Goal: Task Accomplishment & Management: Manage account settings

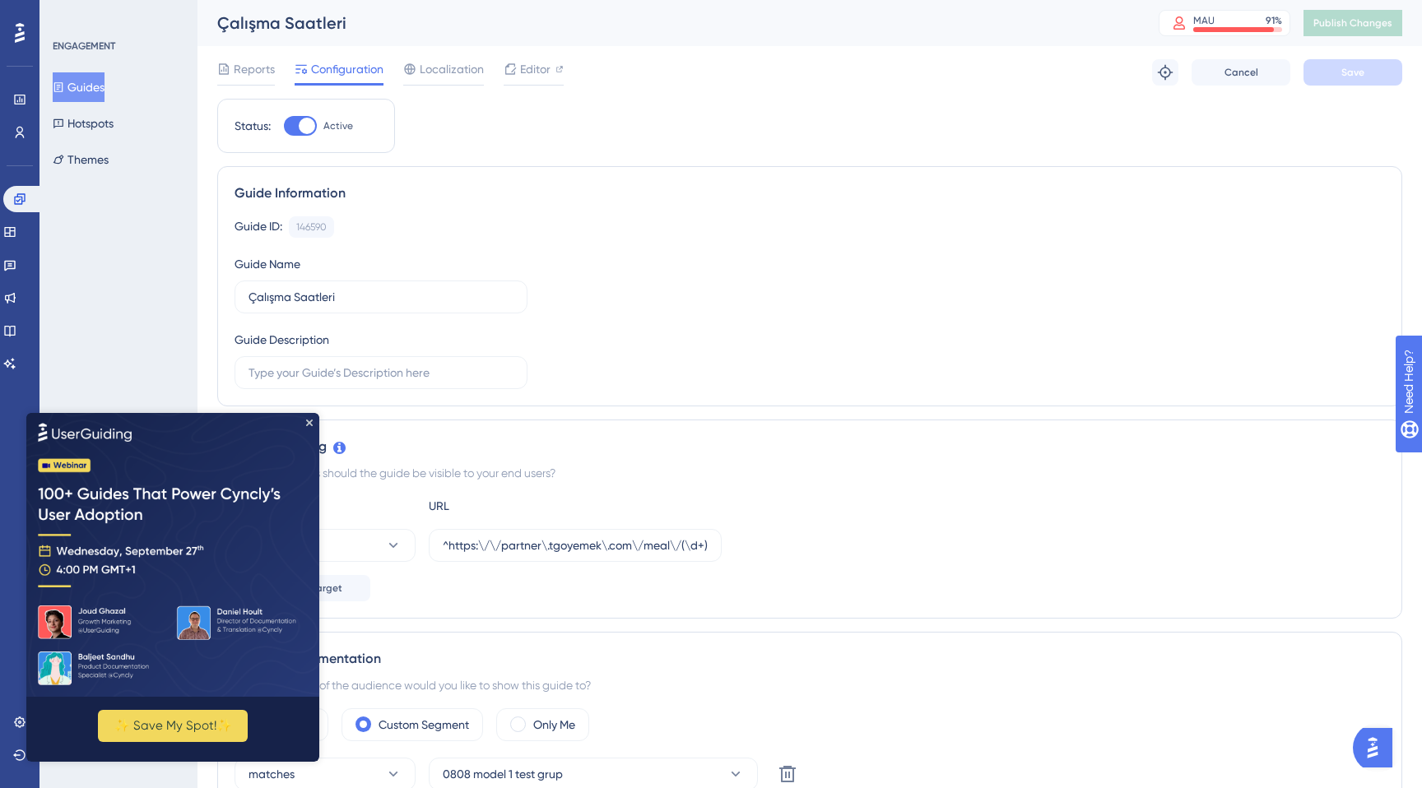
click at [307, 412] on img at bounding box center [172, 554] width 293 height 284
click at [309, 422] on icon "Close Preview" at bounding box center [309, 422] width 7 height 7
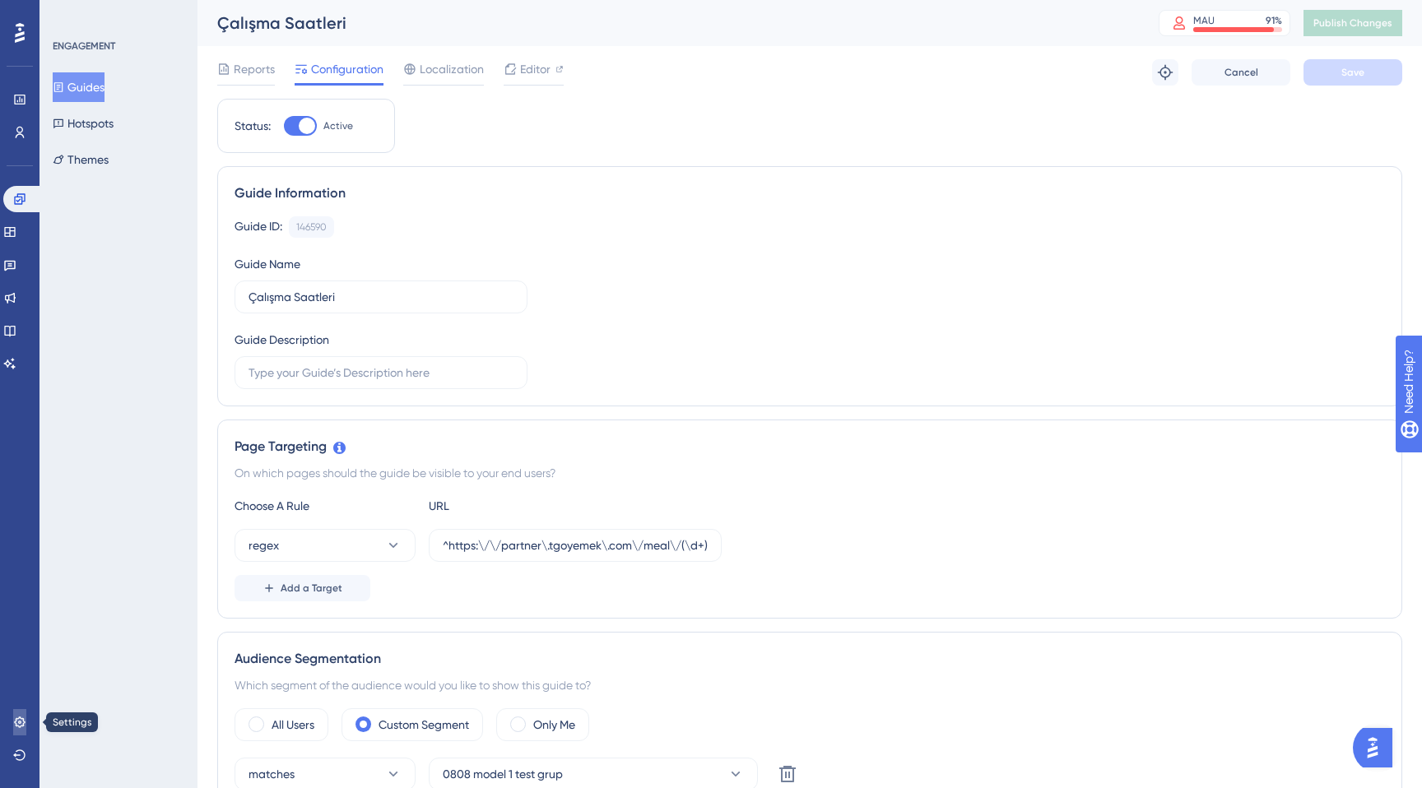
click at [18, 722] on icon at bounding box center [19, 722] width 11 height 11
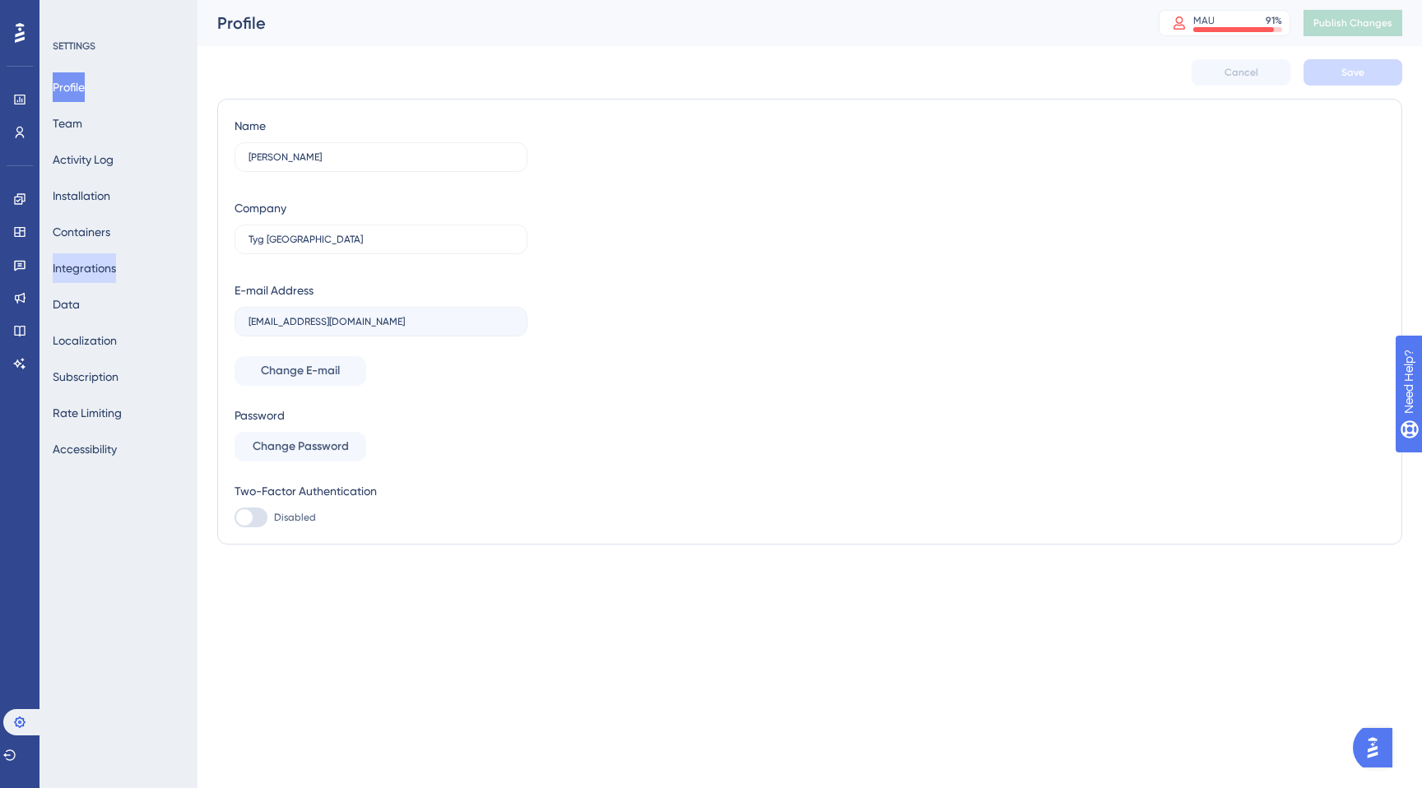
click at [112, 258] on button "Integrations" at bounding box center [84, 268] width 63 height 30
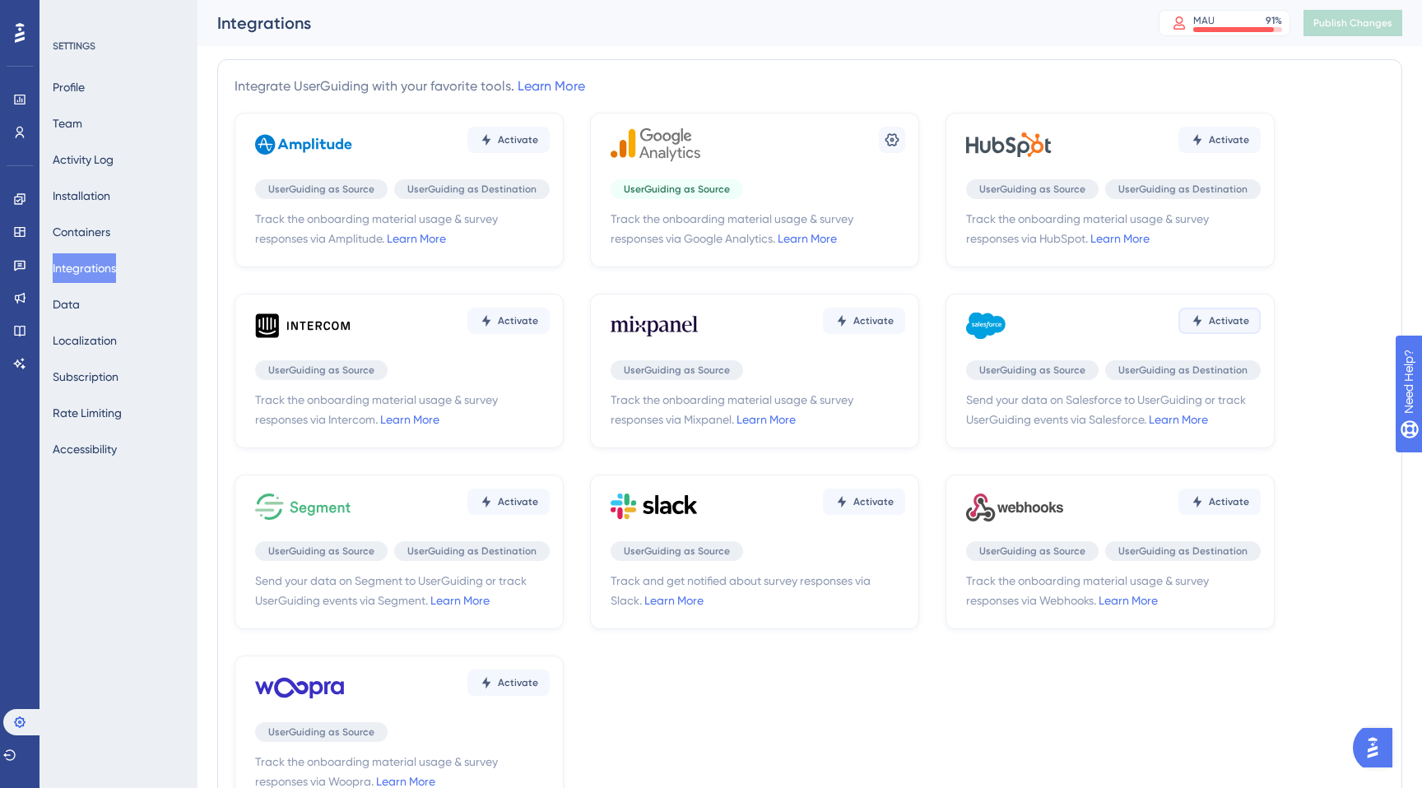
click at [1225, 324] on span "Activate" at bounding box center [1229, 320] width 40 height 13
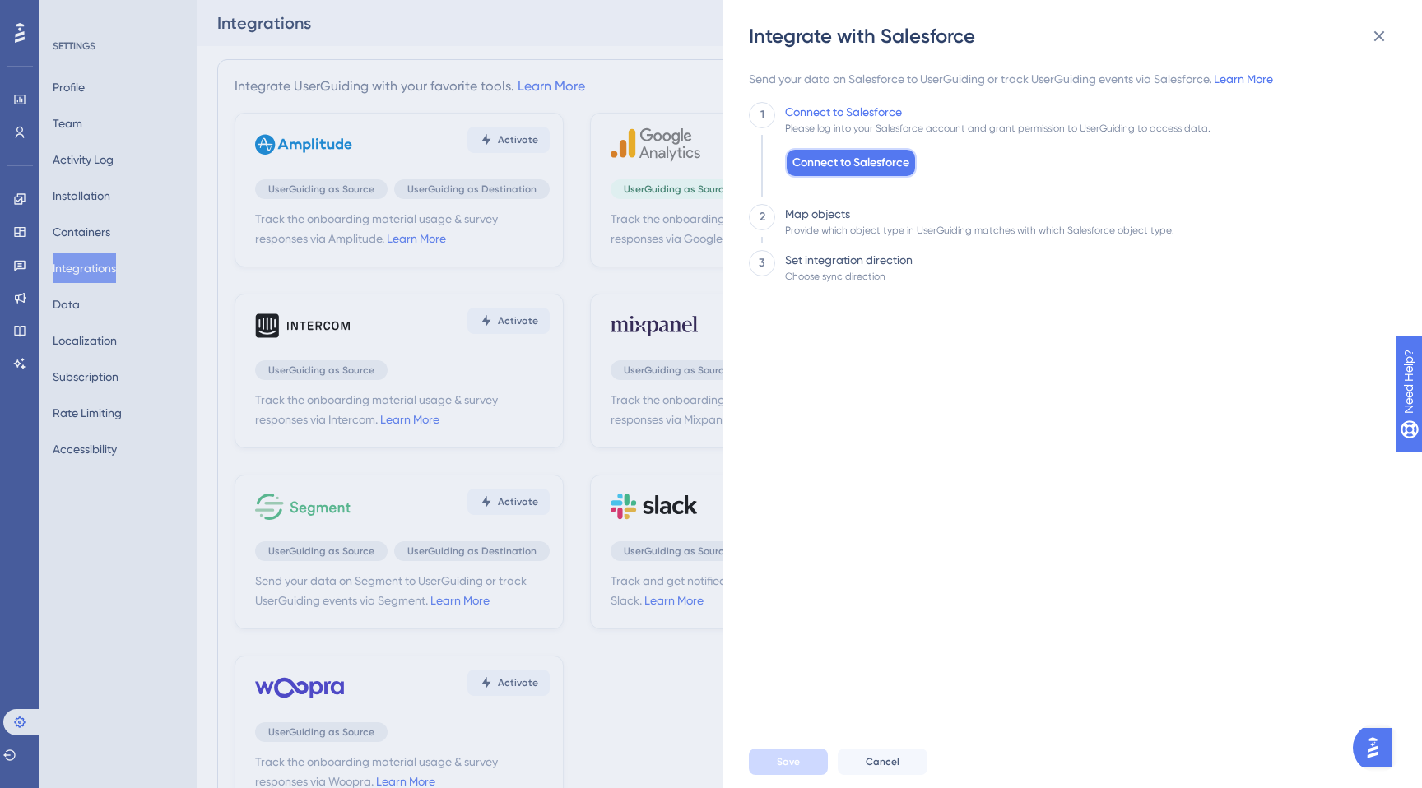
click at [838, 165] on span "Connect to Salesforce" at bounding box center [850, 163] width 117 height 20
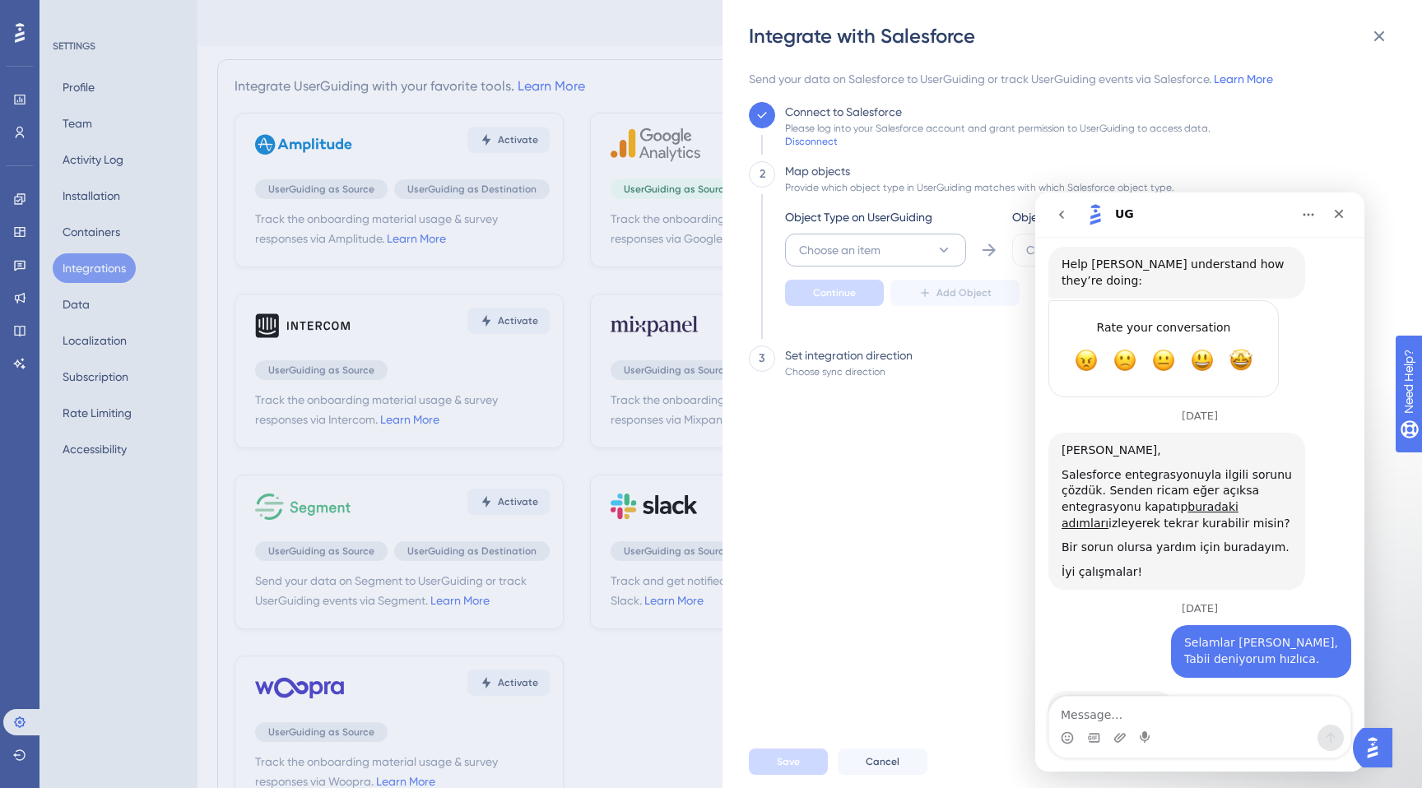
scroll to position [5267, 0]
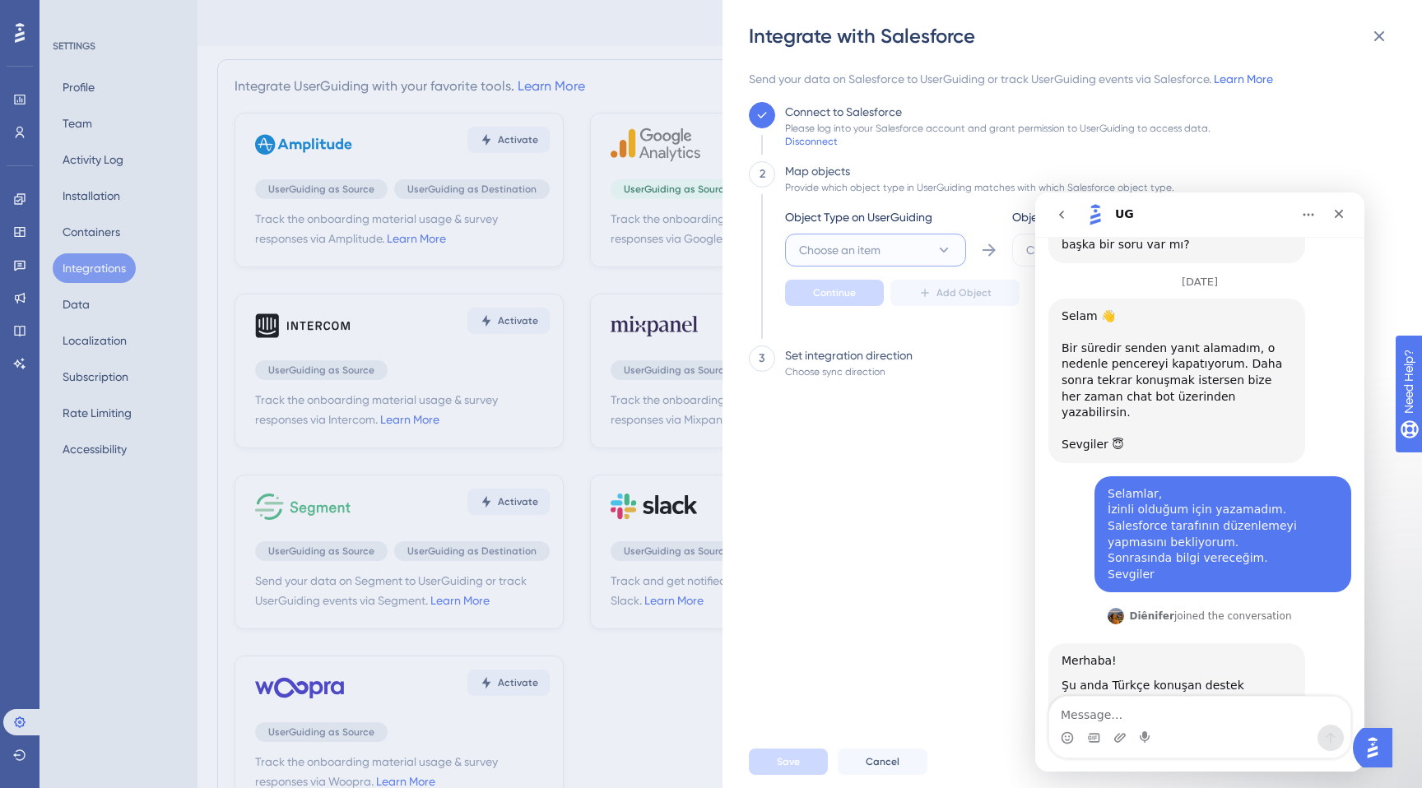
click at [945, 246] on icon at bounding box center [944, 250] width 16 height 16
click at [903, 300] on div "User User" at bounding box center [875, 300] width 133 height 33
click at [1343, 216] on icon "Close" at bounding box center [1338, 213] width 13 height 13
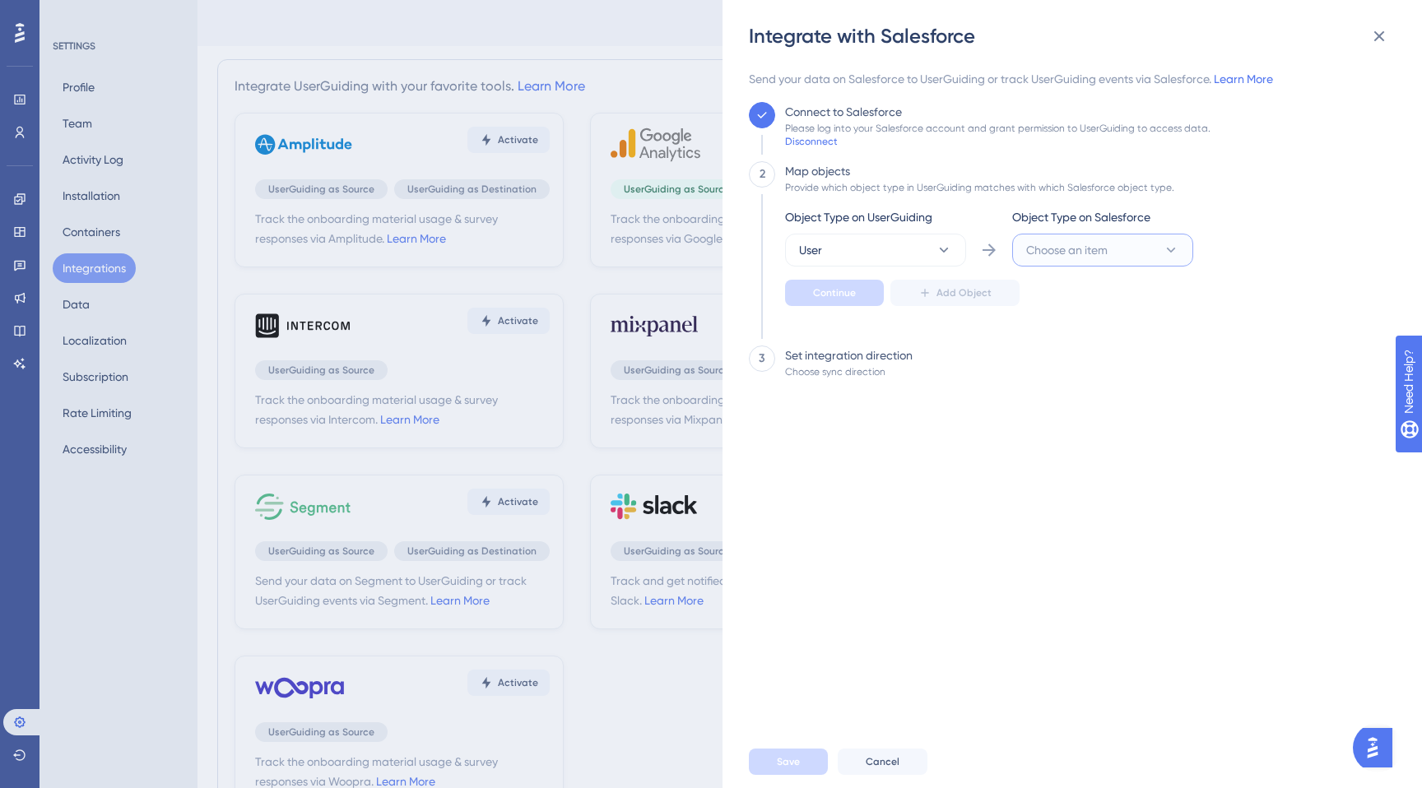
click at [1071, 257] on span "Choose an item" at bounding box center [1066, 250] width 81 height 20
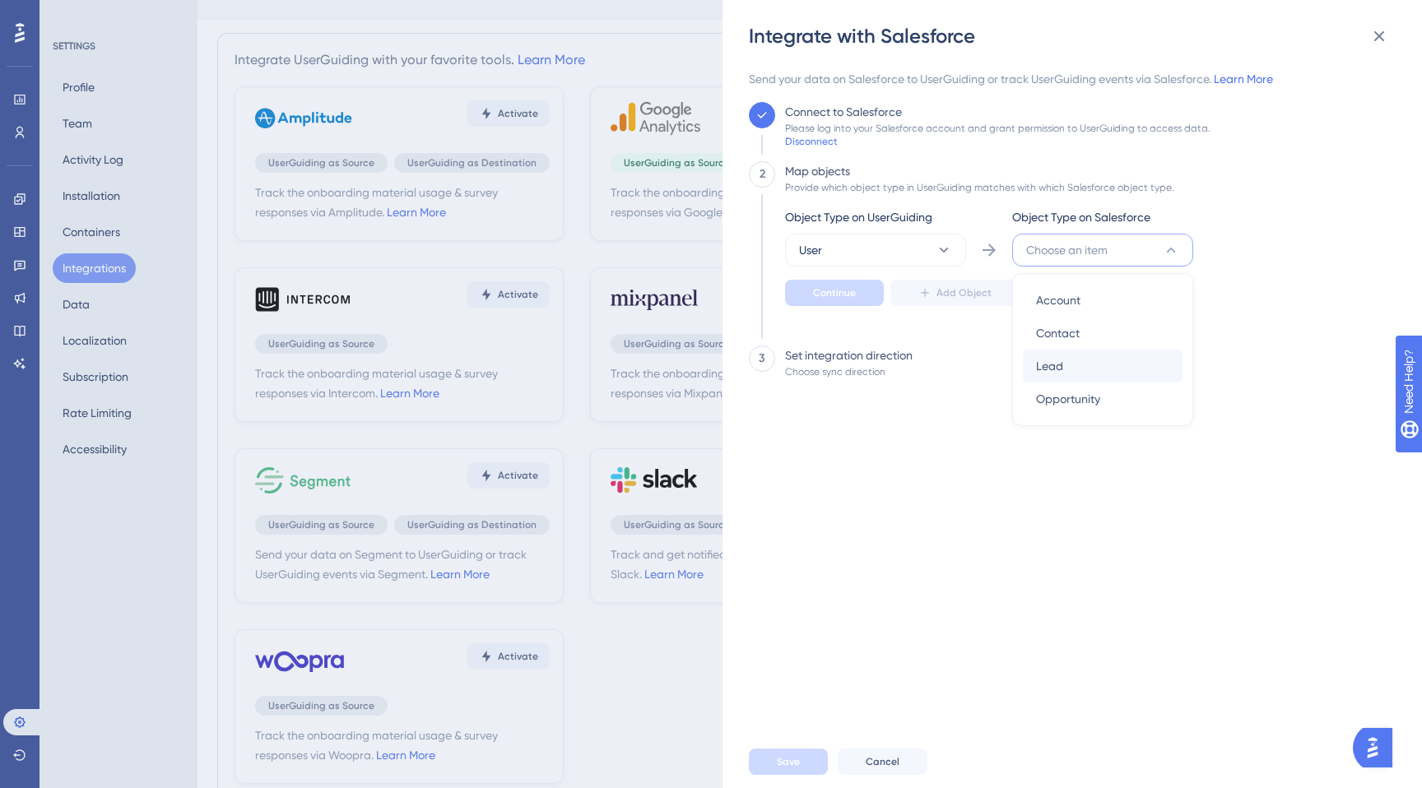
scroll to position [0, 0]
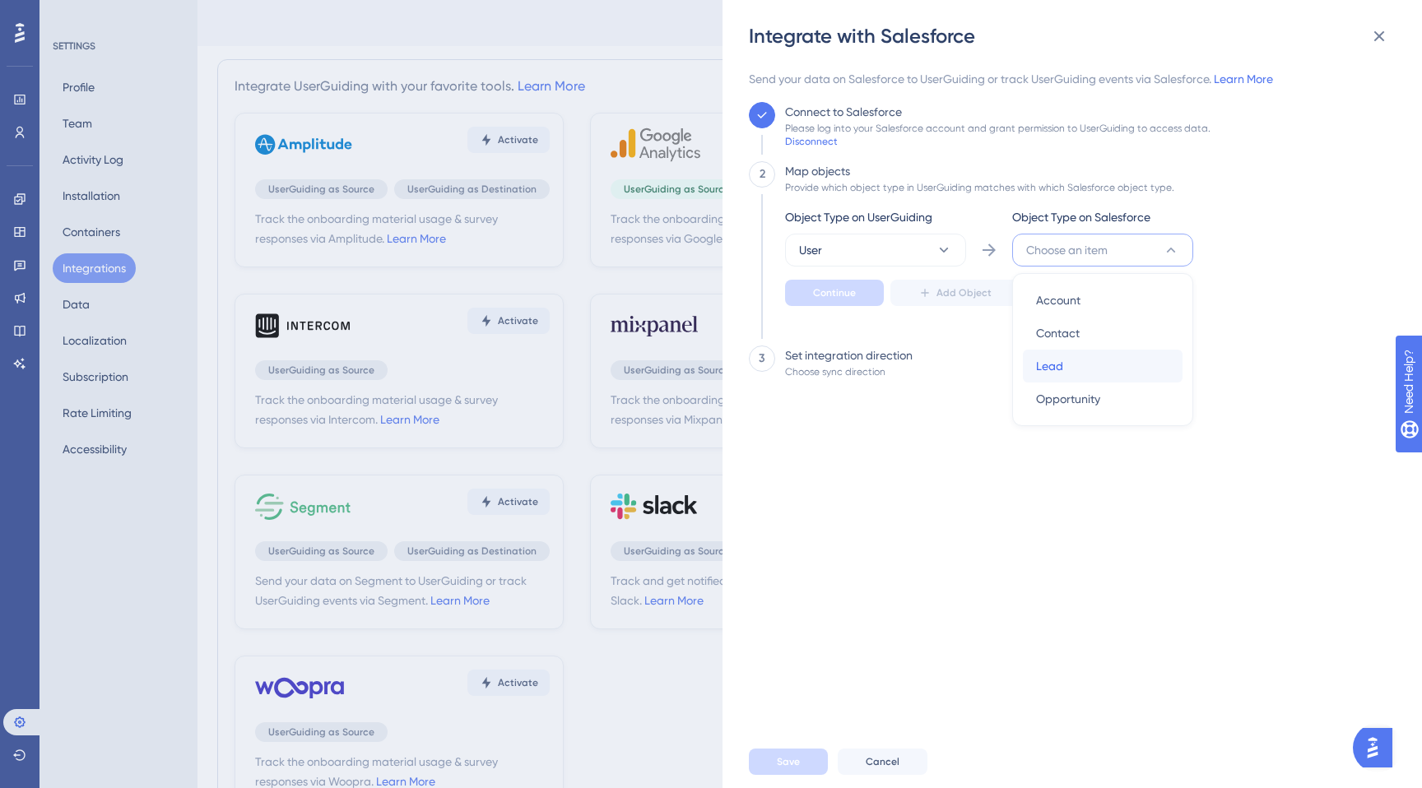
click at [1069, 365] on div "Lead Lead" at bounding box center [1102, 366] width 133 height 33
click at [1072, 253] on button "Lead" at bounding box center [1102, 250] width 181 height 33
click at [1051, 363] on span "Lead" at bounding box center [1049, 366] width 27 height 20
click at [848, 290] on span "Continue" at bounding box center [834, 292] width 43 height 13
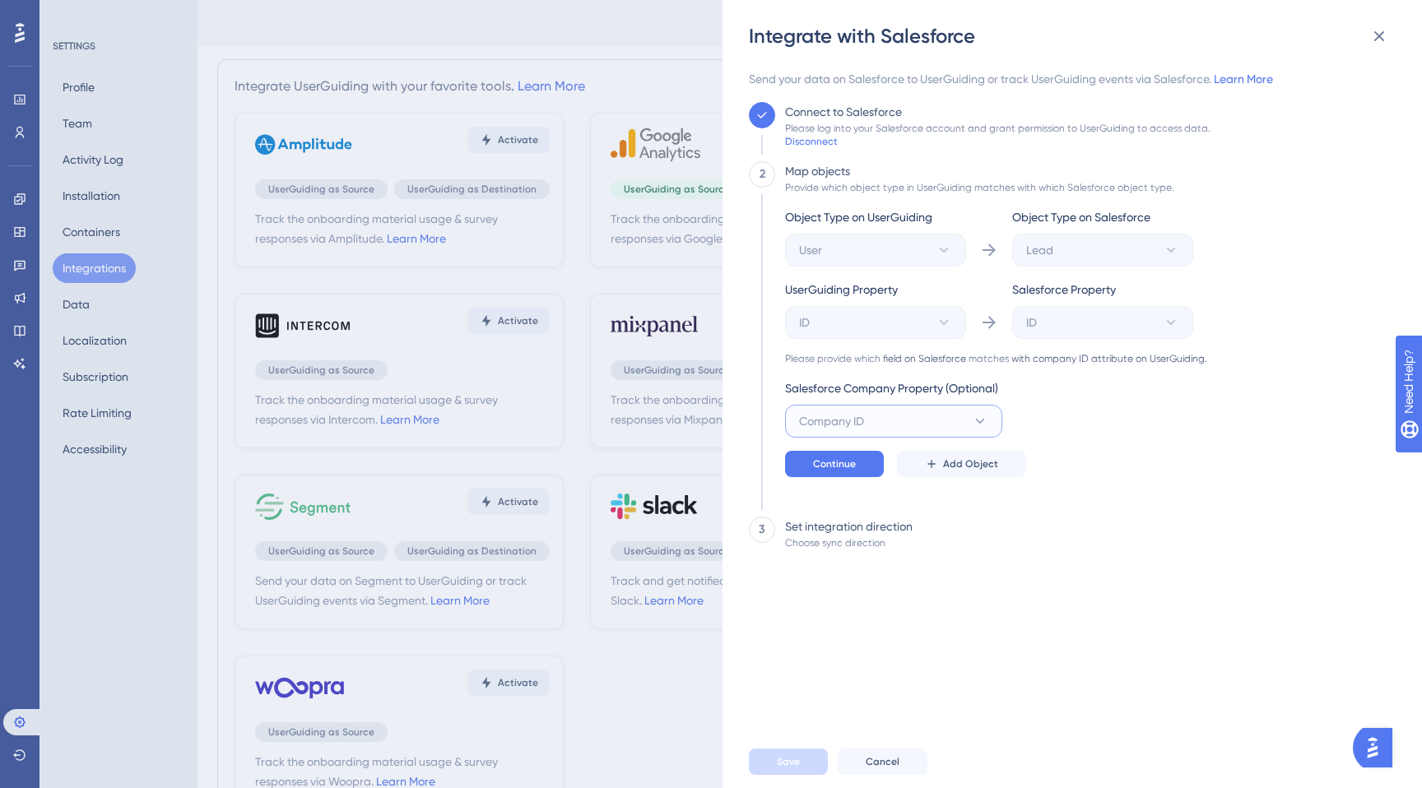
click at [881, 415] on button "Company ID" at bounding box center [893, 421] width 217 height 33
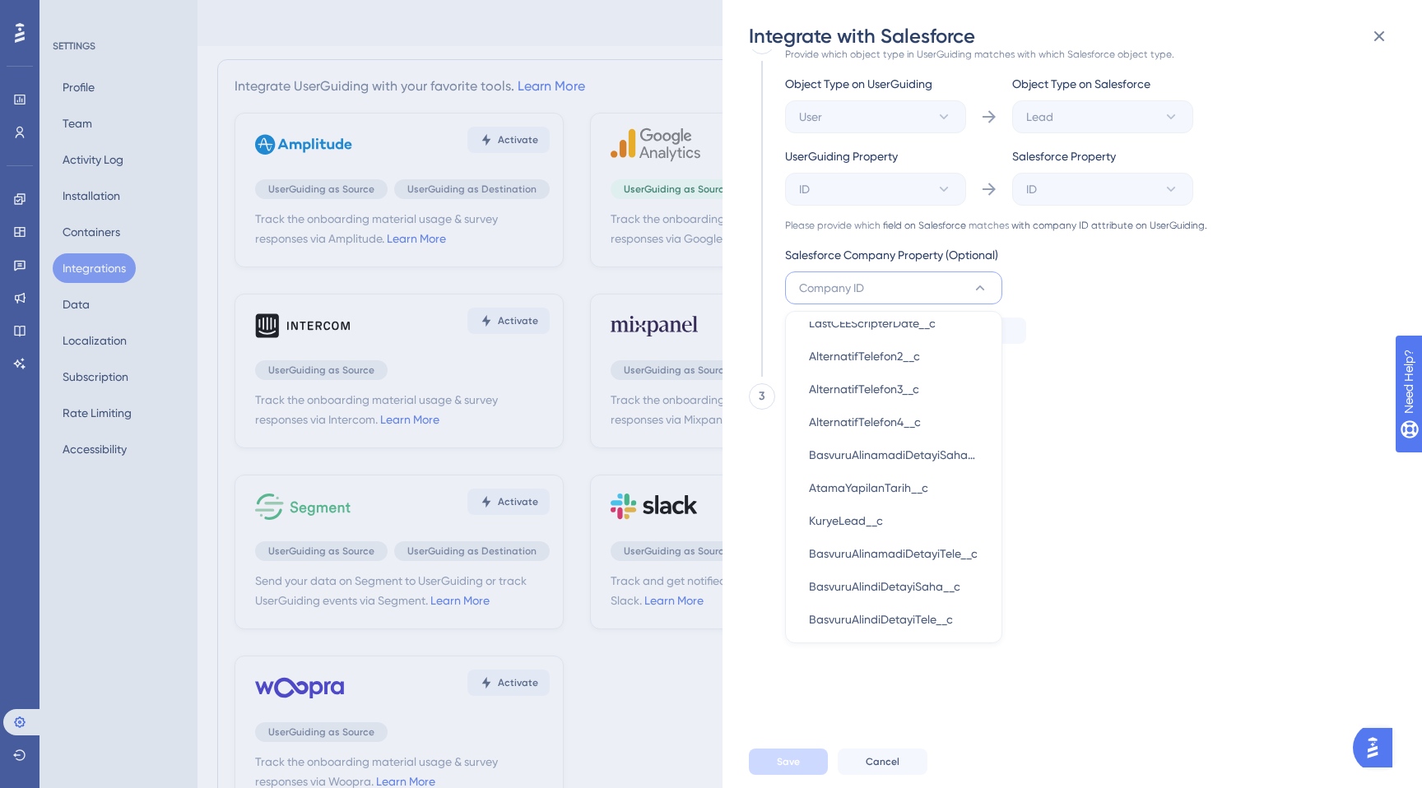
scroll to position [5221, 0]
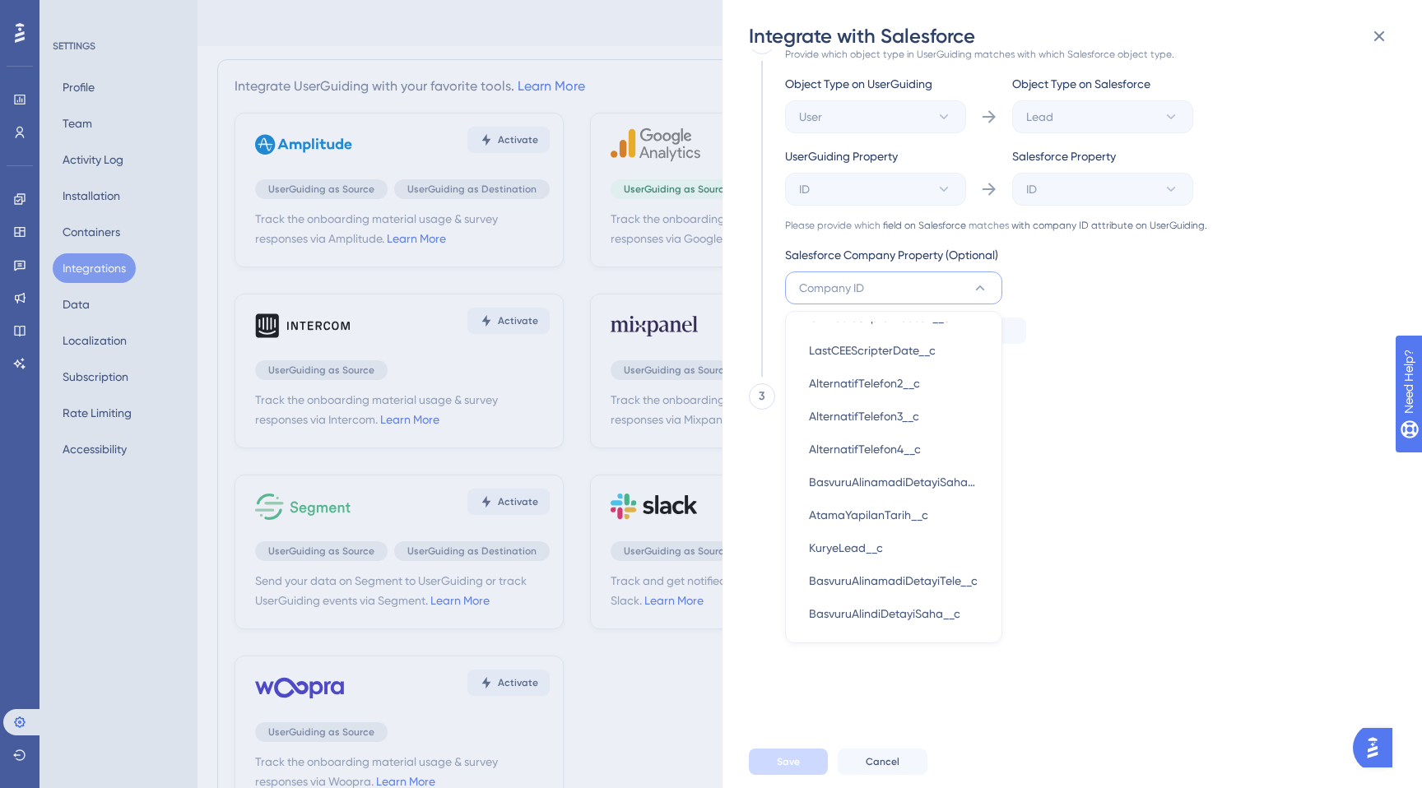
click at [1175, 479] on div "Send your data on Salesforce to UserGuiding or track UserGuiding events via Sal…" at bounding box center [1067, 269] width 637 height 667
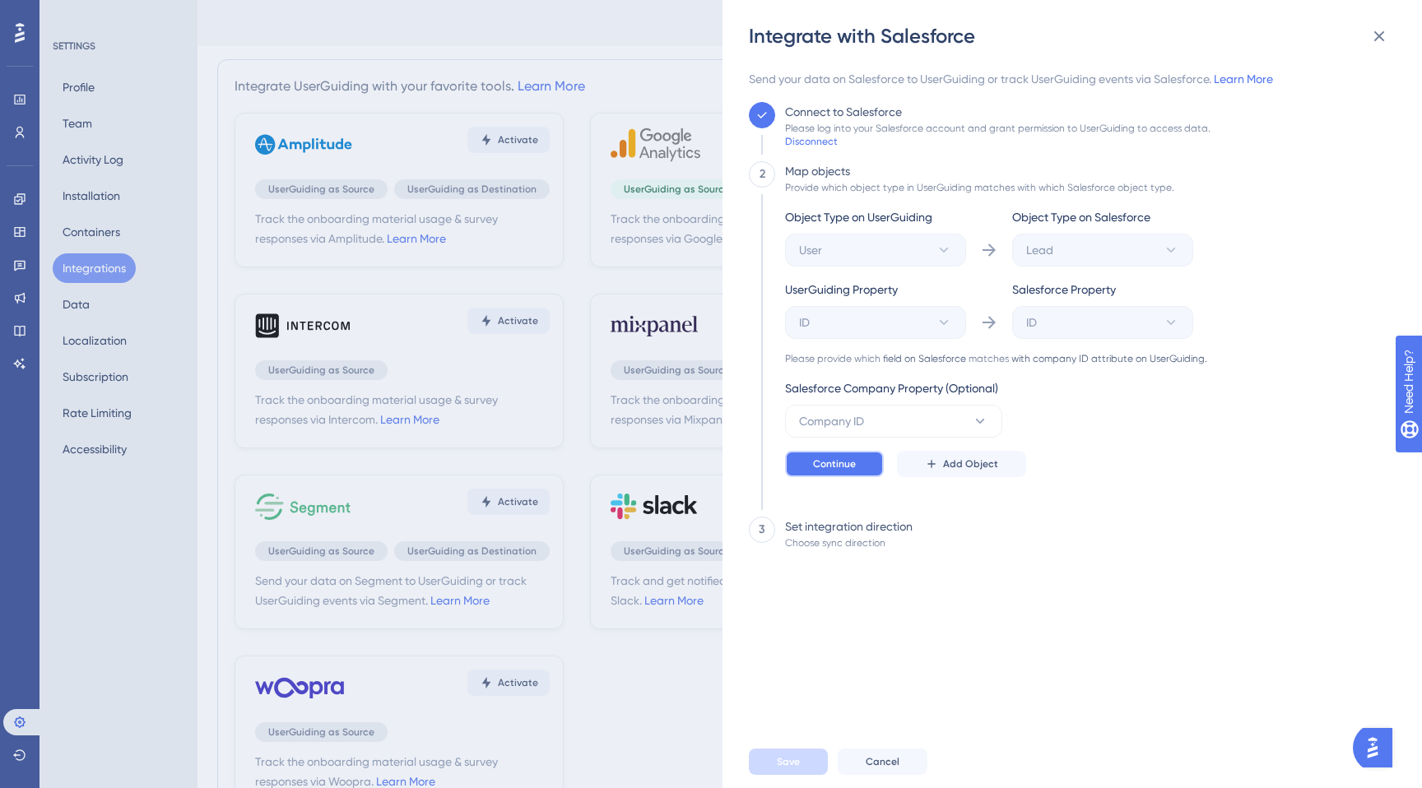
click at [834, 466] on span "Continue" at bounding box center [834, 464] width 43 height 13
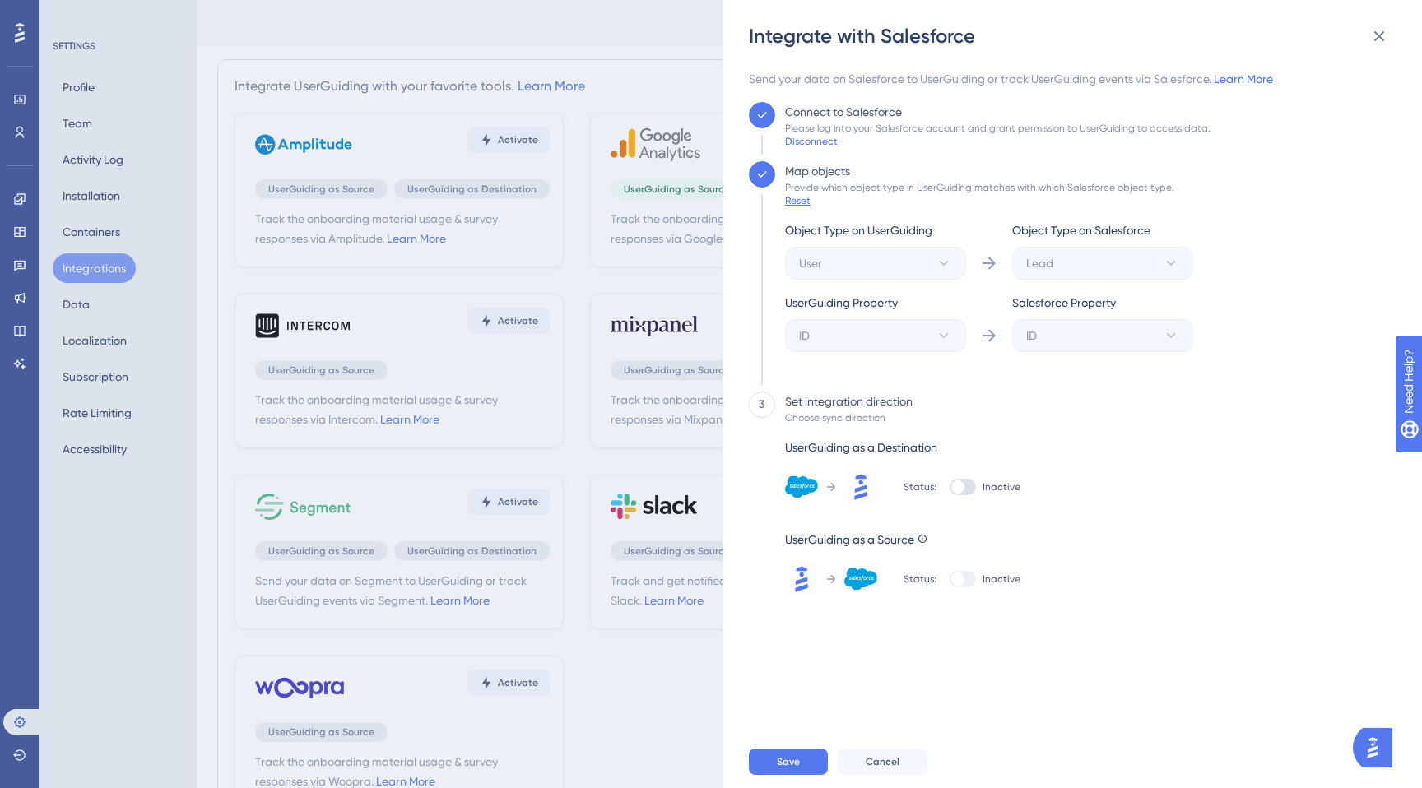
click at [792, 201] on div "Reset" at bounding box center [798, 200] width 26 height 13
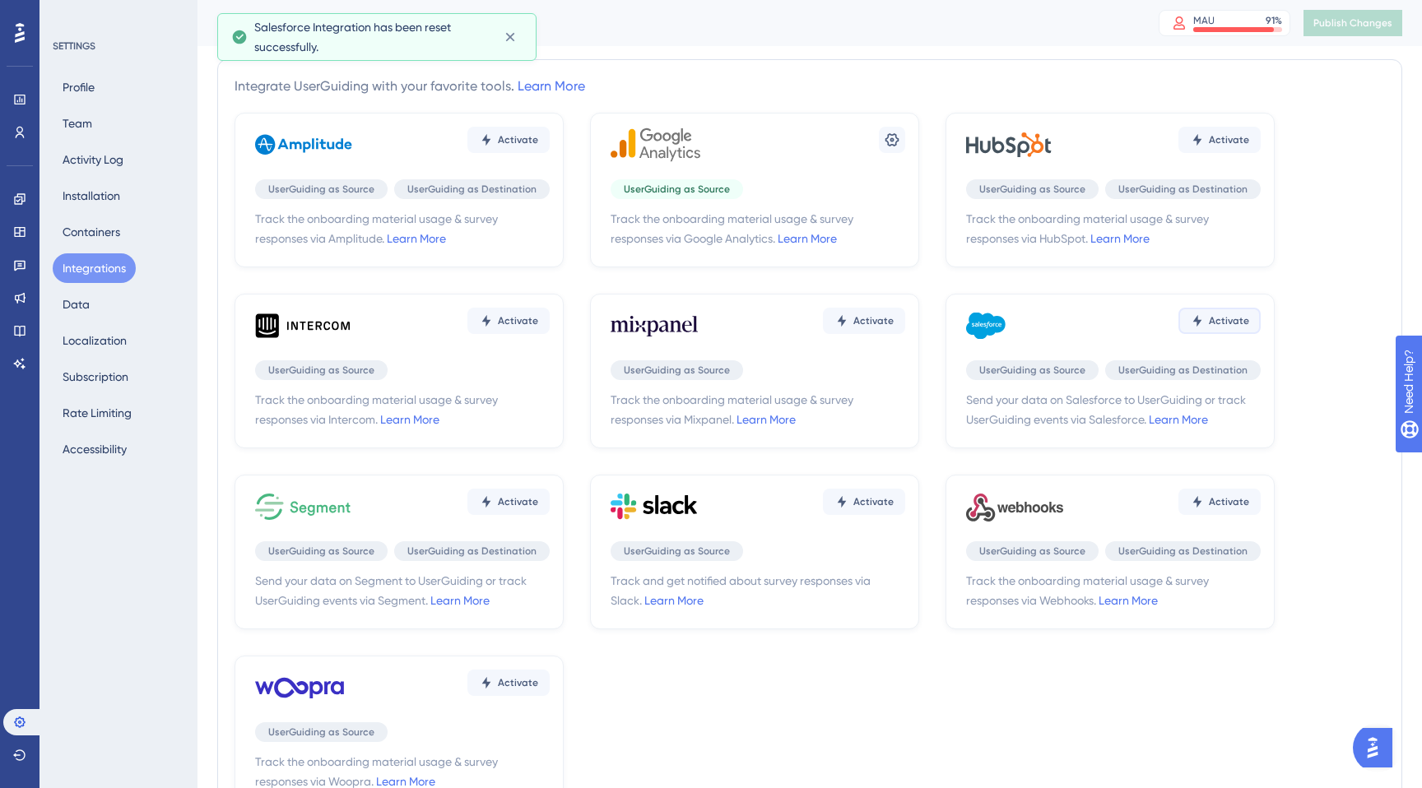
click at [1219, 314] on span "Activate" at bounding box center [1229, 320] width 40 height 13
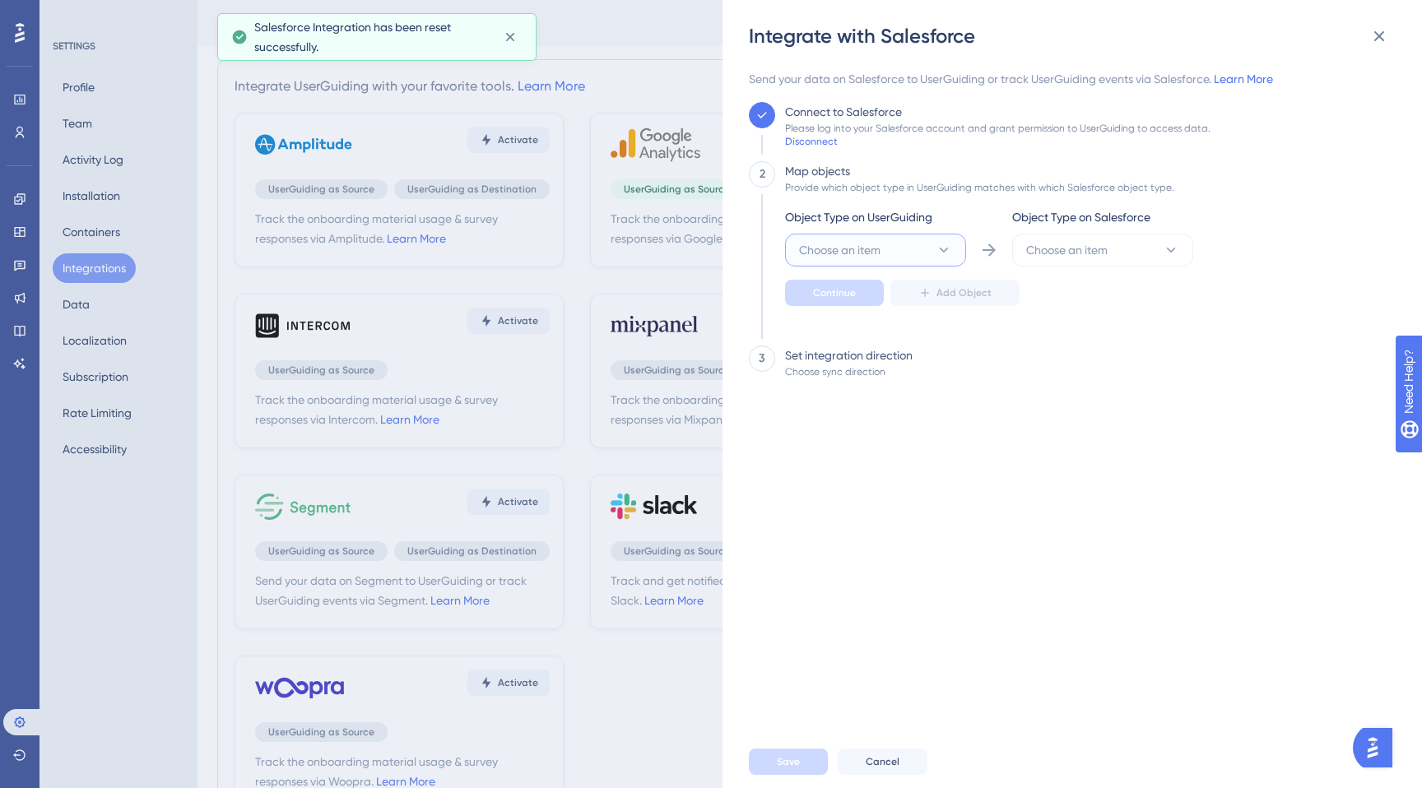
click at [845, 253] on span "Choose an item" at bounding box center [839, 250] width 81 height 20
click at [845, 304] on div "User User" at bounding box center [875, 300] width 133 height 33
click at [1151, 255] on button "Choose an item" at bounding box center [1102, 250] width 181 height 33
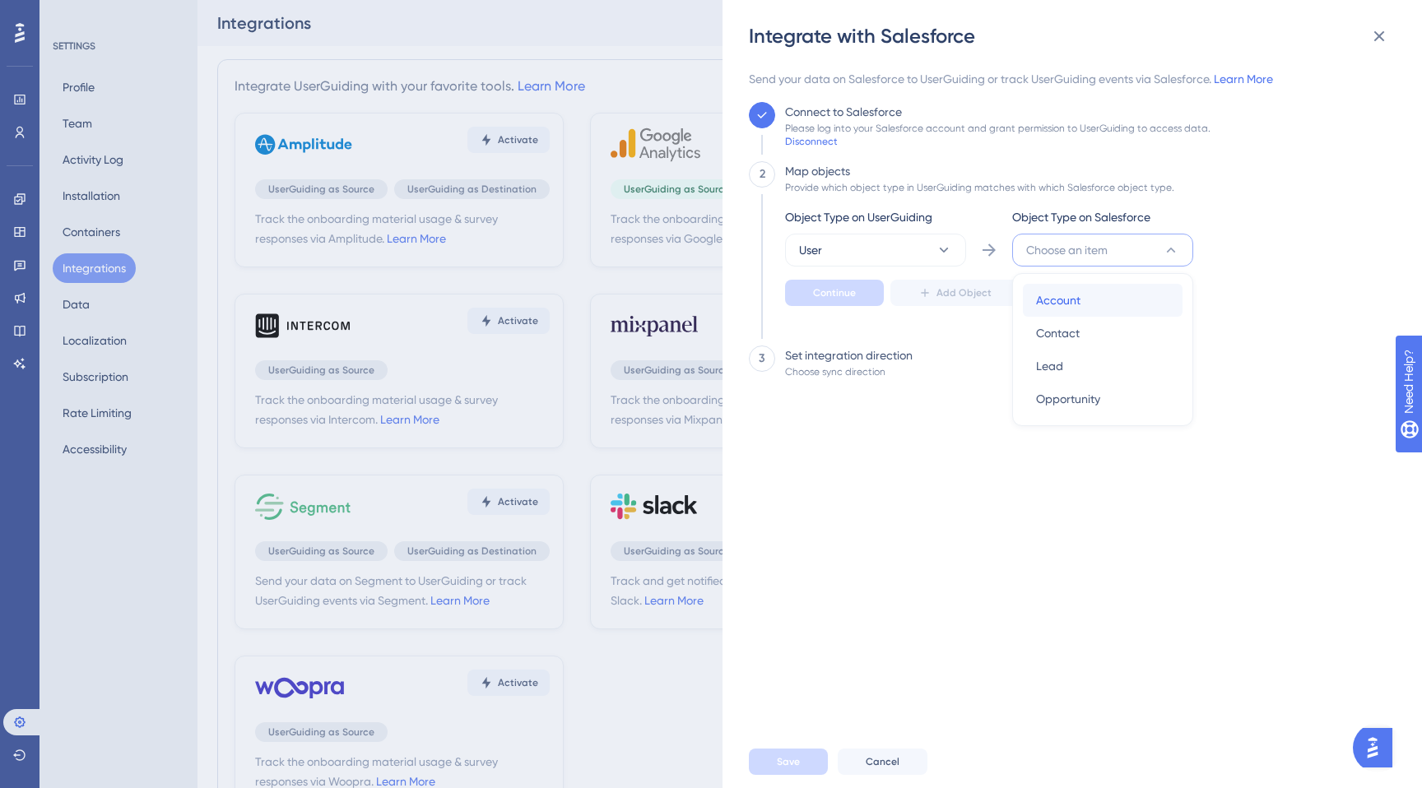
click at [1085, 298] on div "Account Account" at bounding box center [1102, 300] width 133 height 33
click at [815, 283] on button "Continue" at bounding box center [834, 293] width 99 height 26
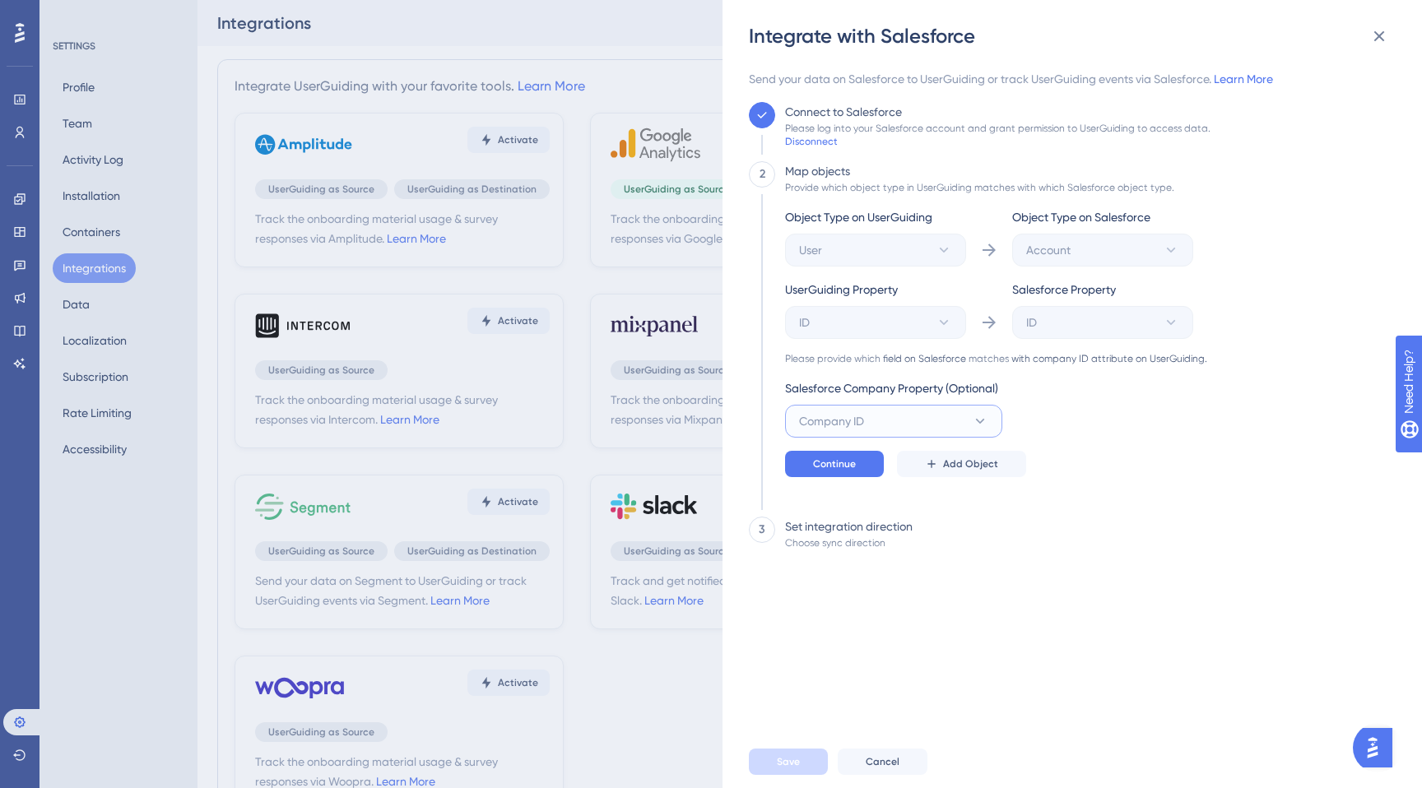
click at [951, 427] on button "Company ID" at bounding box center [893, 421] width 217 height 33
click at [1159, 464] on div "Continue Add Object" at bounding box center [996, 464] width 422 height 26
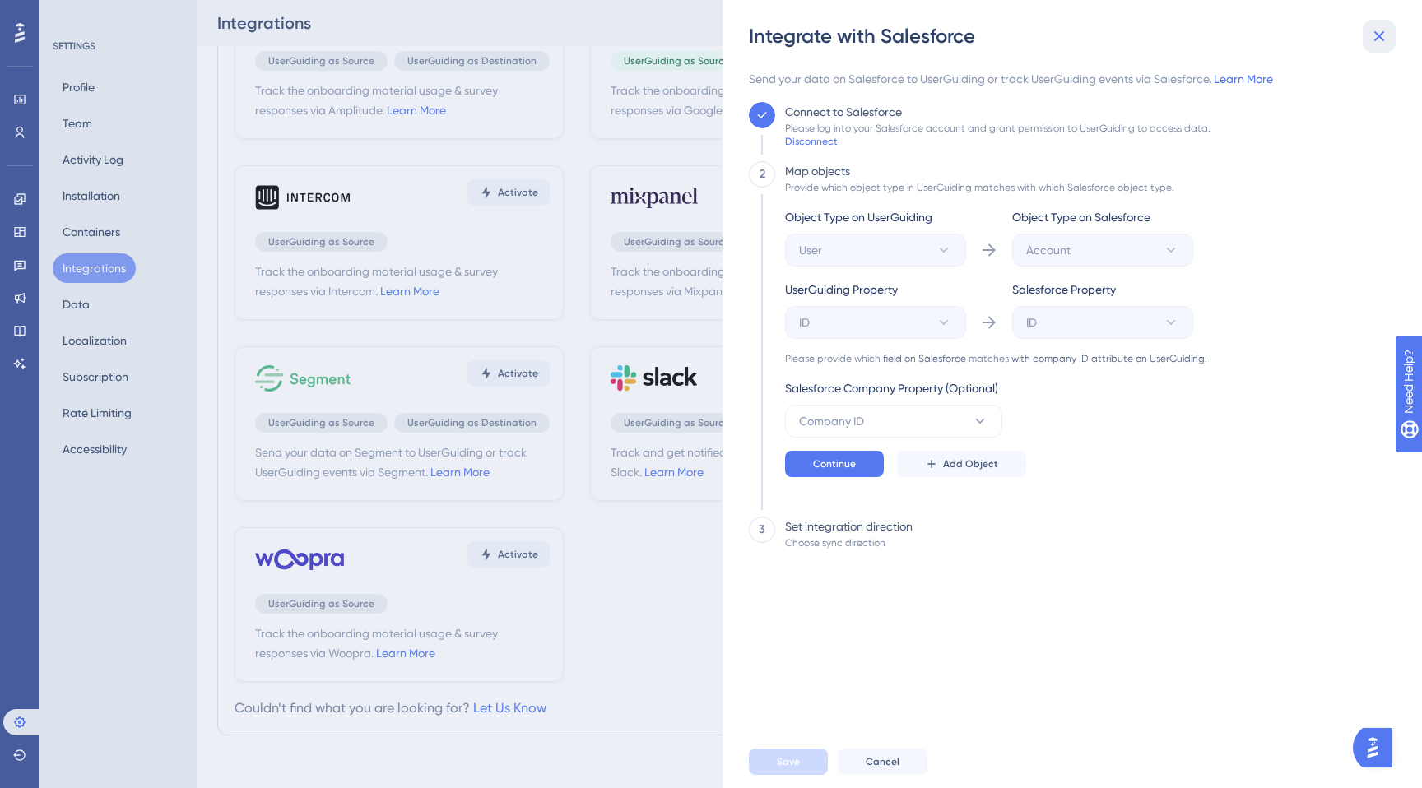
click at [1387, 32] on icon at bounding box center [1379, 36] width 20 height 20
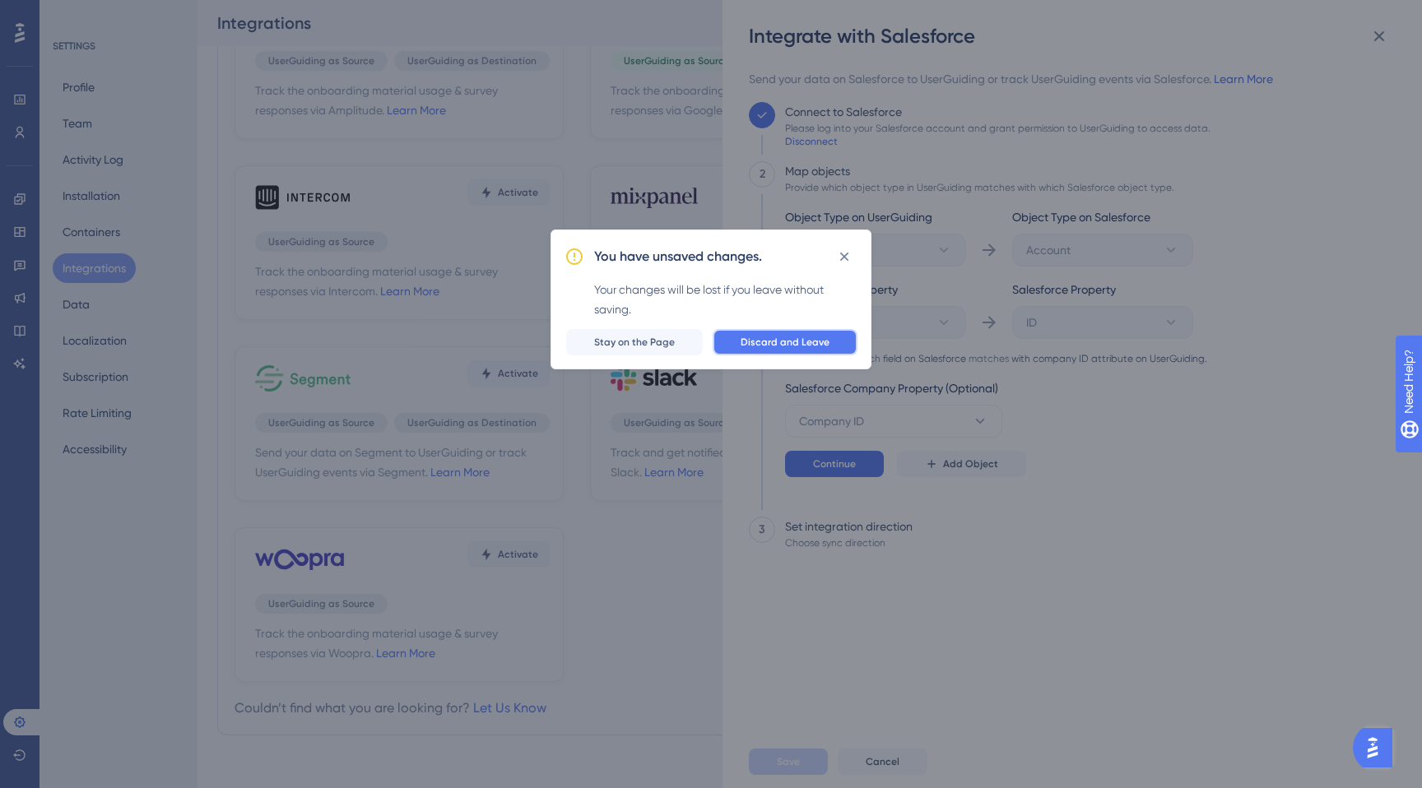
click at [760, 347] on span "Discard and Leave" at bounding box center [785, 342] width 89 height 13
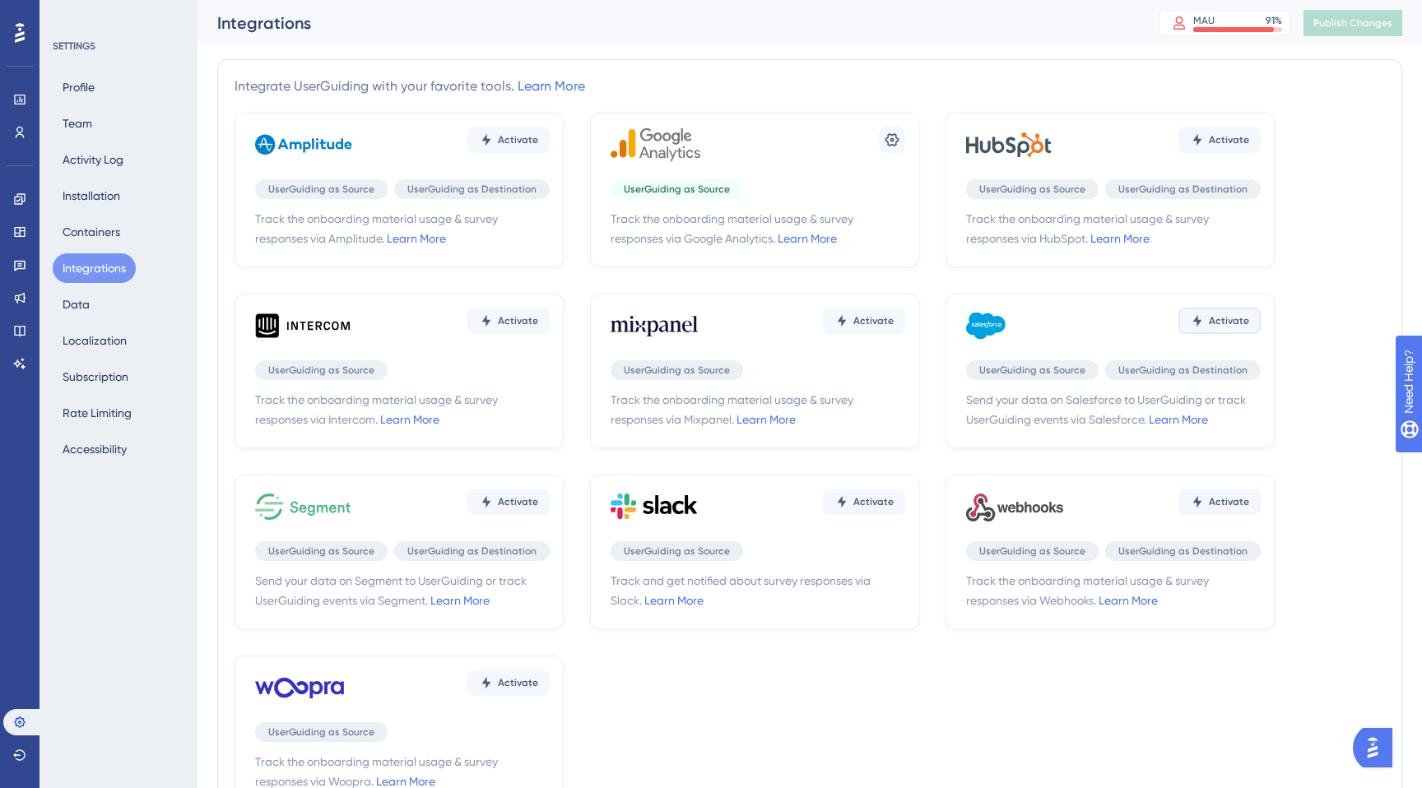
click at [1237, 329] on button "Activate" at bounding box center [1219, 321] width 82 height 26
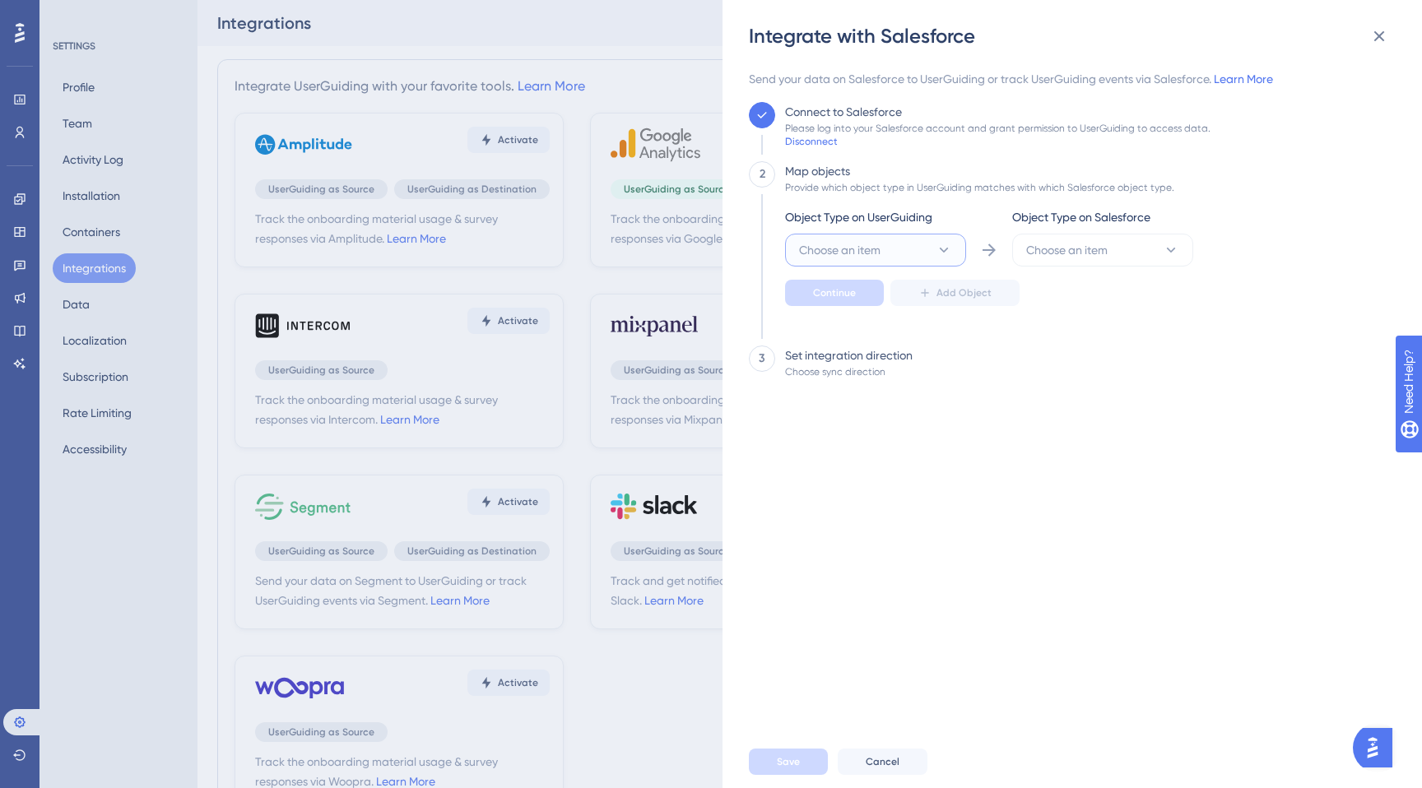
click at [921, 260] on button "Choose an item" at bounding box center [875, 250] width 181 height 33
click at [868, 301] on div "User User" at bounding box center [875, 300] width 133 height 33
click at [1124, 249] on button "Choose an item" at bounding box center [1102, 250] width 181 height 33
click at [1071, 333] on span "Contact" at bounding box center [1058, 333] width 44 height 20
click at [822, 280] on button "Continue" at bounding box center [834, 293] width 99 height 26
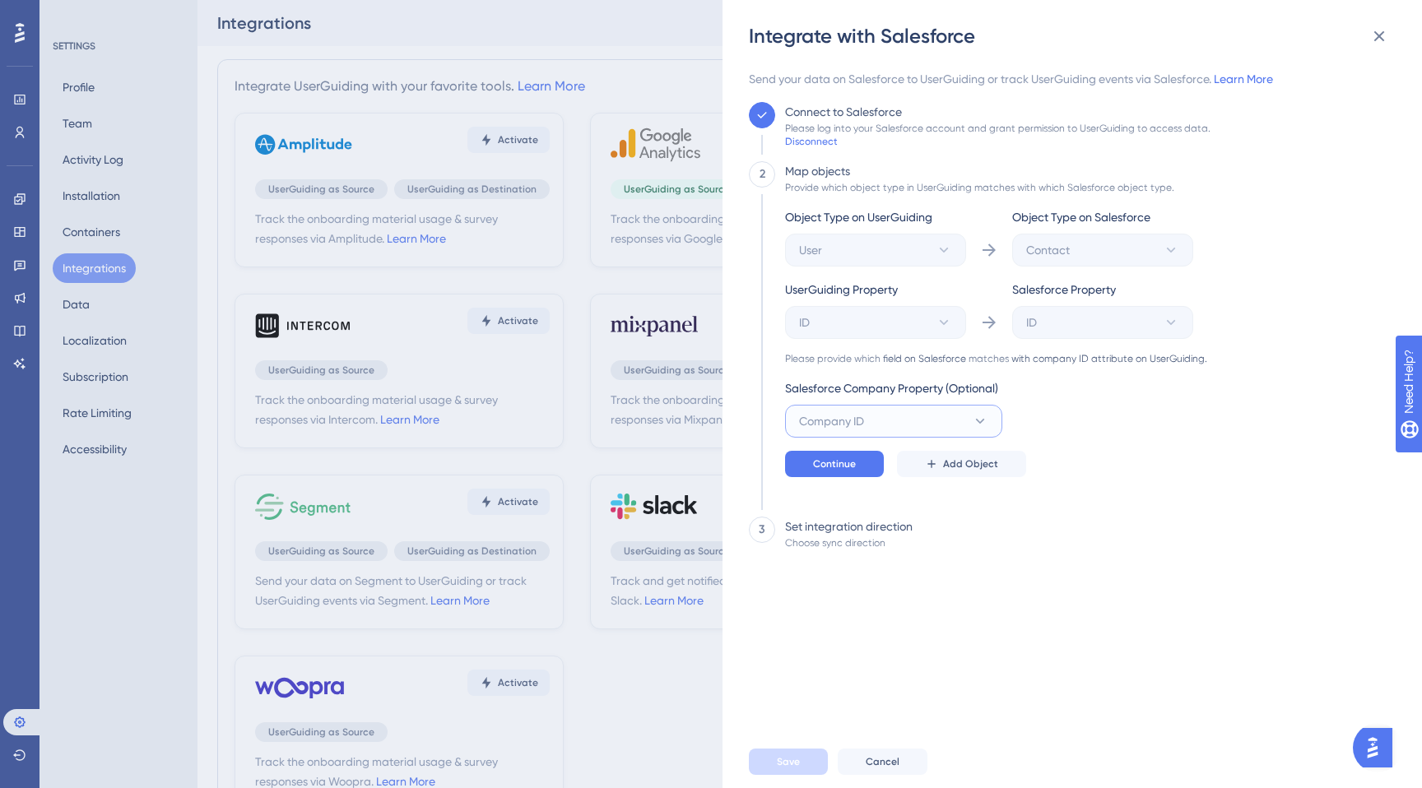
click at [883, 414] on button "Company ID" at bounding box center [893, 421] width 217 height 33
click at [1230, 480] on div "2 Map objects Provide which object type in UserGuiding matches with which Sales…" at bounding box center [1067, 332] width 637 height 342
click at [1400, 33] on div "Integrate with Salesforce Send your data on Salesforce to UserGuiding or track …" at bounding box center [1071, 394] width 699 height 788
click at [1387, 33] on icon at bounding box center [1379, 36] width 20 height 20
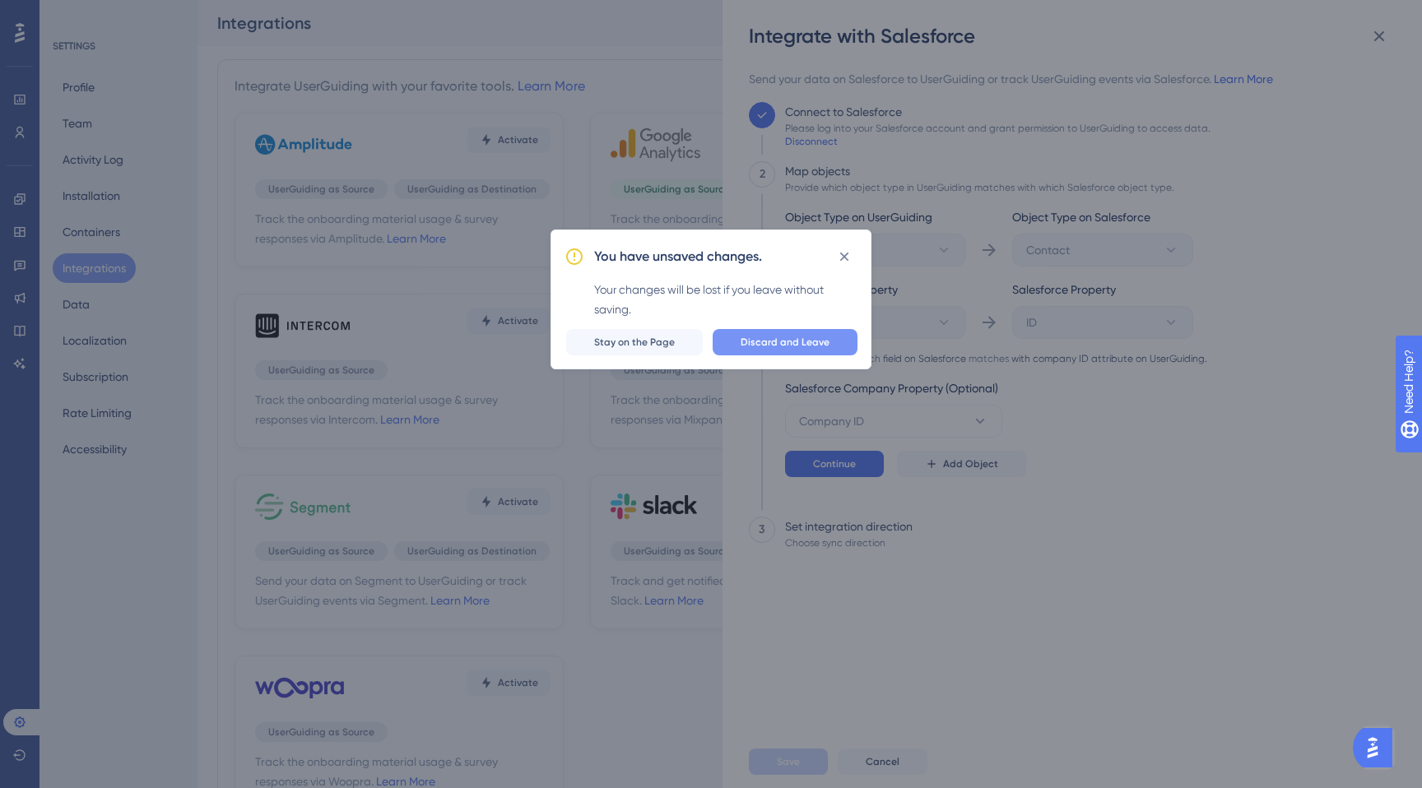
click at [755, 342] on span "Discard and Leave" at bounding box center [785, 342] width 89 height 13
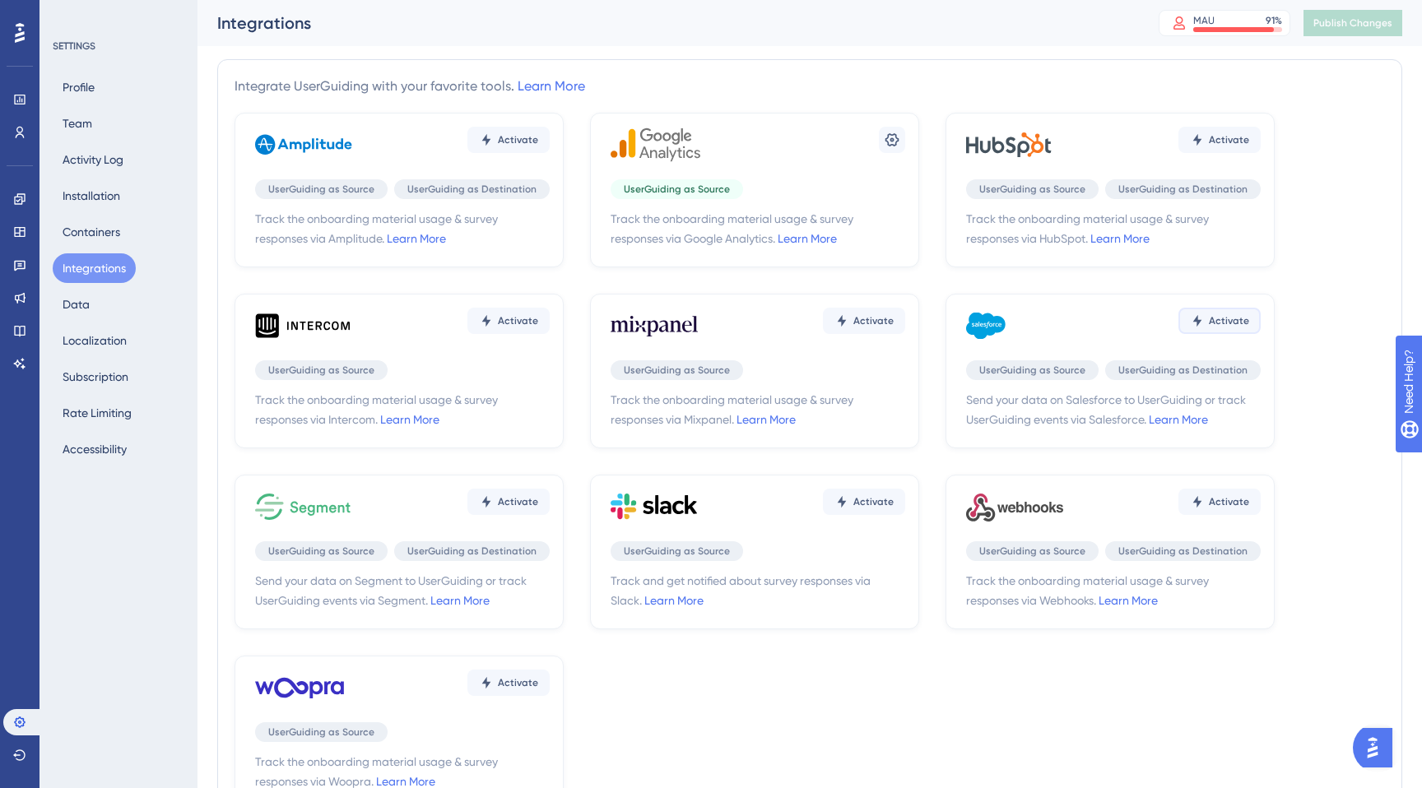
click at [1234, 325] on span "Activate" at bounding box center [1229, 320] width 40 height 13
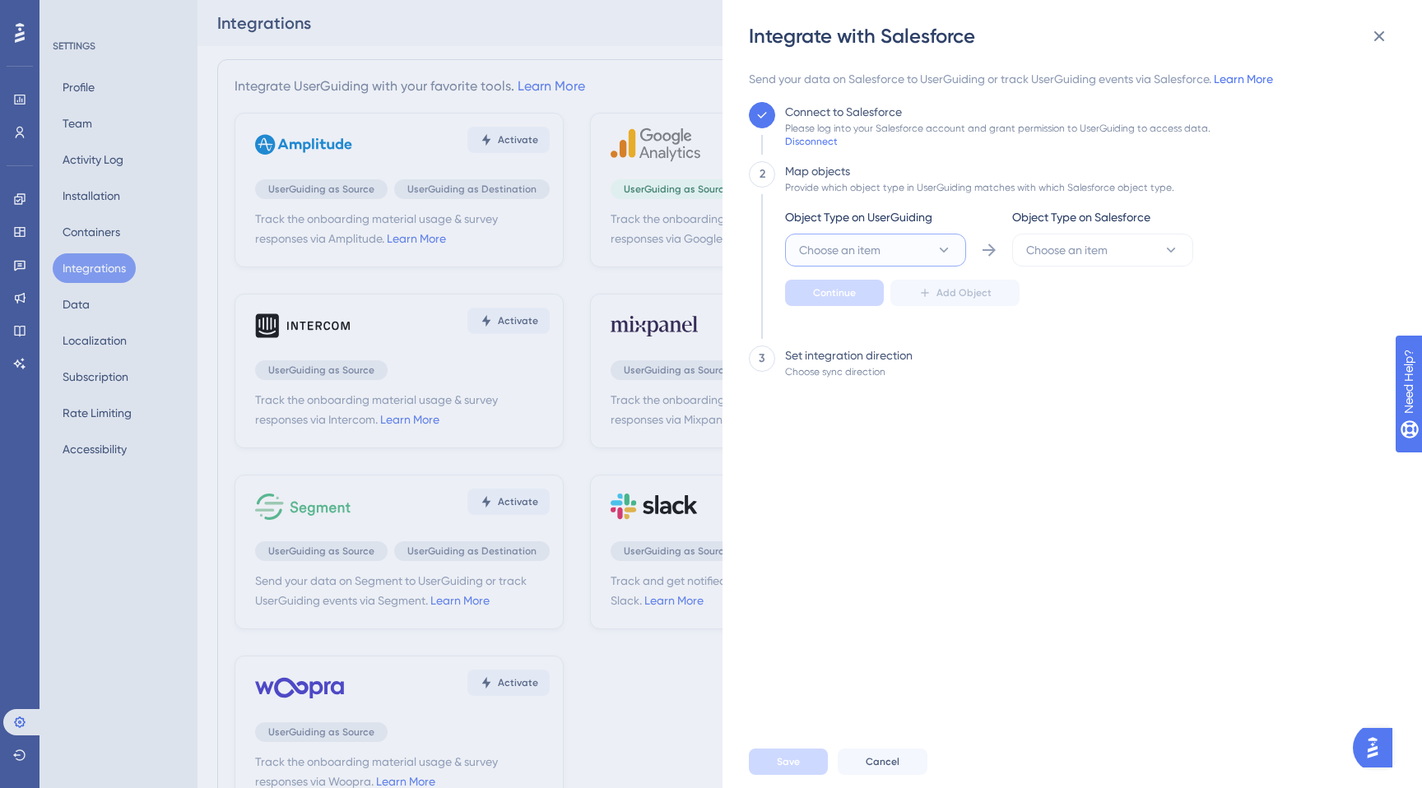
click at [900, 253] on button "Choose an item" at bounding box center [875, 250] width 181 height 33
click at [857, 295] on div "User User" at bounding box center [875, 300] width 133 height 33
click at [1159, 234] on button "Choose an item" at bounding box center [1102, 250] width 181 height 33
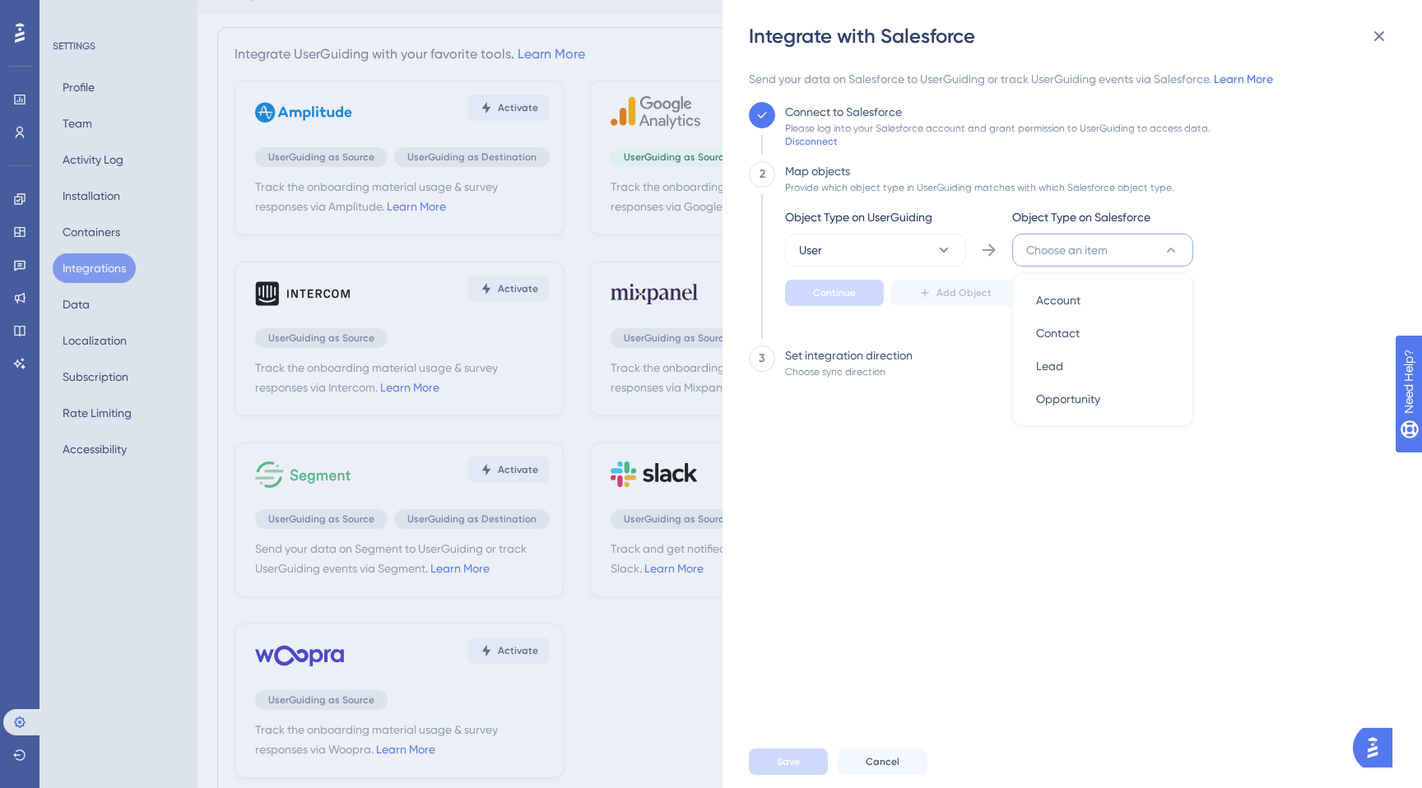
click at [1003, 510] on div "Send your data on Salesforce to UserGuiding or track UserGuiding events via Sal…" at bounding box center [1067, 402] width 637 height 667
click at [1258, 82] on link "Learn More" at bounding box center [1243, 78] width 59 height 13
click at [1246, 77] on link "Learn More" at bounding box center [1243, 78] width 59 height 13
click at [1070, 258] on span "Choose an item" at bounding box center [1066, 250] width 81 height 20
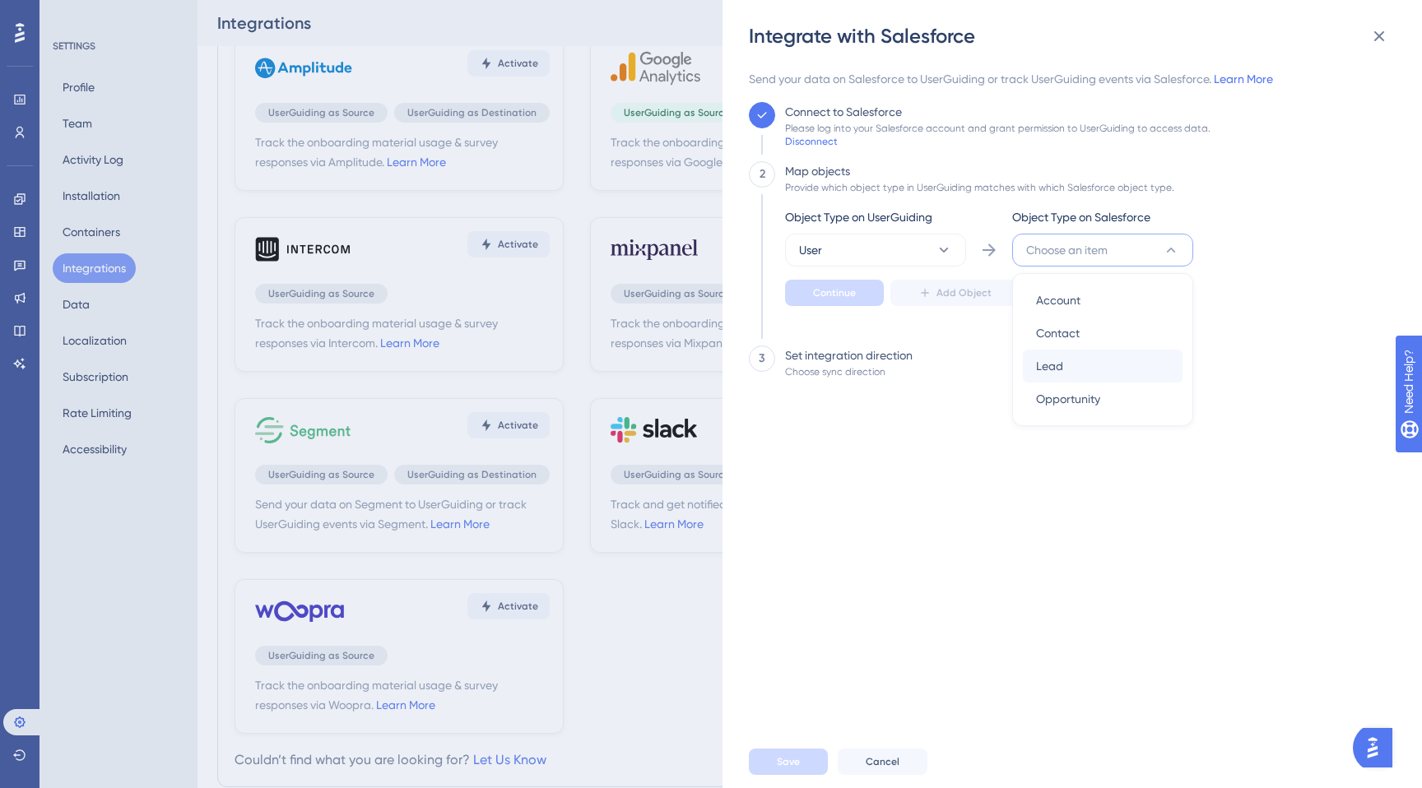
scroll to position [26, 0]
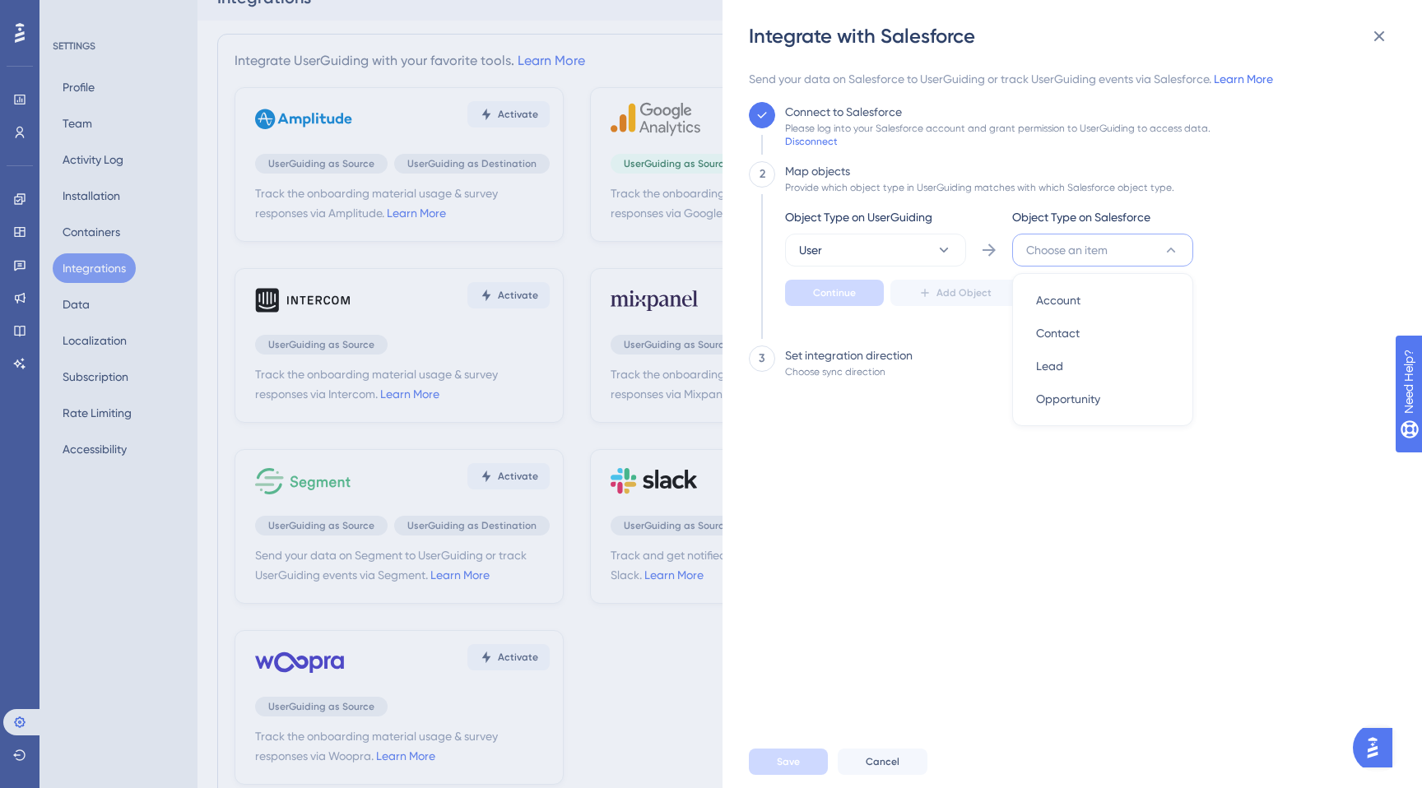
click at [917, 506] on div "Send your data on Salesforce to UserGuiding or track UserGuiding events via Sal…" at bounding box center [1067, 402] width 637 height 667
click at [922, 234] on button "User" at bounding box center [875, 250] width 181 height 33
click at [1382, 34] on icon at bounding box center [1379, 36] width 11 height 11
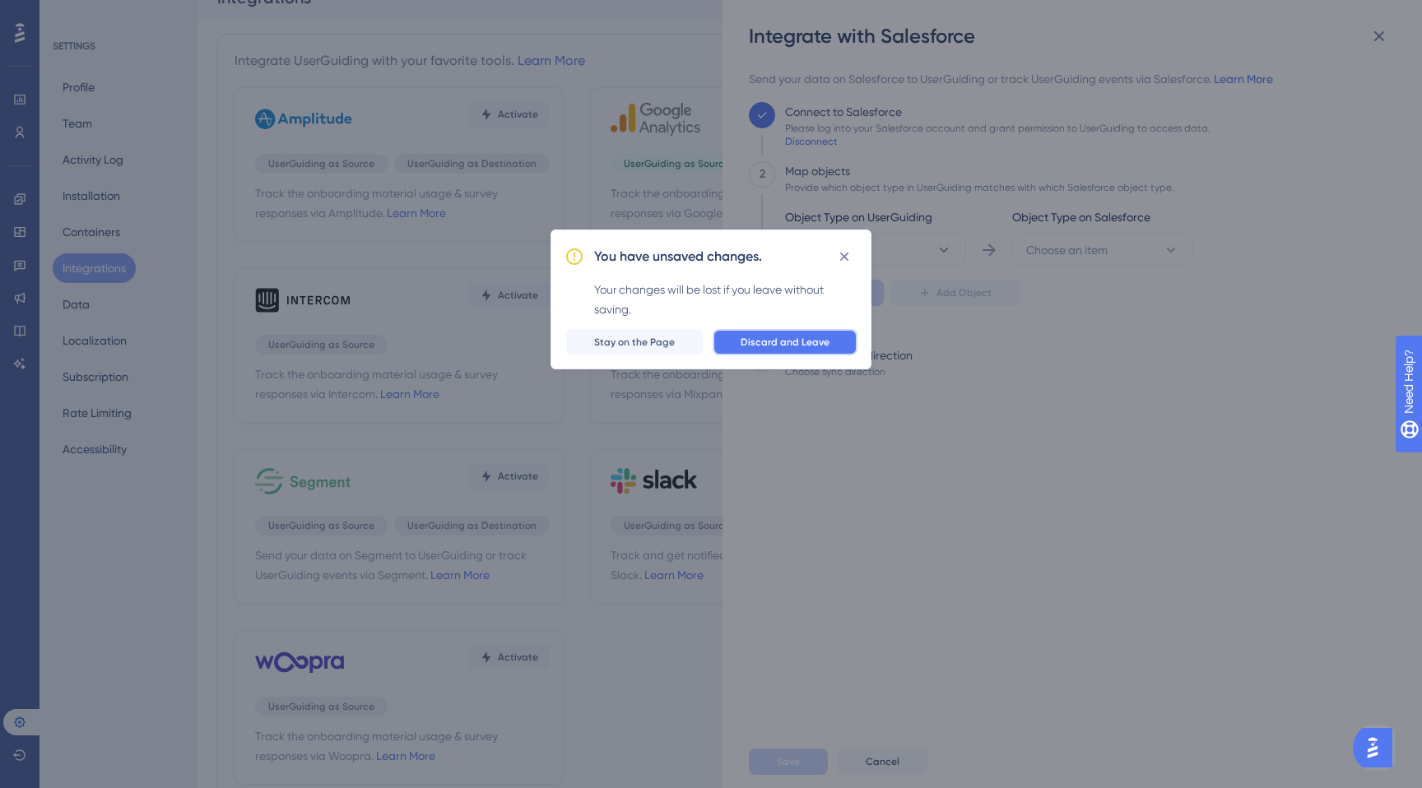
click at [779, 347] on span "Discard and Leave" at bounding box center [785, 342] width 89 height 13
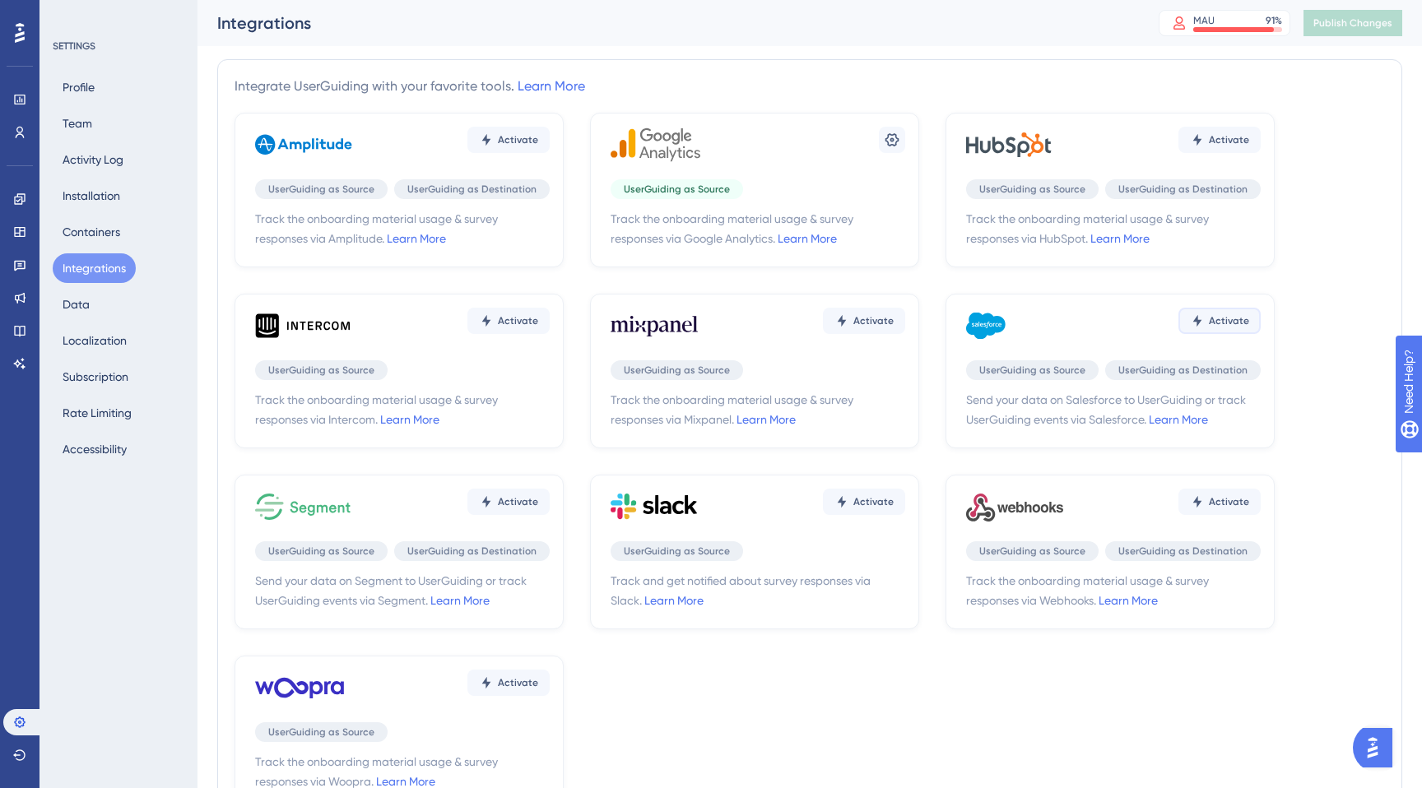
click at [1238, 323] on span "Activate" at bounding box center [1229, 320] width 40 height 13
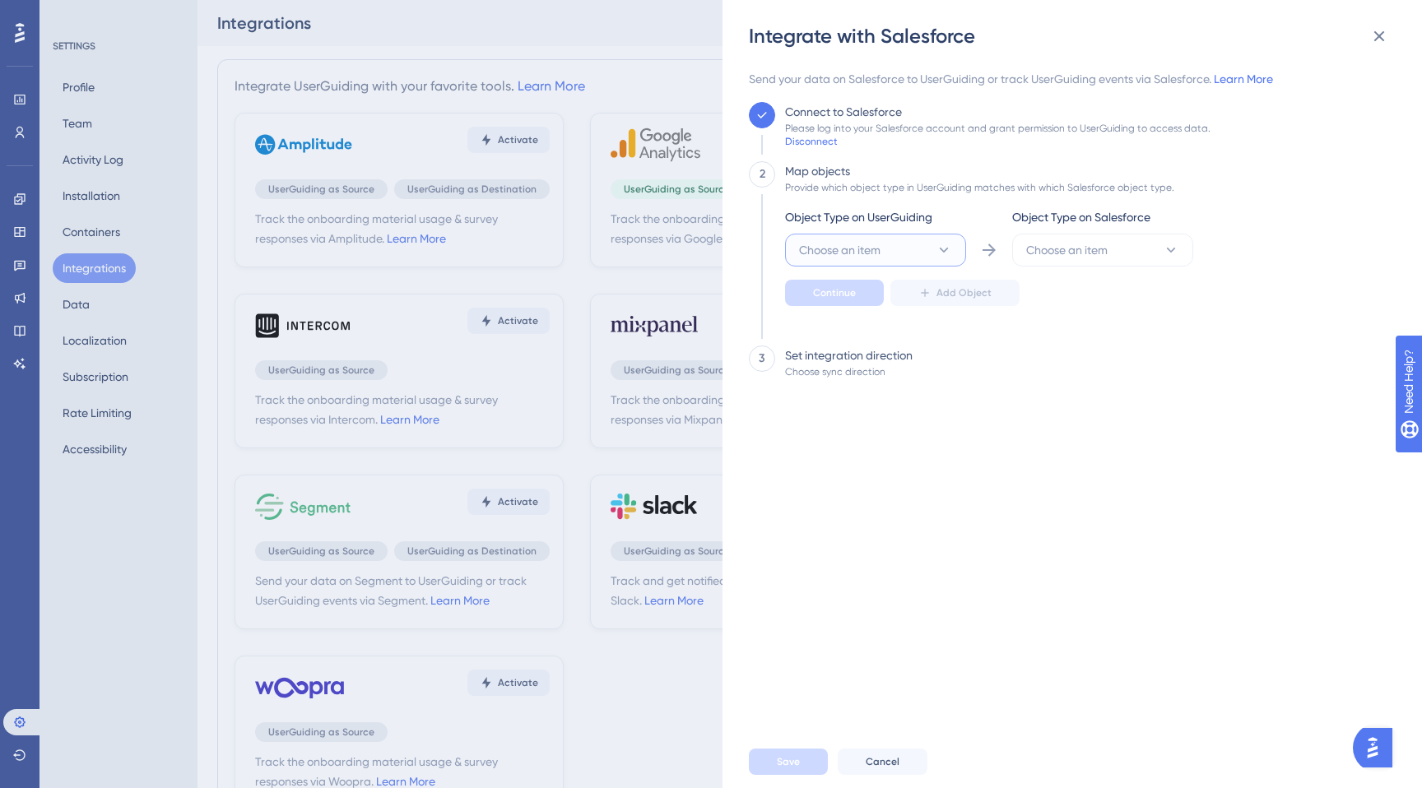
click at [841, 242] on span "Choose an item" at bounding box center [839, 250] width 81 height 20
click at [861, 295] on div "User User" at bounding box center [875, 300] width 133 height 33
click at [1130, 242] on button "Choose an item" at bounding box center [1102, 250] width 181 height 33
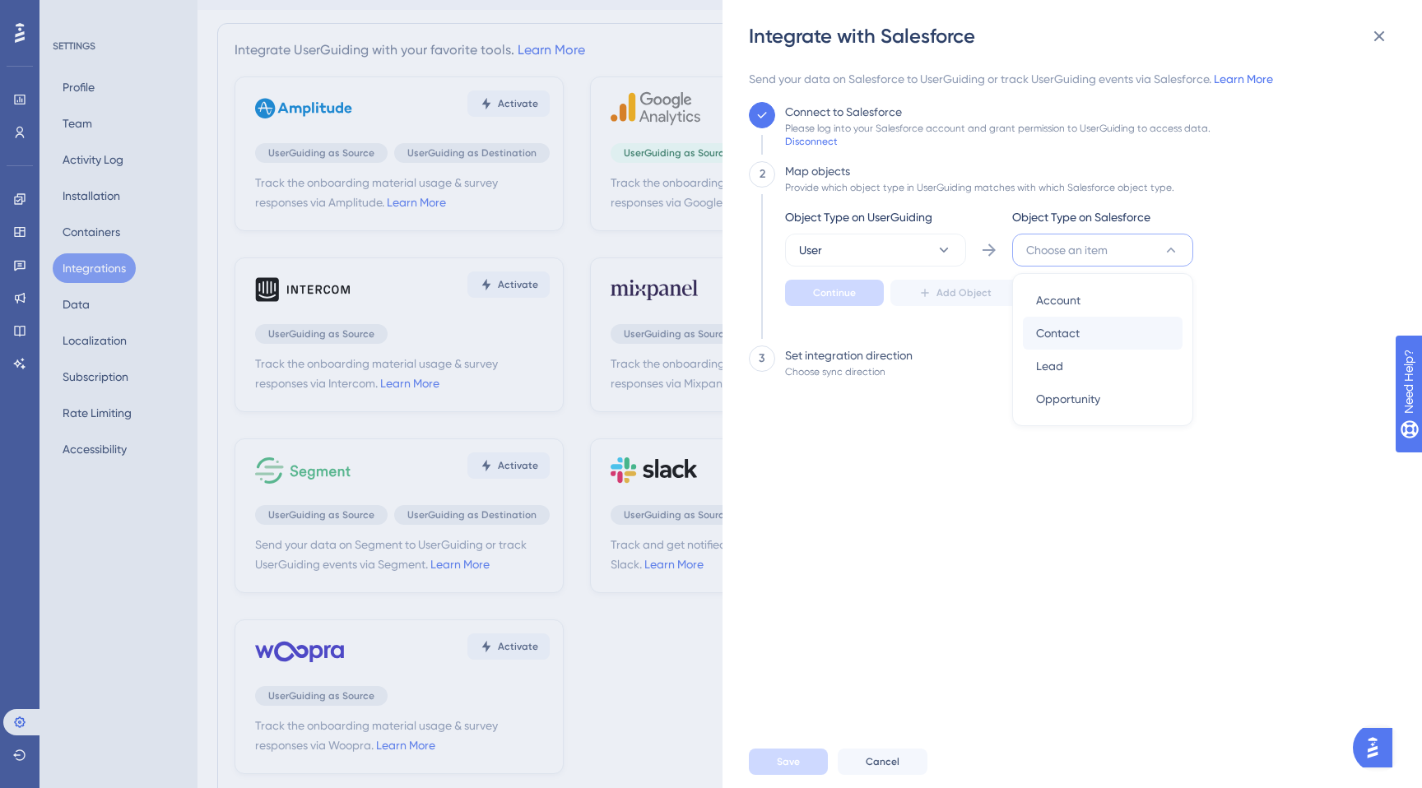
scroll to position [56, 0]
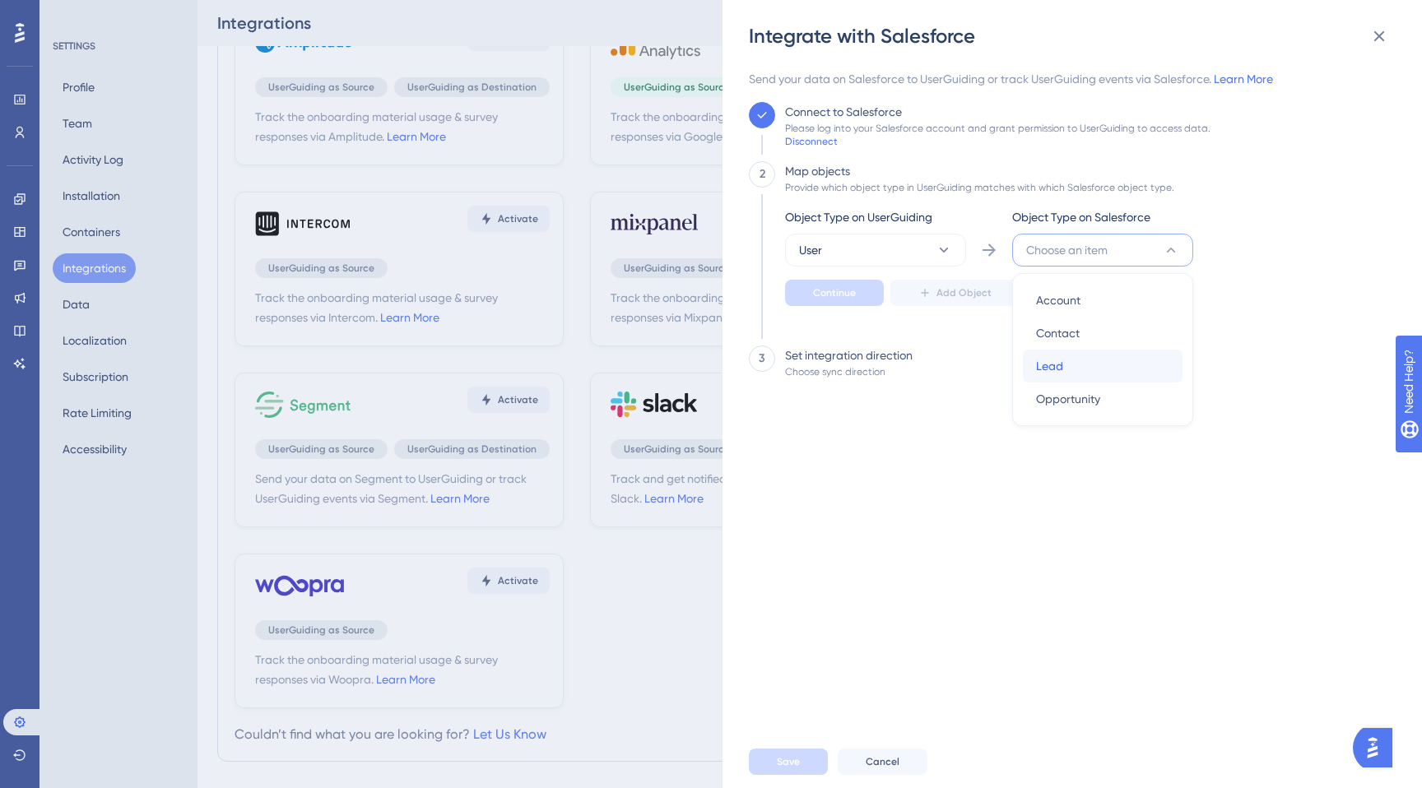
click at [1074, 368] on div "Lead Lead" at bounding box center [1102, 366] width 133 height 33
click at [1063, 264] on button "Lead" at bounding box center [1102, 250] width 181 height 33
click at [1060, 287] on div "Account Account" at bounding box center [1102, 300] width 133 height 33
click at [1074, 256] on button "Account" at bounding box center [1102, 250] width 181 height 33
click at [1068, 374] on div "Lead Lead" at bounding box center [1102, 366] width 133 height 33
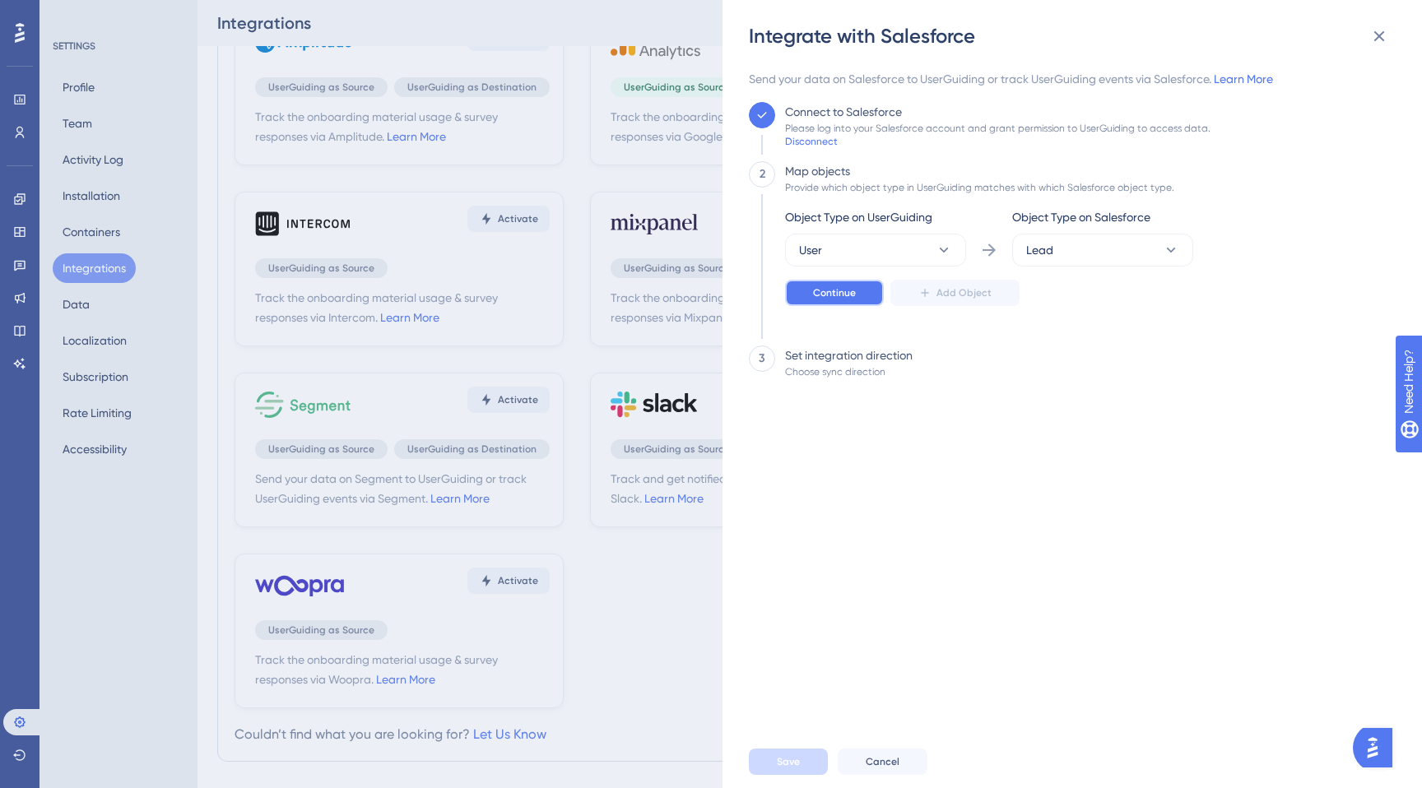
click at [806, 300] on button "Continue" at bounding box center [834, 293] width 99 height 26
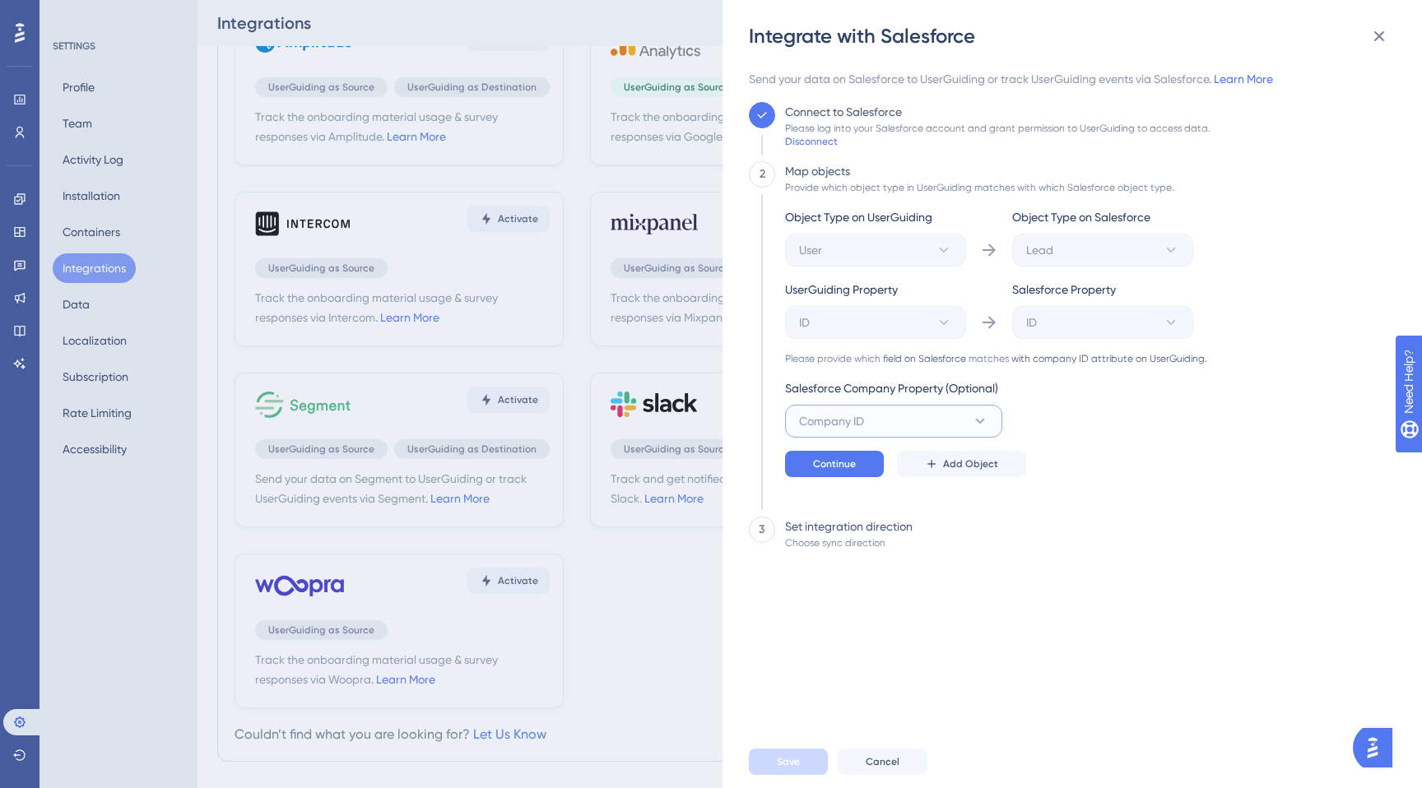
click at [945, 430] on button "Company ID" at bounding box center [893, 421] width 217 height 33
click at [1077, 408] on div "Object Type on UserGuiding User Object Type on Salesforce Lead UserGuiding Prop…" at bounding box center [996, 342] width 422 height 270
click at [832, 466] on span "Continue" at bounding box center [834, 464] width 43 height 13
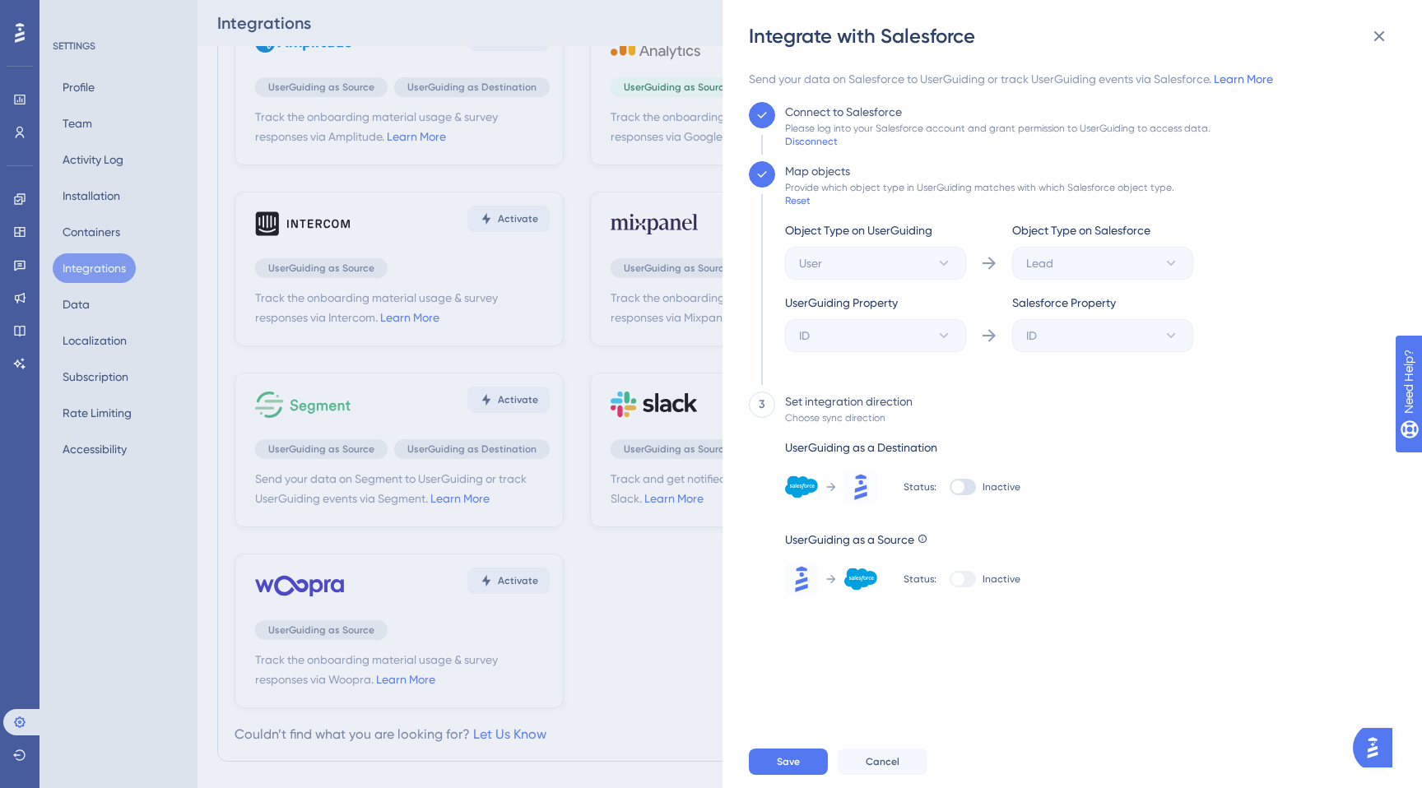
scroll to position [82, 0]
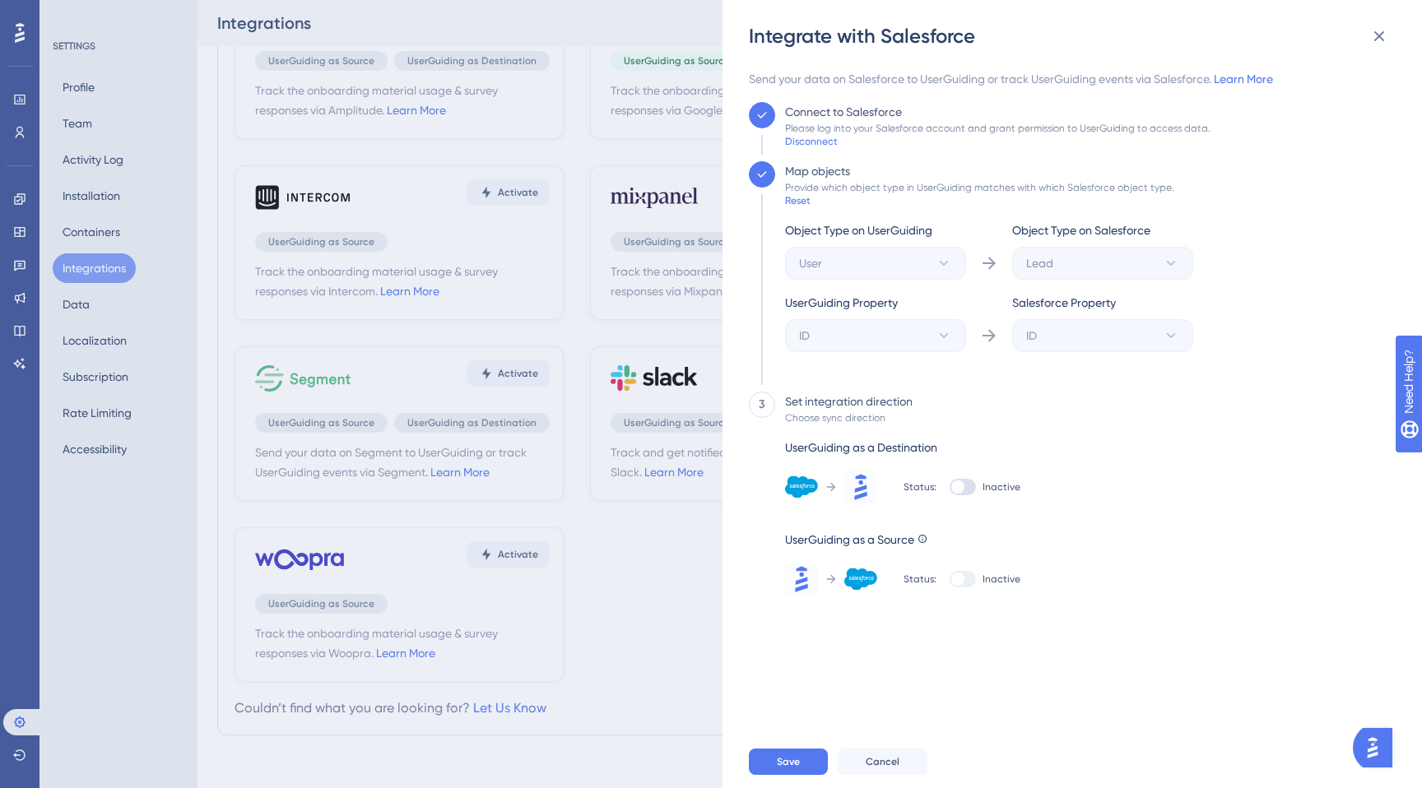
click at [969, 481] on div at bounding box center [963, 487] width 26 height 16
click at [950, 487] on input "Inactive" at bounding box center [949, 487] width 1 height 1
checkbox input "true"
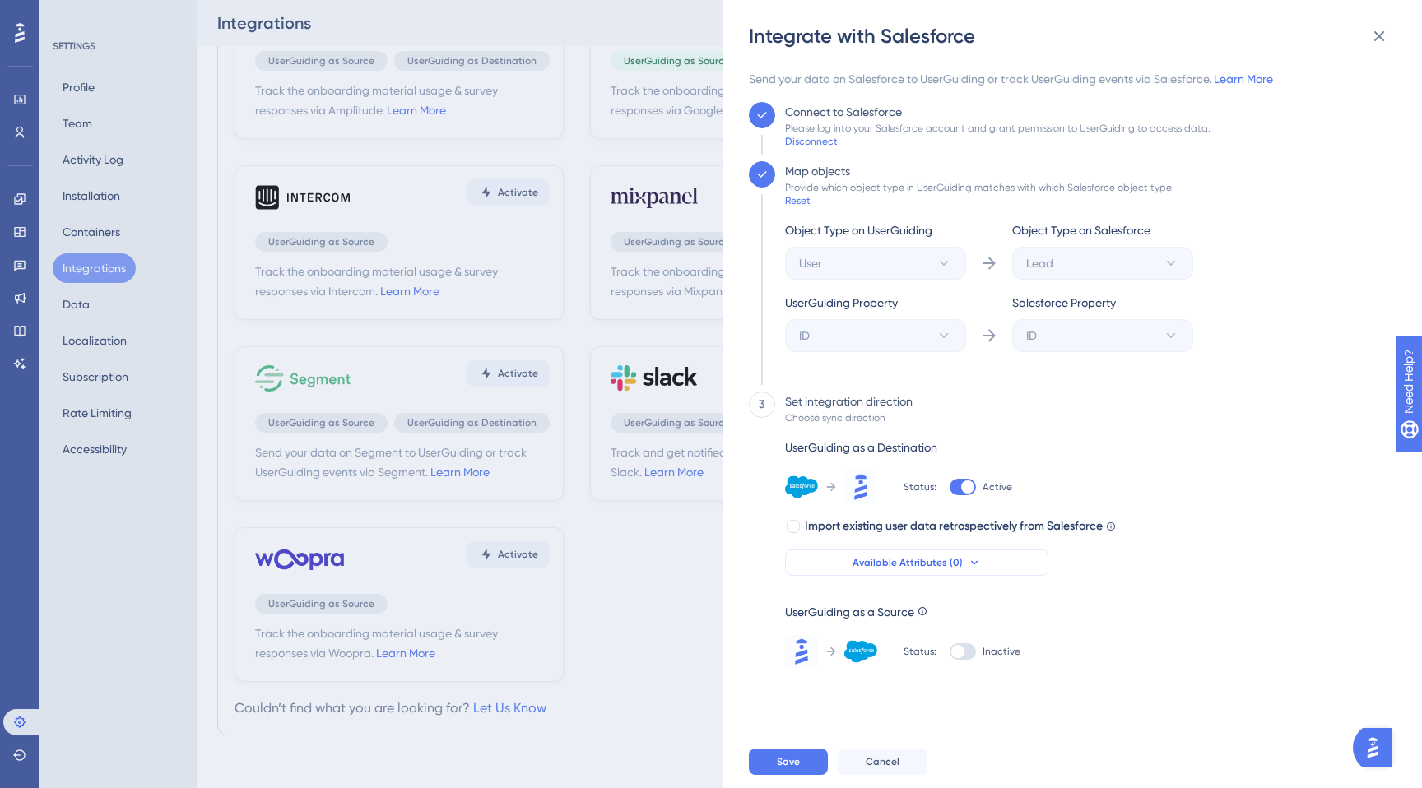
click at [894, 571] on button "Available Attributes (0)" at bounding box center [916, 563] width 263 height 26
click at [1209, 498] on div "3 Set integration direction Choose sync direction UserGuiding as a Destination …" at bounding box center [1067, 530] width 637 height 276
click at [973, 654] on div at bounding box center [963, 651] width 26 height 16
click at [950, 653] on input "Inactive" at bounding box center [949, 652] width 1 height 1
checkbox input "true"
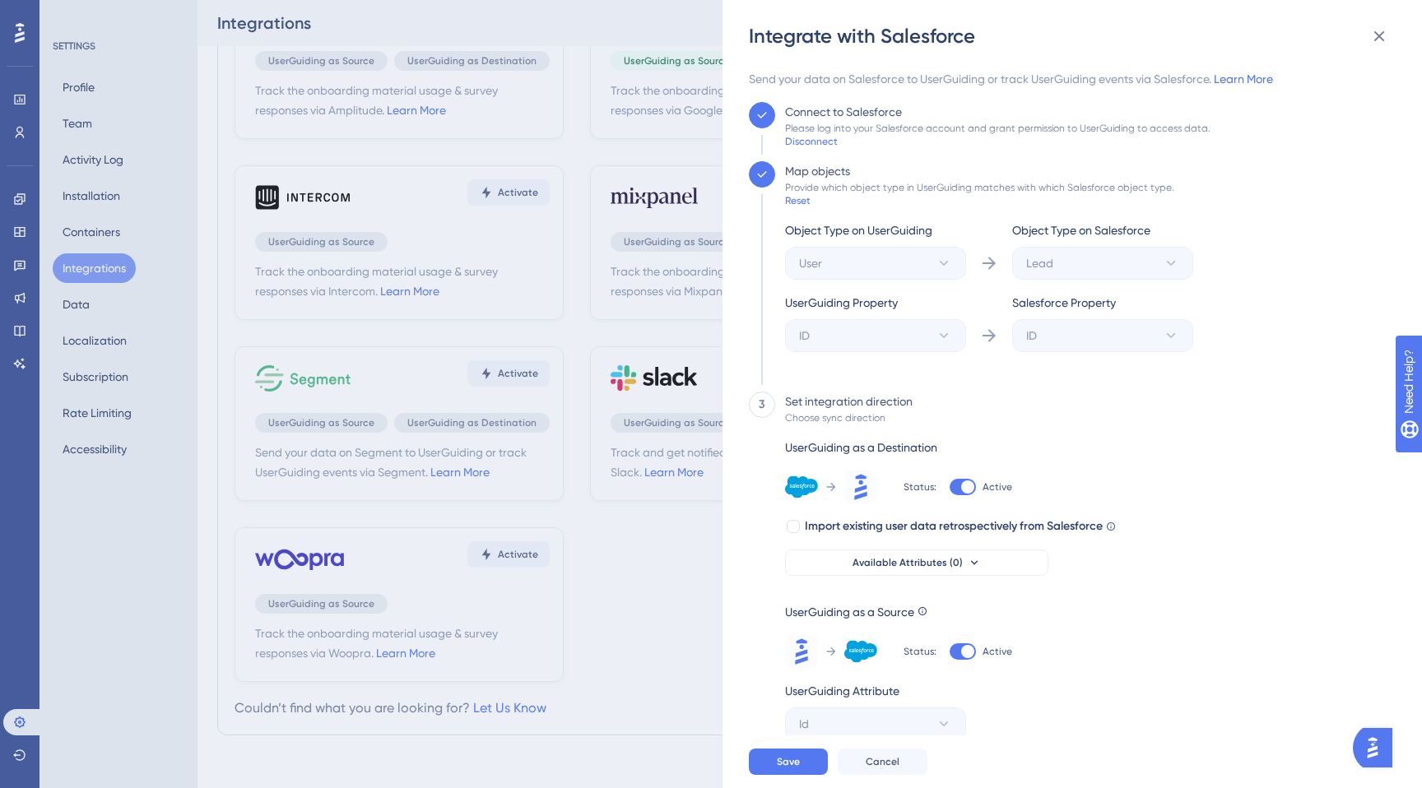
scroll to position [5, 0]
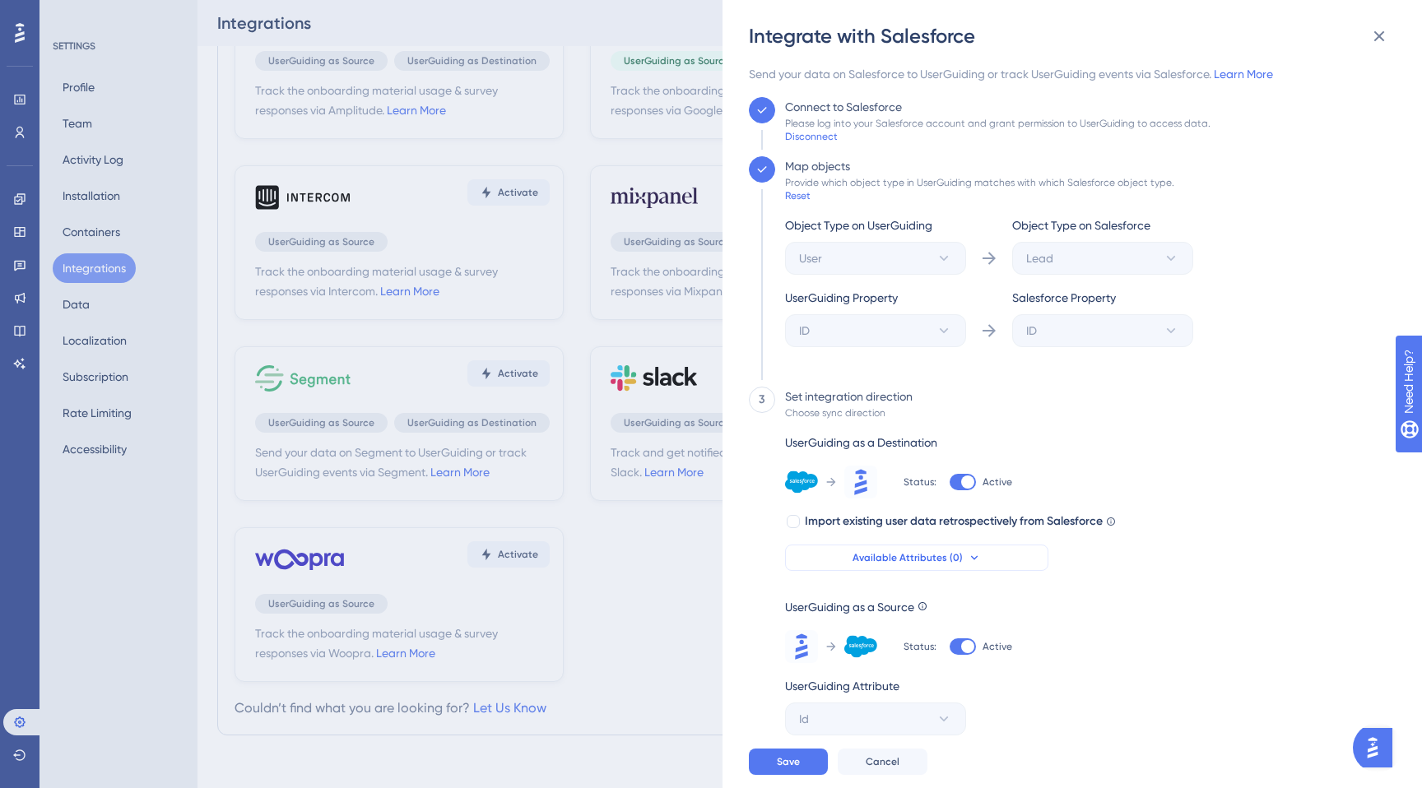
click at [925, 561] on span "Available Attributes (0)" at bounding box center [907, 557] width 110 height 13
click at [1131, 525] on div "3 Set integration direction Choose sync direction UserGuiding as a Destination …" at bounding box center [1067, 561] width 637 height 349
click at [804, 193] on div "Reset" at bounding box center [798, 195] width 26 height 13
click at [1377, 35] on icon at bounding box center [1379, 36] width 11 height 11
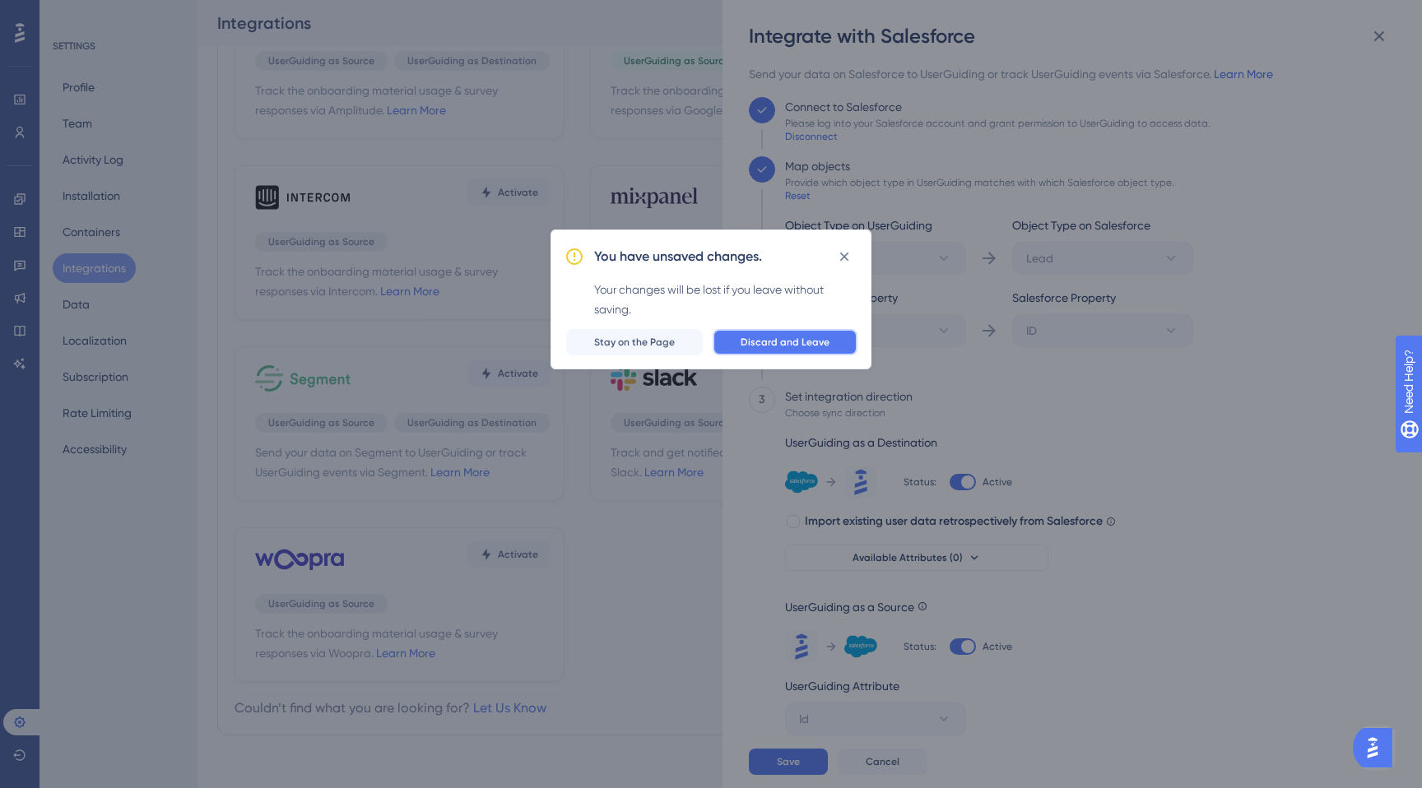
click at [759, 347] on span "Discard and Leave" at bounding box center [785, 342] width 89 height 13
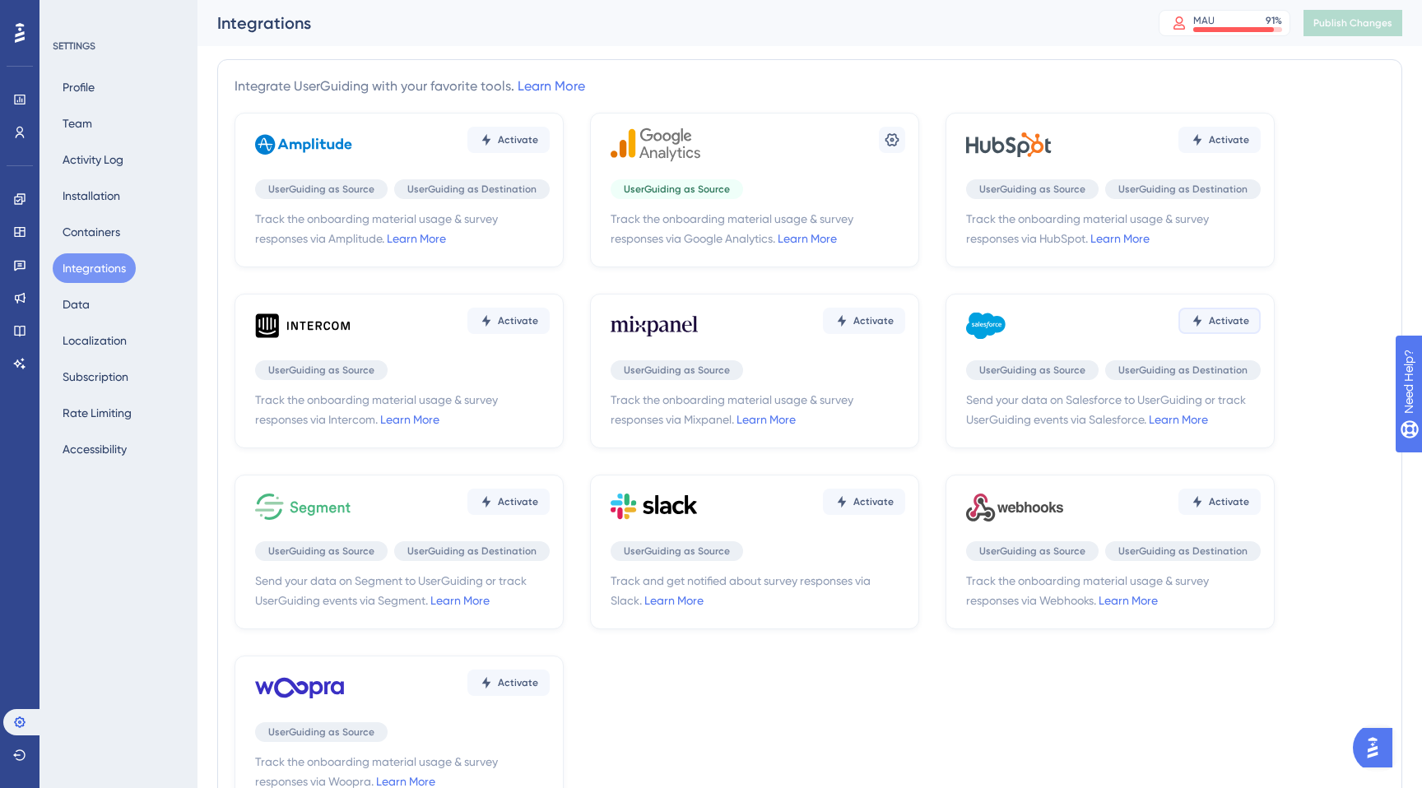
click at [1246, 318] on span "Activate" at bounding box center [1229, 320] width 40 height 13
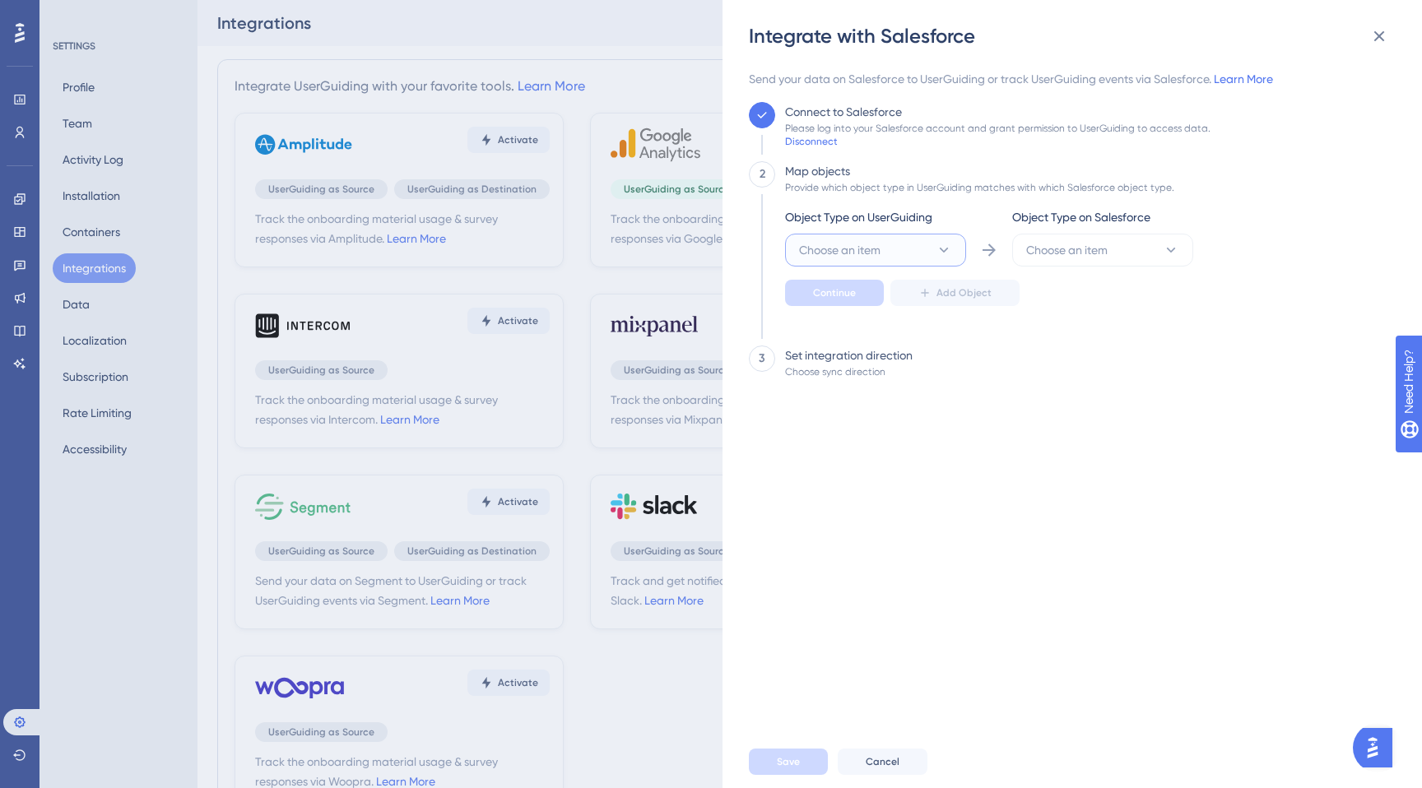
click at [897, 255] on button "Choose an item" at bounding box center [875, 250] width 181 height 33
click at [872, 305] on div "User User" at bounding box center [875, 300] width 133 height 33
click at [1110, 280] on div "Continue Add Object" at bounding box center [989, 293] width 408 height 26
click at [1133, 245] on button "Choose an item" at bounding box center [1102, 250] width 181 height 33
drag, startPoint x: 1091, startPoint y: 332, endPoint x: 1055, endPoint y: 365, distance: 49.5
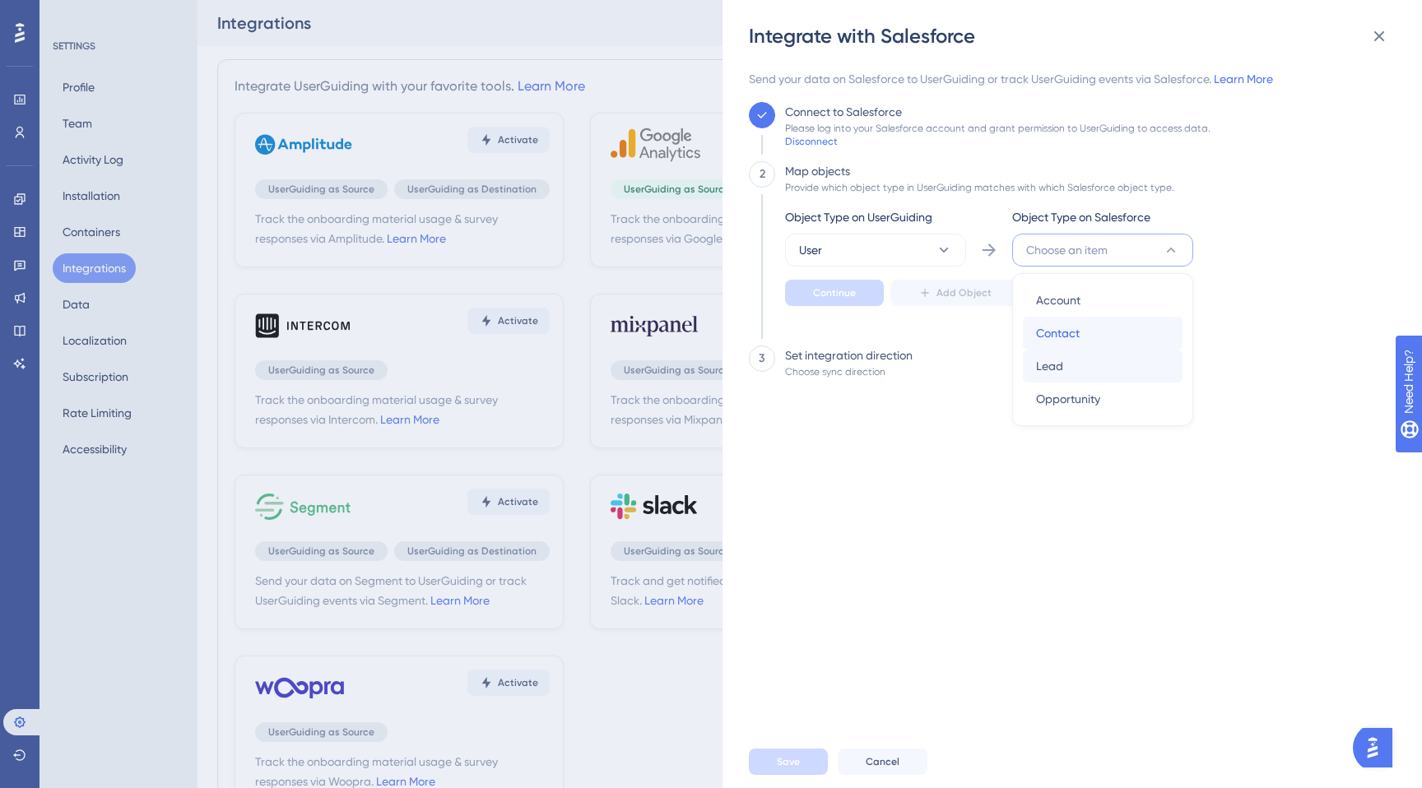
click at [1055, 365] on div "Account Account Contact Contact Lead Lead Opportunity Opportunity" at bounding box center [1103, 350] width 160 height 132
click at [1055, 365] on span "Lead" at bounding box center [1049, 366] width 27 height 20
click at [834, 296] on span "Continue" at bounding box center [834, 292] width 43 height 13
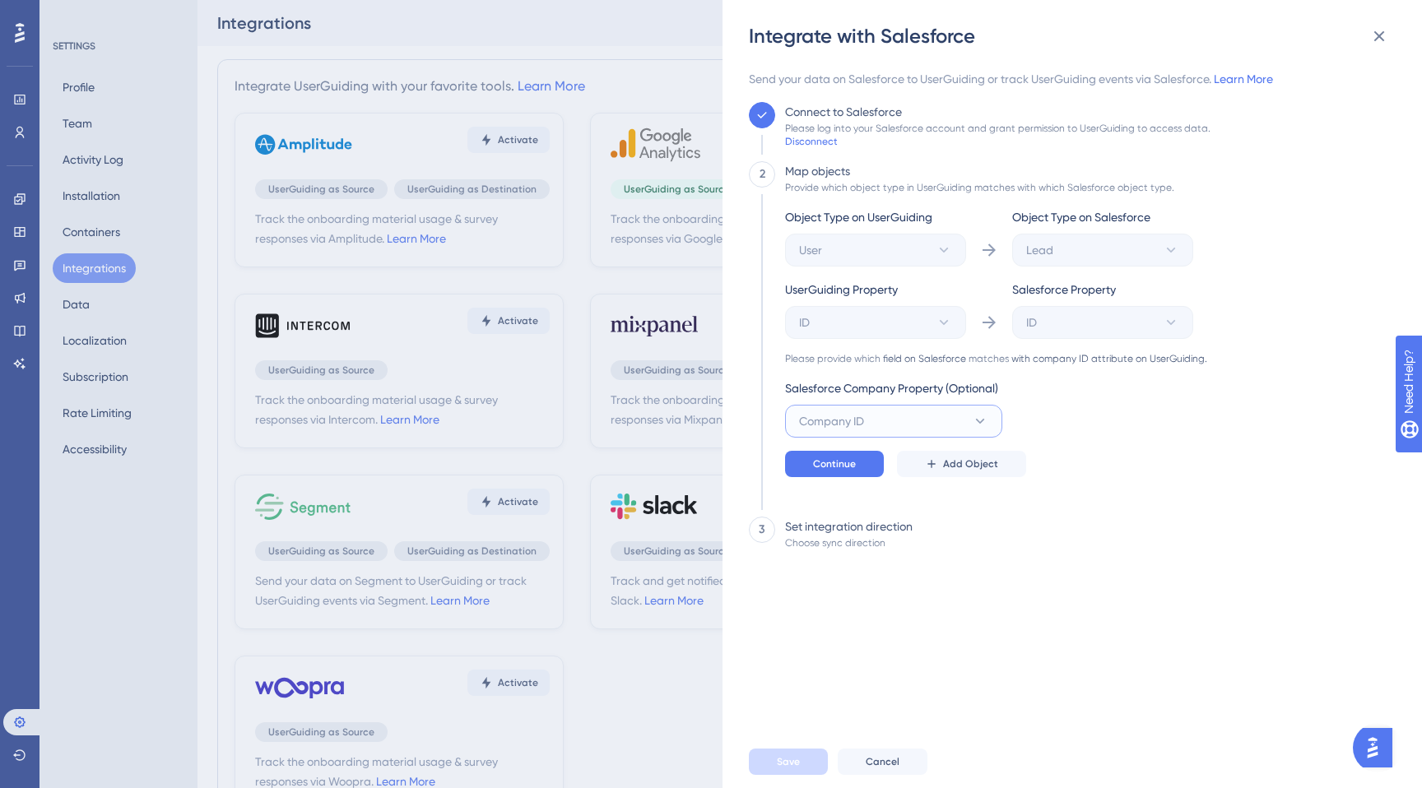
click at [874, 409] on button "Company ID" at bounding box center [893, 421] width 217 height 33
click at [1129, 388] on div "Object Type on UserGuiding User Object Type on Salesforce Lead UserGuiding Prop…" at bounding box center [996, 342] width 422 height 270
click at [828, 465] on span "Continue" at bounding box center [834, 464] width 43 height 13
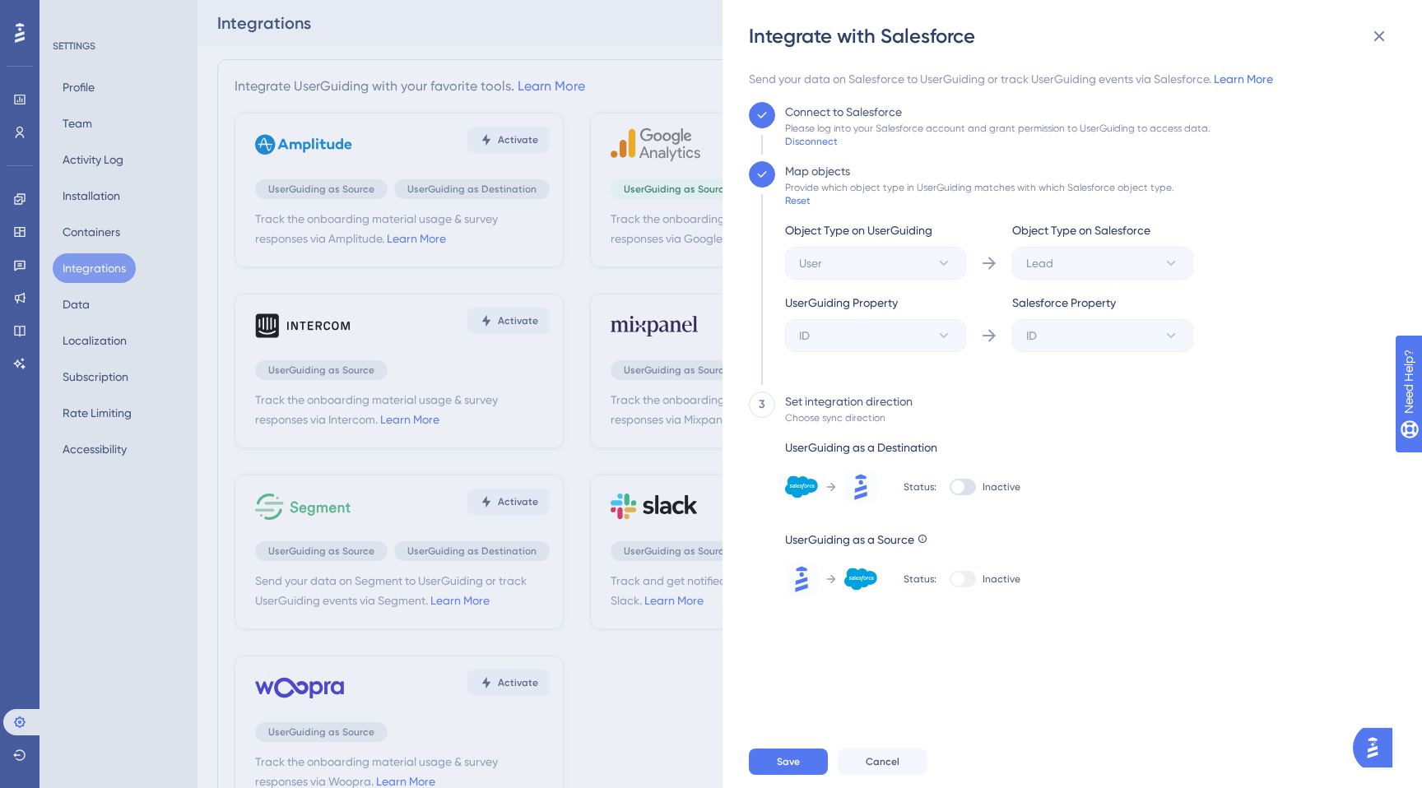
click at [959, 485] on div at bounding box center [957, 487] width 13 height 13
click at [950, 487] on input "Inactive" at bounding box center [949, 487] width 1 height 1
checkbox input "true"
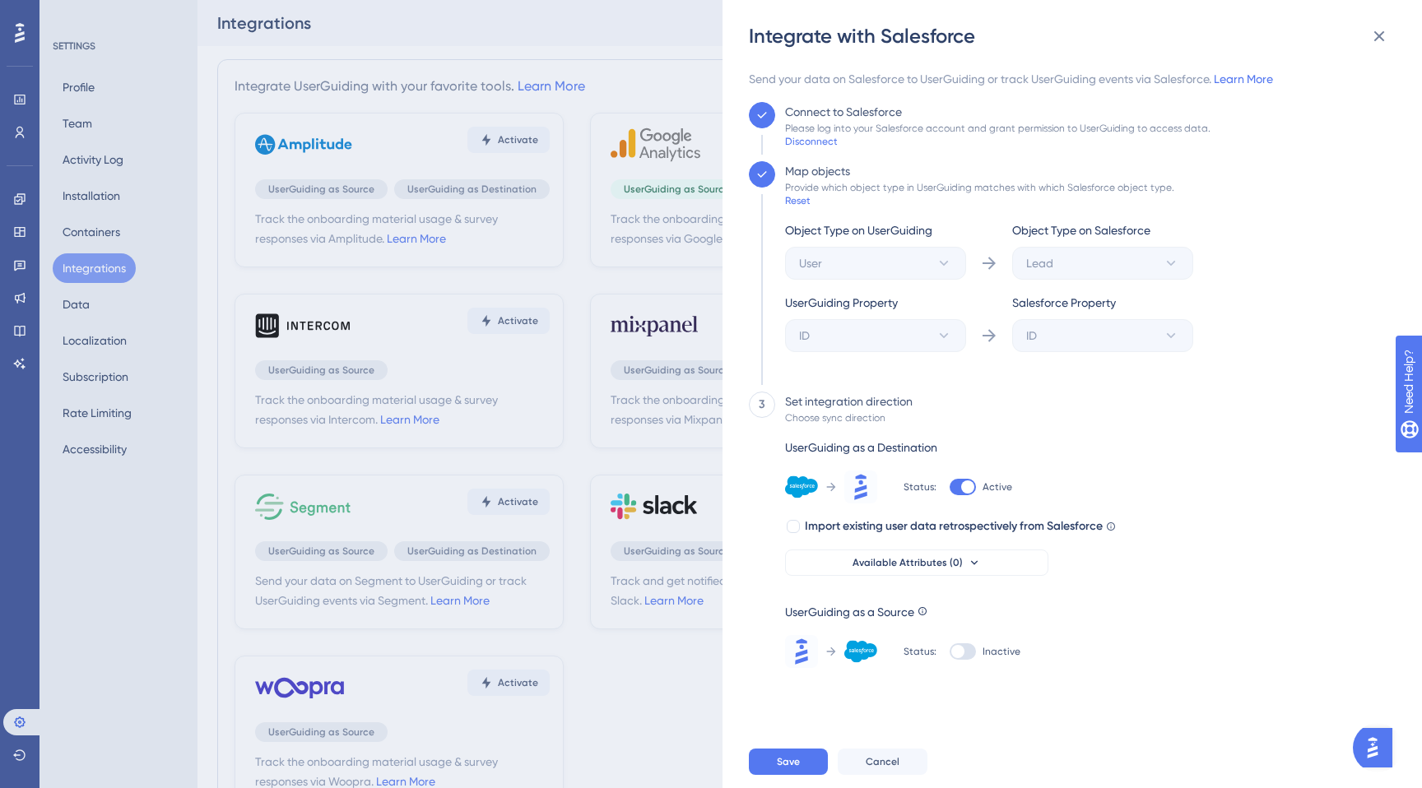
click at [959, 657] on div at bounding box center [963, 651] width 26 height 16
click at [950, 653] on input "Inactive" at bounding box center [949, 652] width 1 height 1
checkbox input "true"
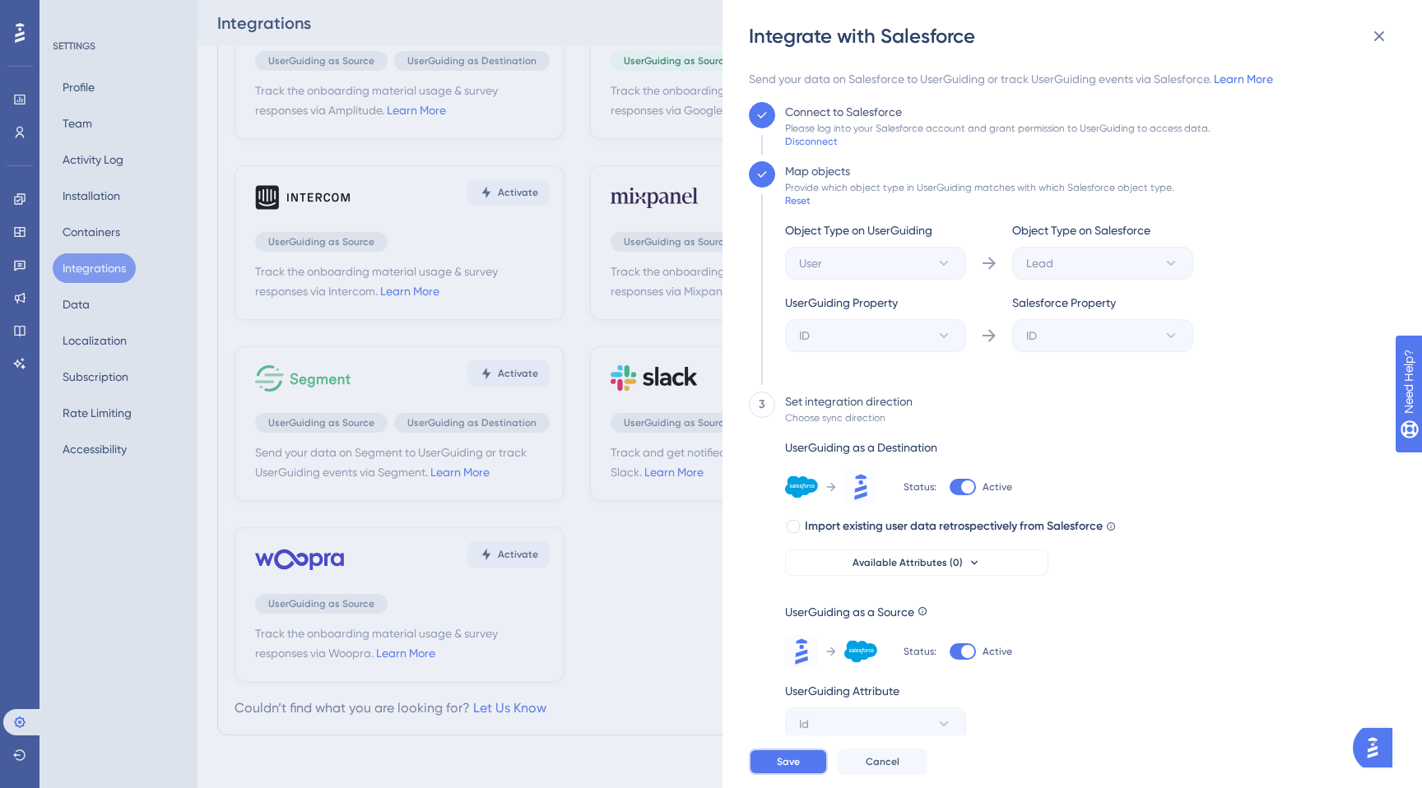
click at [809, 759] on button "Save" at bounding box center [788, 762] width 79 height 26
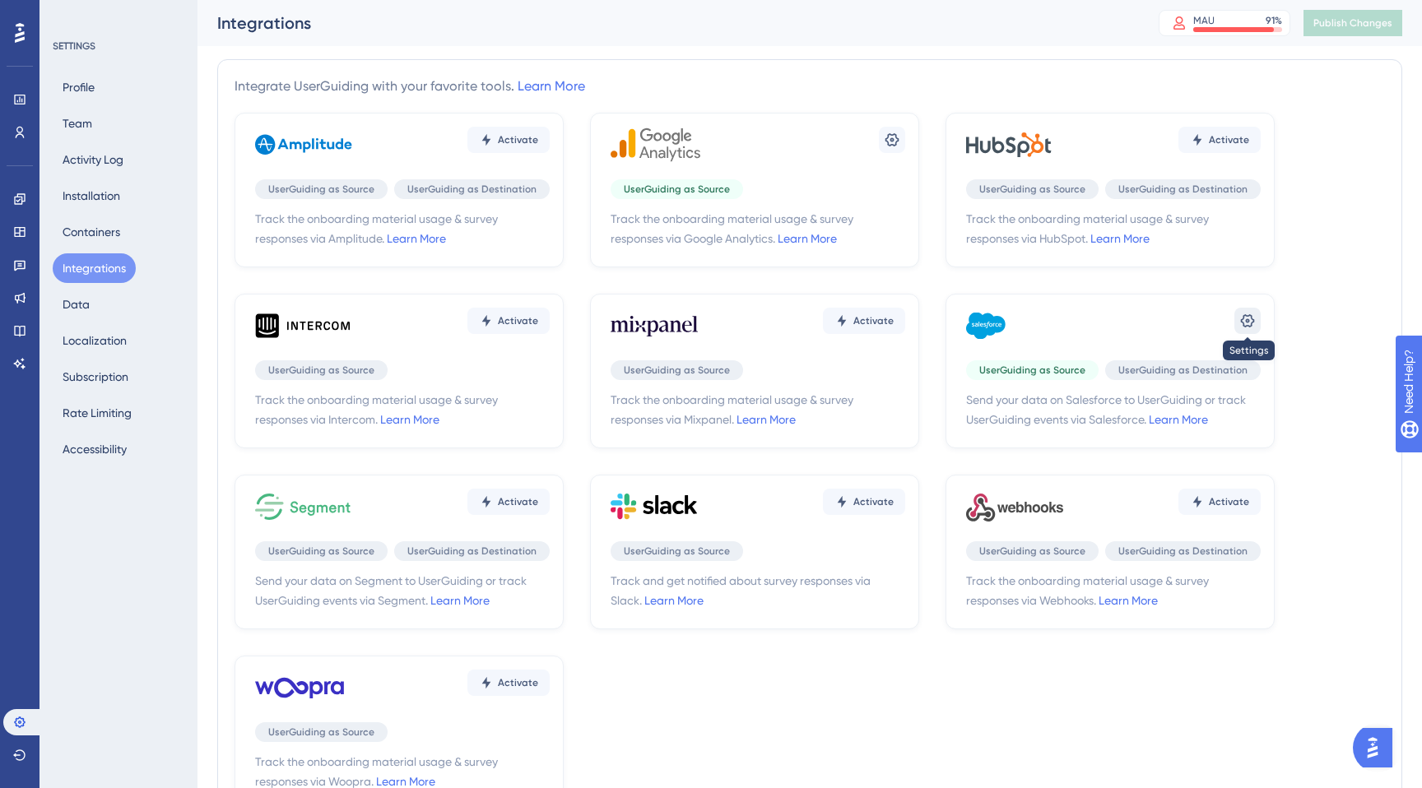
click at [1256, 326] on button at bounding box center [1247, 321] width 26 height 26
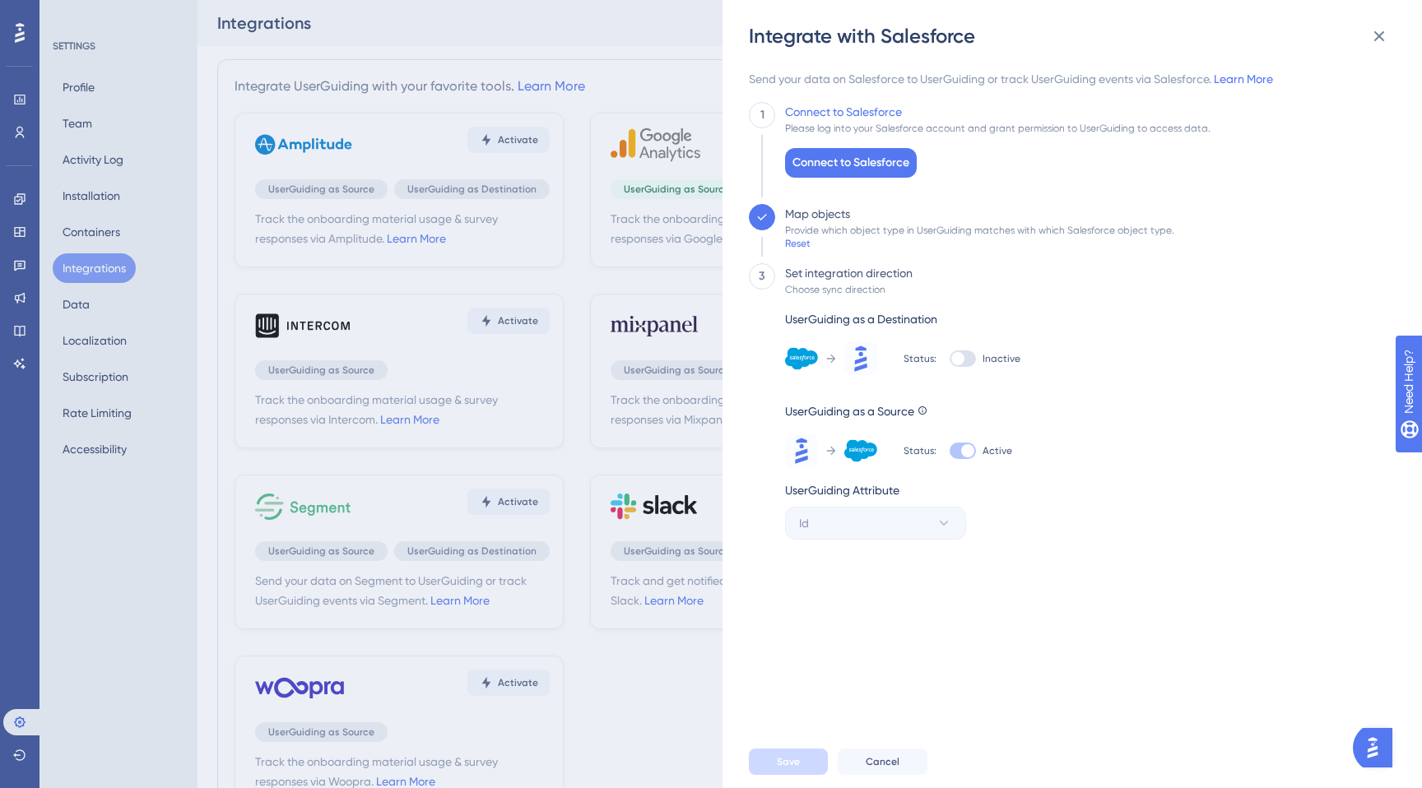
click at [964, 353] on div at bounding box center [963, 359] width 26 height 16
click at [950, 359] on input "Inactive" at bounding box center [949, 359] width 1 height 1
checkbox input "true"
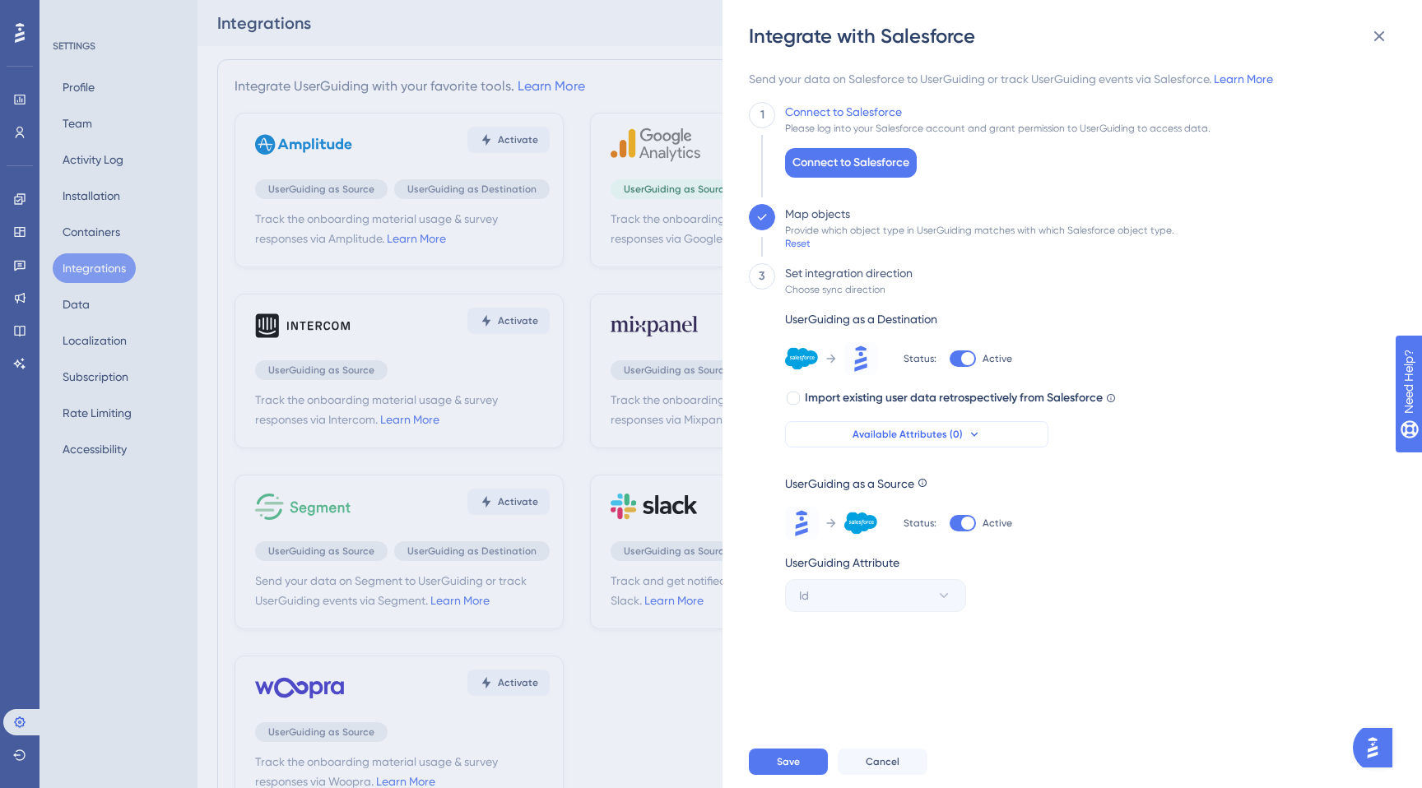
click at [937, 436] on span "Available Attributes (0)" at bounding box center [907, 434] width 110 height 13
click at [1197, 385] on div "3 Set integration direction Choose sync direction UserGuiding as a Destination …" at bounding box center [1067, 437] width 637 height 349
click at [859, 162] on span "Connect to Salesforce" at bounding box center [850, 163] width 117 height 20
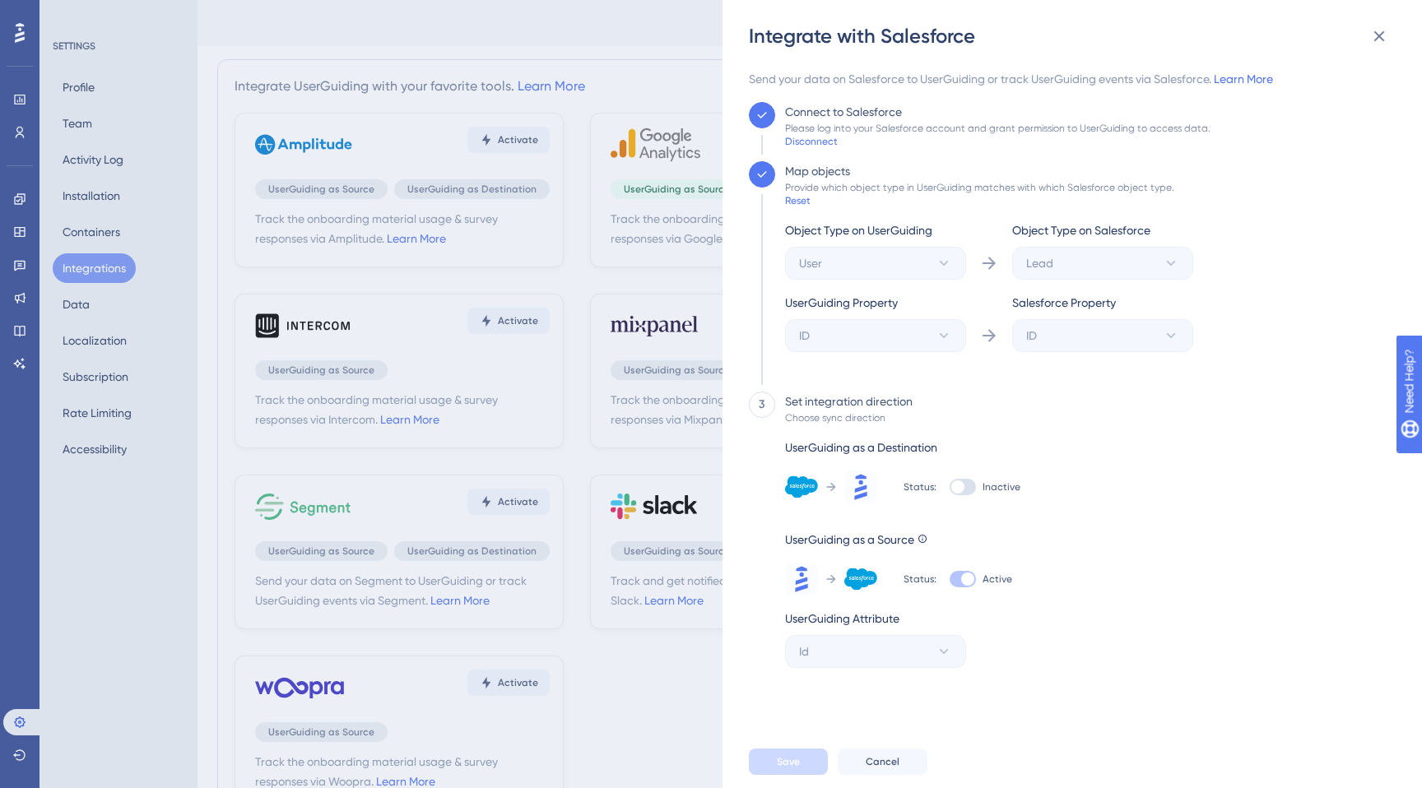
scroll to position [128, 0]
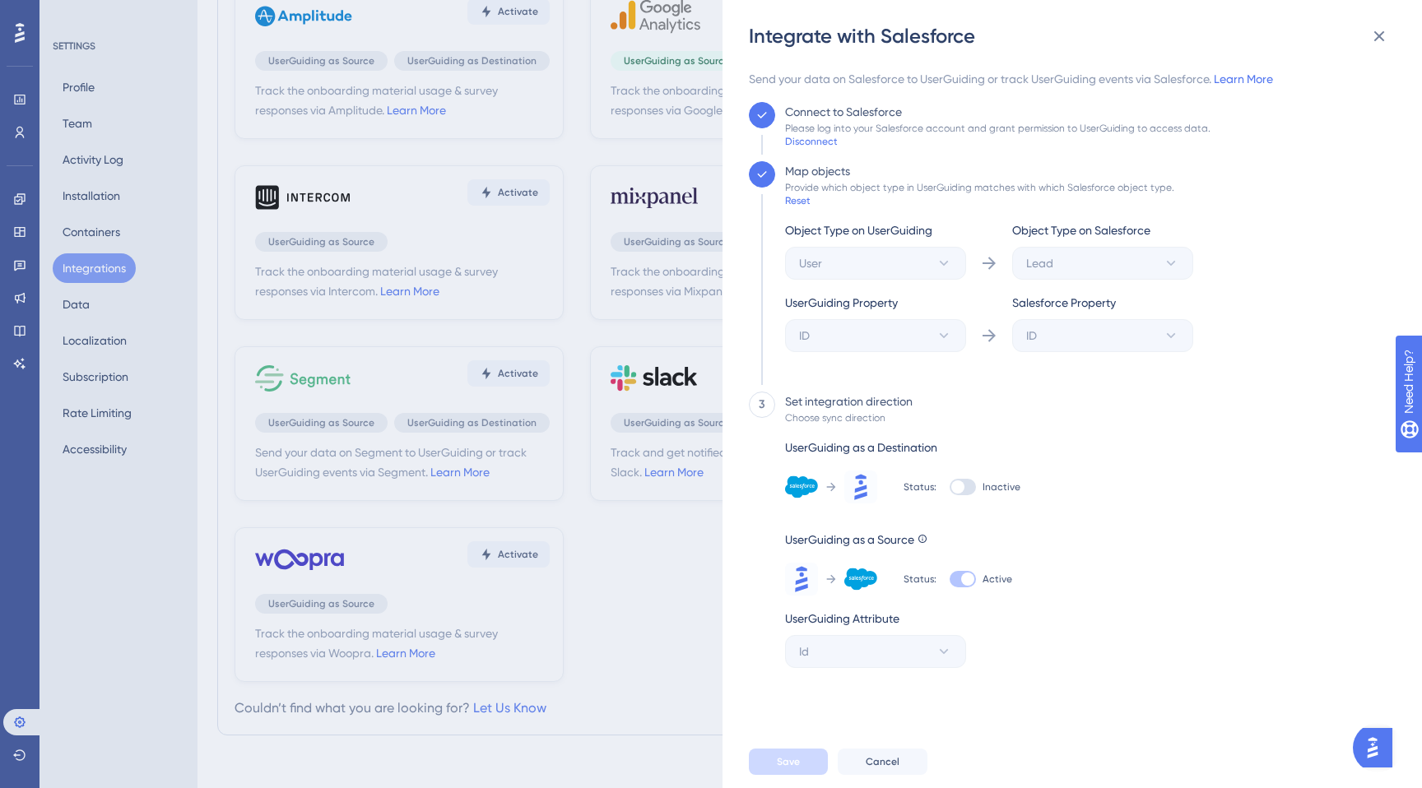
click at [958, 485] on div at bounding box center [957, 487] width 13 height 13
click at [950, 487] on input "Inactive" at bounding box center [949, 487] width 1 height 1
checkbox input "true"
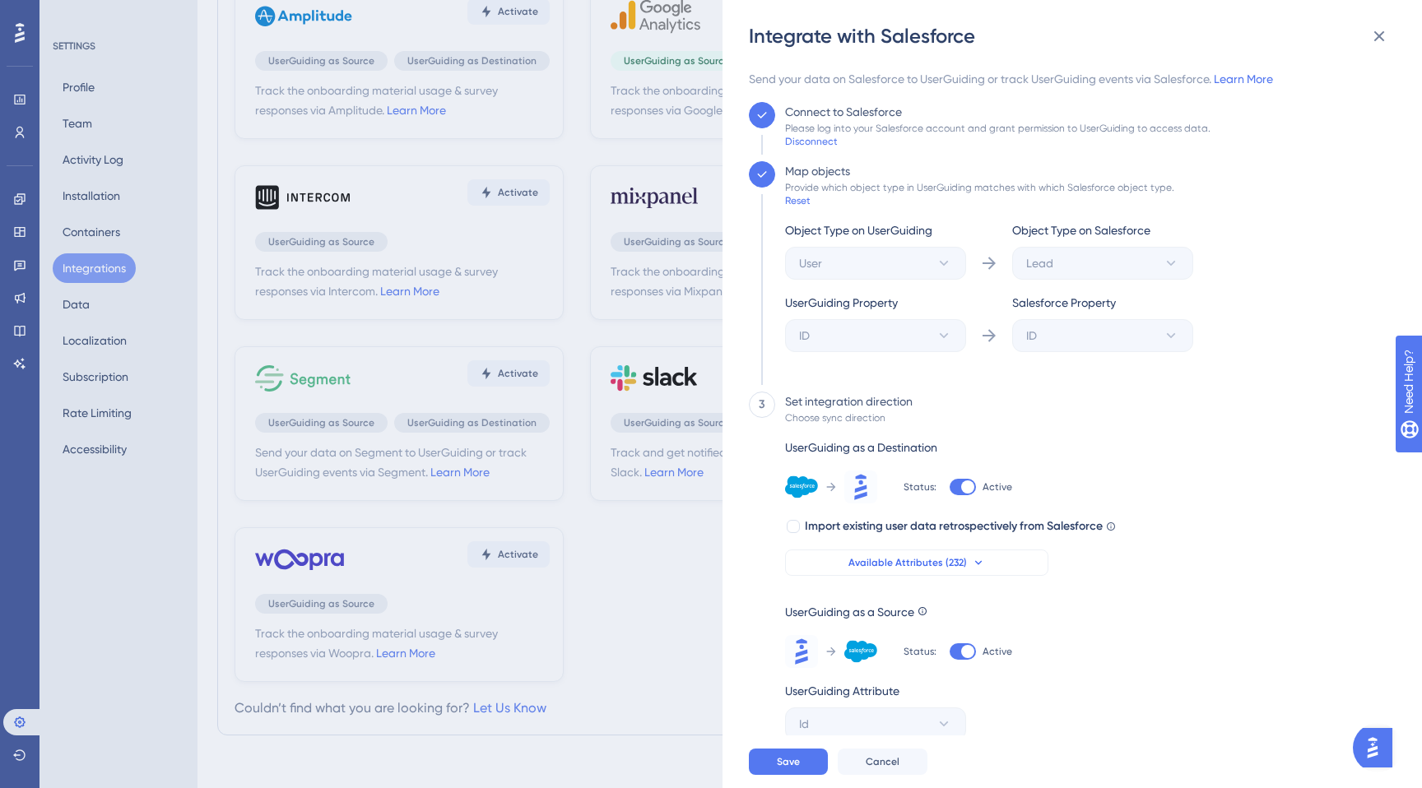
click at [926, 573] on button "Available Attributes (232)" at bounding box center [916, 563] width 263 height 26
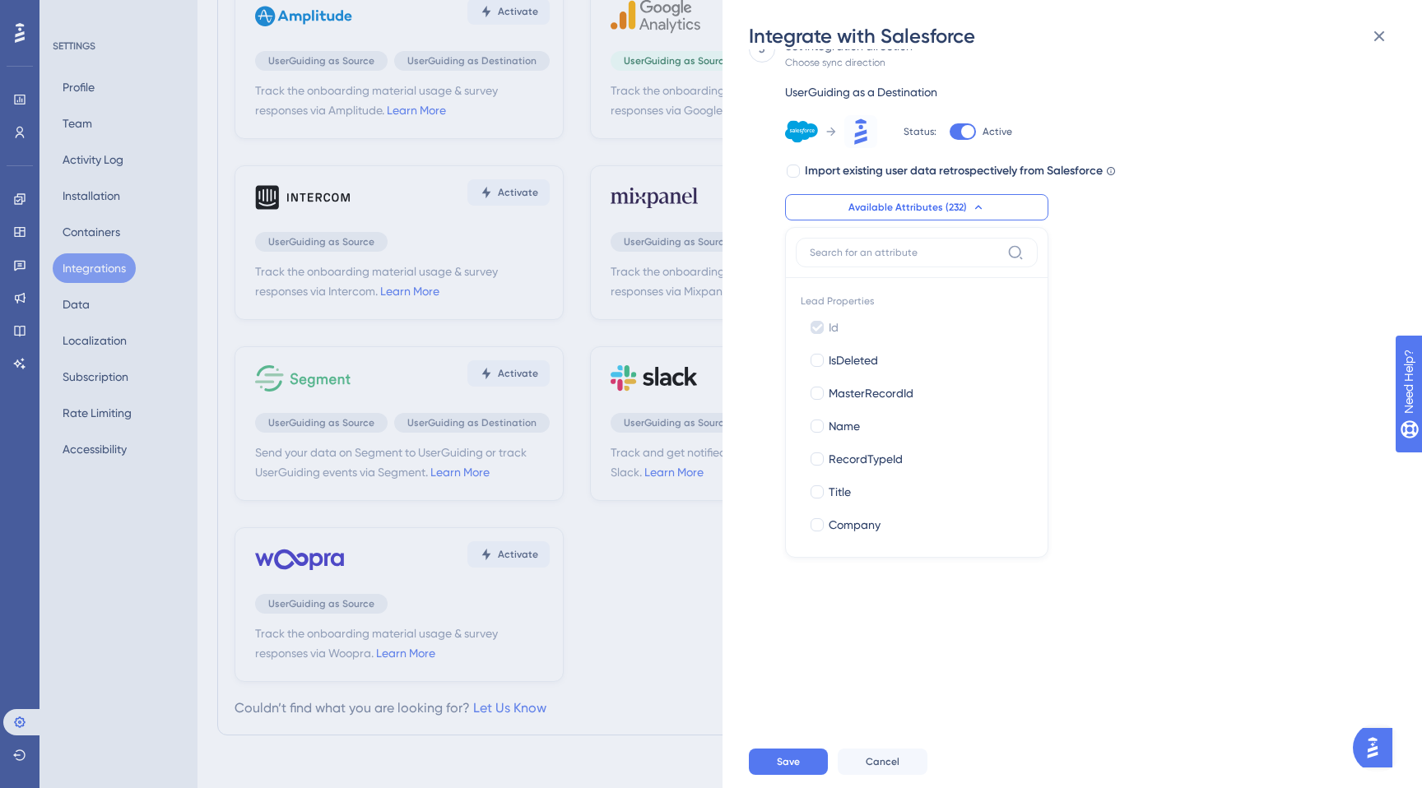
click at [882, 259] on label at bounding box center [917, 253] width 242 height 30
click at [882, 259] on input at bounding box center [905, 252] width 191 height 13
click at [885, 257] on input at bounding box center [905, 252] width 191 height 13
type input "stat"
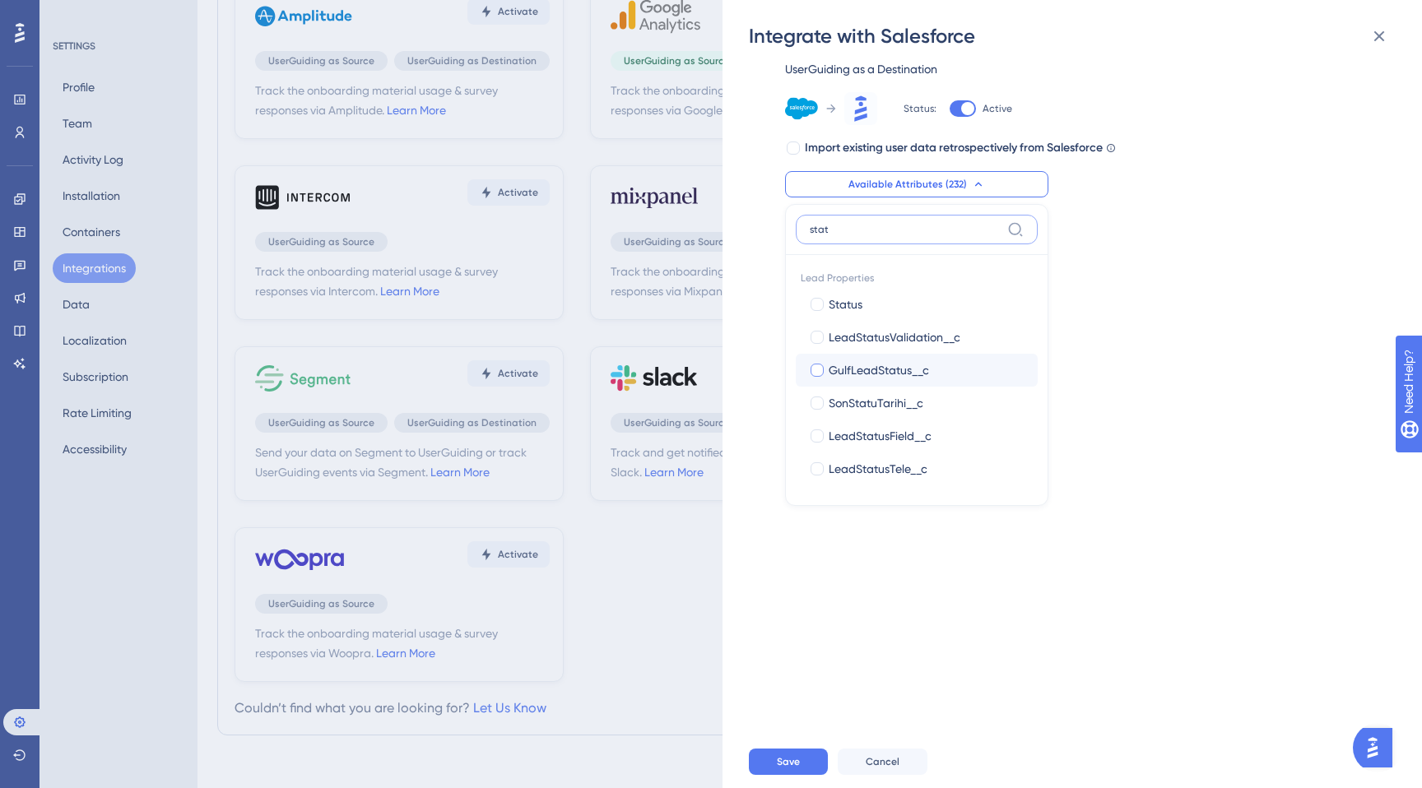
scroll to position [364, 0]
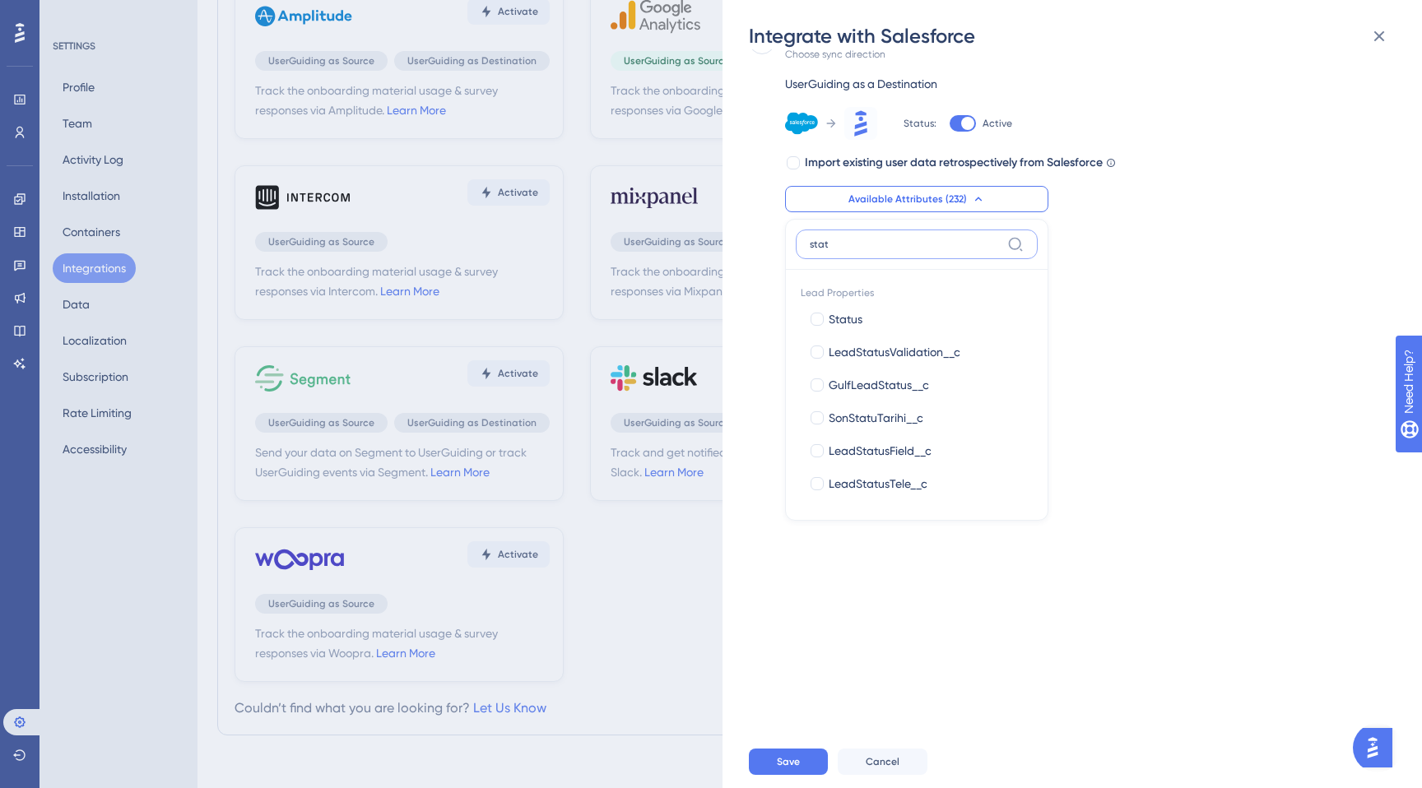
click at [929, 249] on input "stat" at bounding box center [905, 244] width 191 height 13
type input "o"
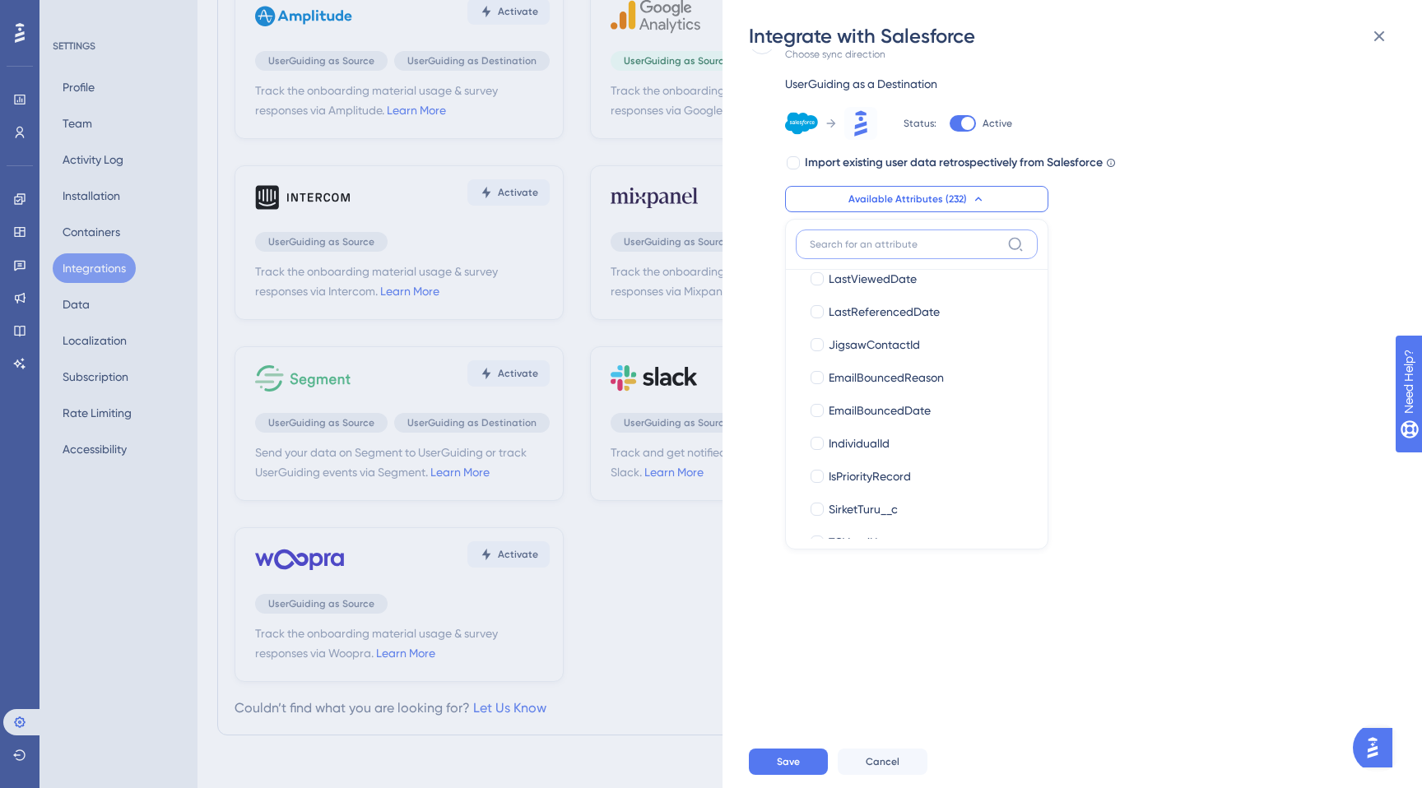
scroll to position [860, 0]
click at [910, 236] on label at bounding box center [917, 245] width 242 height 30
click at [910, 238] on input at bounding box center [905, 244] width 191 height 13
click at [904, 249] on input at bounding box center [905, 244] width 191 height 13
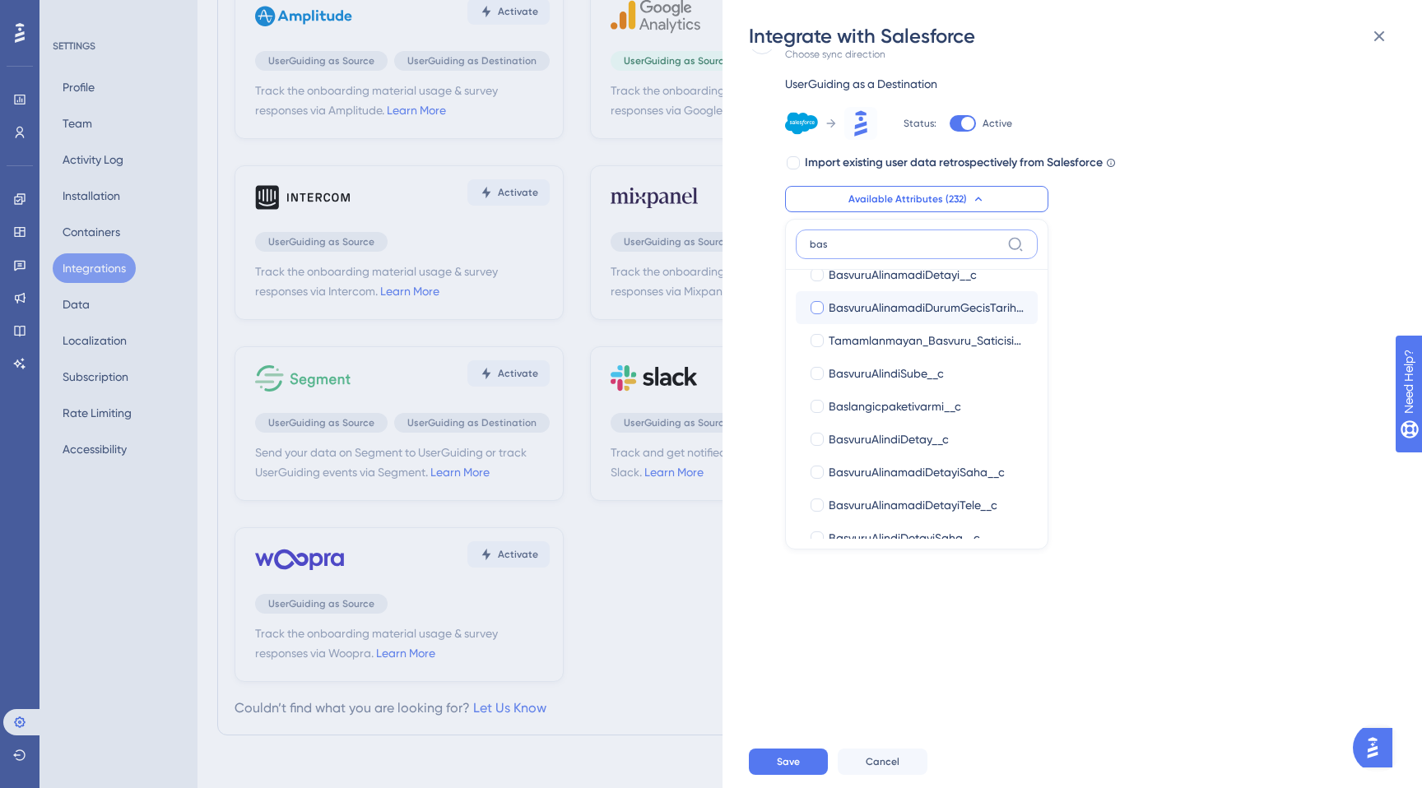
scroll to position [0, 0]
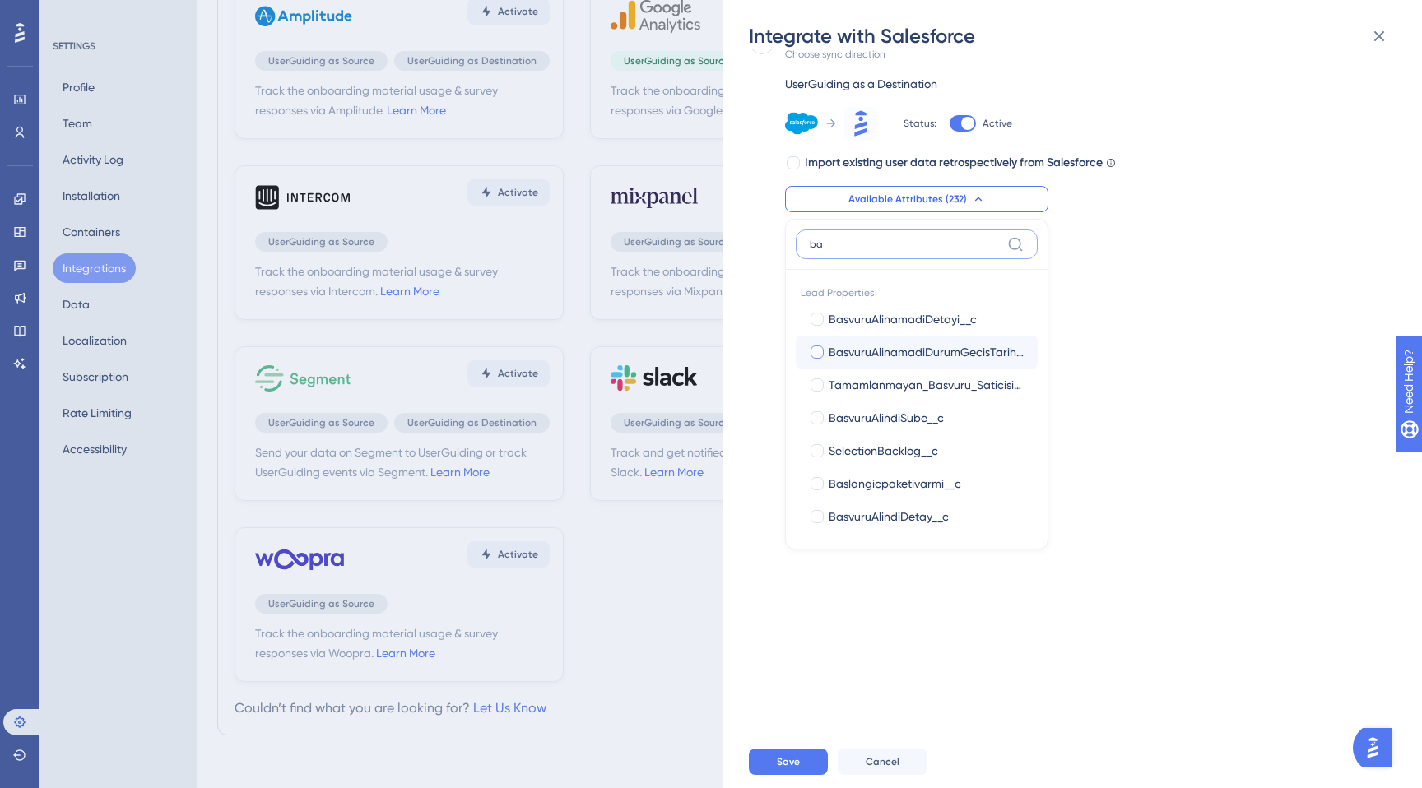
type input "b"
type input "statu"
click at [898, 312] on div "Status" at bounding box center [927, 319] width 196 height 20
checkbox input "true"
click at [868, 244] on input "statu" at bounding box center [905, 244] width 191 height 13
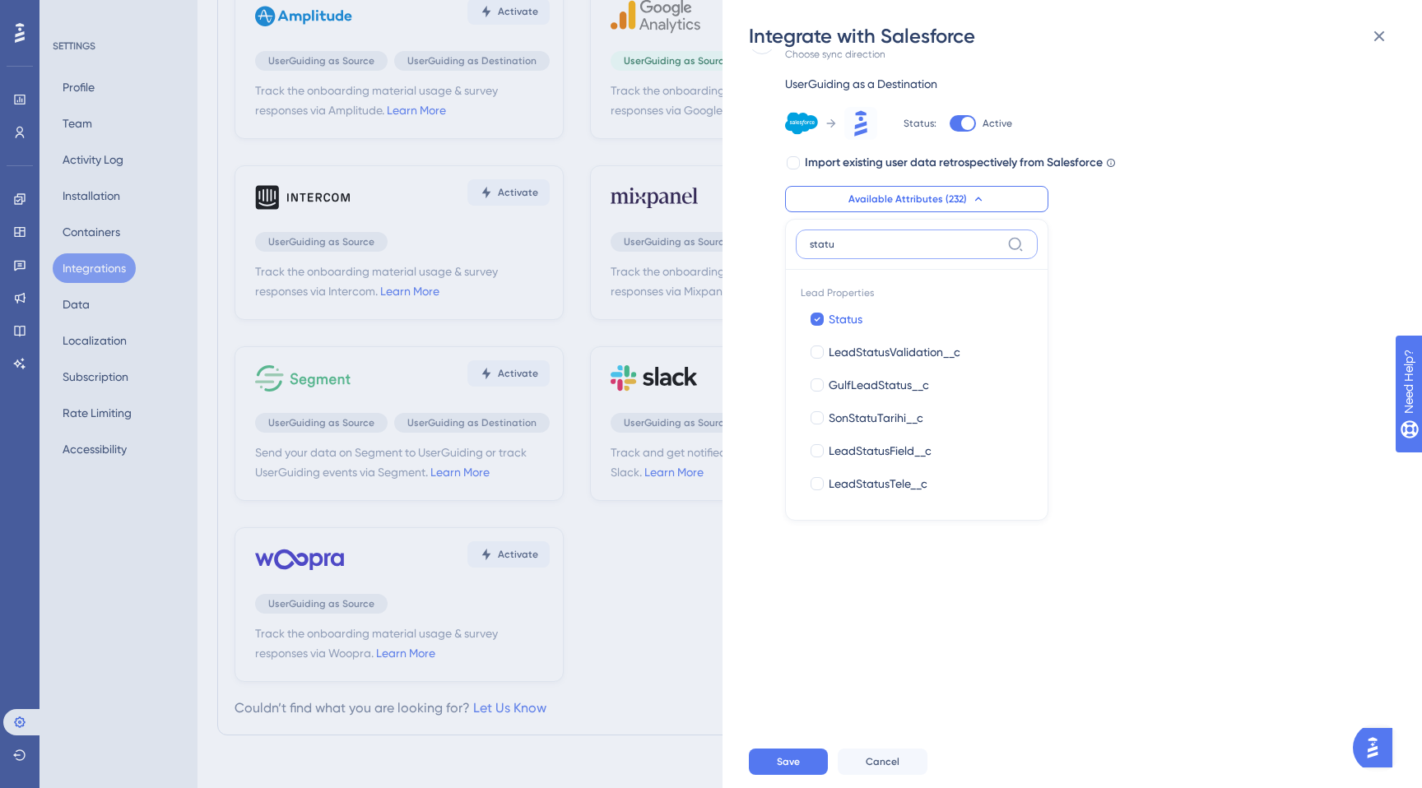
click at [868, 244] on input "statu" at bounding box center [905, 244] width 191 height 13
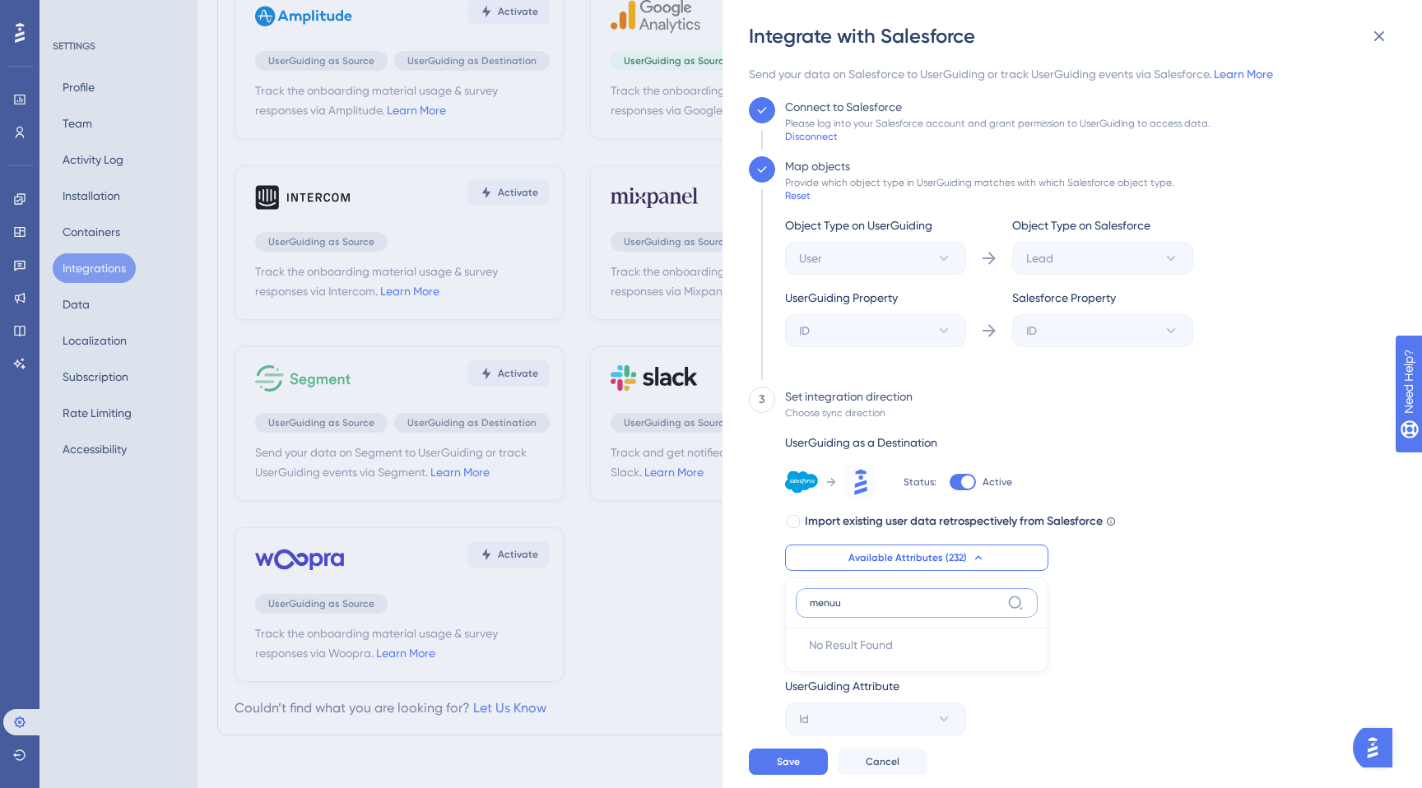
scroll to position [5, 0]
type input "menu"
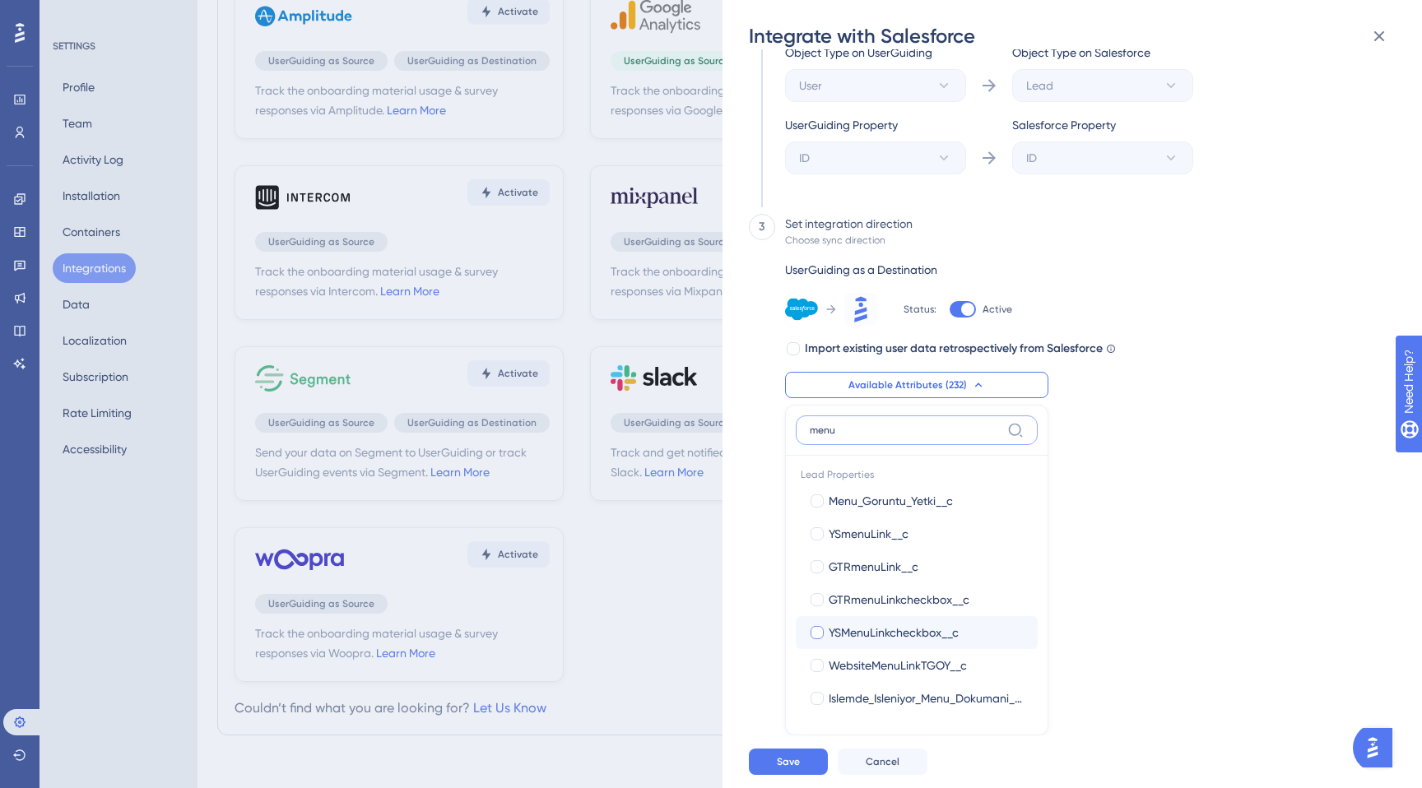
scroll to position [0, 0]
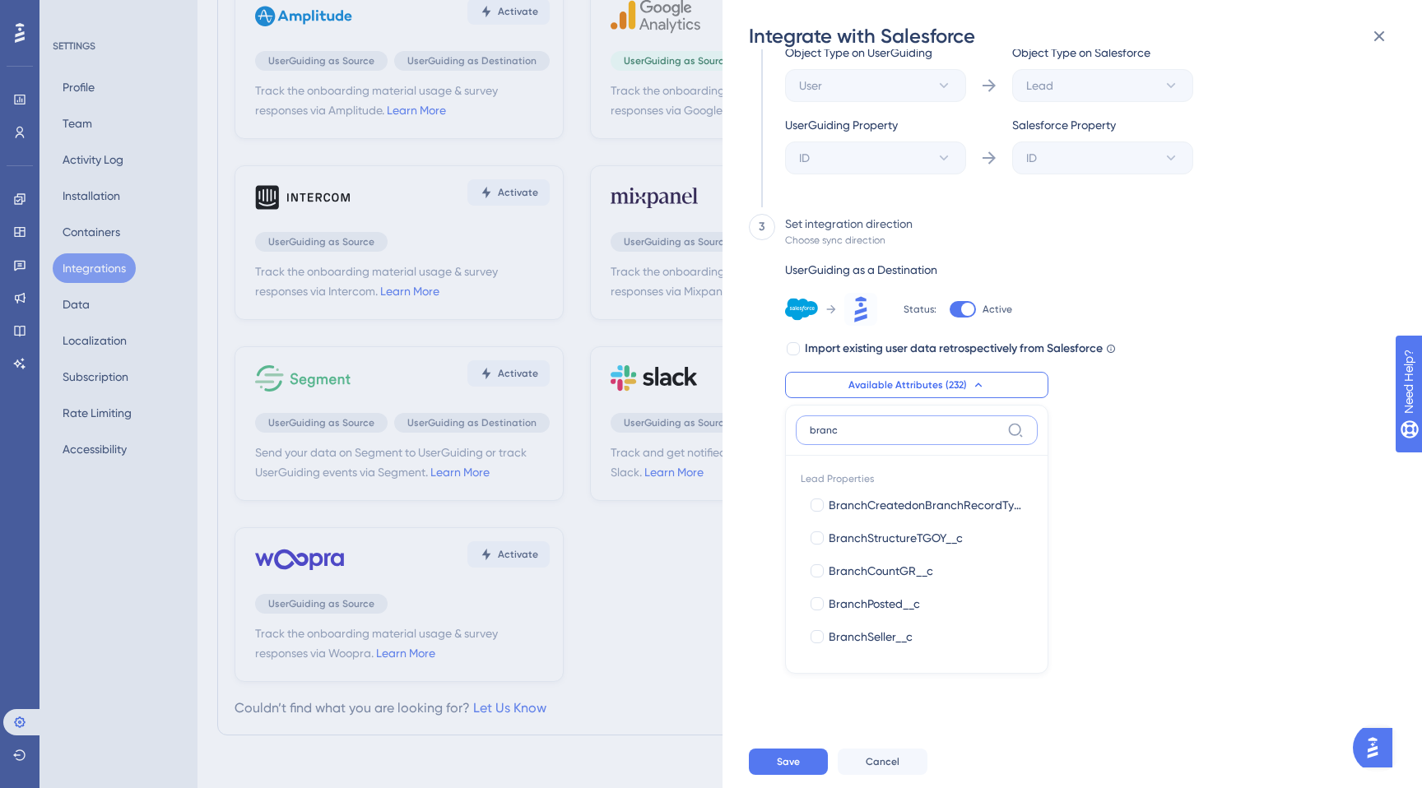
type input "branch"
type input "onbo"
click at [1140, 275] on div "3 Set integration direction Choose sync direction UserGuiding as a Destination …" at bounding box center [1067, 388] width 637 height 349
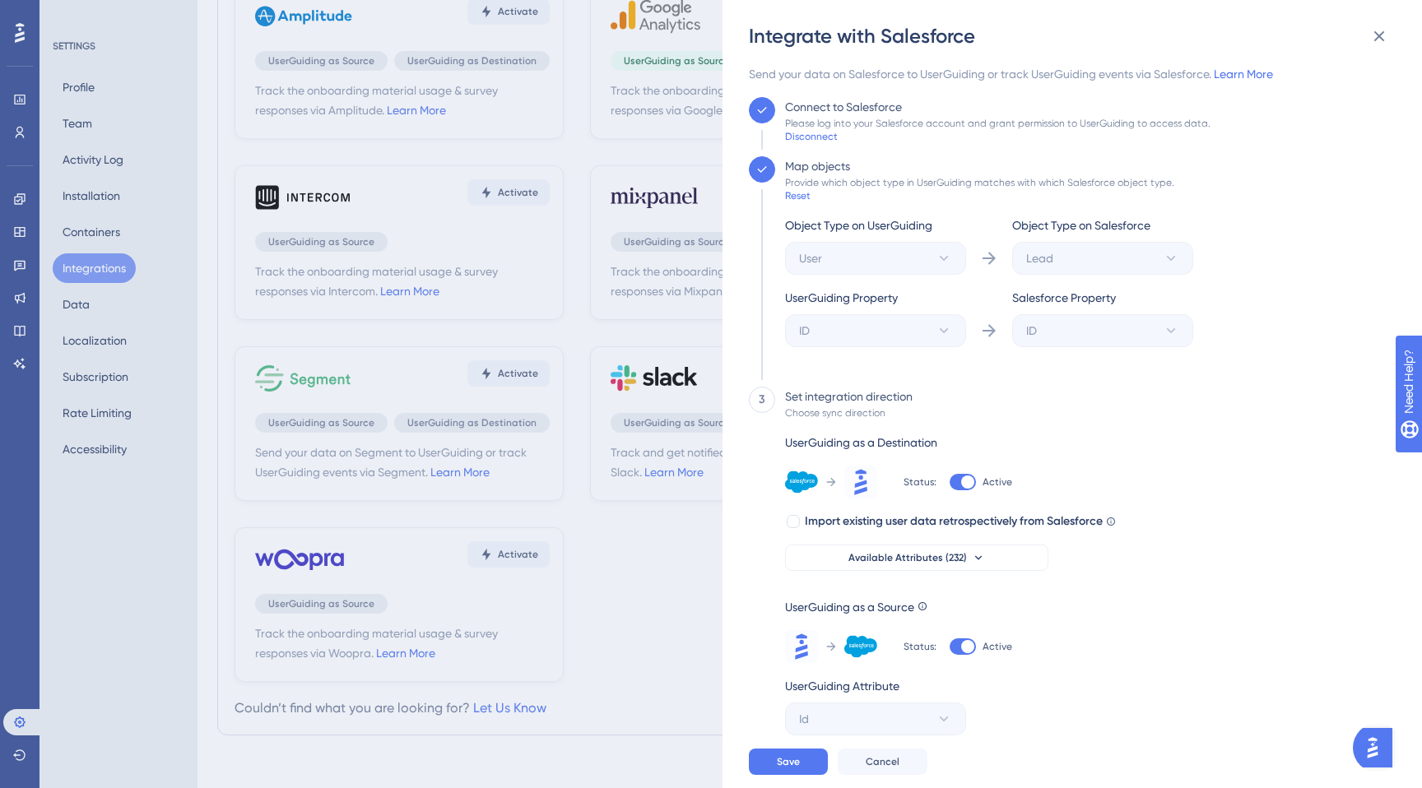
scroll to position [5, 0]
click at [1363, 736] on button "Open AI Assistant Launcher" at bounding box center [1372, 747] width 39 height 39
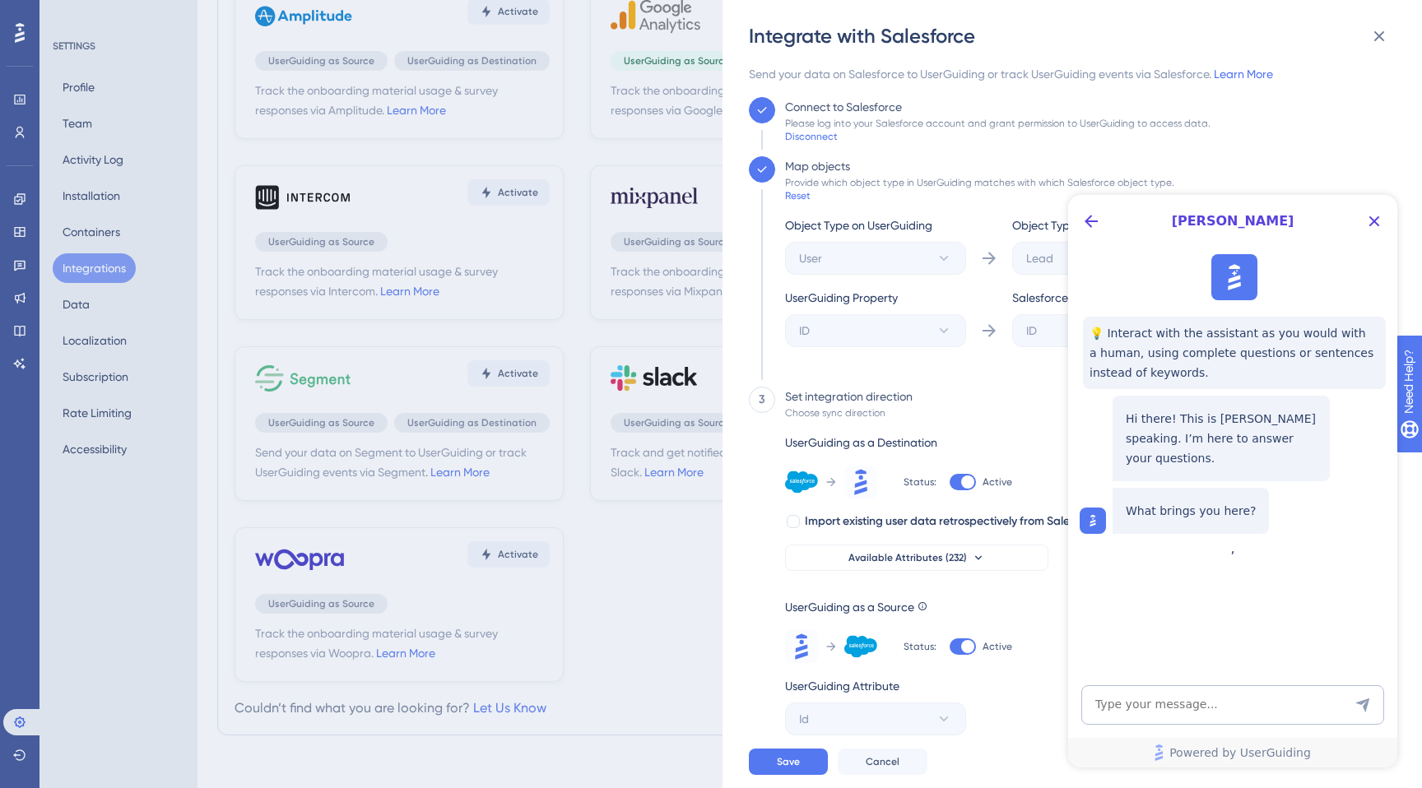
scroll to position [0, 0]
click at [1090, 230] on icon "Back Button" at bounding box center [1091, 221] width 20 height 20
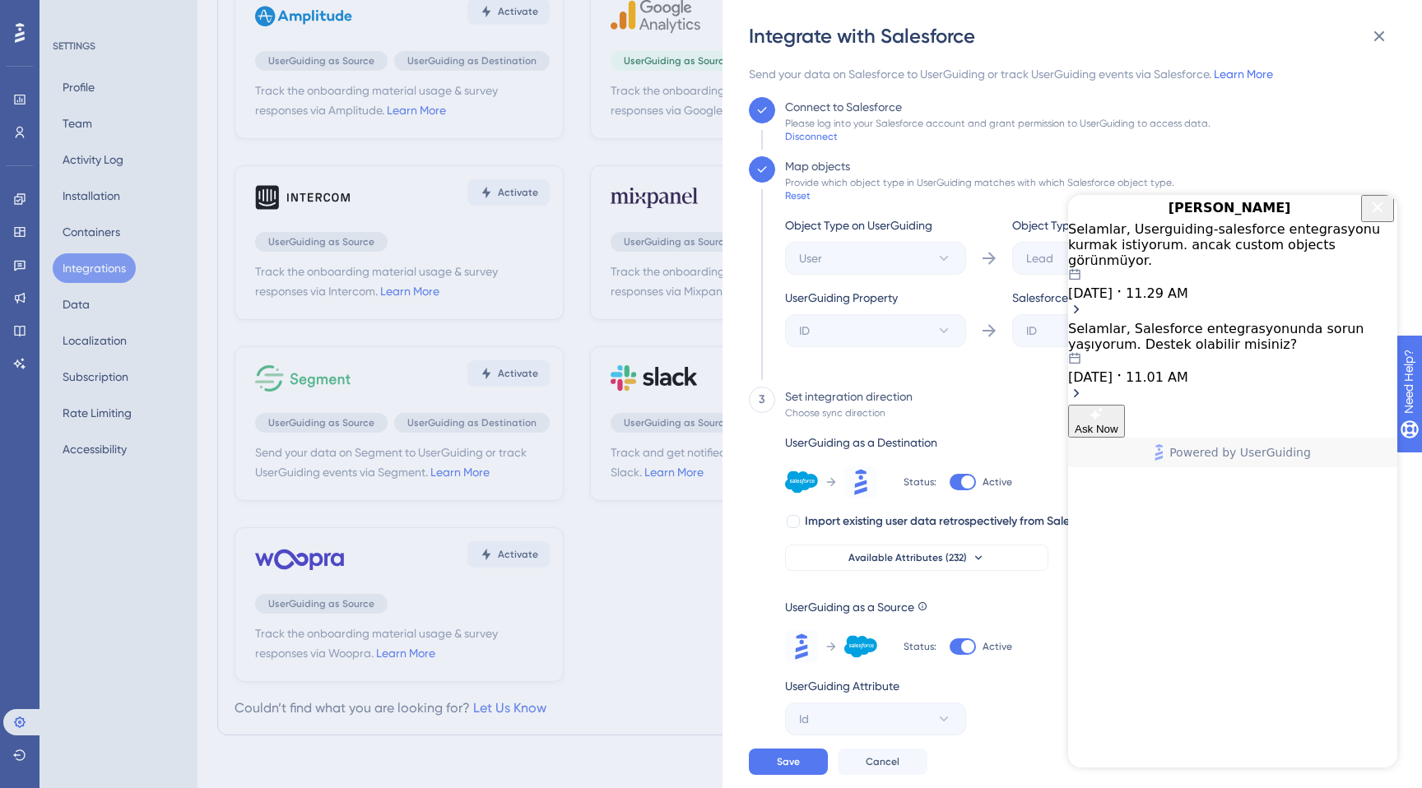
click at [1233, 289] on div "08.13.2025 11.29 AM" at bounding box center [1232, 284] width 329 height 33
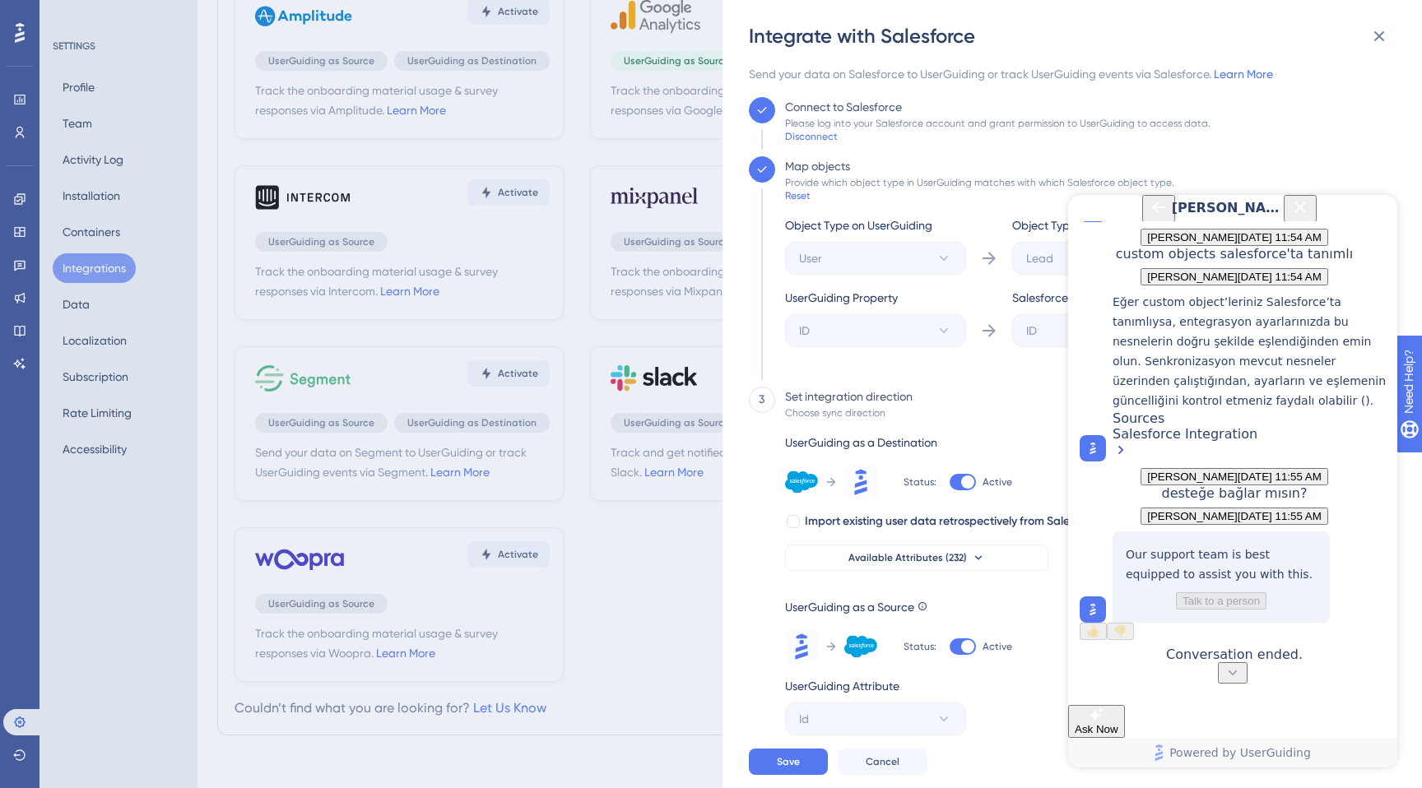
scroll to position [886, 0]
click at [1149, 217] on icon "Back Button" at bounding box center [1159, 207] width 20 height 20
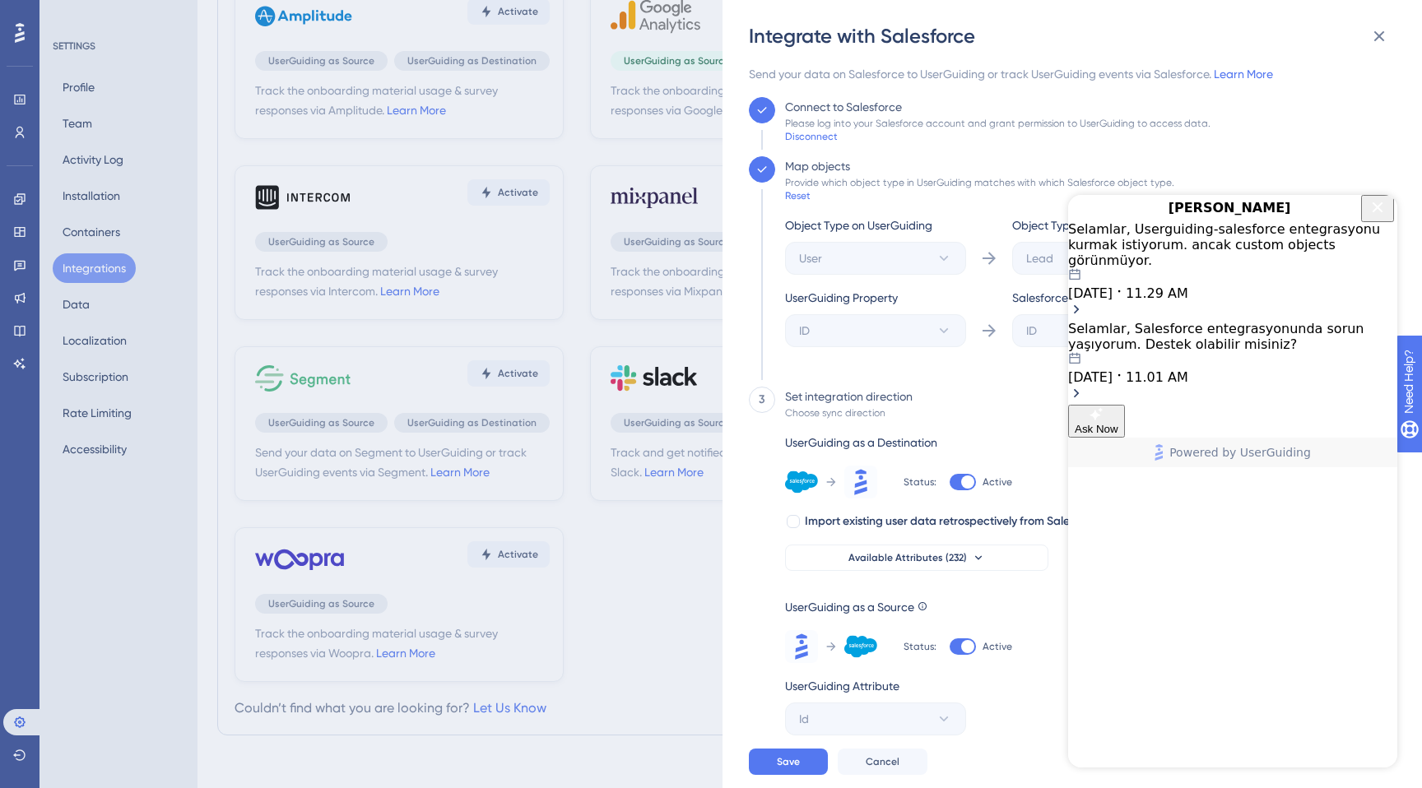
click at [1140, 341] on div "Selamlar, Salesforce entegrasyonunda sorun yaşıyorum. Destek olabilir misiniz?" at bounding box center [1232, 336] width 329 height 31
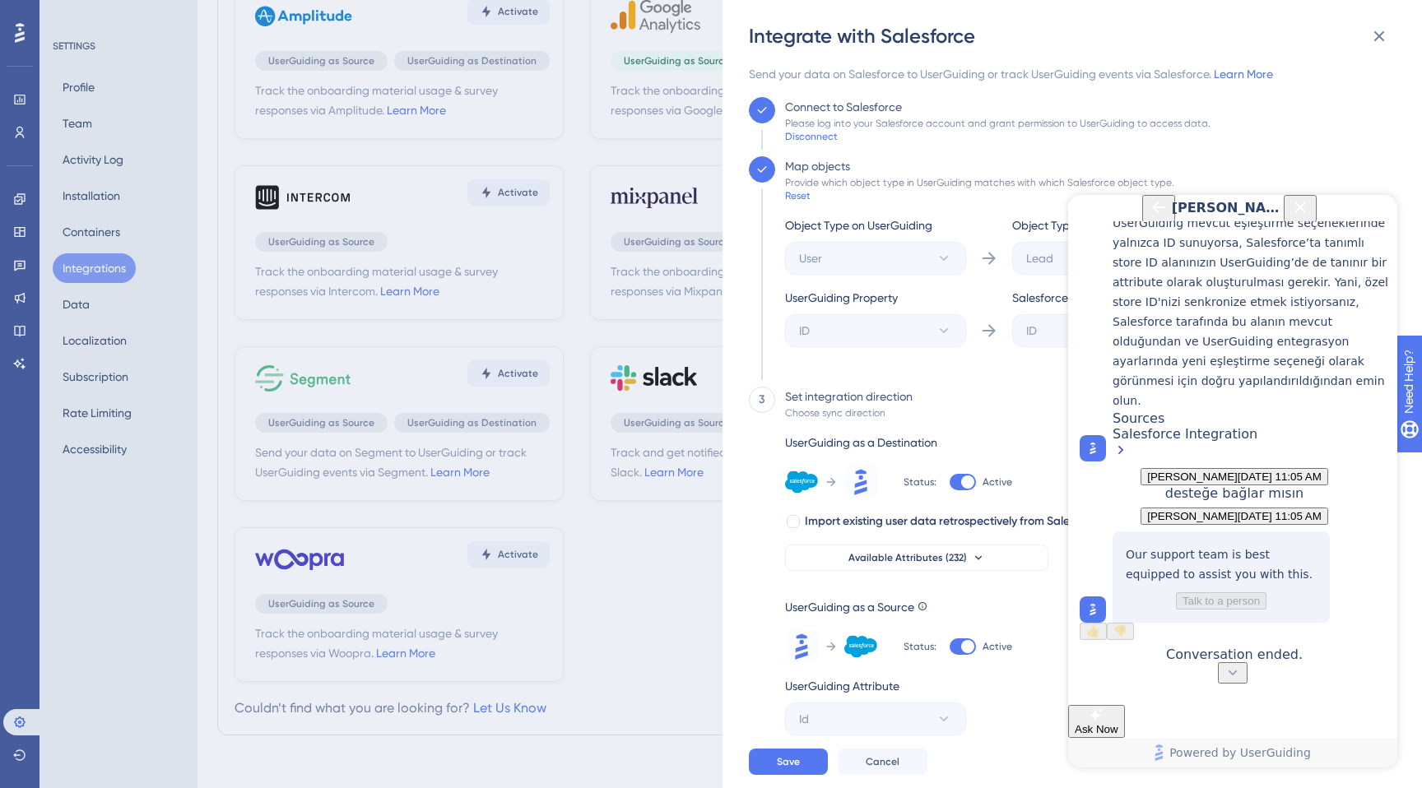
scroll to position [1496, 0]
click at [1149, 215] on icon "Back Button" at bounding box center [1159, 207] width 20 height 20
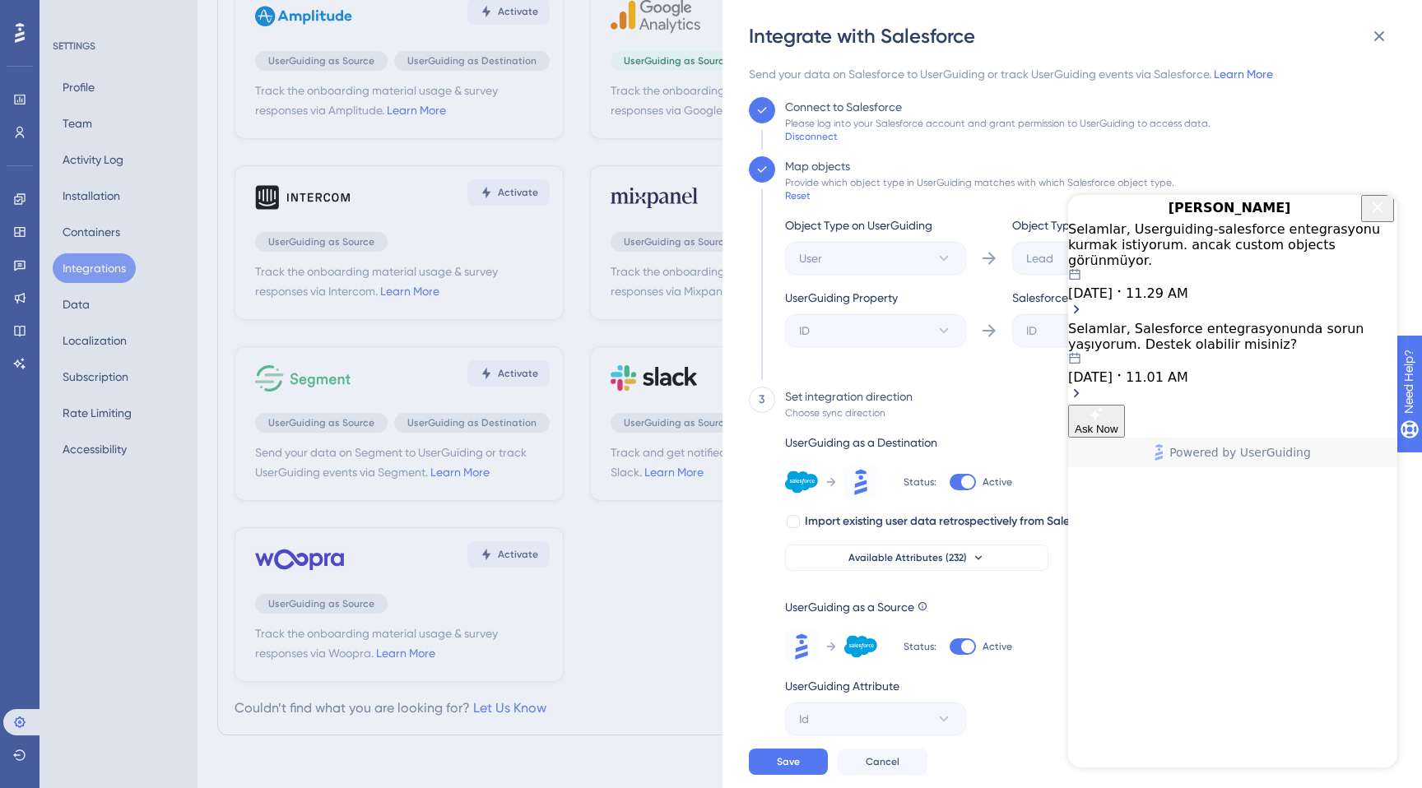
click at [1372, 217] on icon "Close Button" at bounding box center [1378, 207] width 20 height 20
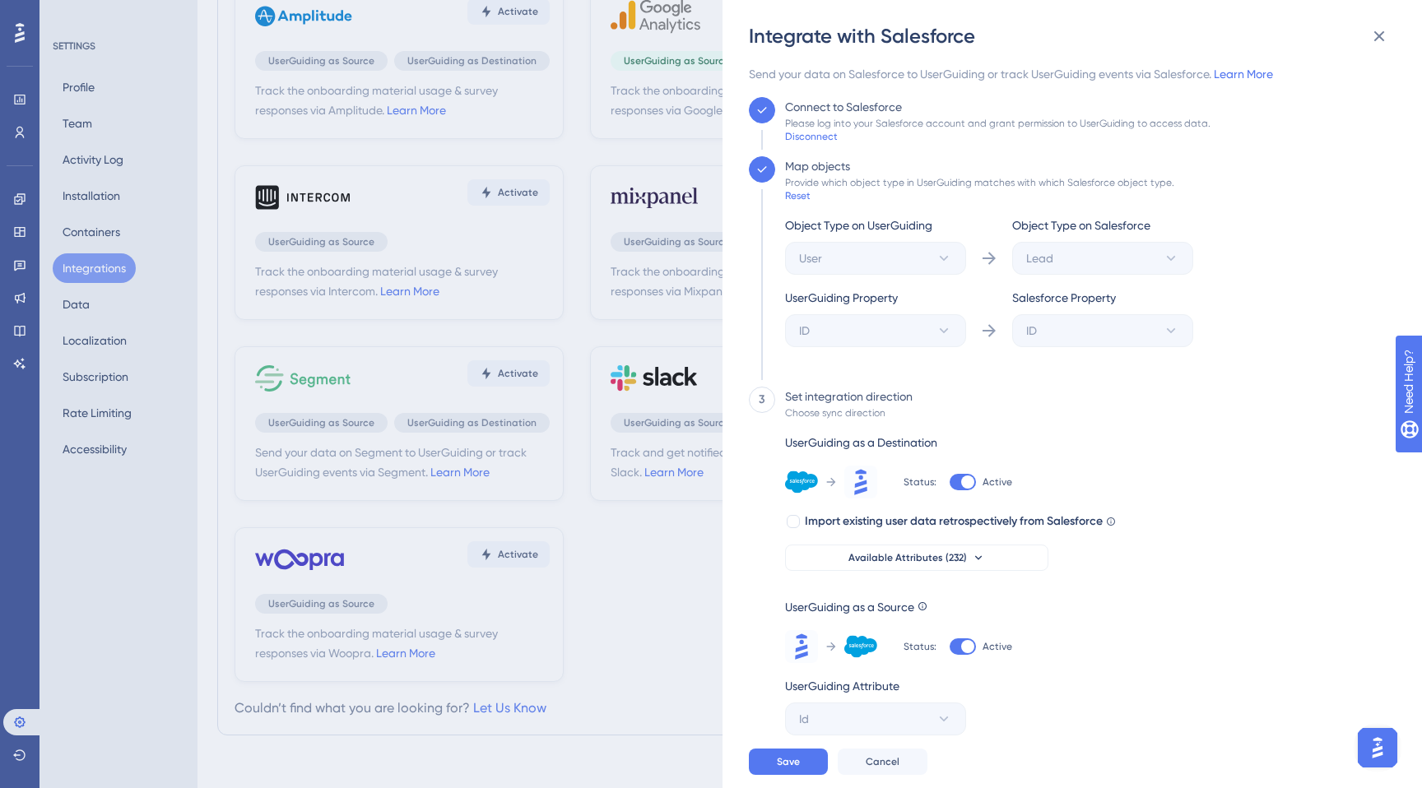
scroll to position [0, 0]
click at [801, 193] on div "Reset" at bounding box center [798, 195] width 26 height 13
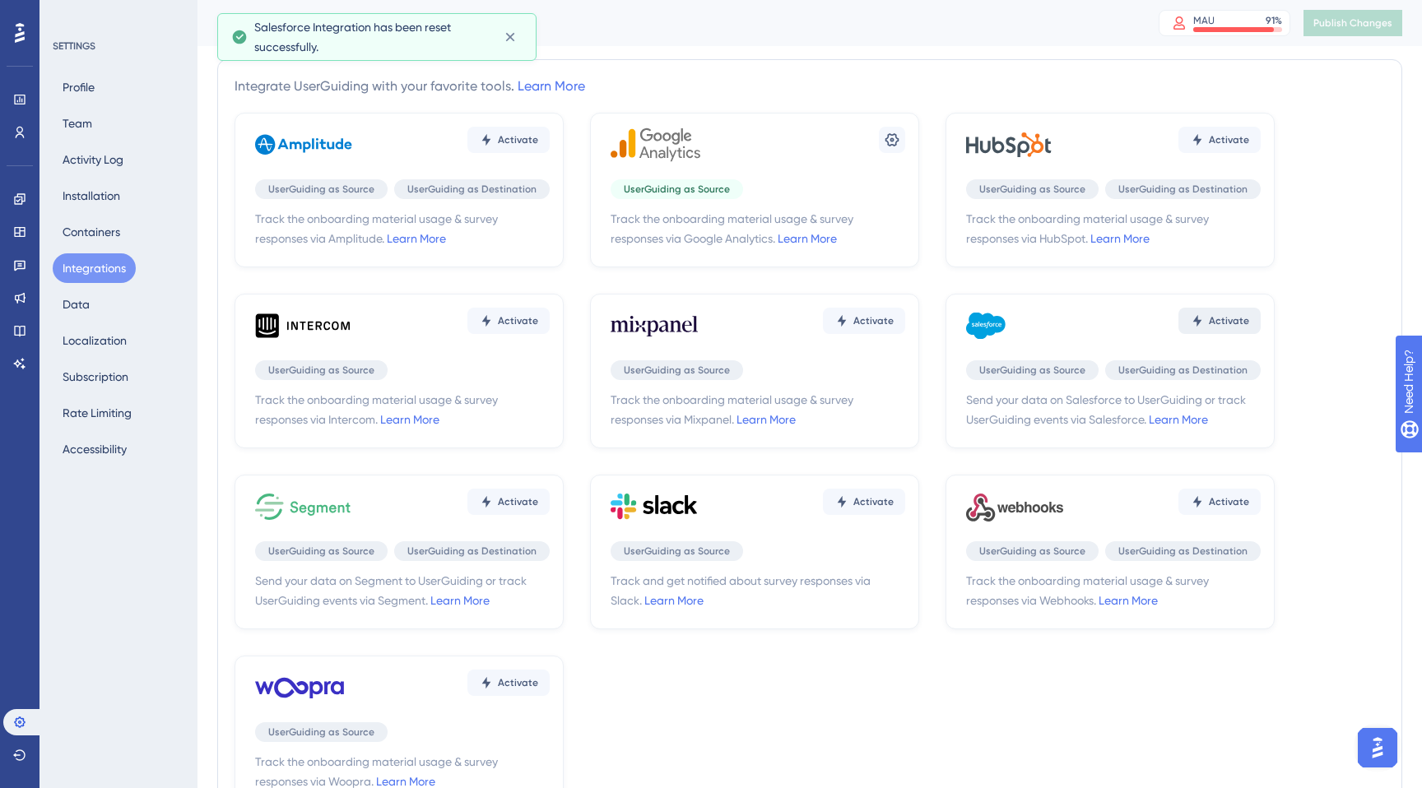
click at [1251, 321] on button "Activate" at bounding box center [1219, 321] width 82 height 26
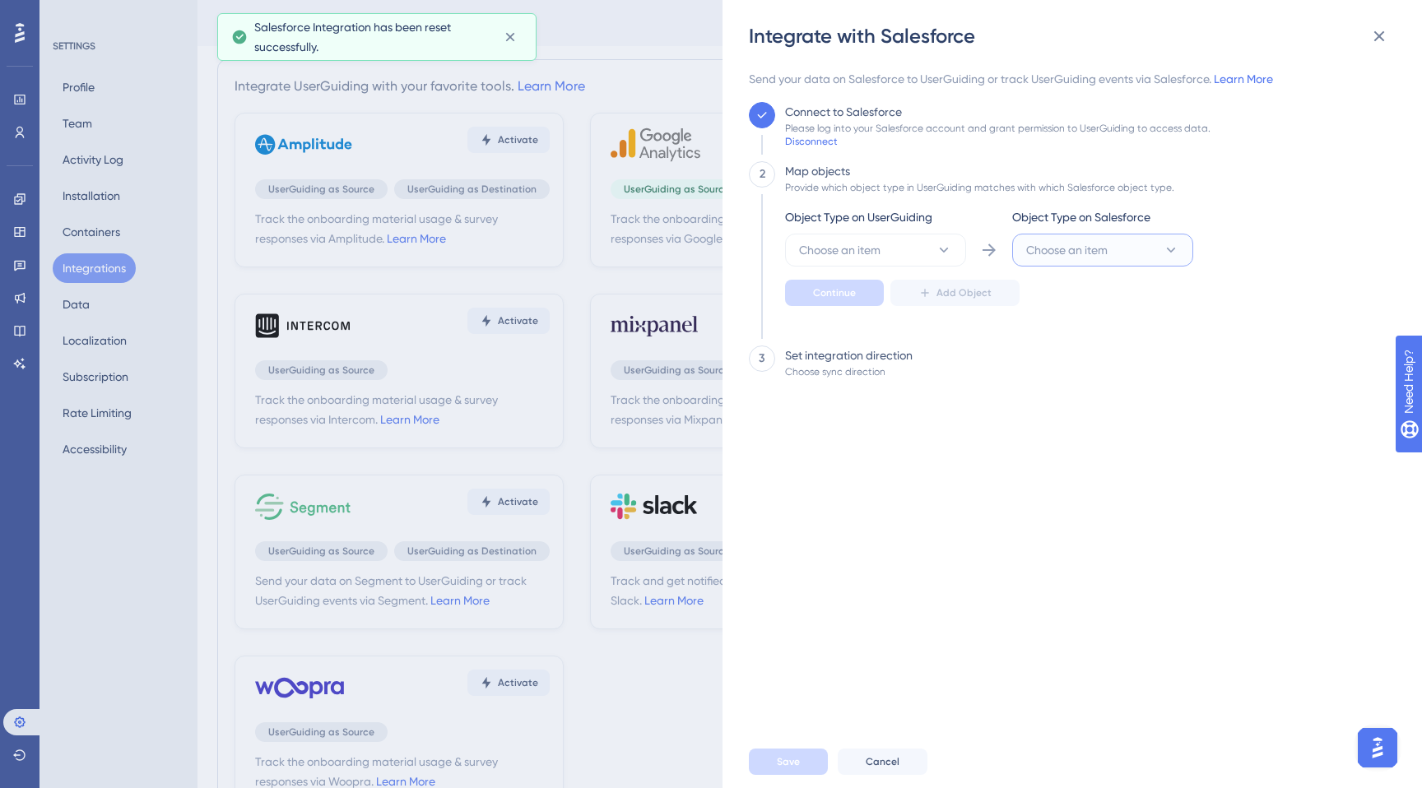
click at [1085, 251] on span "Choose an item" at bounding box center [1066, 250] width 81 height 20
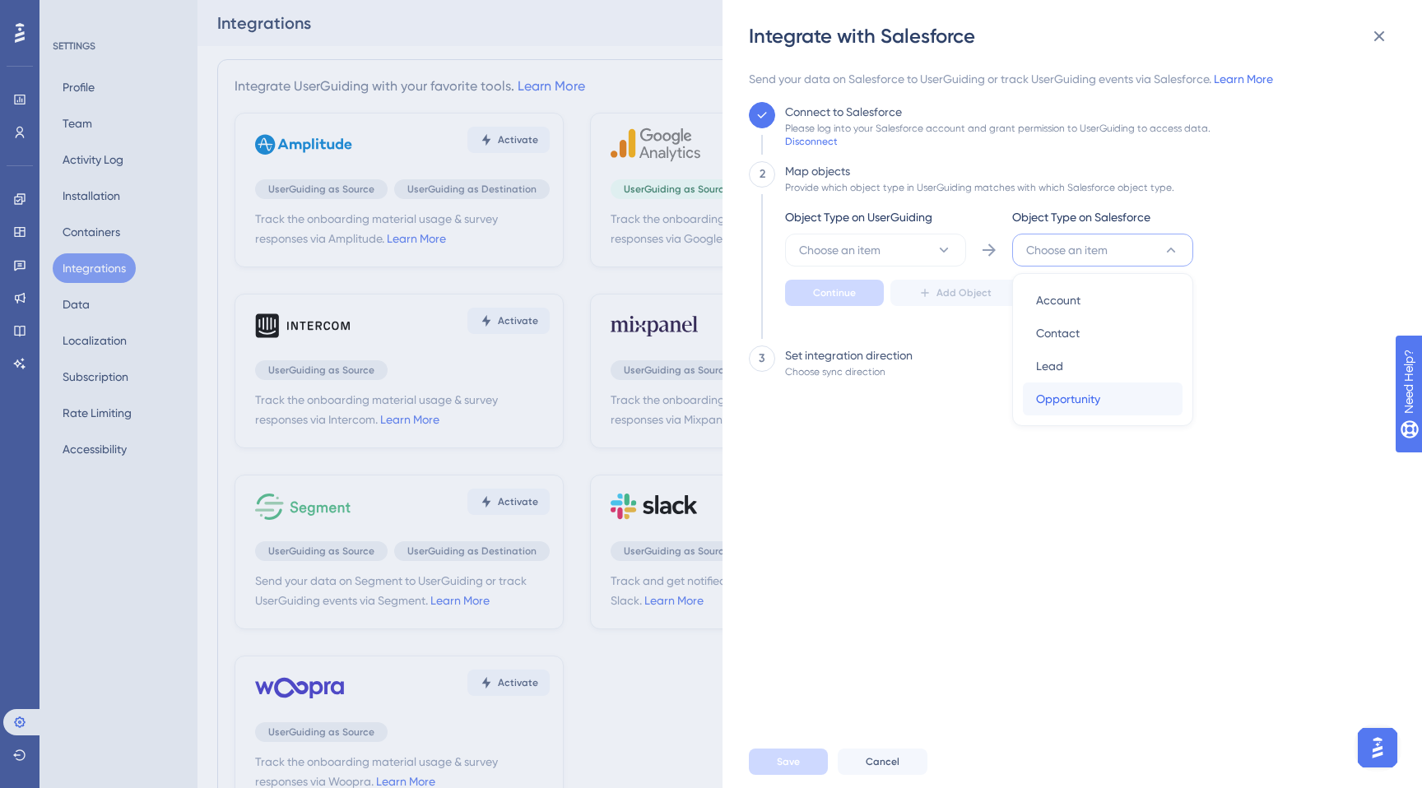
click at [1108, 412] on div "Opportunity Opportunity" at bounding box center [1102, 399] width 133 height 33
click at [830, 249] on span "Choose an item" at bounding box center [839, 250] width 81 height 20
click at [829, 298] on span "User" at bounding box center [820, 300] width 23 height 20
click at [834, 292] on span "Continue" at bounding box center [834, 292] width 43 height 13
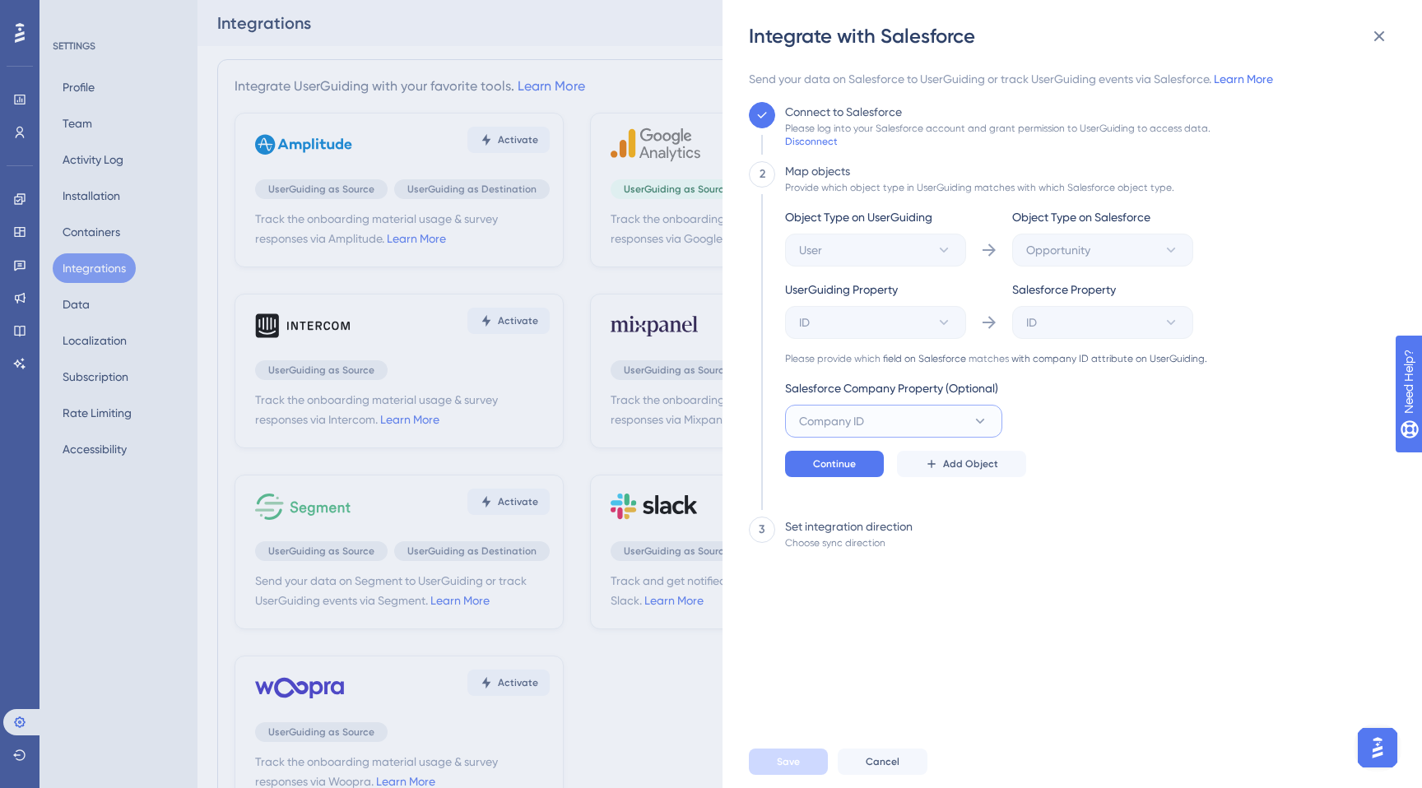
click at [906, 433] on button "Company ID" at bounding box center [893, 421] width 217 height 33
click at [1217, 421] on div "2 Map objects Provide which object type in UserGuiding matches with which Sales…" at bounding box center [1067, 332] width 637 height 342
click at [846, 461] on span "Continue" at bounding box center [834, 464] width 43 height 13
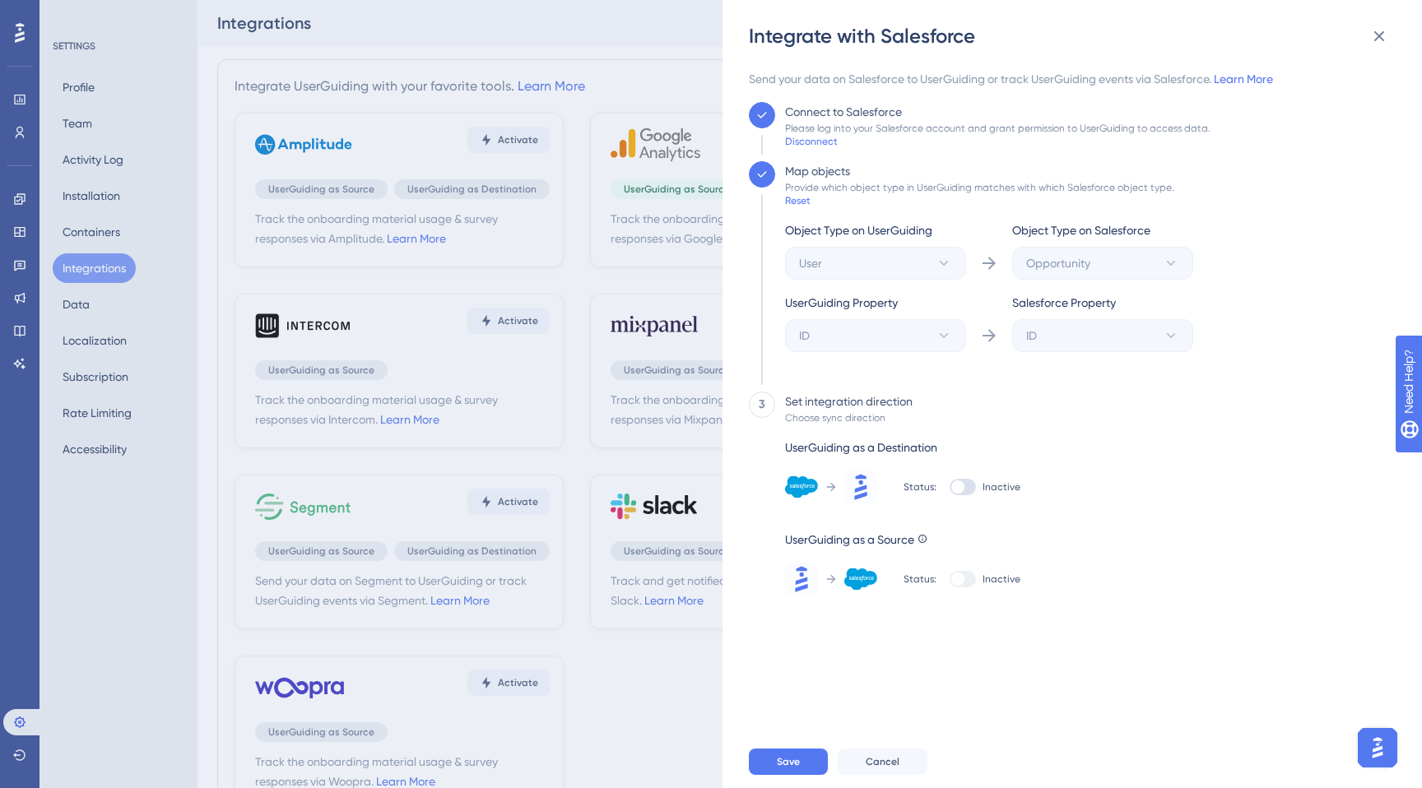
click at [955, 490] on div at bounding box center [957, 487] width 13 height 13
click at [950, 488] on input "Inactive" at bounding box center [949, 487] width 1 height 1
checkbox input "true"
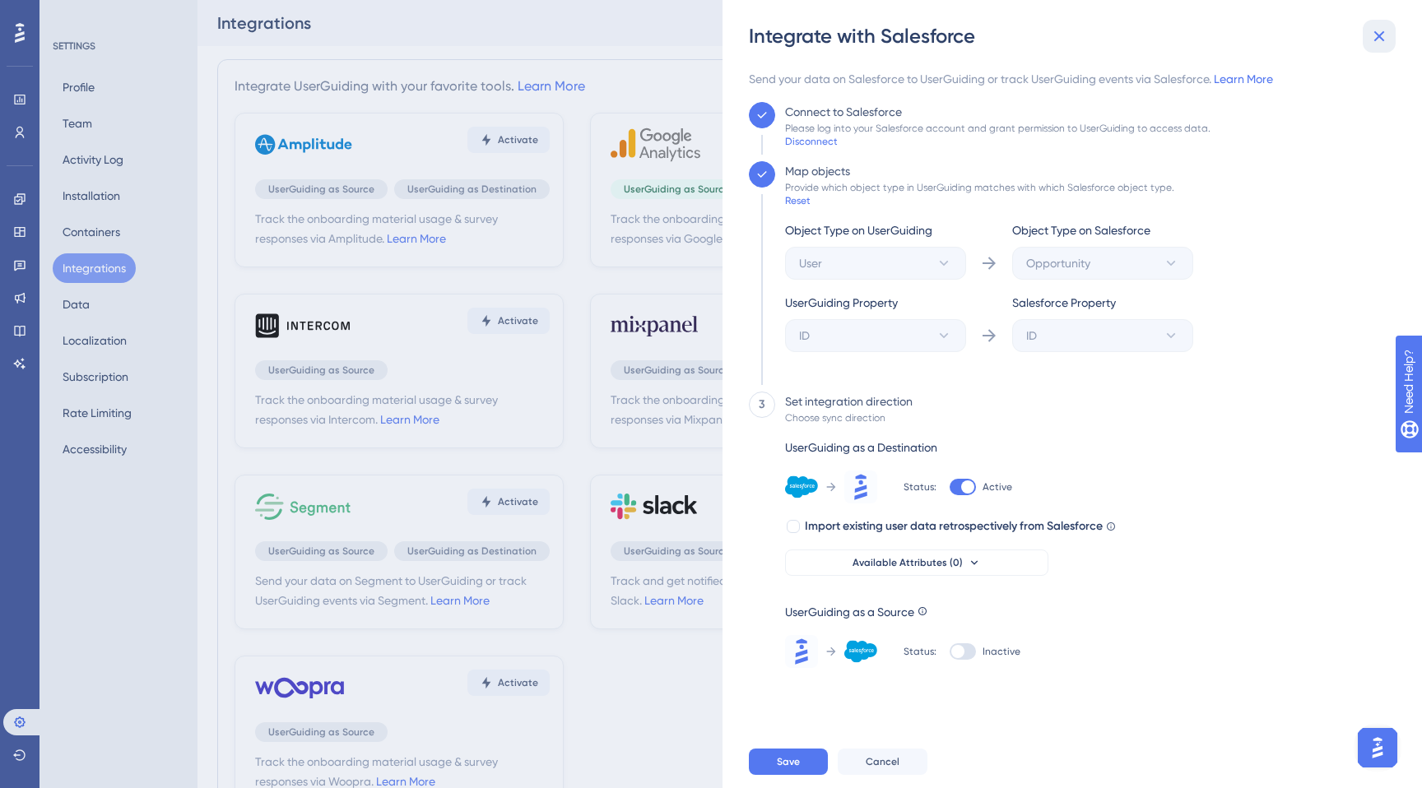
click at [1370, 41] on icon at bounding box center [1379, 36] width 20 height 20
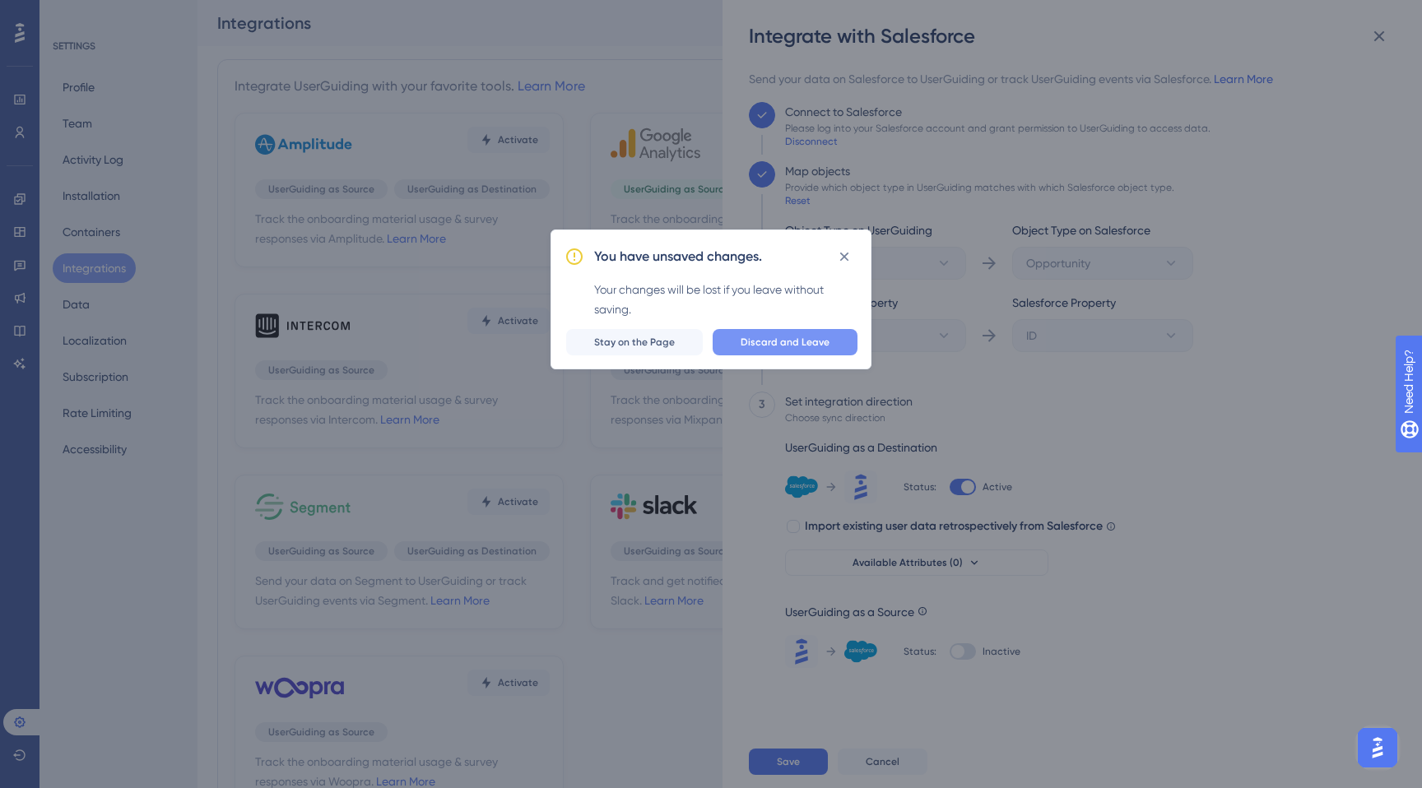
click at [746, 352] on button "Discard and Leave" at bounding box center [785, 342] width 145 height 26
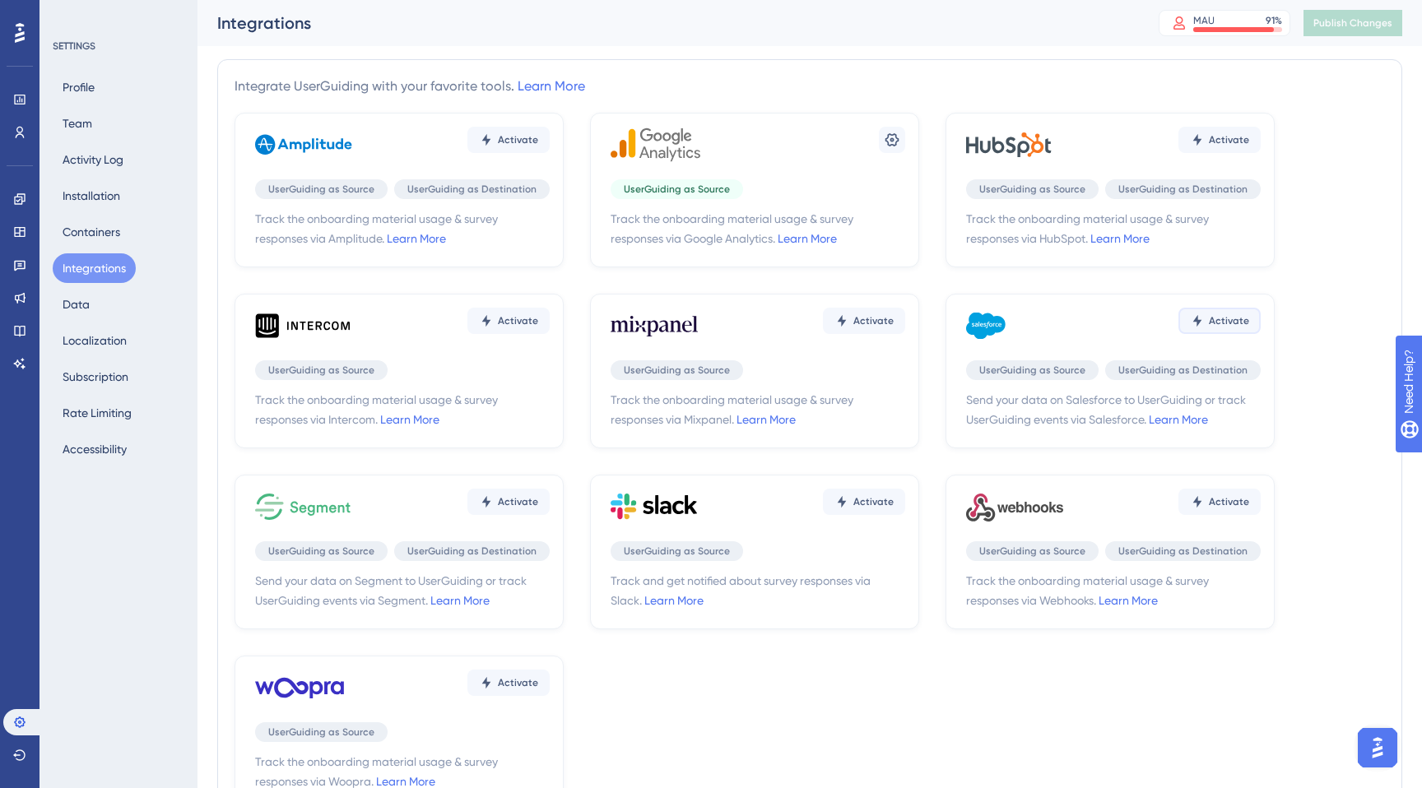
click at [1224, 316] on span "Activate" at bounding box center [1229, 320] width 40 height 13
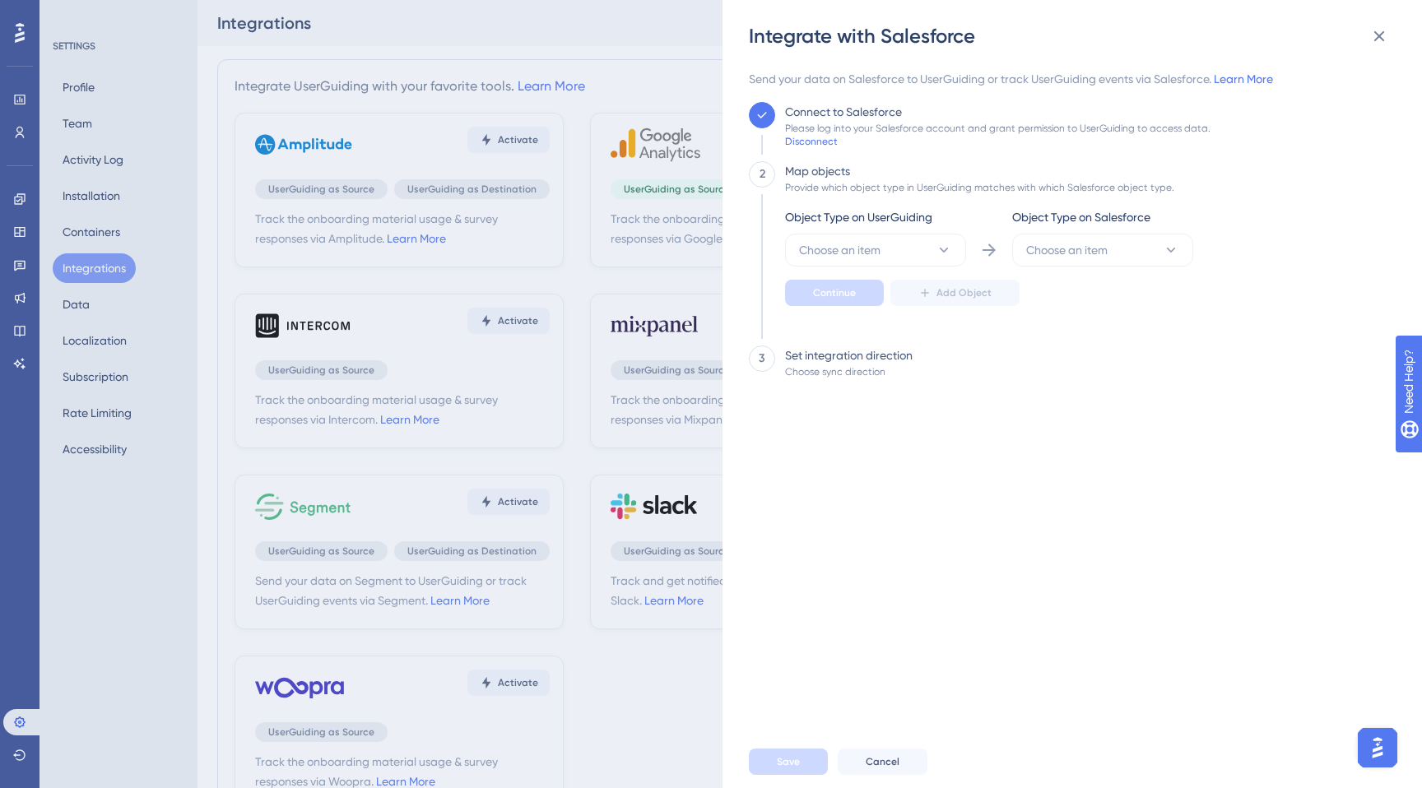
click at [895, 225] on span "Object Type on UserGuiding" at bounding box center [858, 217] width 147 height 20
click at [894, 235] on button "Choose an item" at bounding box center [875, 250] width 181 height 33
click at [856, 299] on div "User User" at bounding box center [875, 300] width 133 height 33
click at [1087, 255] on span "Choose an item" at bounding box center [1066, 250] width 81 height 20
click at [1050, 362] on span "Lead" at bounding box center [1049, 366] width 27 height 20
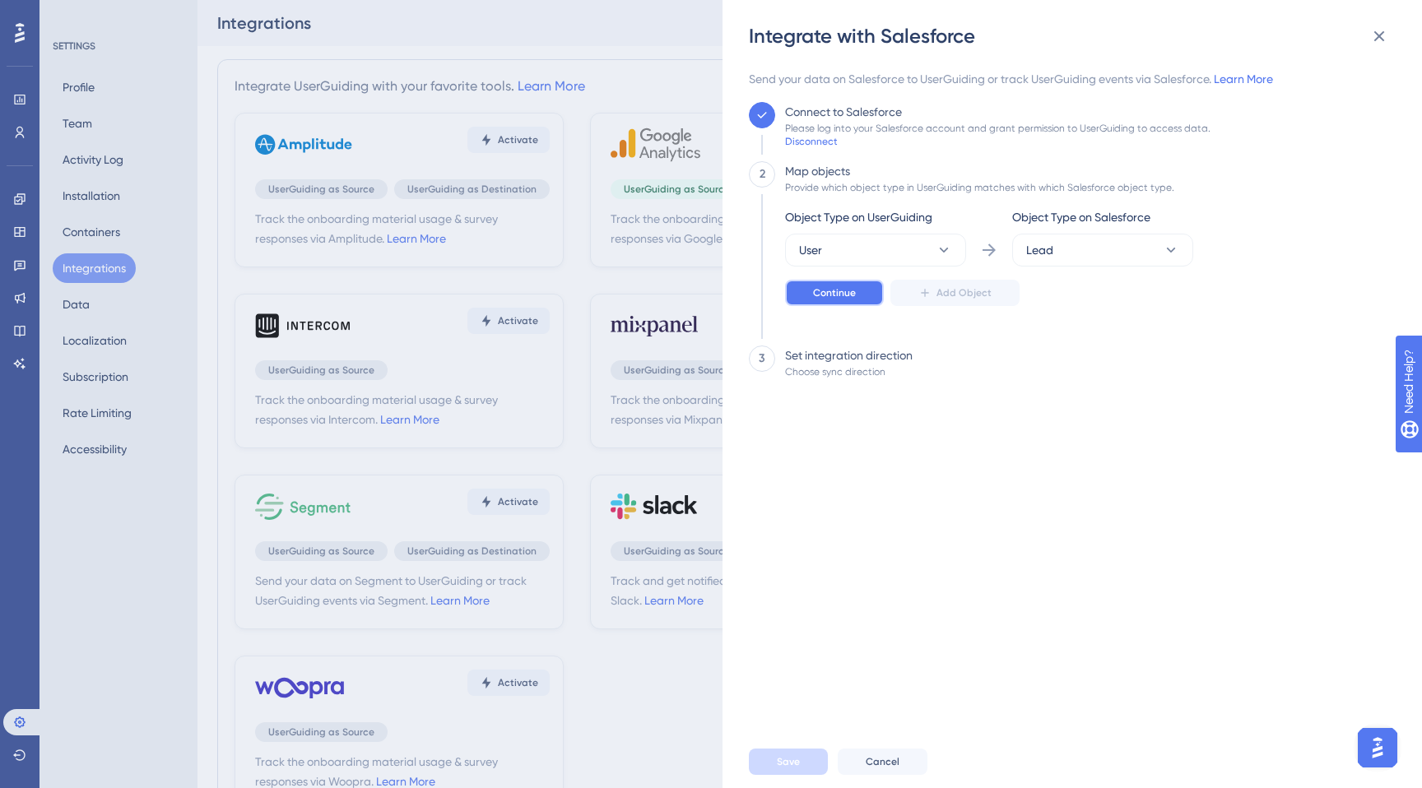
click at [843, 295] on span "Continue" at bounding box center [834, 292] width 43 height 13
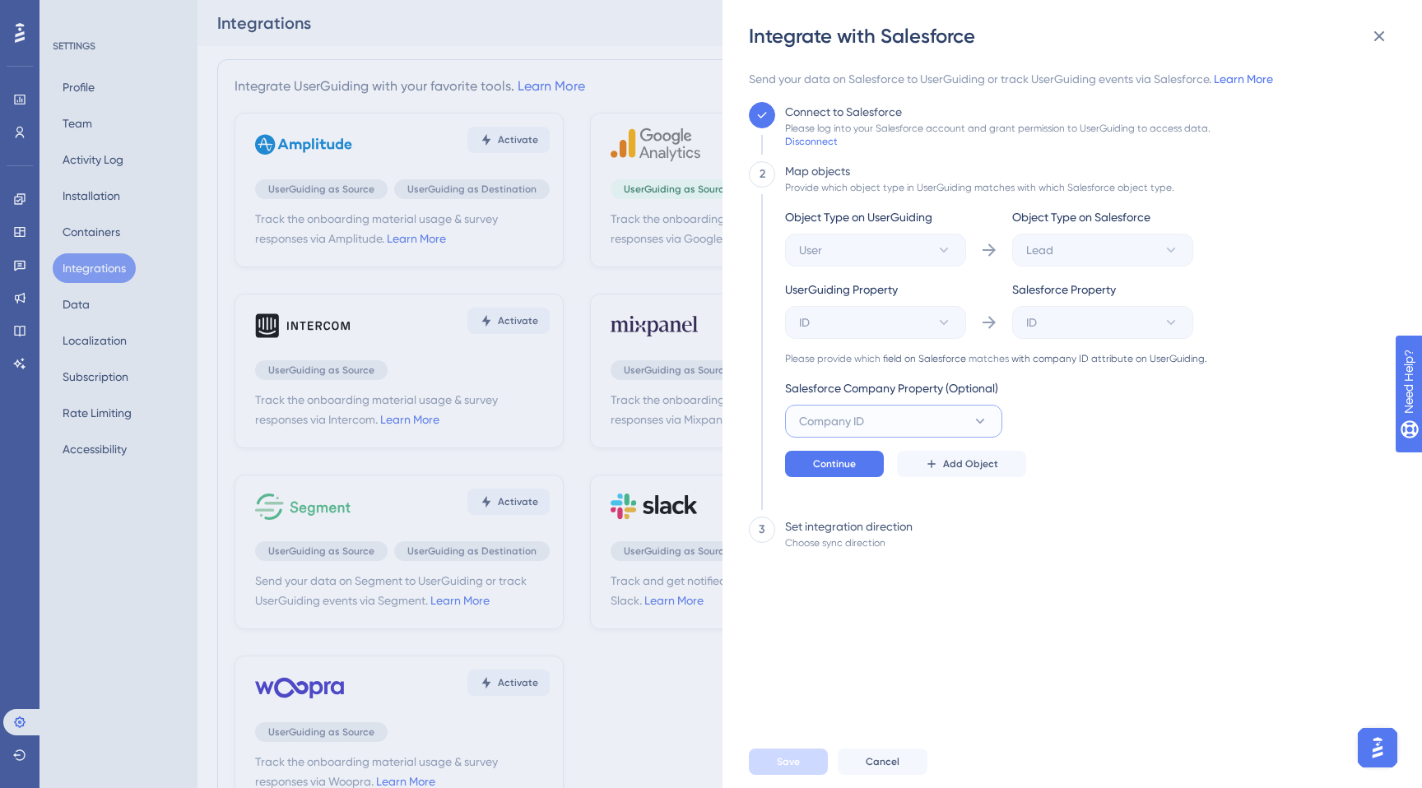
click at [917, 411] on button "Company ID" at bounding box center [893, 421] width 217 height 33
click at [1131, 432] on div "Object Type on UserGuiding User Object Type on Salesforce Lead UserGuiding Prop…" at bounding box center [996, 342] width 422 height 270
click at [871, 458] on button "Continue" at bounding box center [834, 464] width 99 height 26
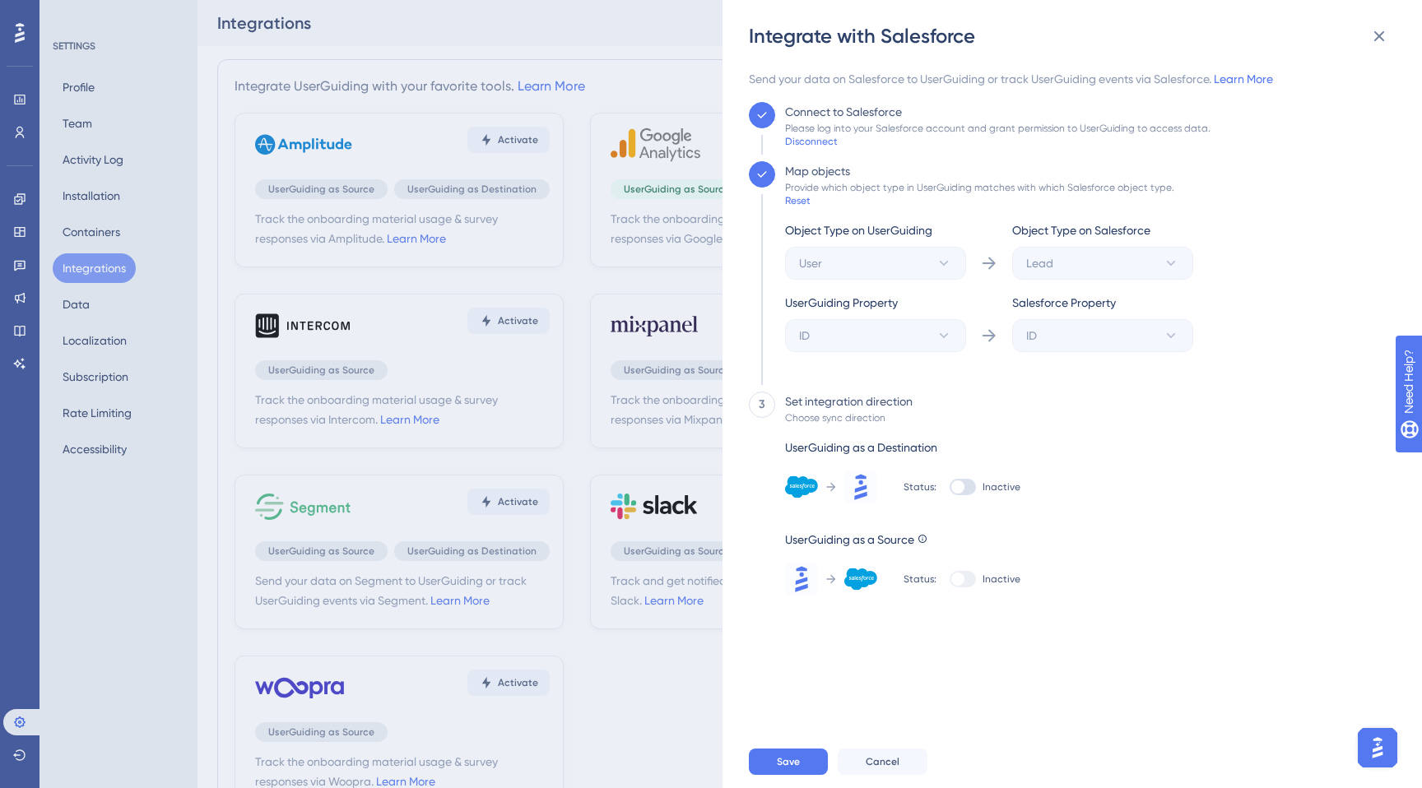
click at [958, 490] on div at bounding box center [957, 487] width 13 height 13
click at [950, 488] on input "Inactive" at bounding box center [949, 487] width 1 height 1
checkbox input "true"
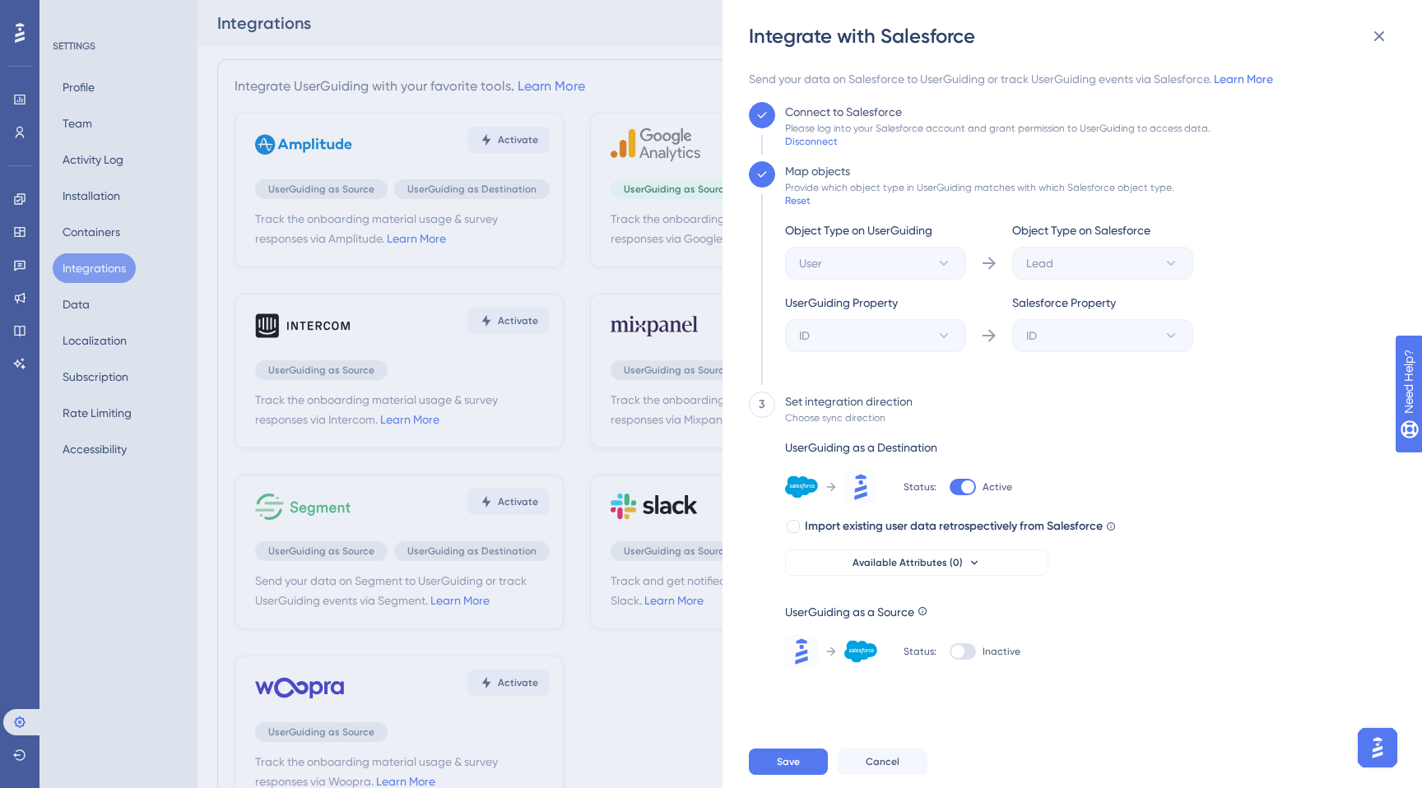
click at [852, 513] on div "UserGuiding as a Destination Status: Active Import existing user data retrospec…" at bounding box center [950, 507] width 331 height 138
click at [852, 517] on span "Import existing user data retrospectively from Salesforce" at bounding box center [954, 527] width 298 height 20
checkbox input "true"
click at [961, 645] on div at bounding box center [963, 651] width 26 height 16
click at [950, 652] on input "Inactive" at bounding box center [949, 652] width 1 height 1
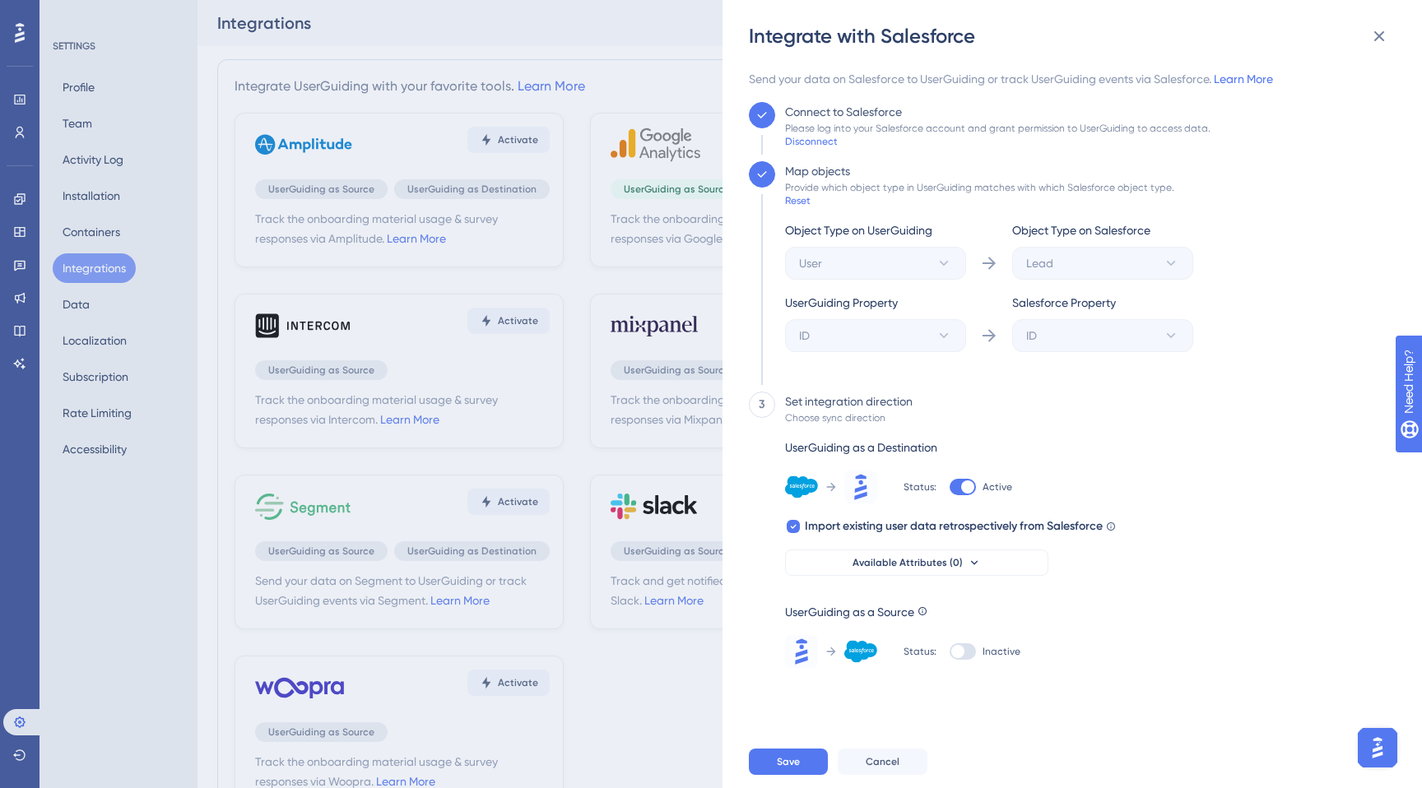
checkbox input "true"
click at [829, 135] on div "Disconnect" at bounding box center [811, 141] width 53 height 13
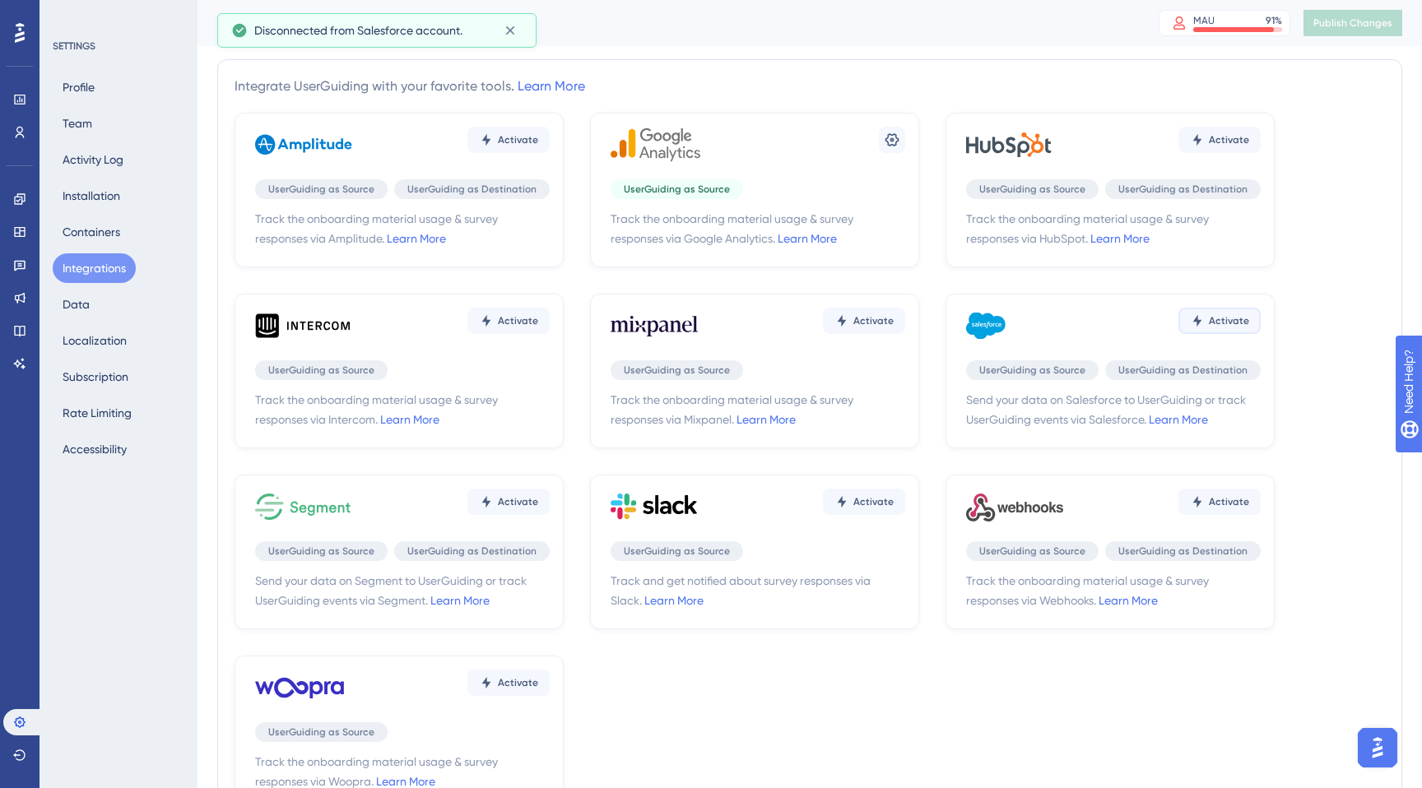
click at [1219, 322] on span "Activate" at bounding box center [1229, 320] width 40 height 13
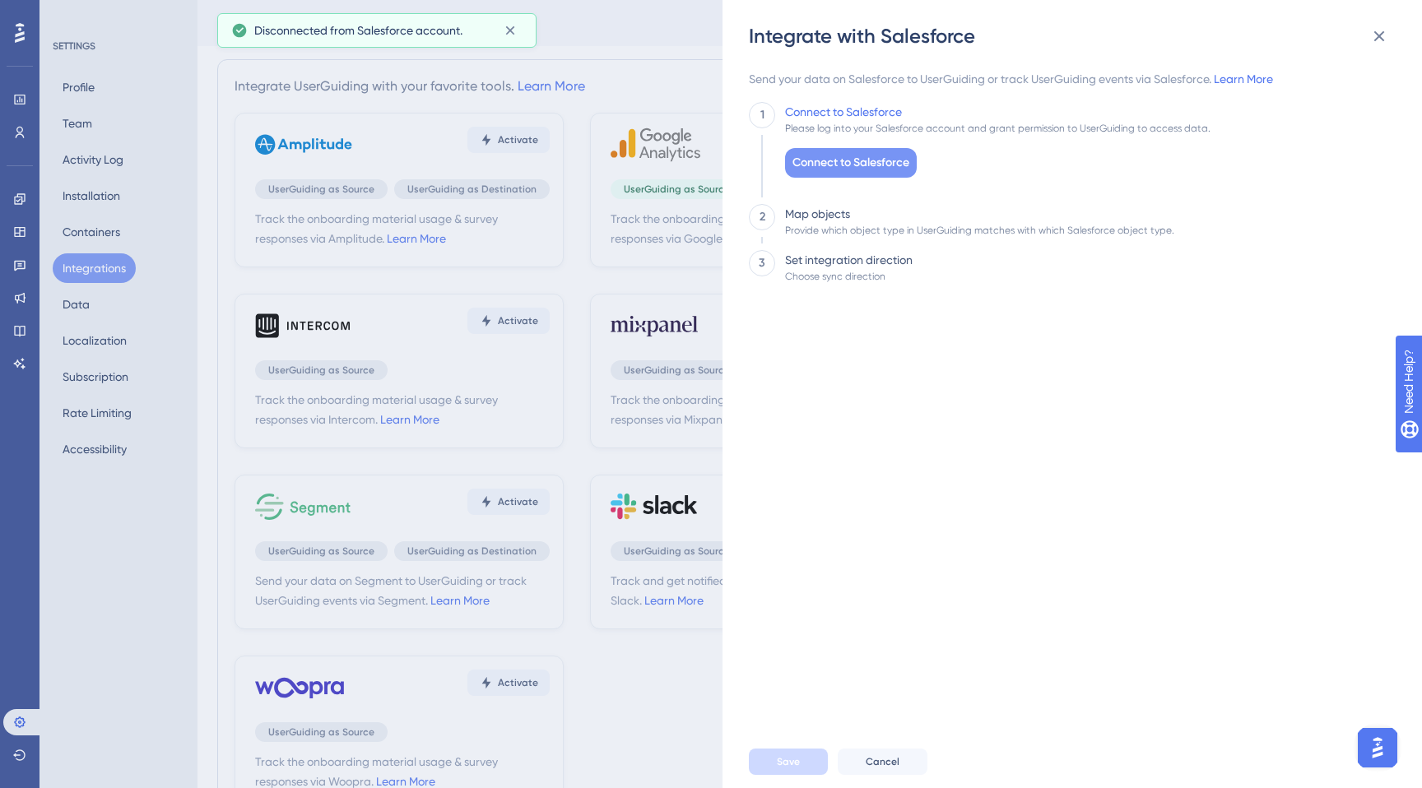
click at [862, 158] on span "Connect to Salesforce" at bounding box center [850, 163] width 117 height 20
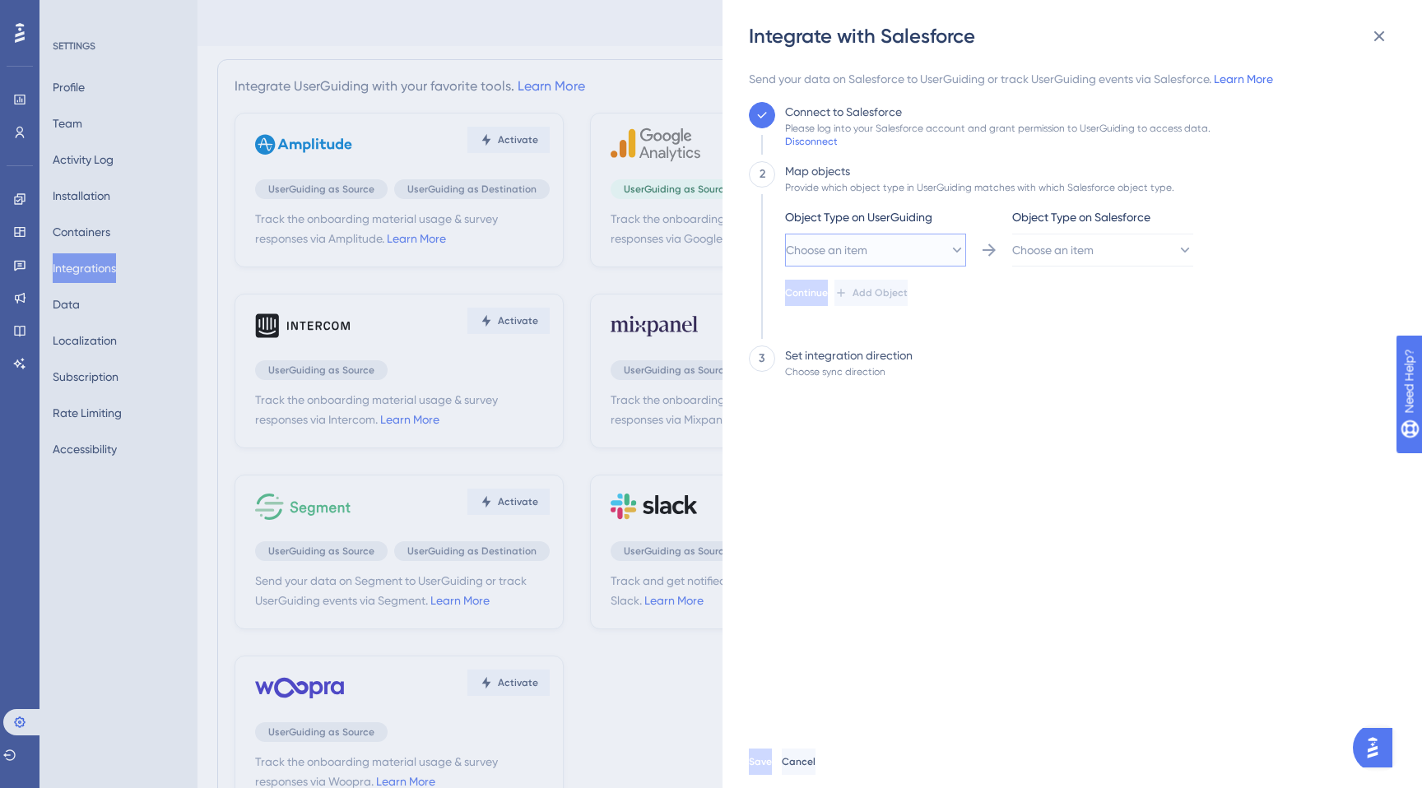
click at [903, 244] on button "Choose an item" at bounding box center [875, 250] width 181 height 33
click at [879, 299] on div "User User" at bounding box center [875, 300] width 133 height 33
click at [1109, 208] on span "Object Type on Salesforce" at bounding box center [1081, 217] width 138 height 20
click at [1082, 248] on span "Choose an item" at bounding box center [1053, 250] width 81 height 20
click at [1063, 362] on div "Lead Lead" at bounding box center [1102, 366] width 133 height 33
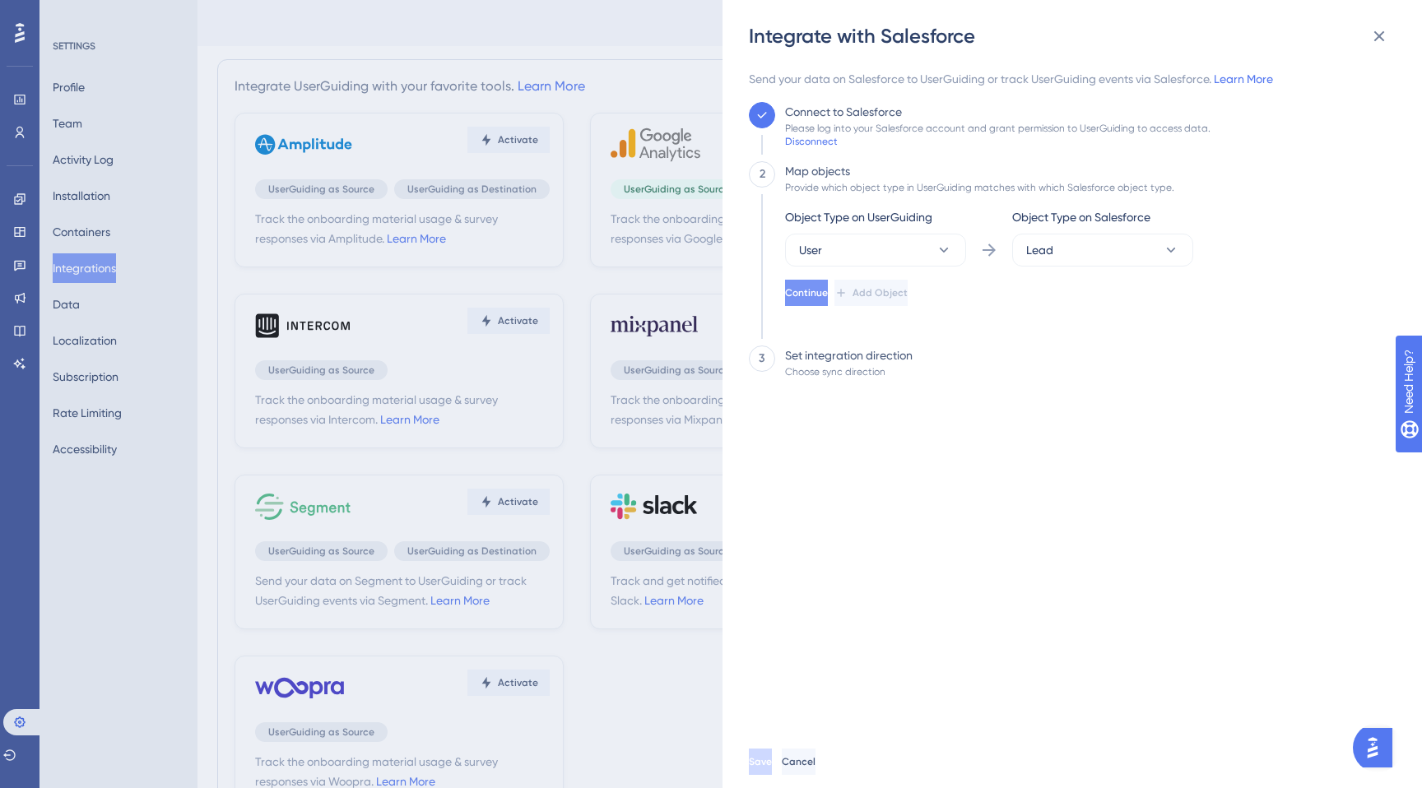
click at [828, 293] on button "Continue" at bounding box center [806, 293] width 43 height 26
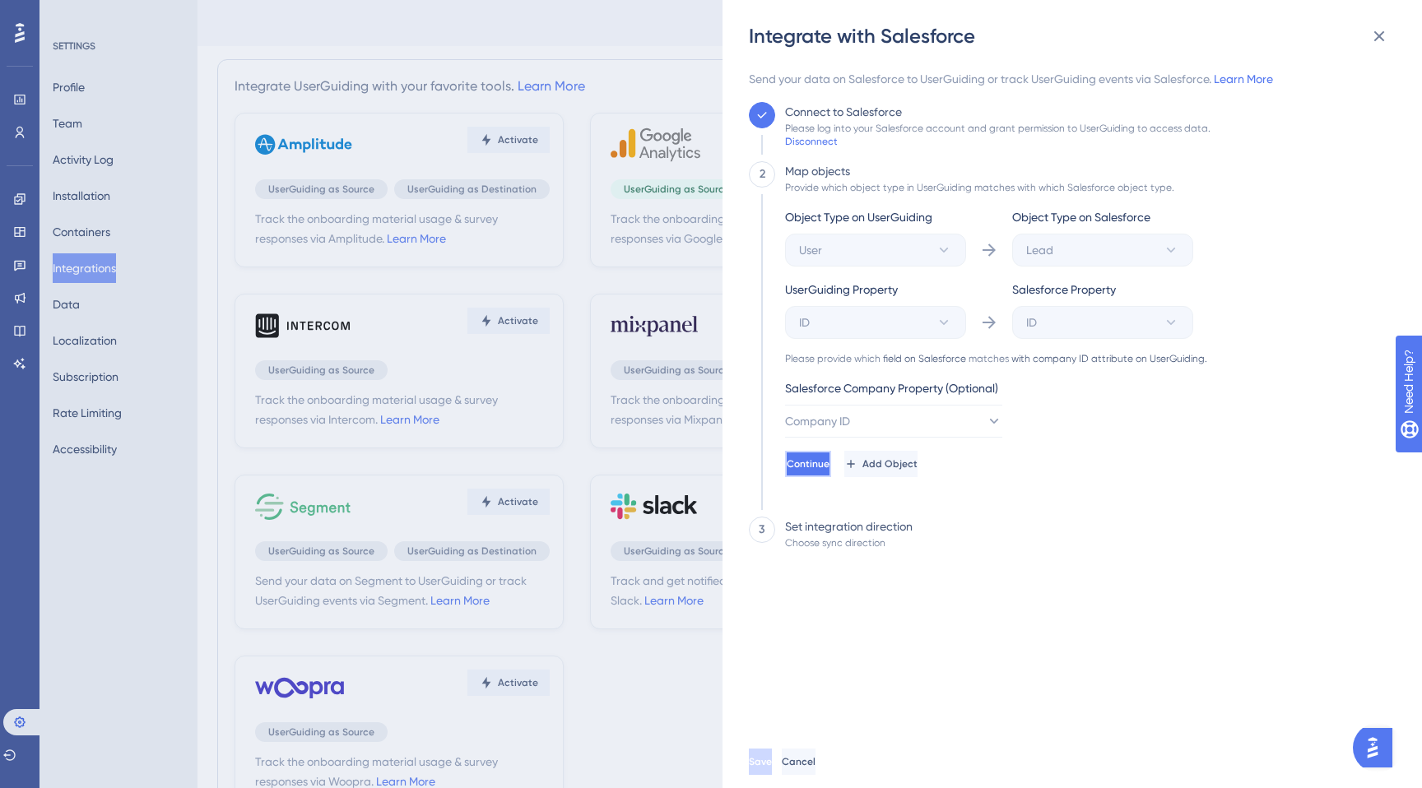
click at [831, 476] on button "Continue" at bounding box center [808, 464] width 46 height 26
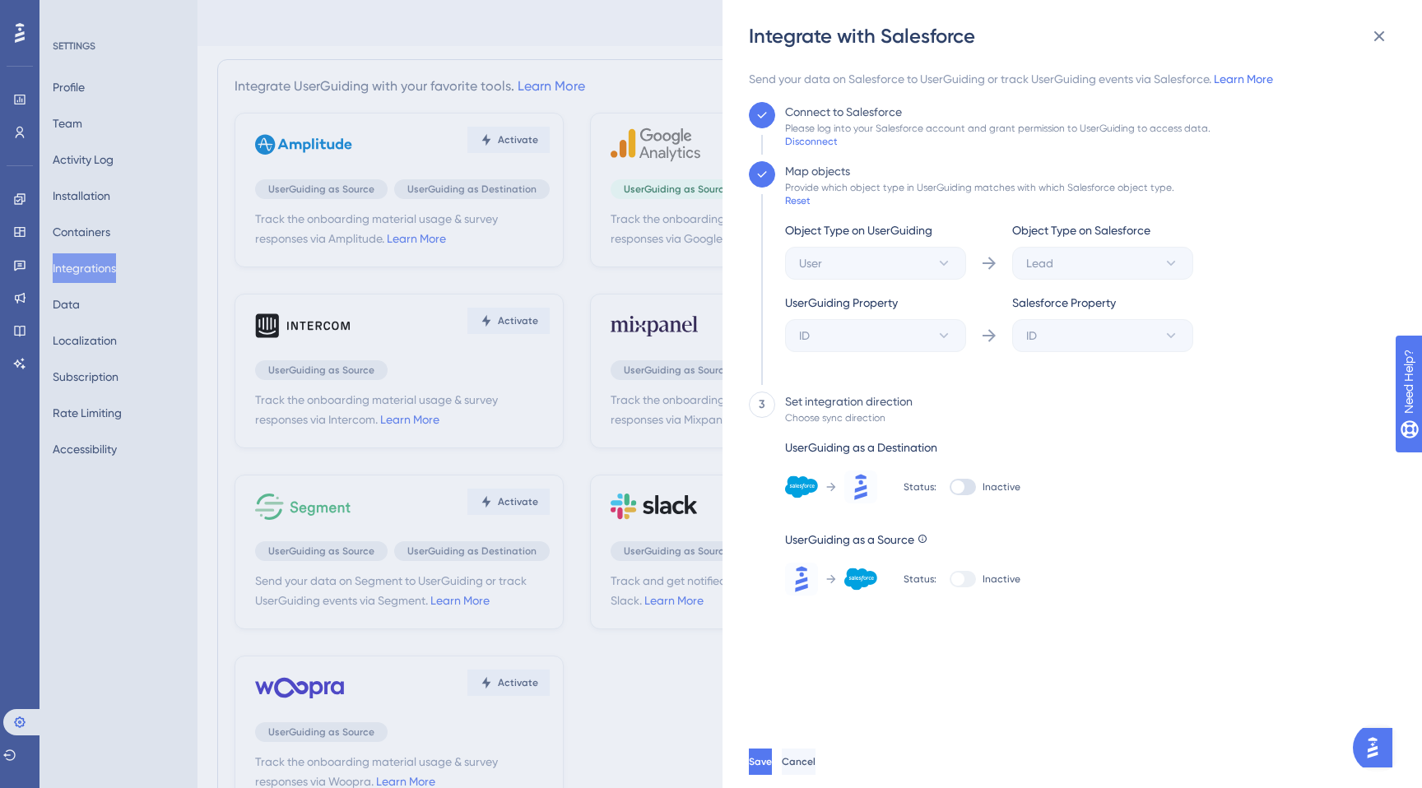
click at [969, 480] on div at bounding box center [963, 487] width 26 height 16
click at [950, 487] on input "Inactive" at bounding box center [949, 487] width 1 height 1
checkbox input "true"
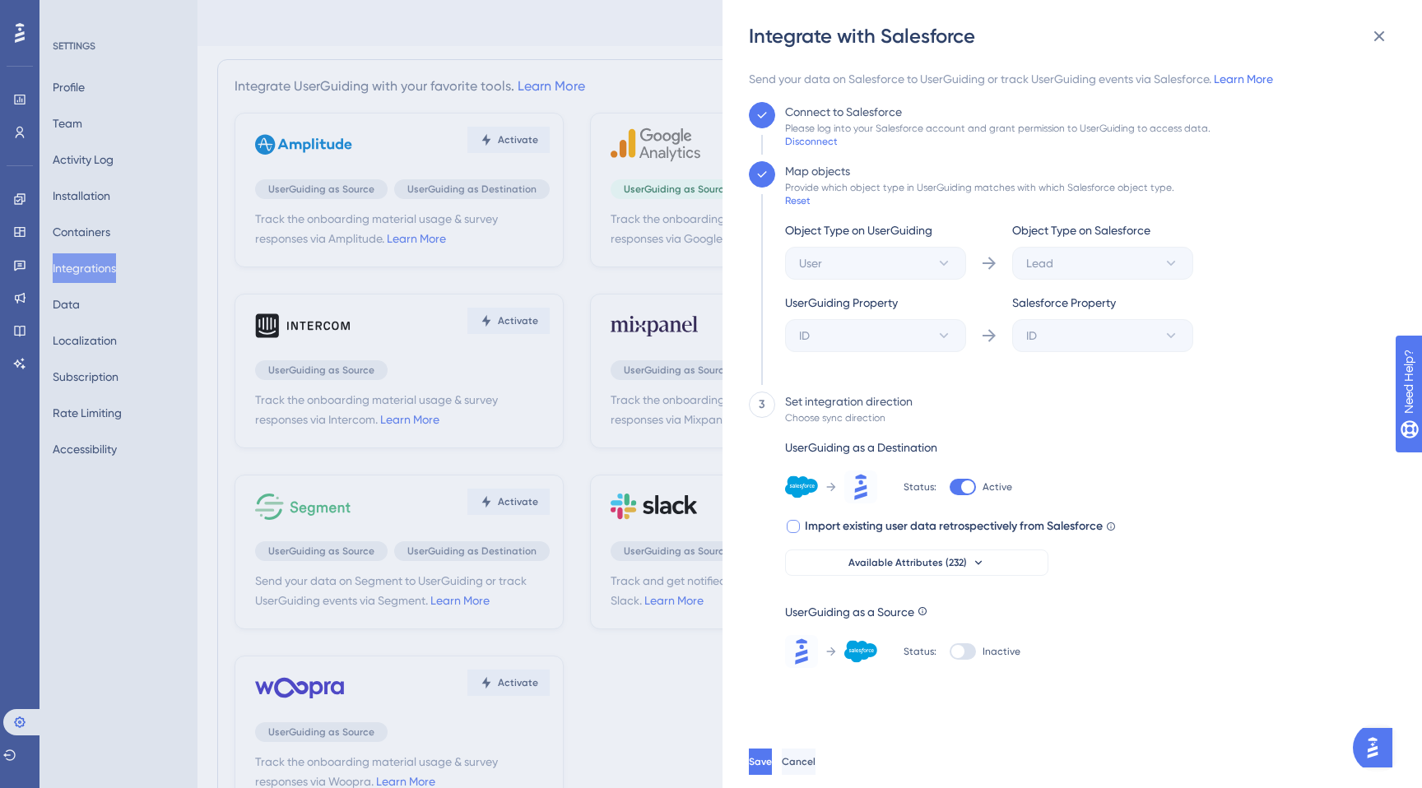
click at [902, 524] on span "Import existing user data retrospectively from Salesforce" at bounding box center [954, 527] width 298 height 20
checkbox input "true"
click at [907, 560] on span "Available Attributes (232)" at bounding box center [907, 562] width 118 height 13
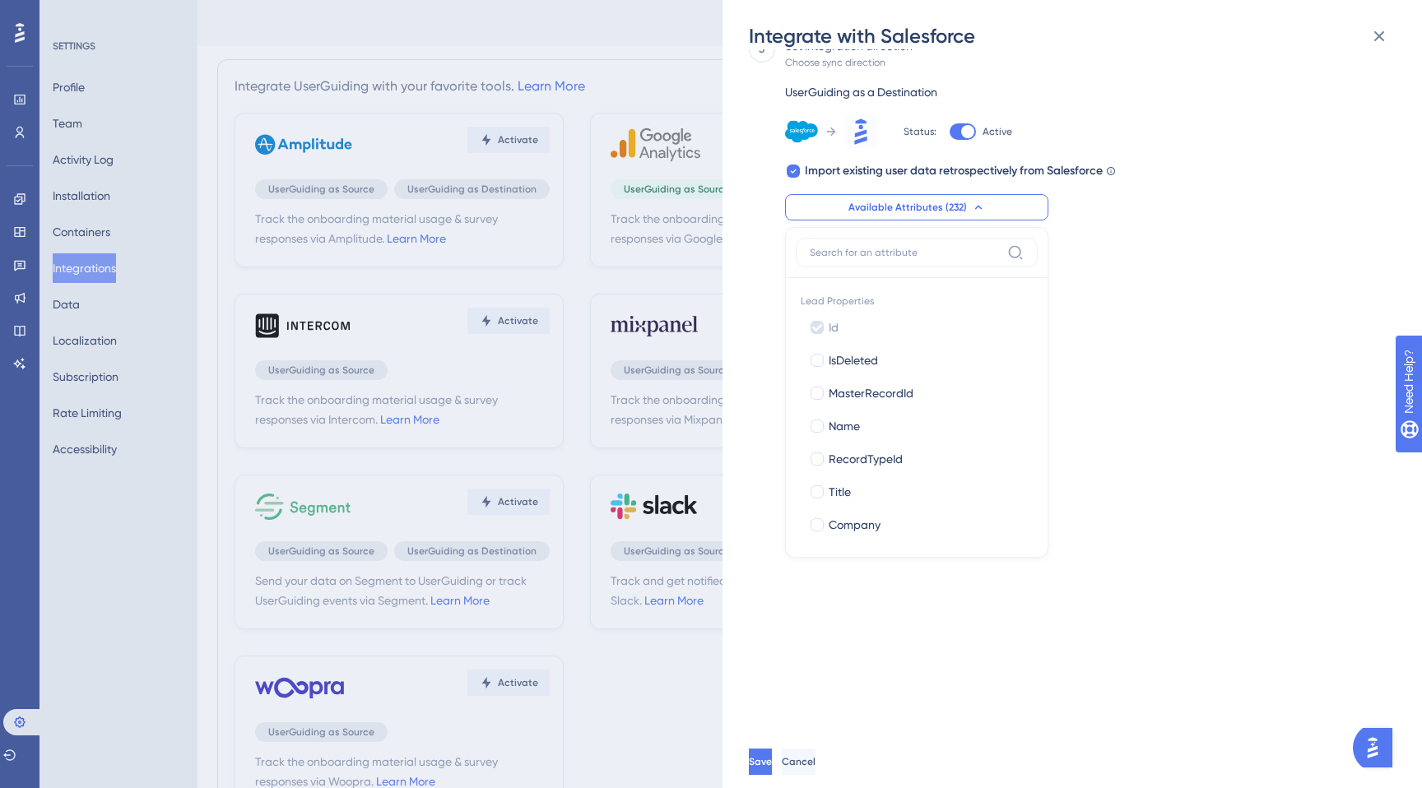
click at [1178, 414] on div "Send your data on Salesforce to UserGuiding or track UserGuiding events via Sal…" at bounding box center [1080, 392] width 663 height 686
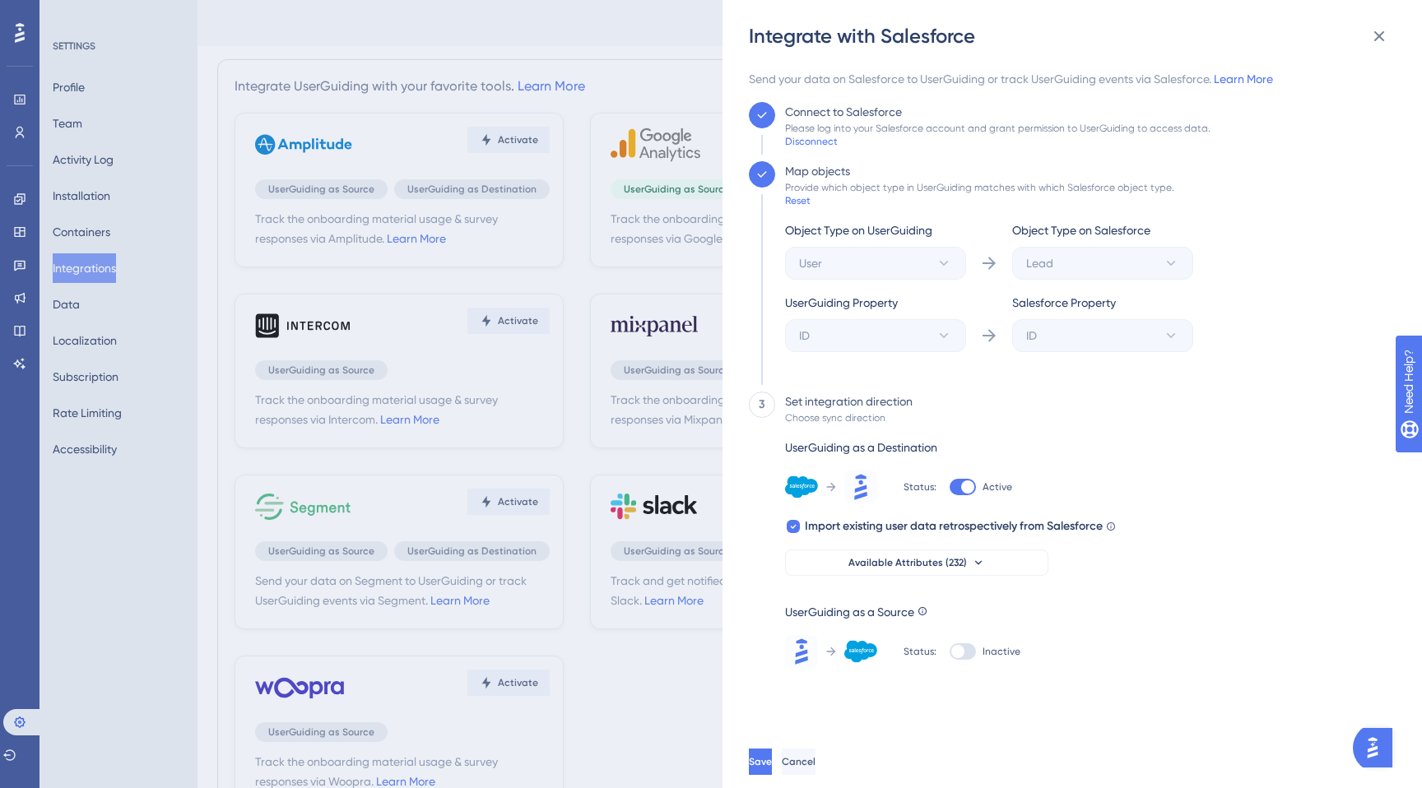
scroll to position [0, 0]
click at [959, 550] on button "Available Attributes (232)" at bounding box center [916, 563] width 263 height 26
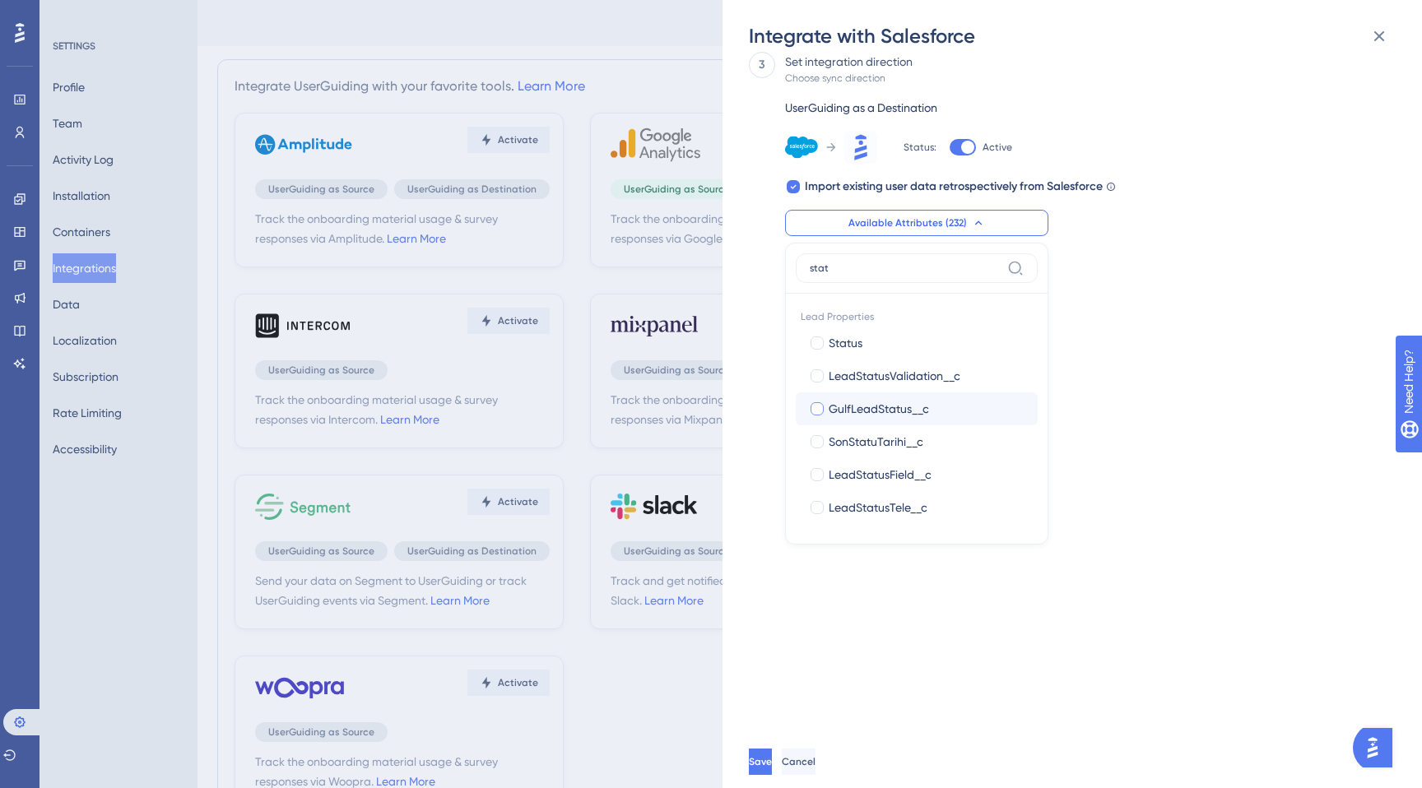
scroll to position [344, 0]
type input "stat"
click at [1260, 328] on div "Send your data on Salesforce to UserGuiding or track UserGuiding events via Sal…" at bounding box center [1067, 58] width 637 height 667
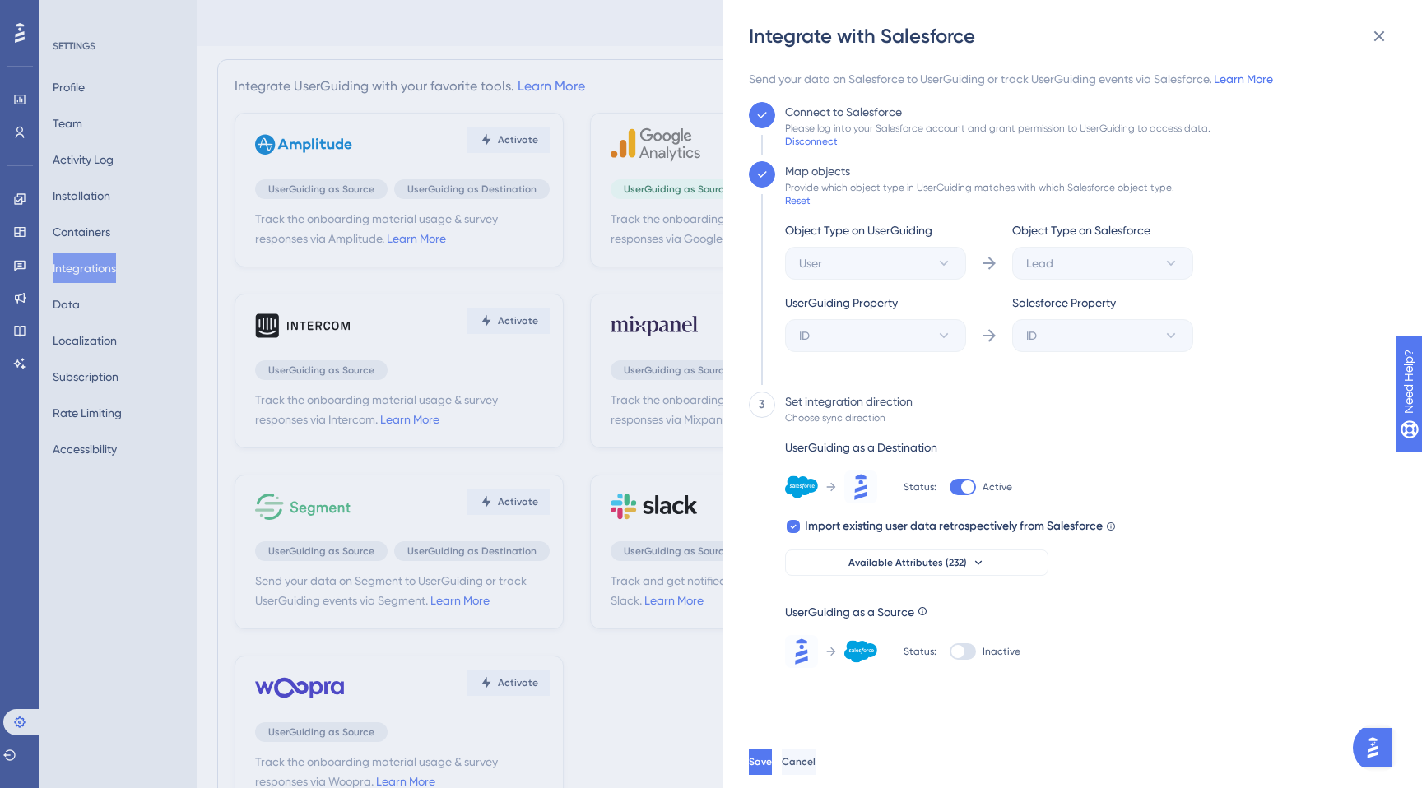
scroll to position [0, 0]
click at [1383, 30] on icon at bounding box center [1379, 36] width 20 height 20
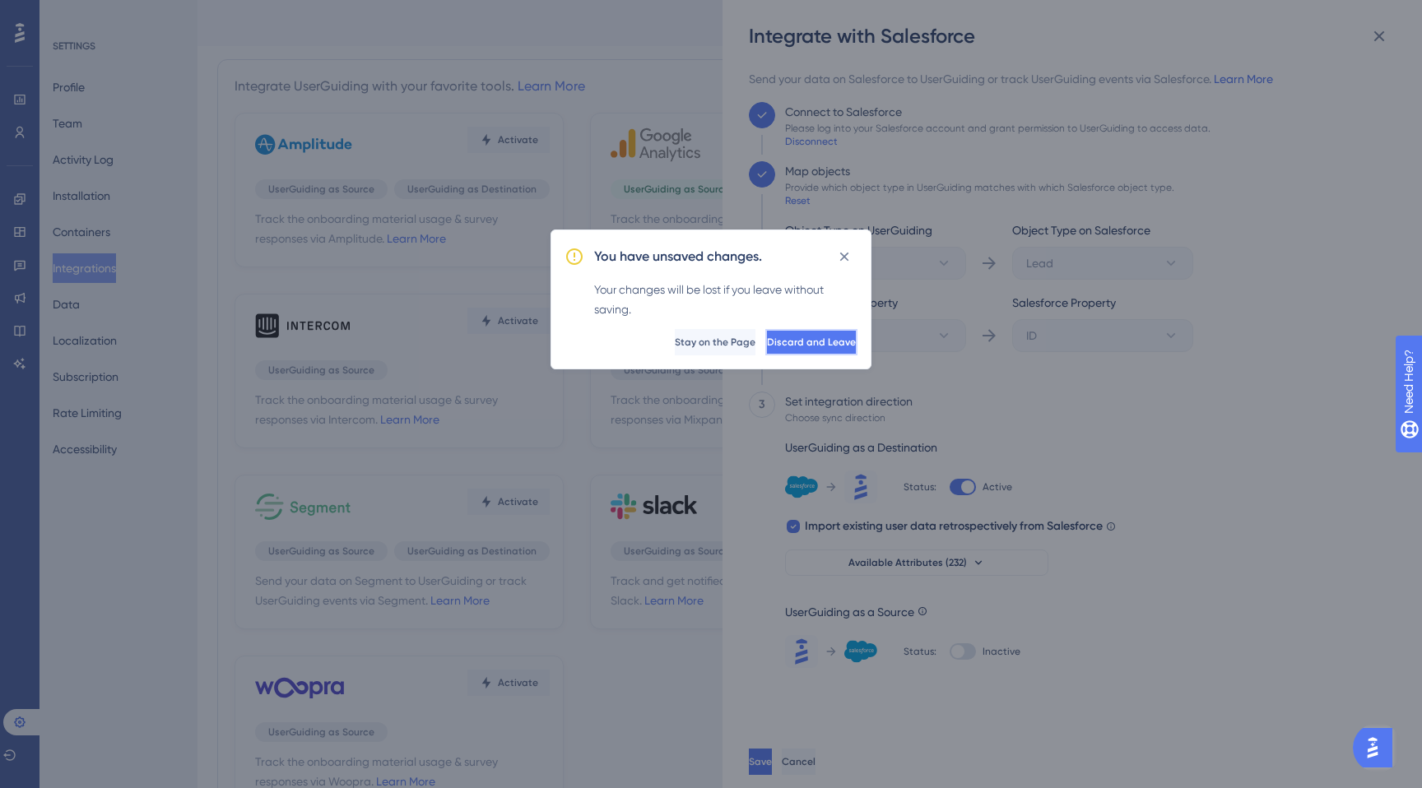
click at [767, 337] on span "Discard and Leave" at bounding box center [811, 342] width 89 height 13
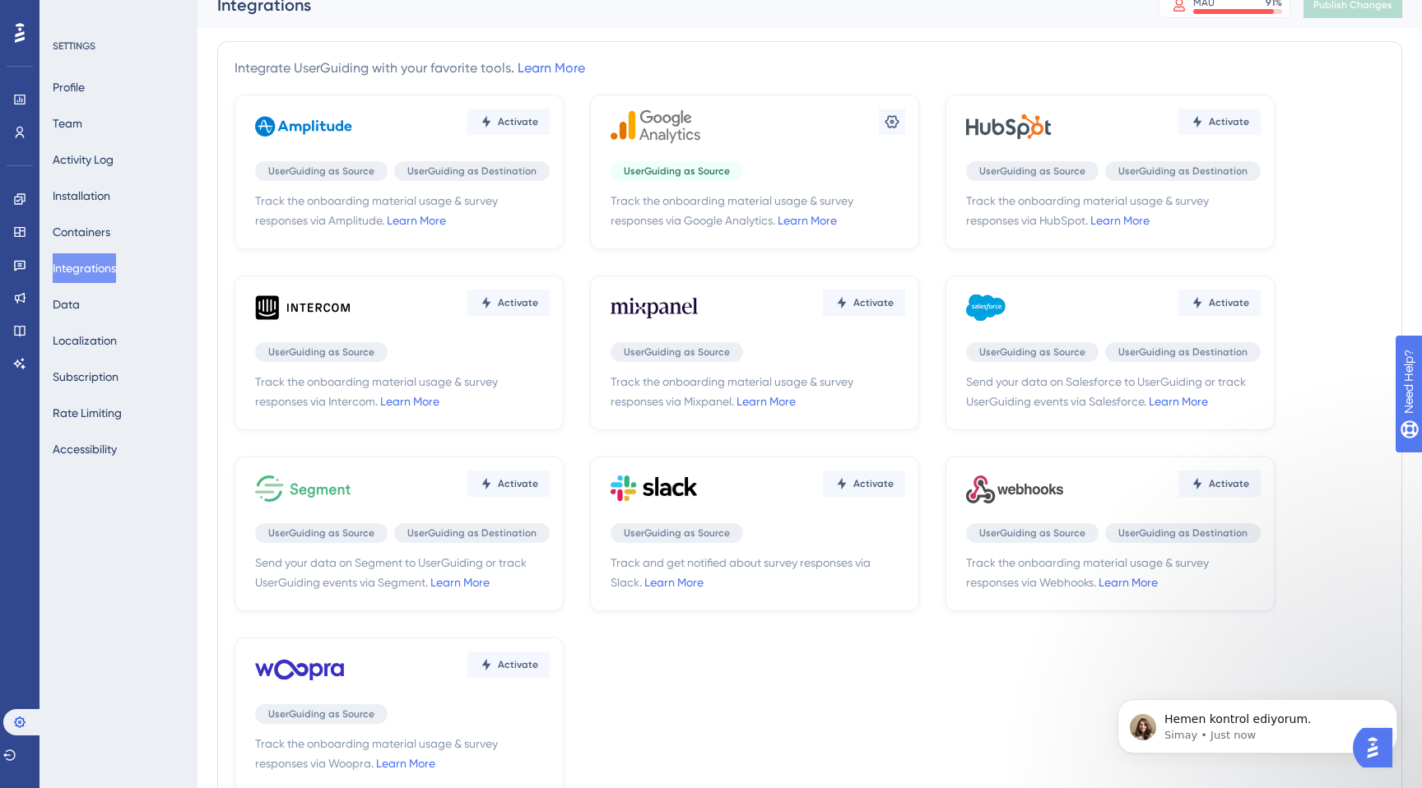
scroll to position [19, 0]
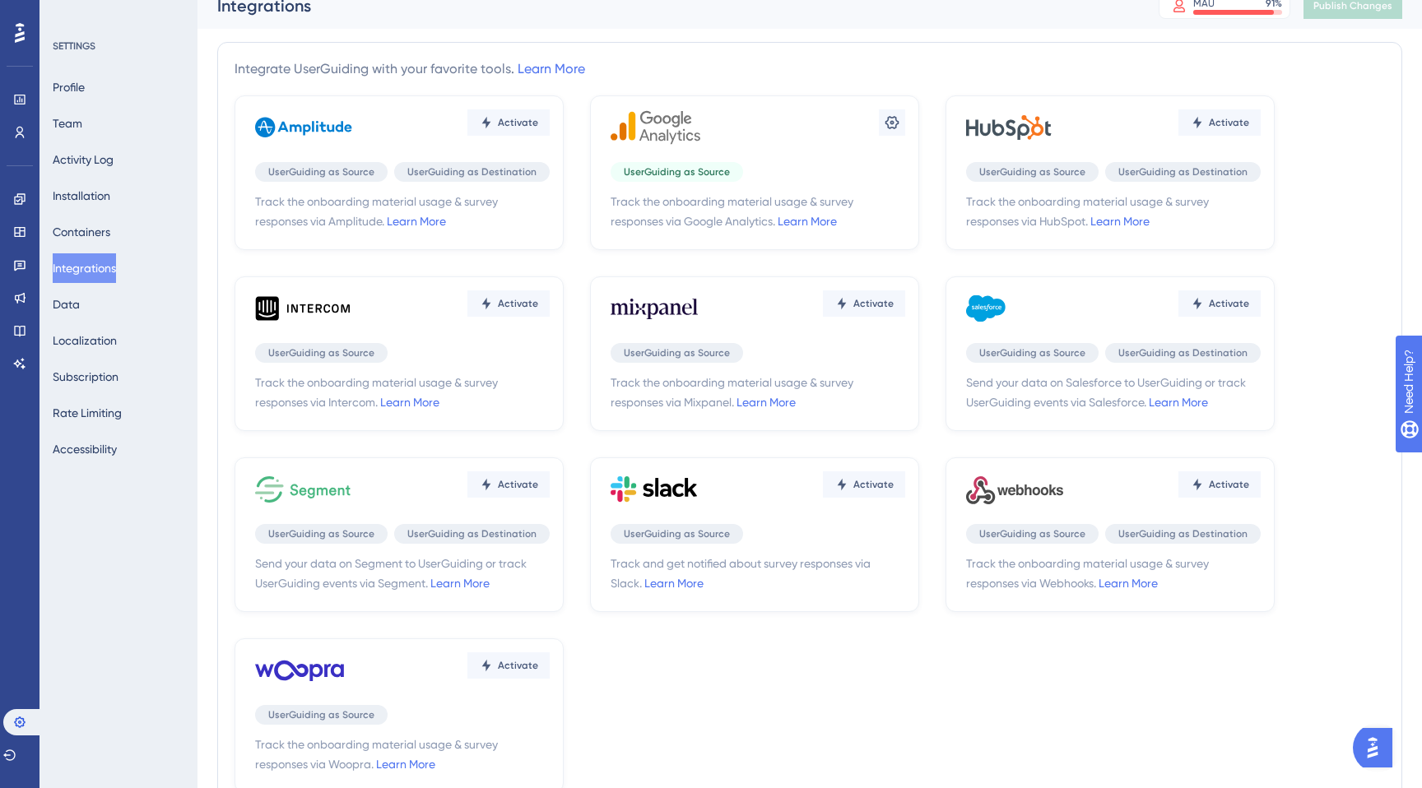
click at [1230, 274] on div "Activate UserGuiding as Source UserGuiding as Destination Track the onboarding …" at bounding box center [810, 444] width 1150 height 698
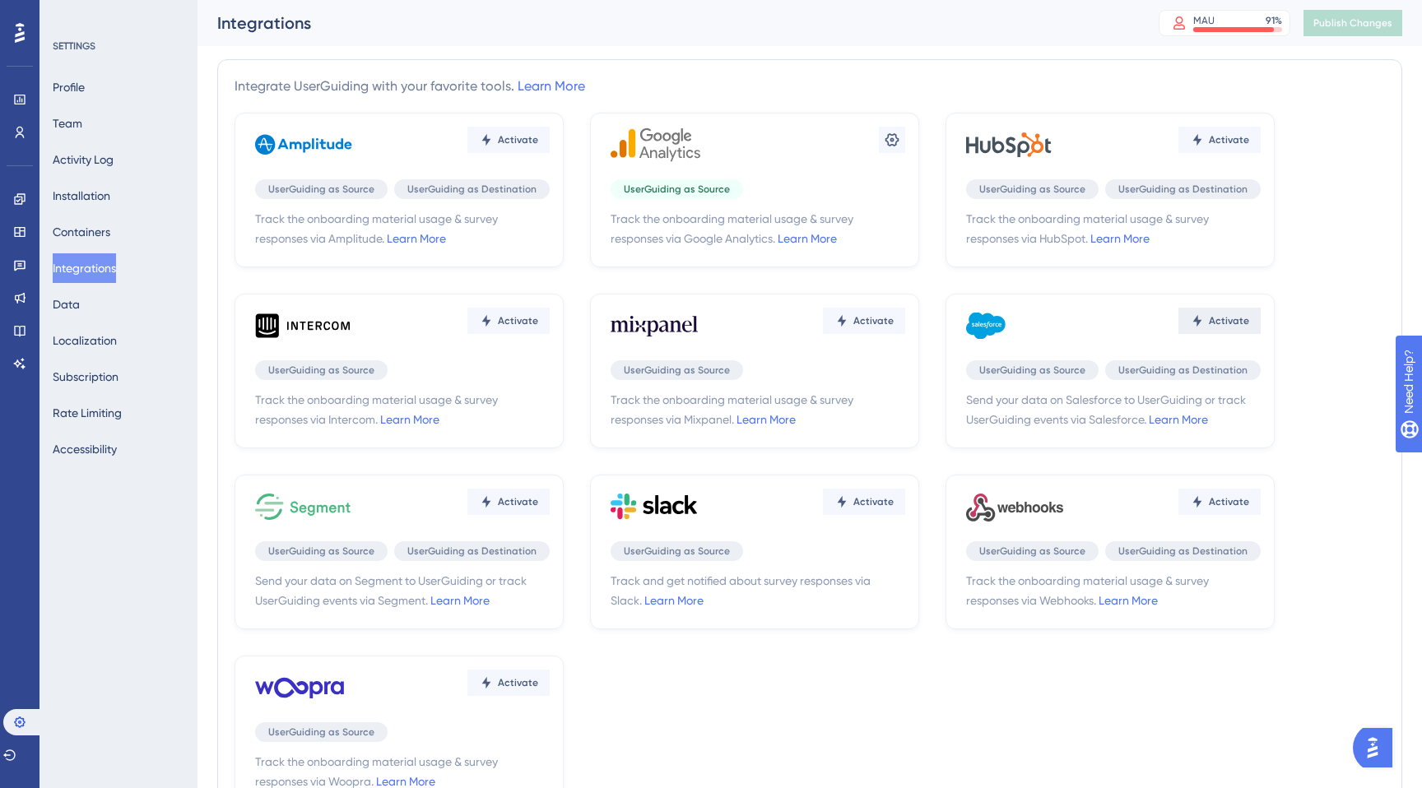
click at [1209, 317] on span "Activate" at bounding box center [1229, 320] width 40 height 13
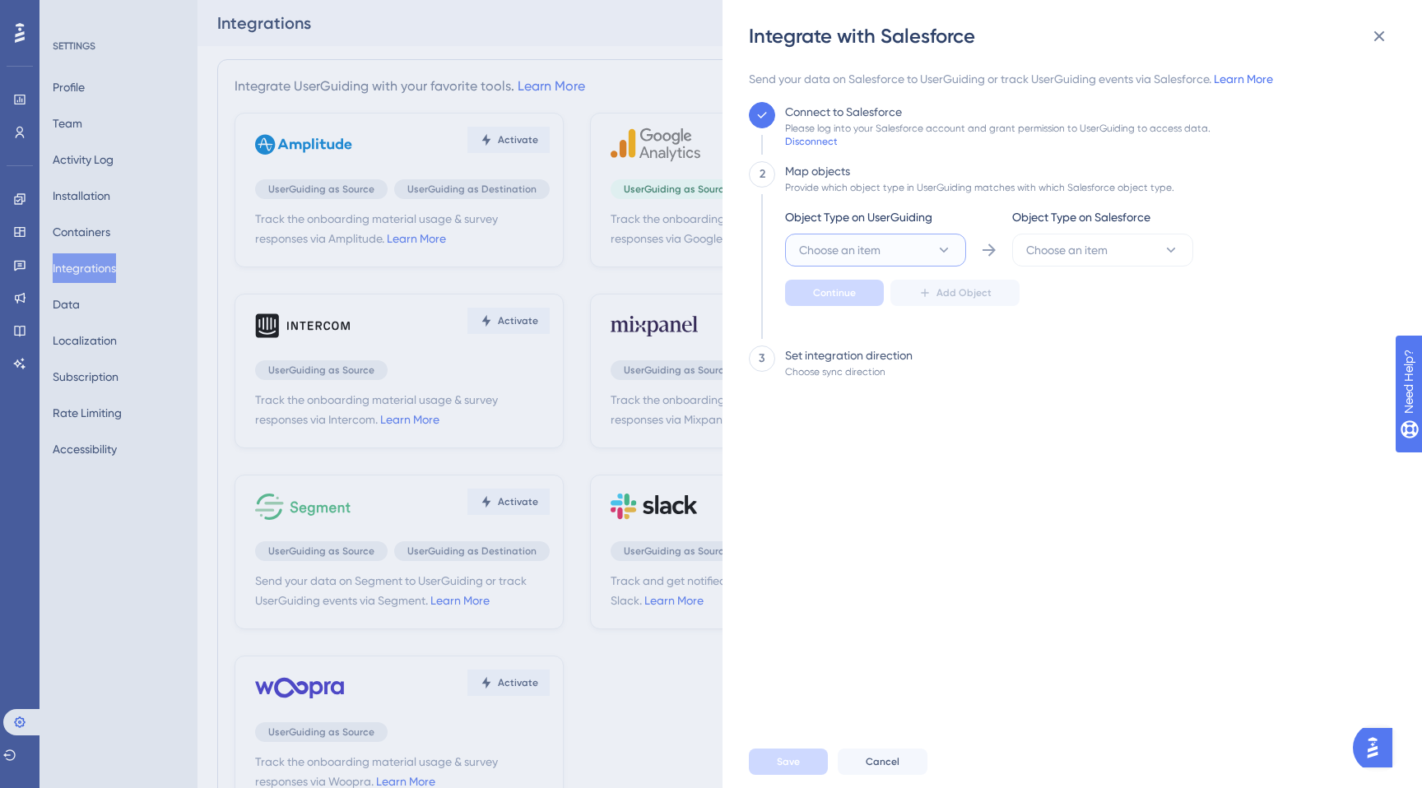
click at [923, 249] on button "Choose an item" at bounding box center [875, 250] width 181 height 33
click at [874, 296] on div "User User" at bounding box center [875, 300] width 133 height 33
click at [1094, 243] on span "Choose an item" at bounding box center [1066, 250] width 81 height 20
click at [1049, 369] on span "Lead" at bounding box center [1049, 366] width 27 height 20
click at [857, 302] on button "Continue" at bounding box center [834, 293] width 99 height 26
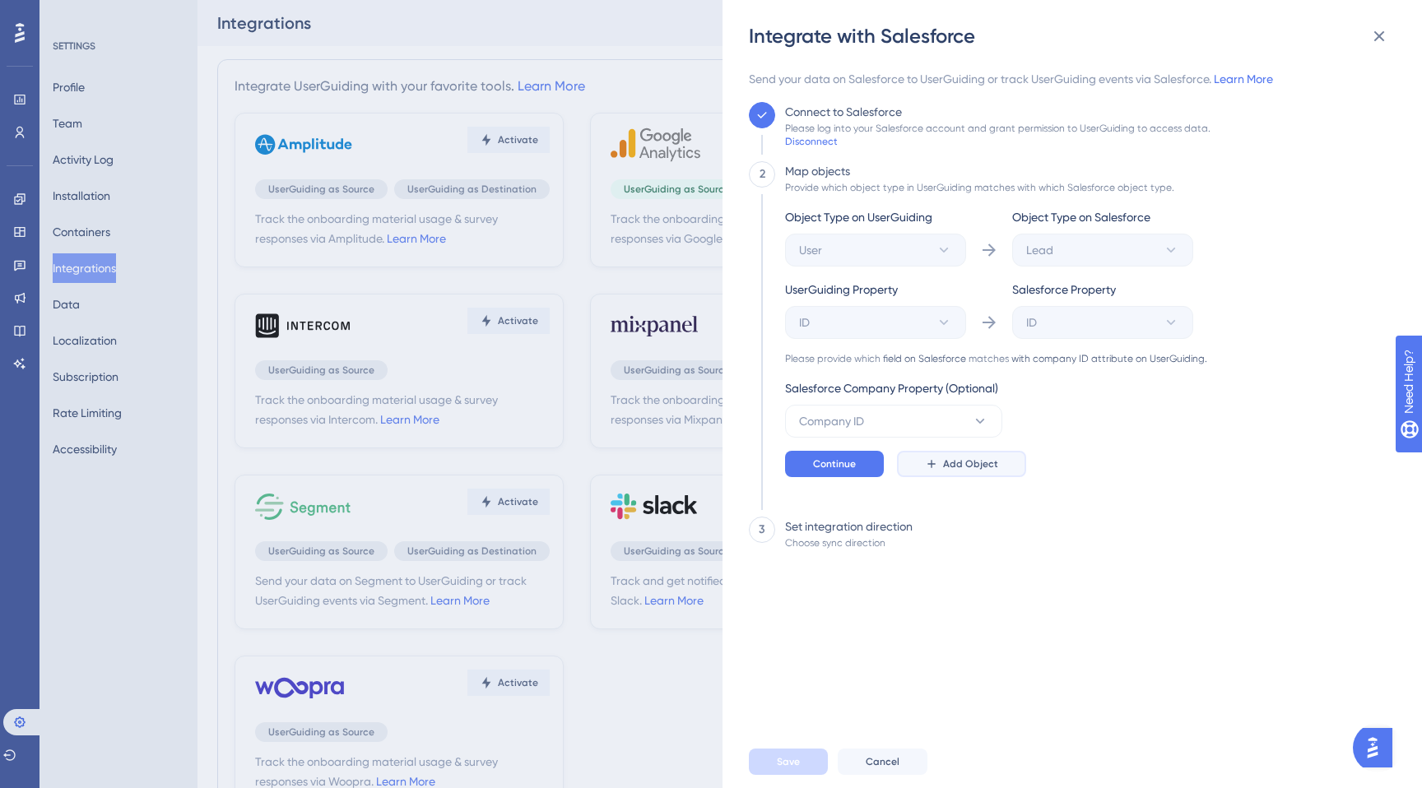
click at [940, 473] on button "Add Object" at bounding box center [961, 464] width 129 height 26
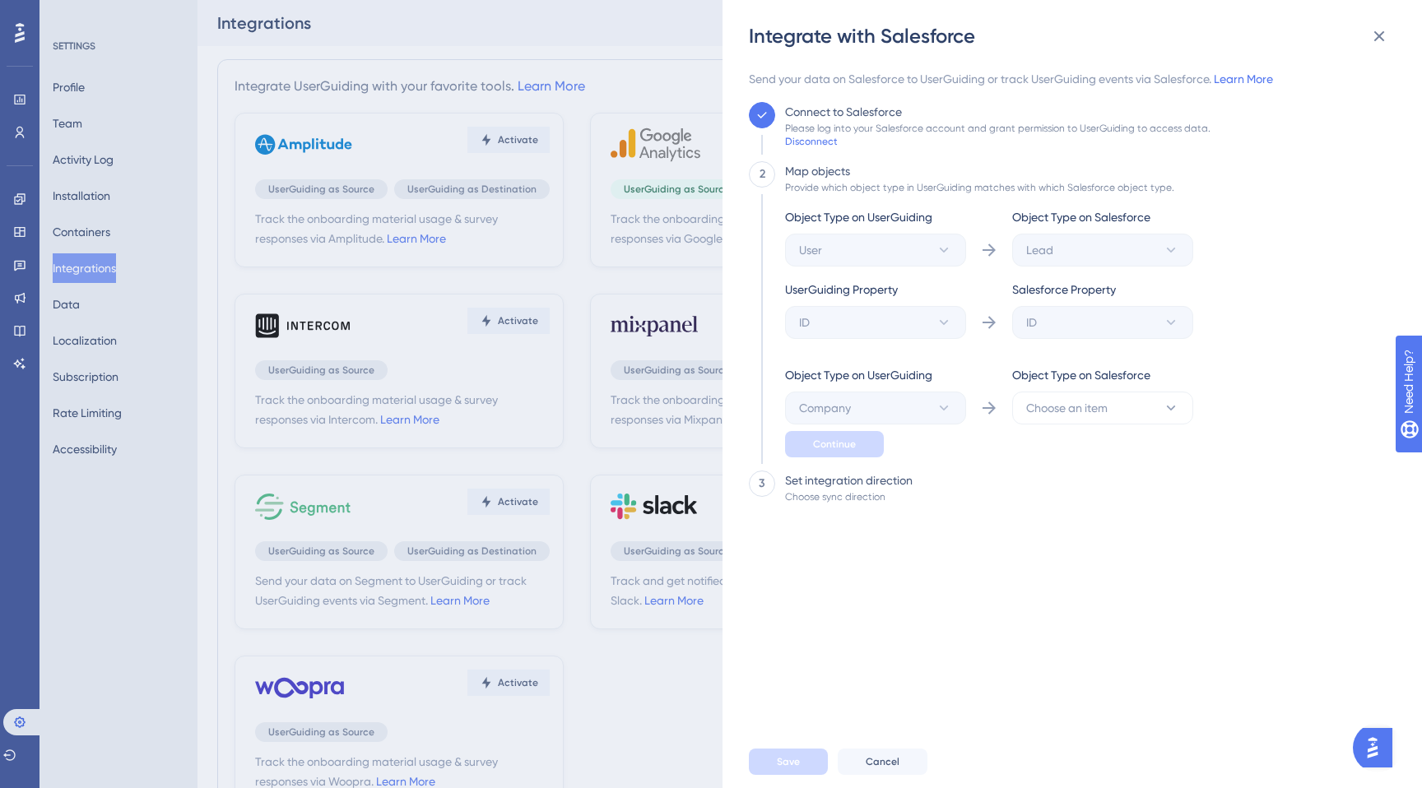
click at [1053, 388] on div "Object Type on Salesforce" at bounding box center [1102, 378] width 181 height 26
click at [1053, 408] on span "Choose an item" at bounding box center [1066, 408] width 81 height 20
click at [997, 543] on div "Send your data on Salesforce to UserGuiding or track UserGuiding events via Sal…" at bounding box center [1067, 402] width 637 height 667
click at [1063, 418] on button "Choose an item" at bounding box center [1102, 408] width 181 height 33
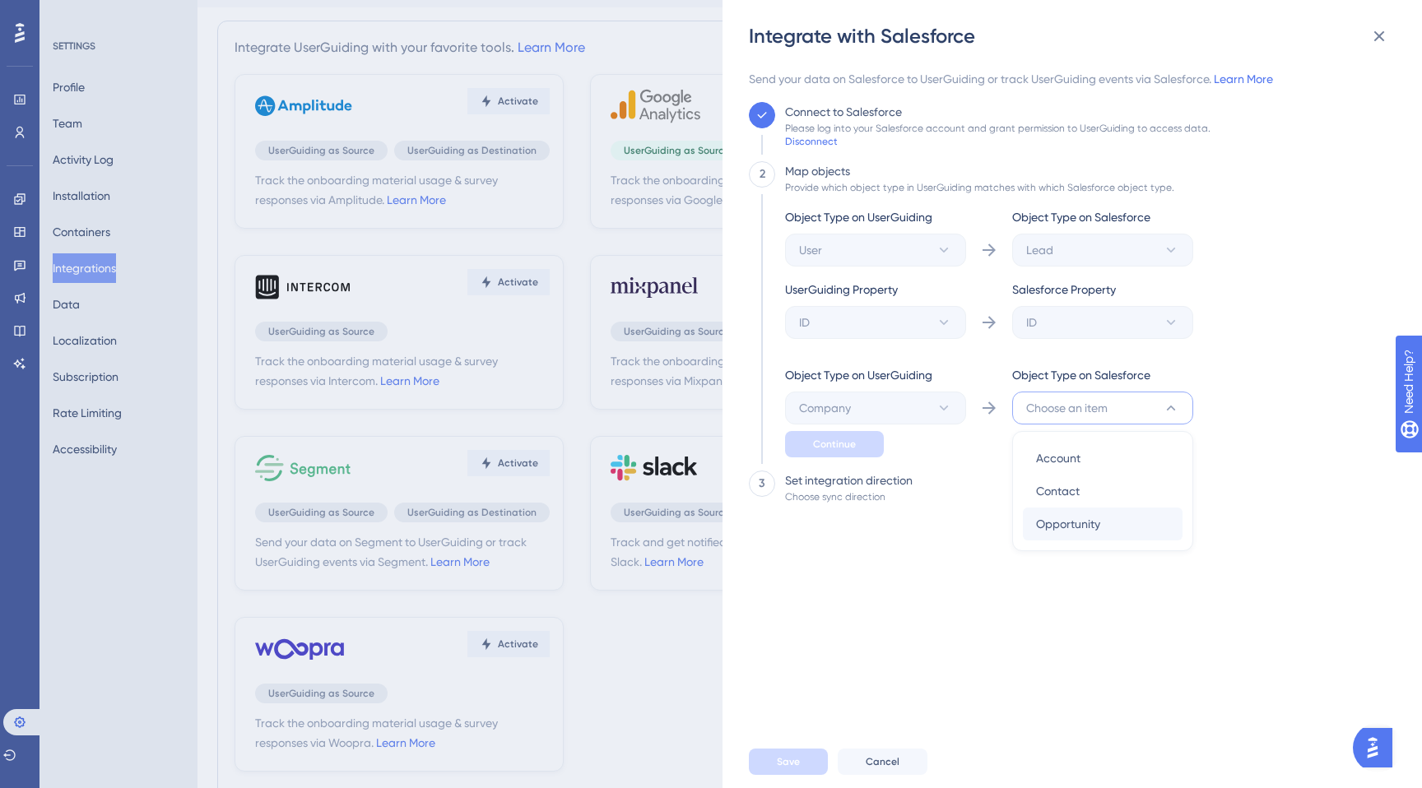
scroll to position [41, 0]
click at [950, 573] on div "Send your data on Salesforce to UserGuiding or track UserGuiding events via Sal…" at bounding box center [1067, 402] width 637 height 667
click at [1044, 412] on span "Choose an item" at bounding box center [1066, 408] width 81 height 20
click at [1052, 461] on span "Account" at bounding box center [1058, 458] width 44 height 20
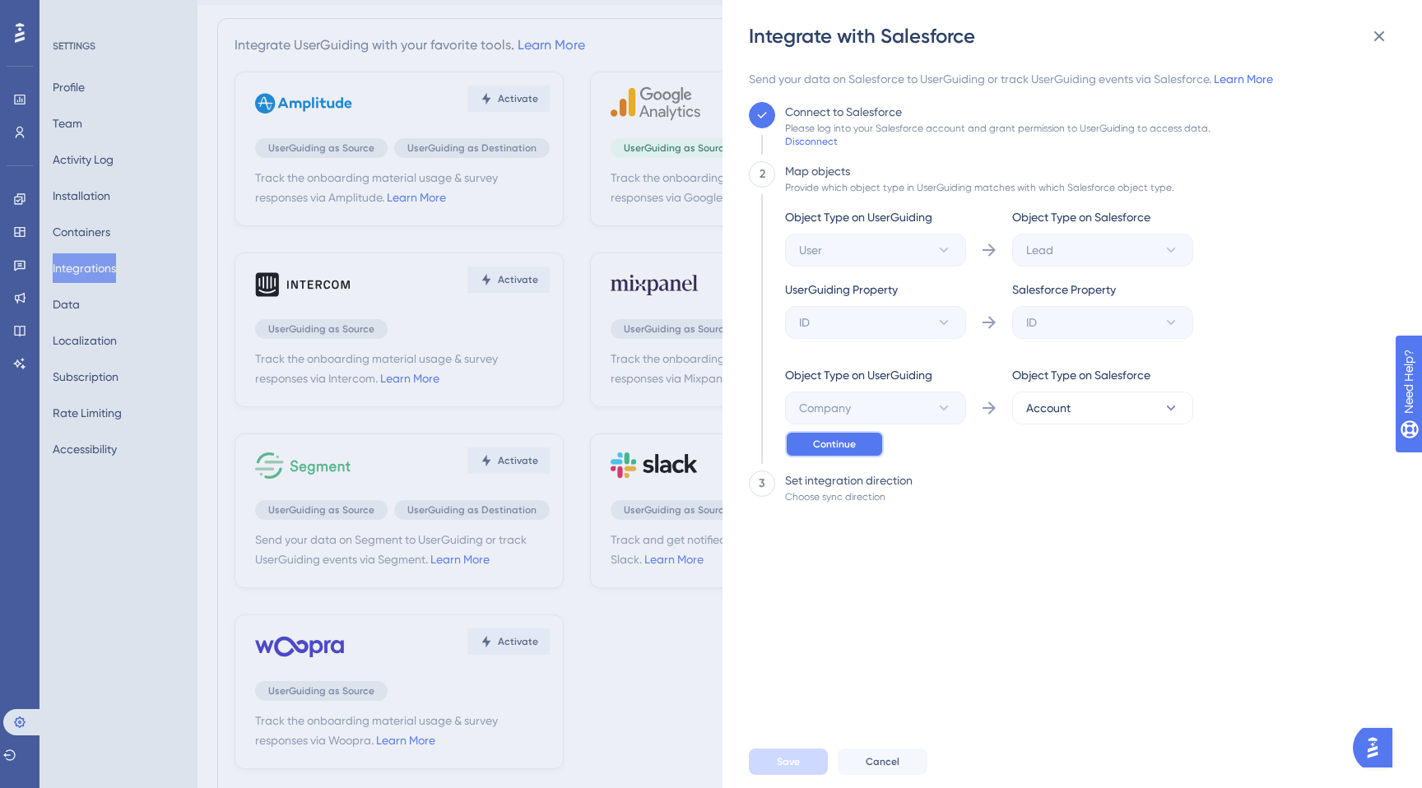
click at [846, 448] on span "Continue" at bounding box center [834, 444] width 43 height 13
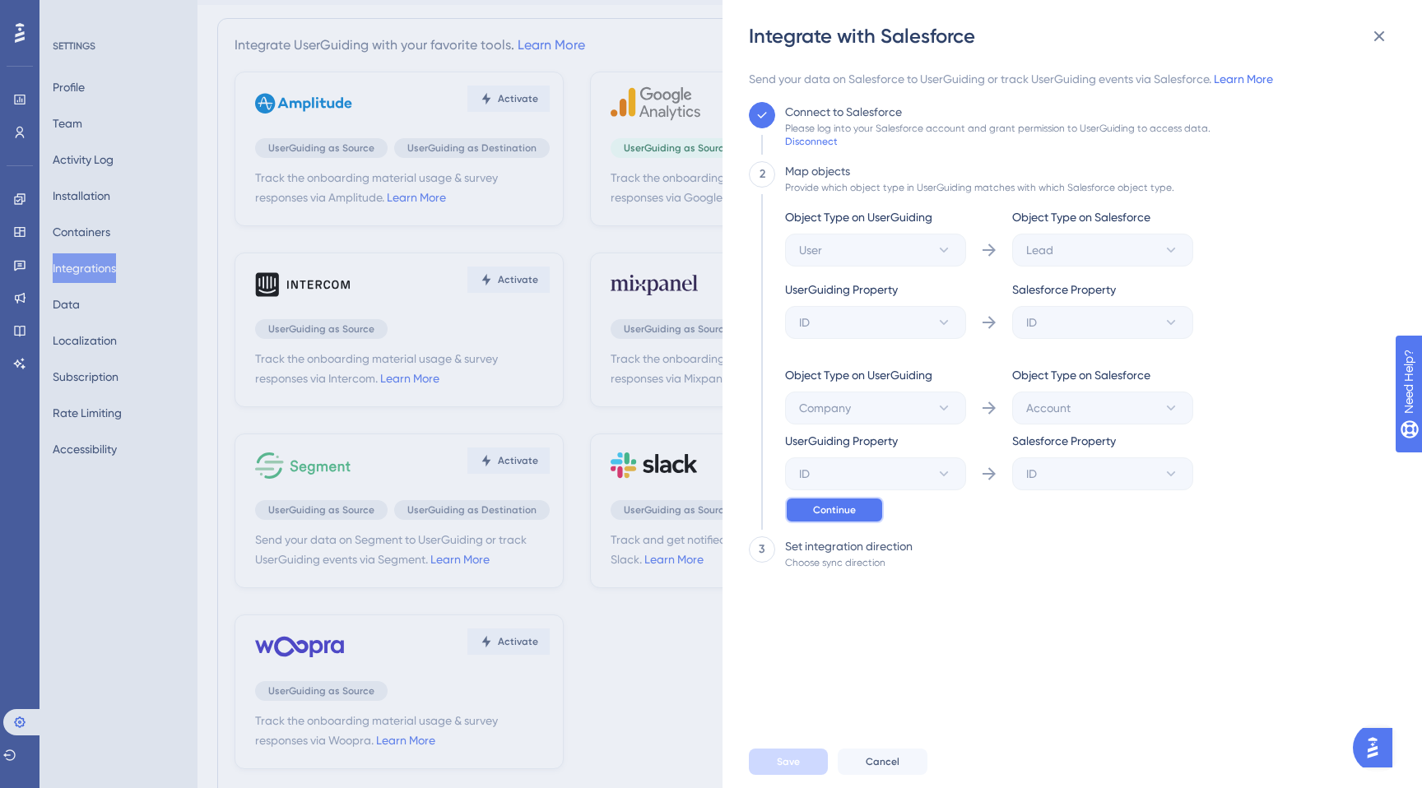
click at [845, 509] on span "Continue" at bounding box center [834, 510] width 43 height 13
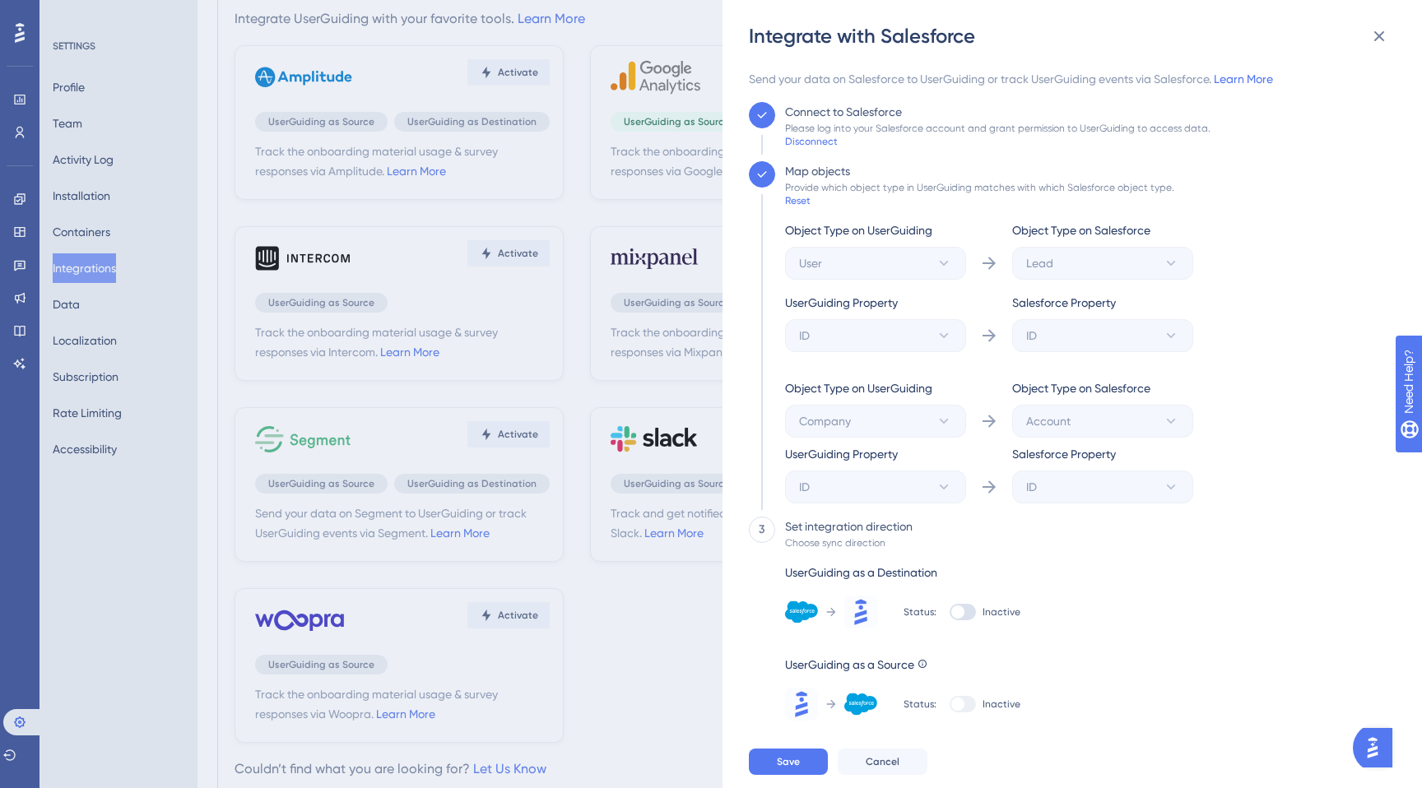
scroll to position [81, 0]
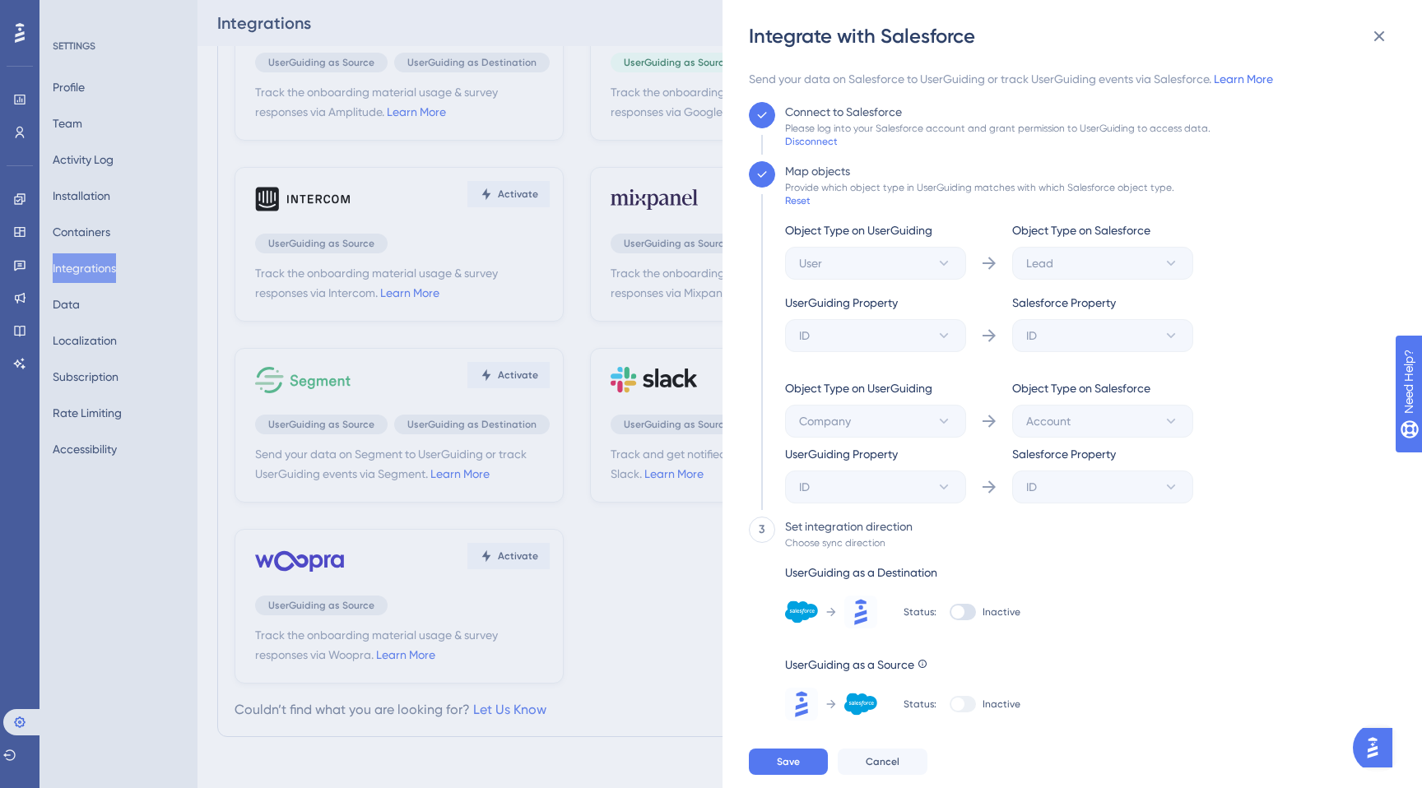
click at [962, 609] on div at bounding box center [957, 612] width 13 height 13
click at [950, 612] on input "Inactive" at bounding box center [949, 612] width 1 height 1
checkbox input "true"
click at [921, 693] on span "Available Attributes (462)" at bounding box center [908, 687] width 120 height 13
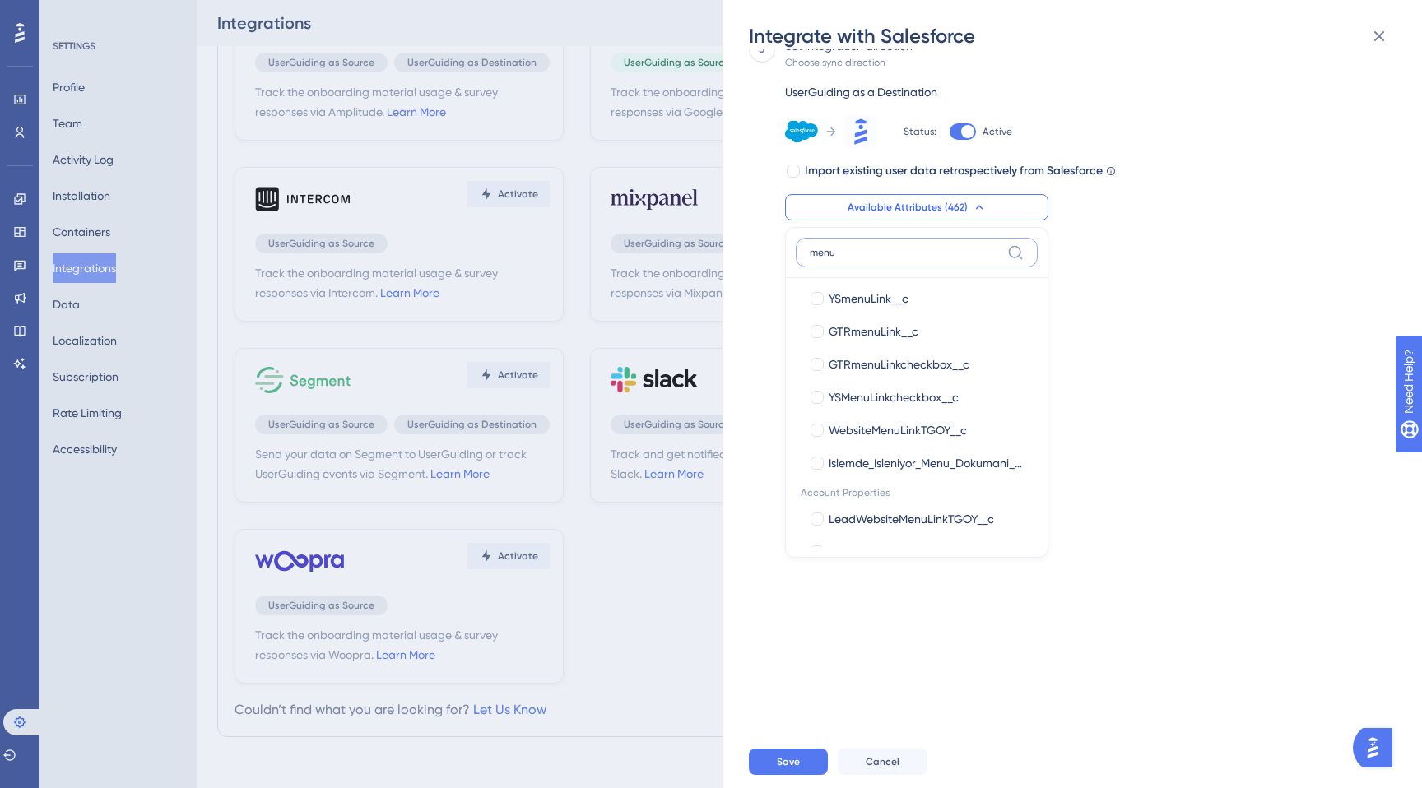
scroll to position [67, 0]
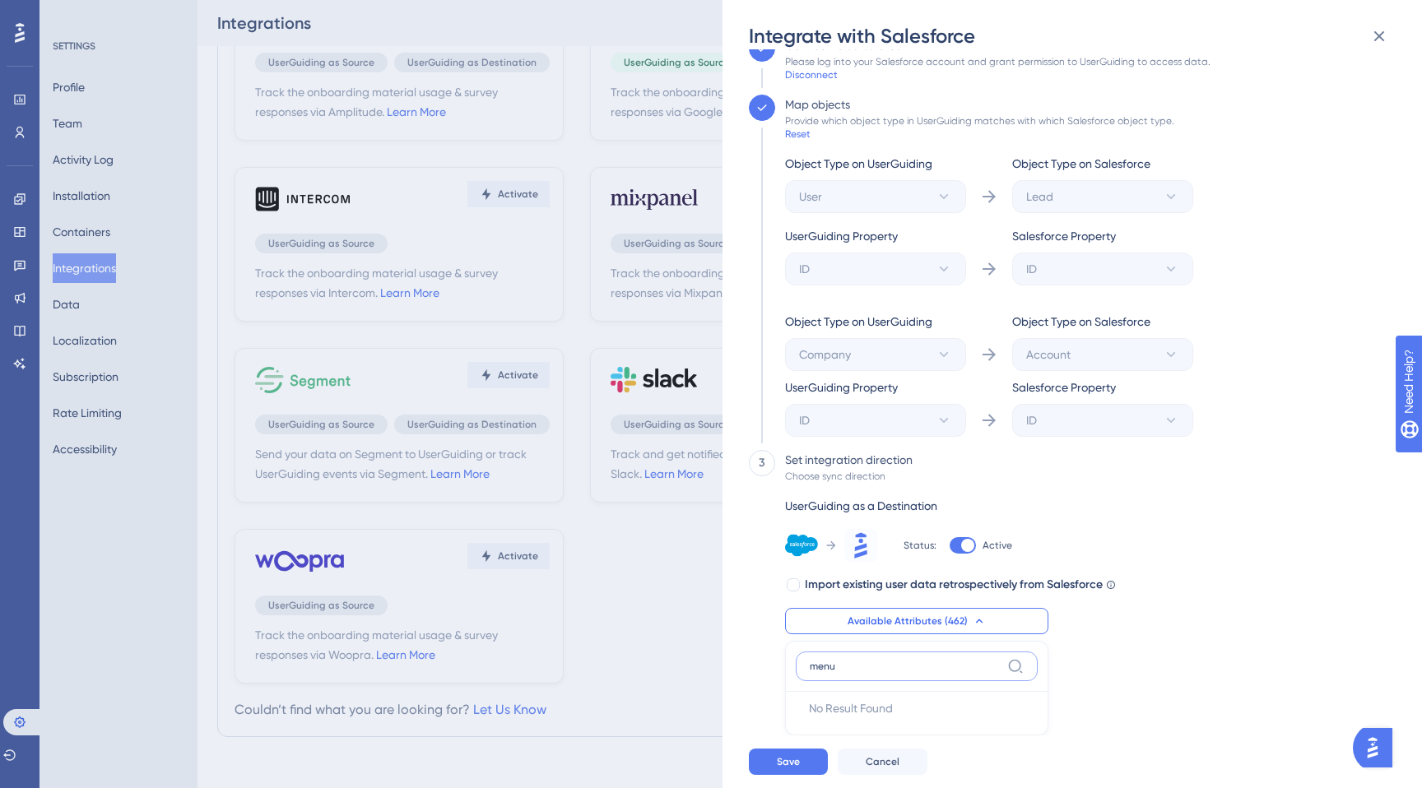
type input "menu"
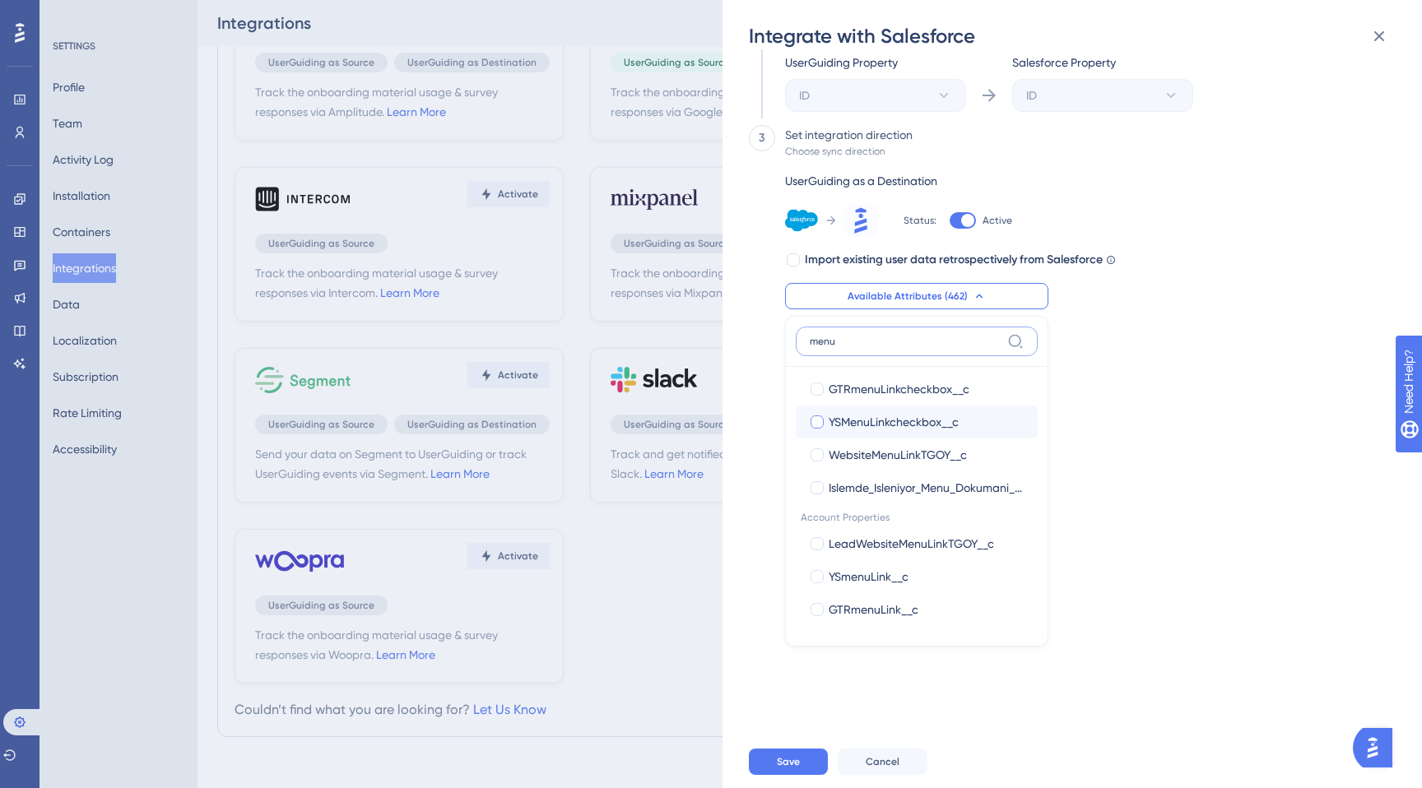
scroll to position [0, 0]
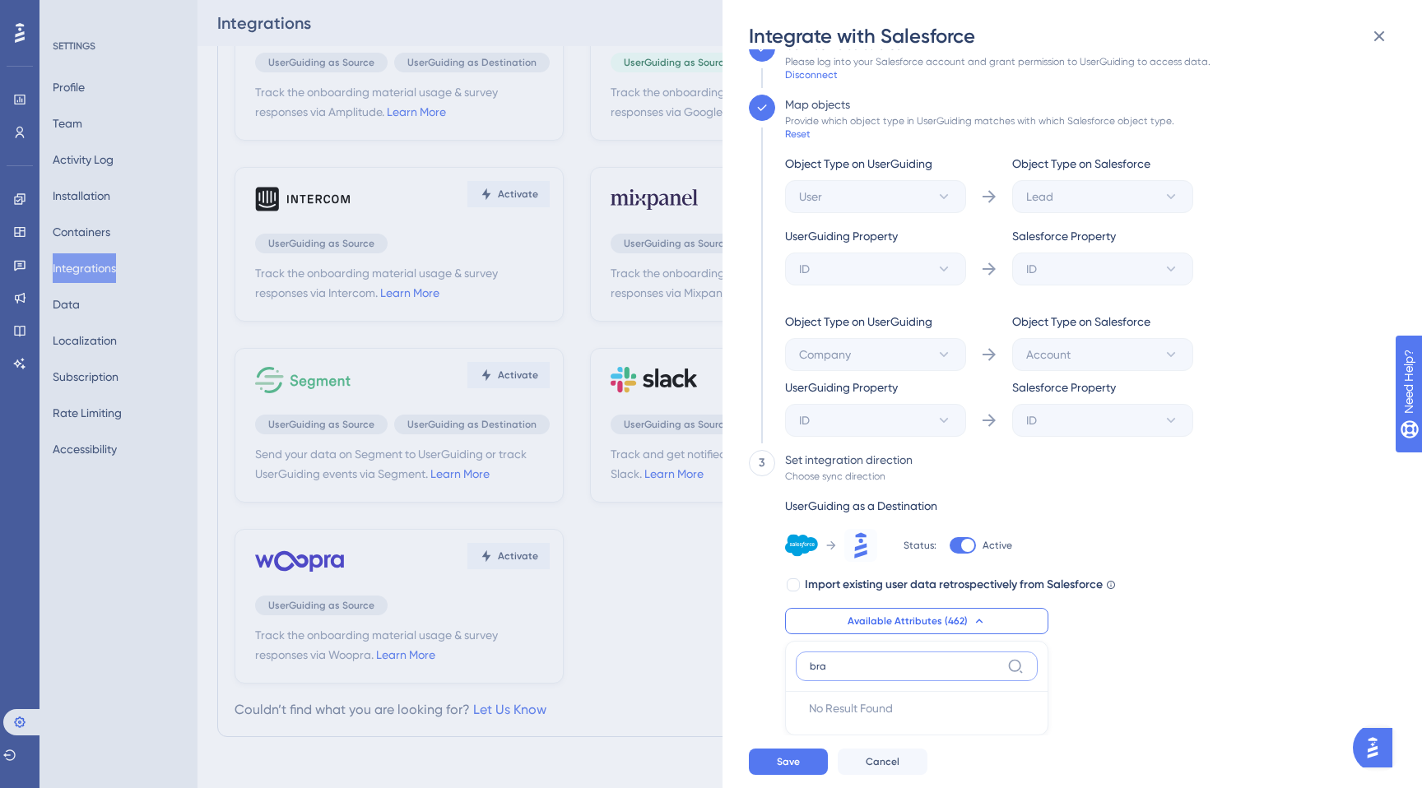
type input "bra"
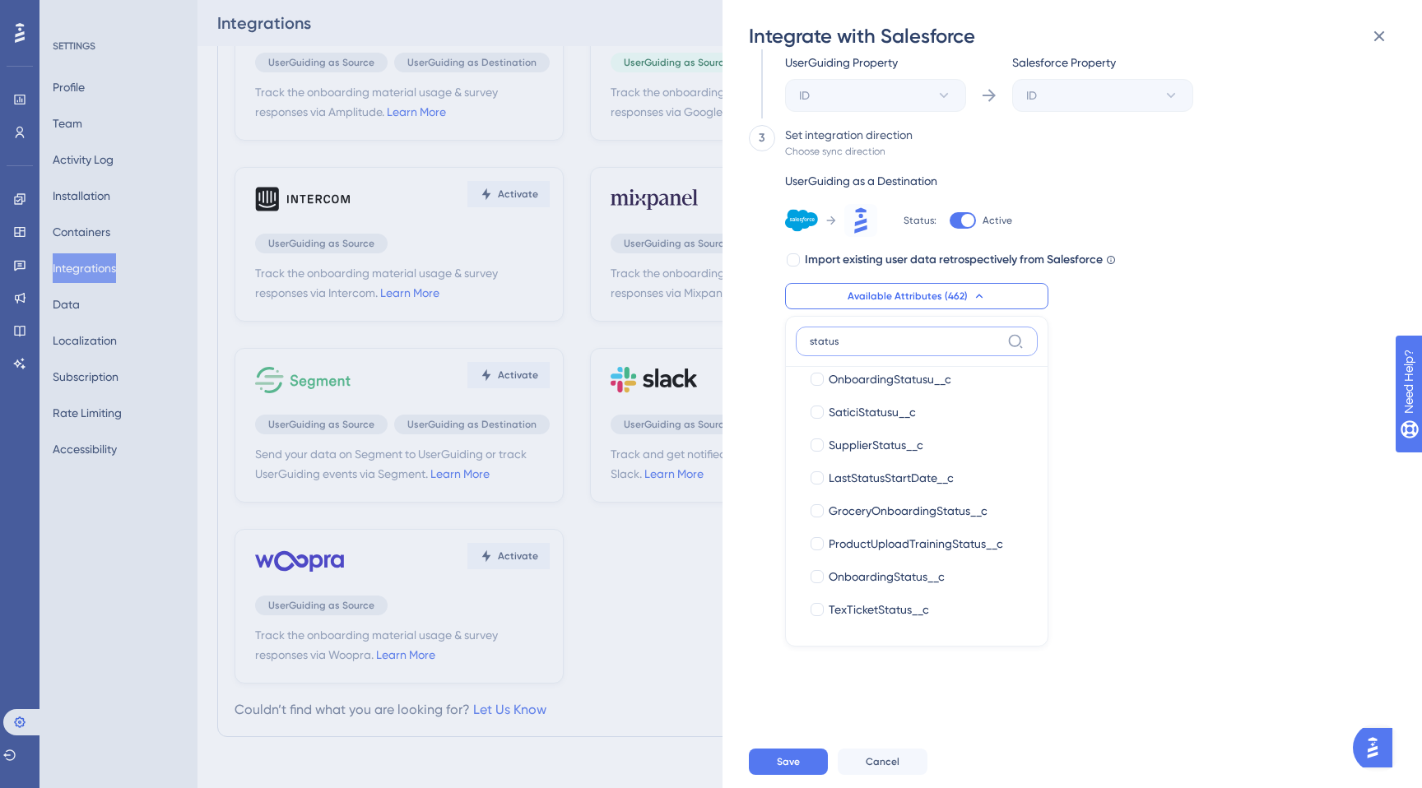
scroll to position [225, 0]
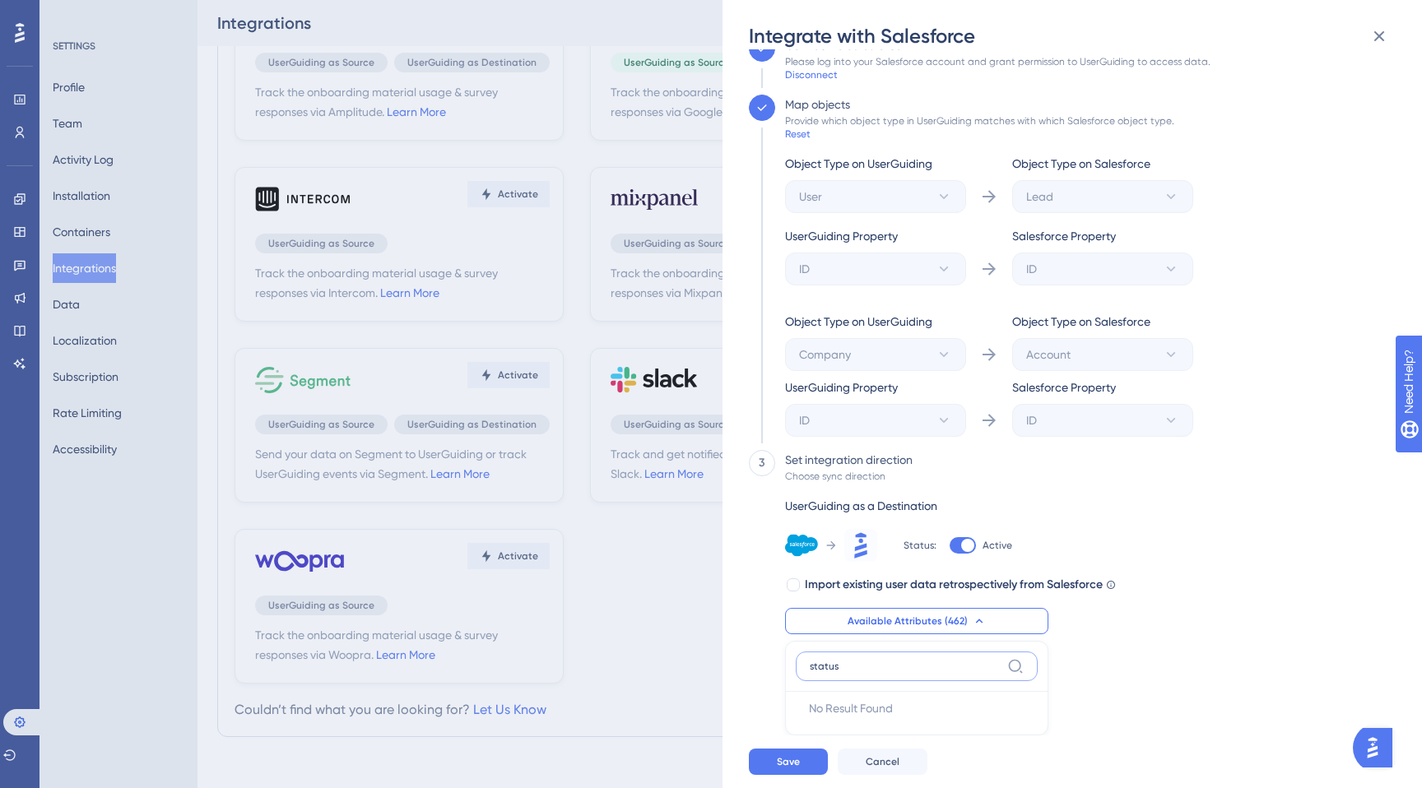
type input "status"
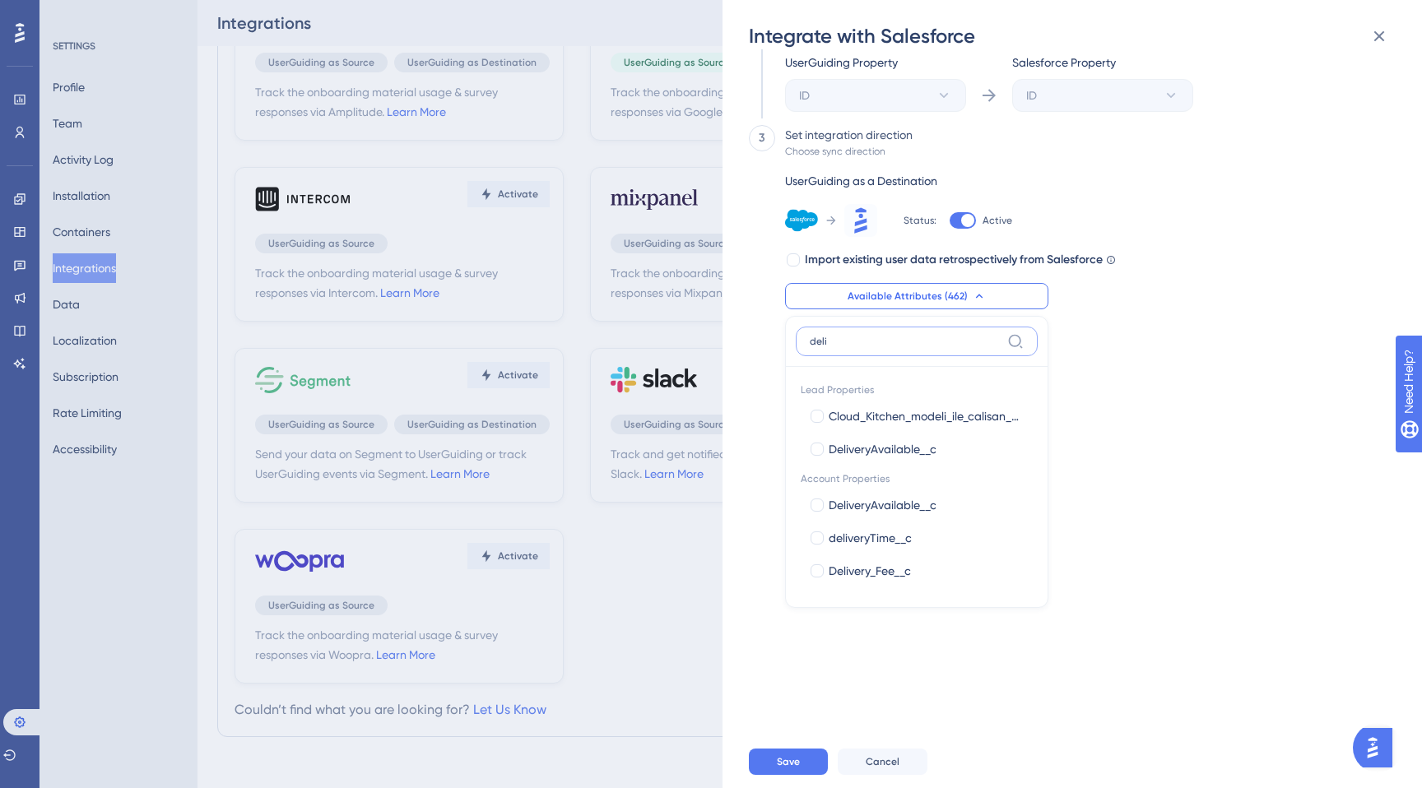
scroll to position [0, 0]
type input "deliv"
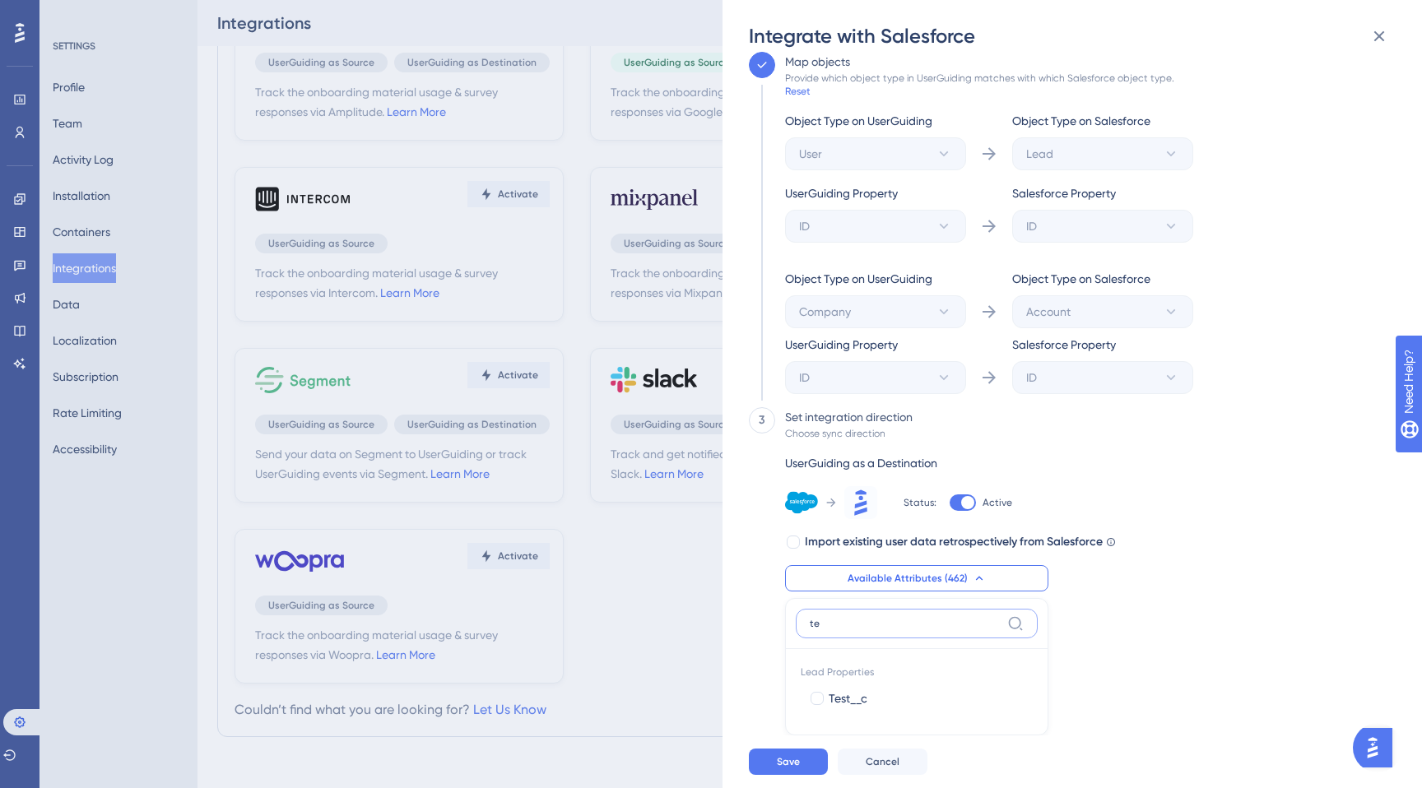
scroll to position [392, 0]
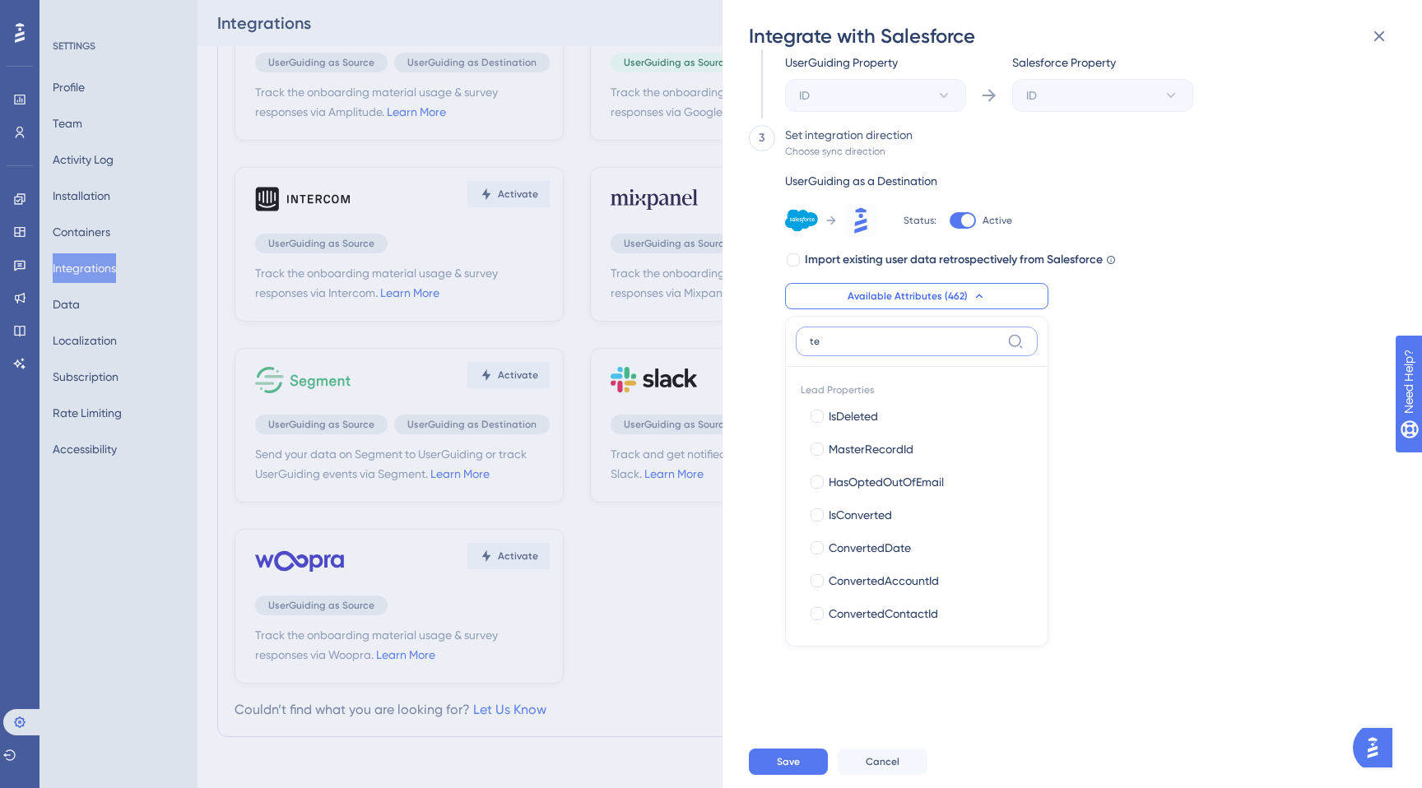
type input "t"
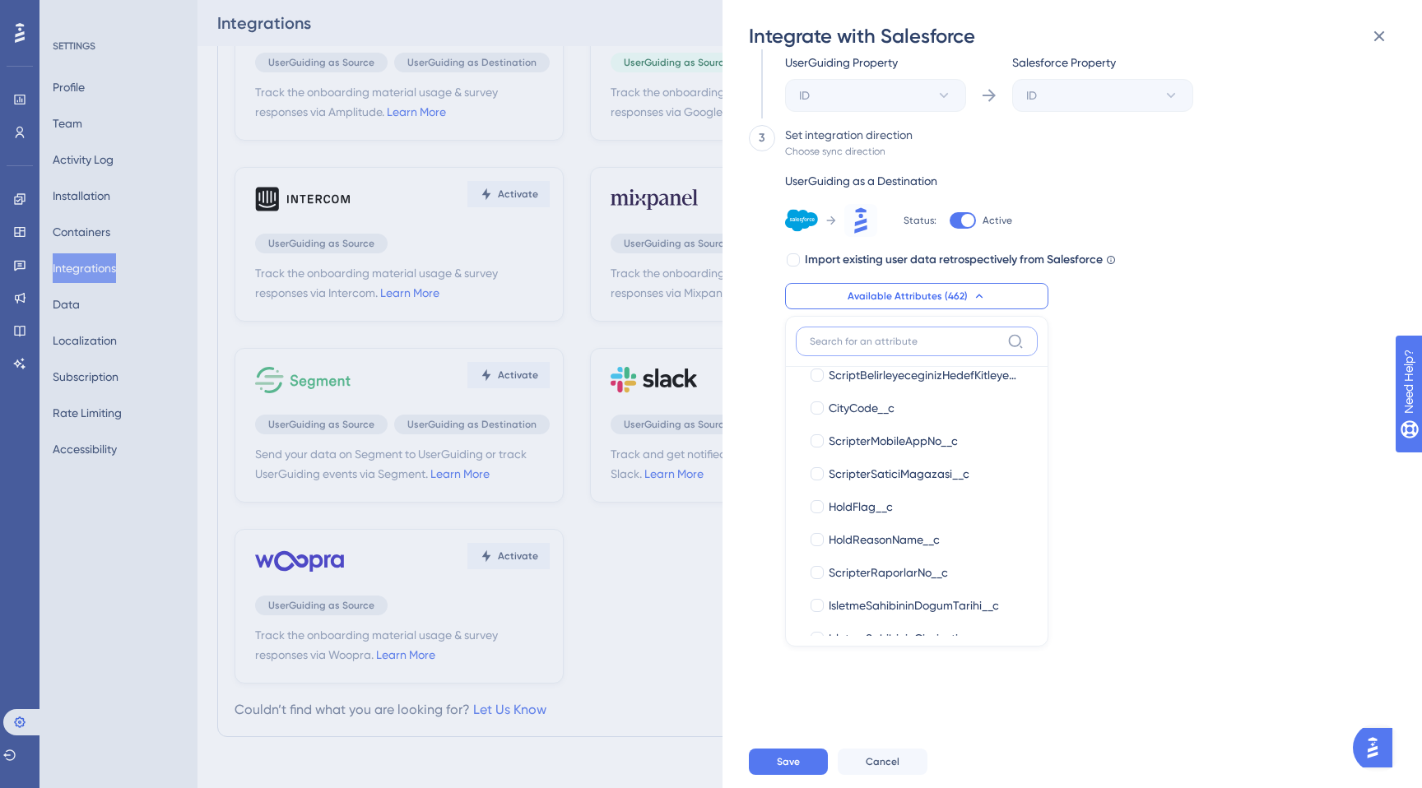
scroll to position [10053, 0]
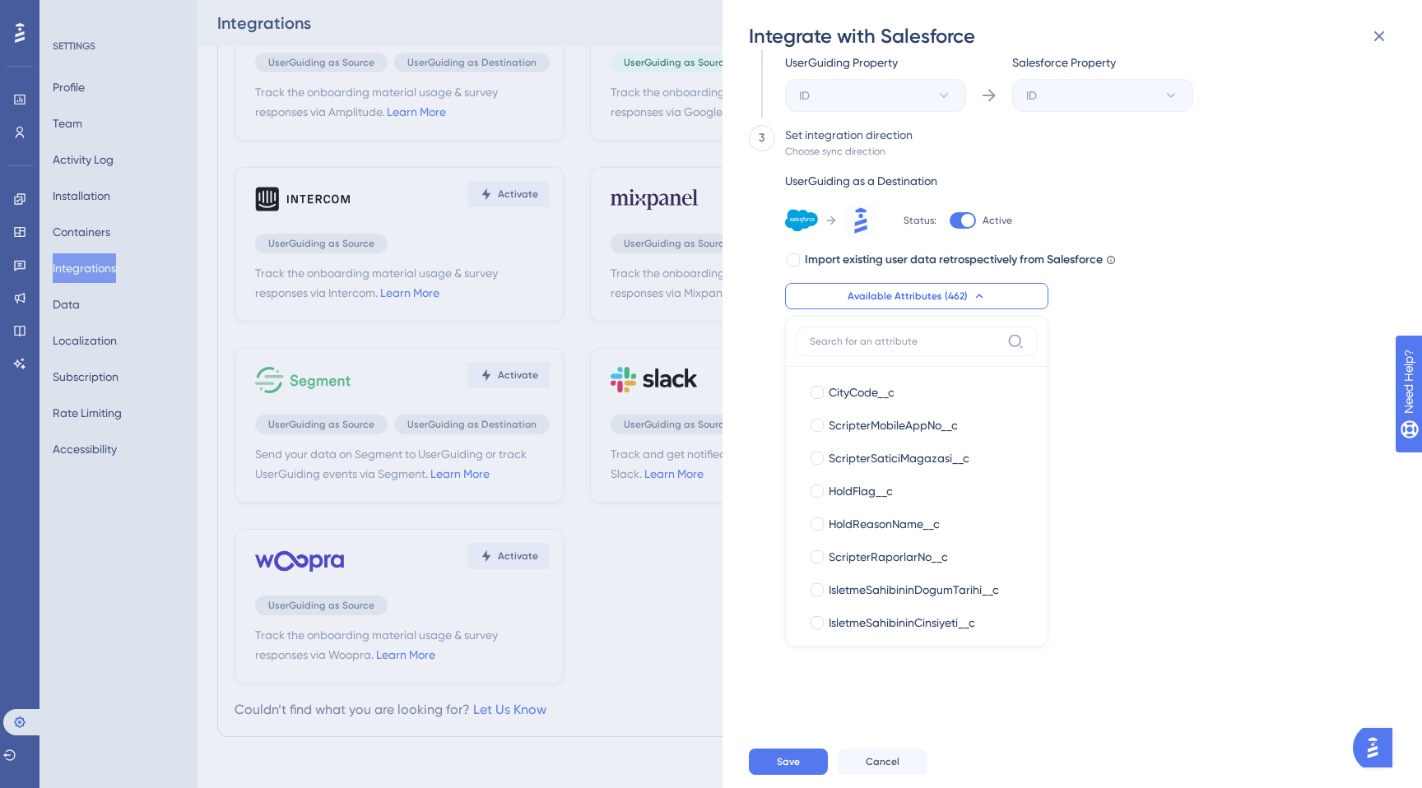
click at [1240, 574] on div "Send your data on Salesforce to UserGuiding or track UserGuiding events via Sal…" at bounding box center [1080, 392] width 663 height 686
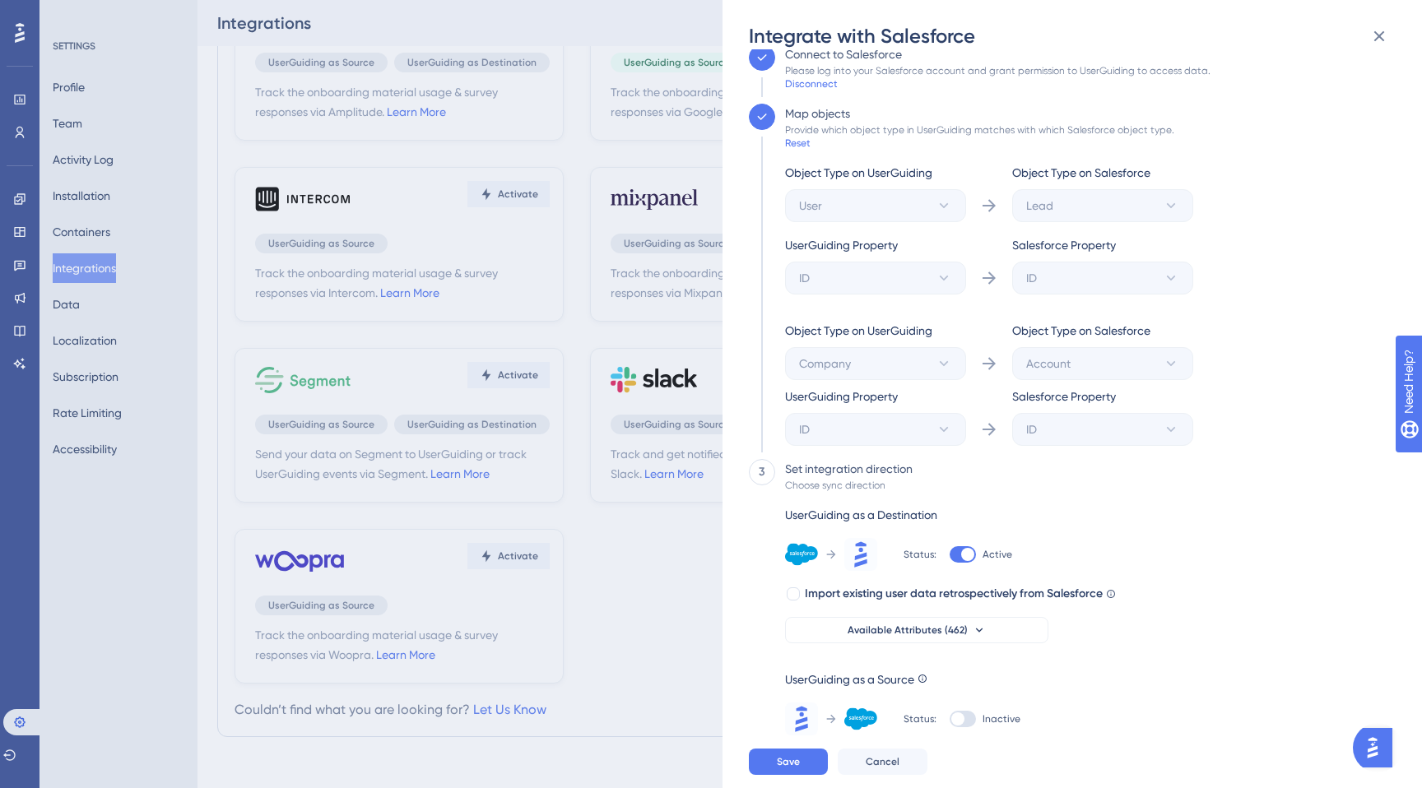
scroll to position [58, 0]
click at [795, 145] on div "Reset" at bounding box center [798, 143] width 26 height 13
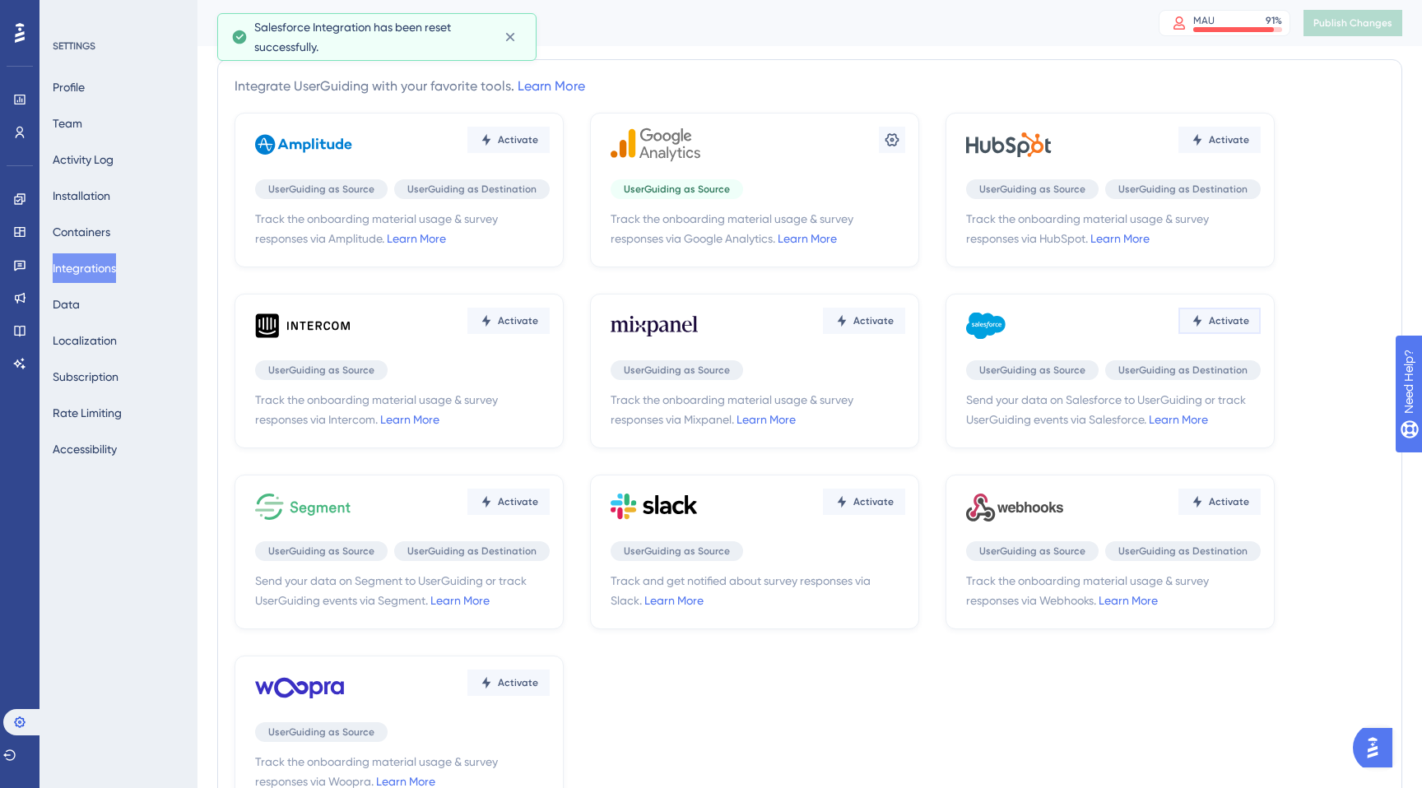
click at [1211, 315] on span "Activate" at bounding box center [1229, 320] width 40 height 13
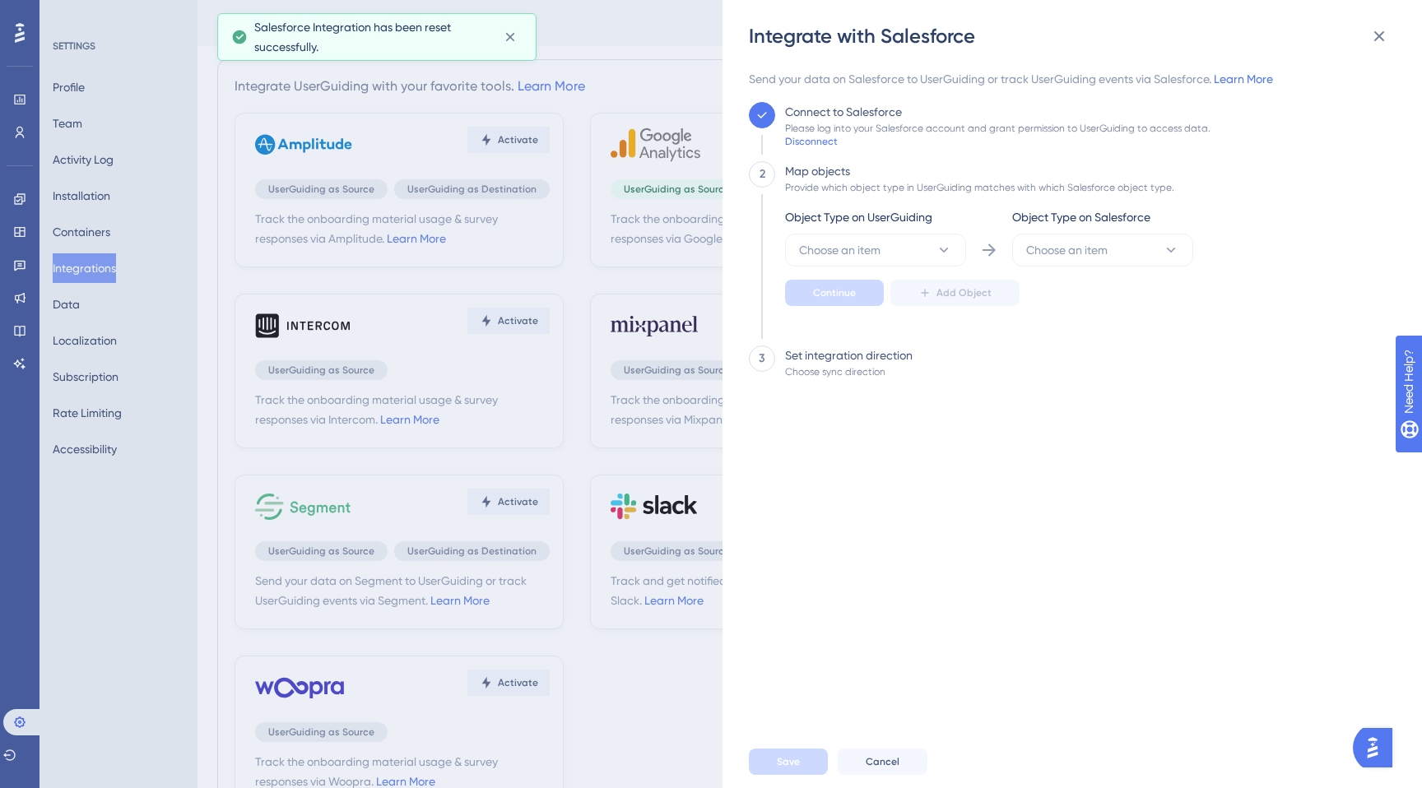
click at [866, 230] on div "Object Type on UserGuiding" at bounding box center [875, 220] width 181 height 26
click at [866, 249] on span "Choose an item" at bounding box center [839, 250] width 81 height 20
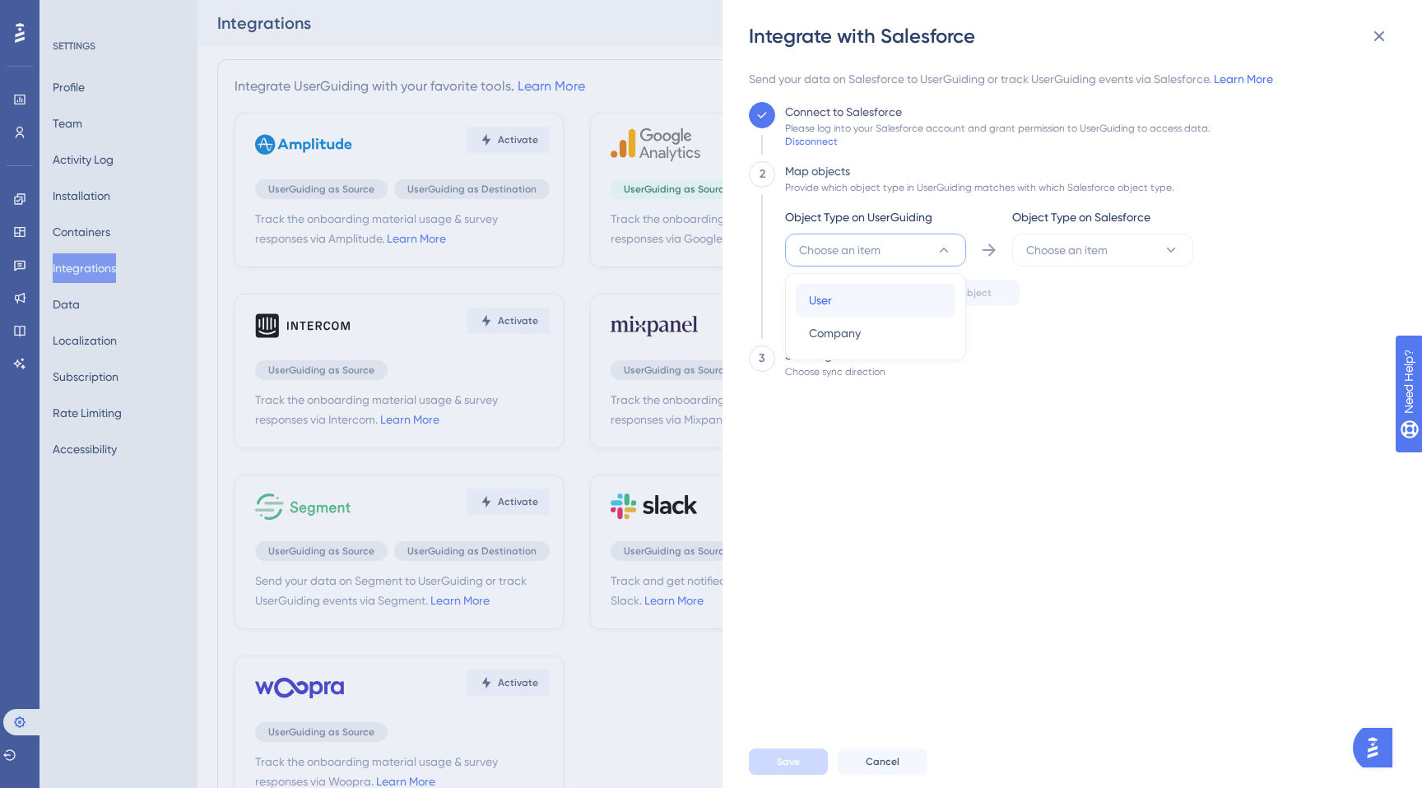
click at [856, 311] on div "User User" at bounding box center [875, 300] width 133 height 33
click at [1117, 231] on div "Object Type on Salesforce" at bounding box center [1102, 220] width 181 height 26
click at [1114, 245] on button "Choose an item" at bounding box center [1102, 250] width 181 height 33
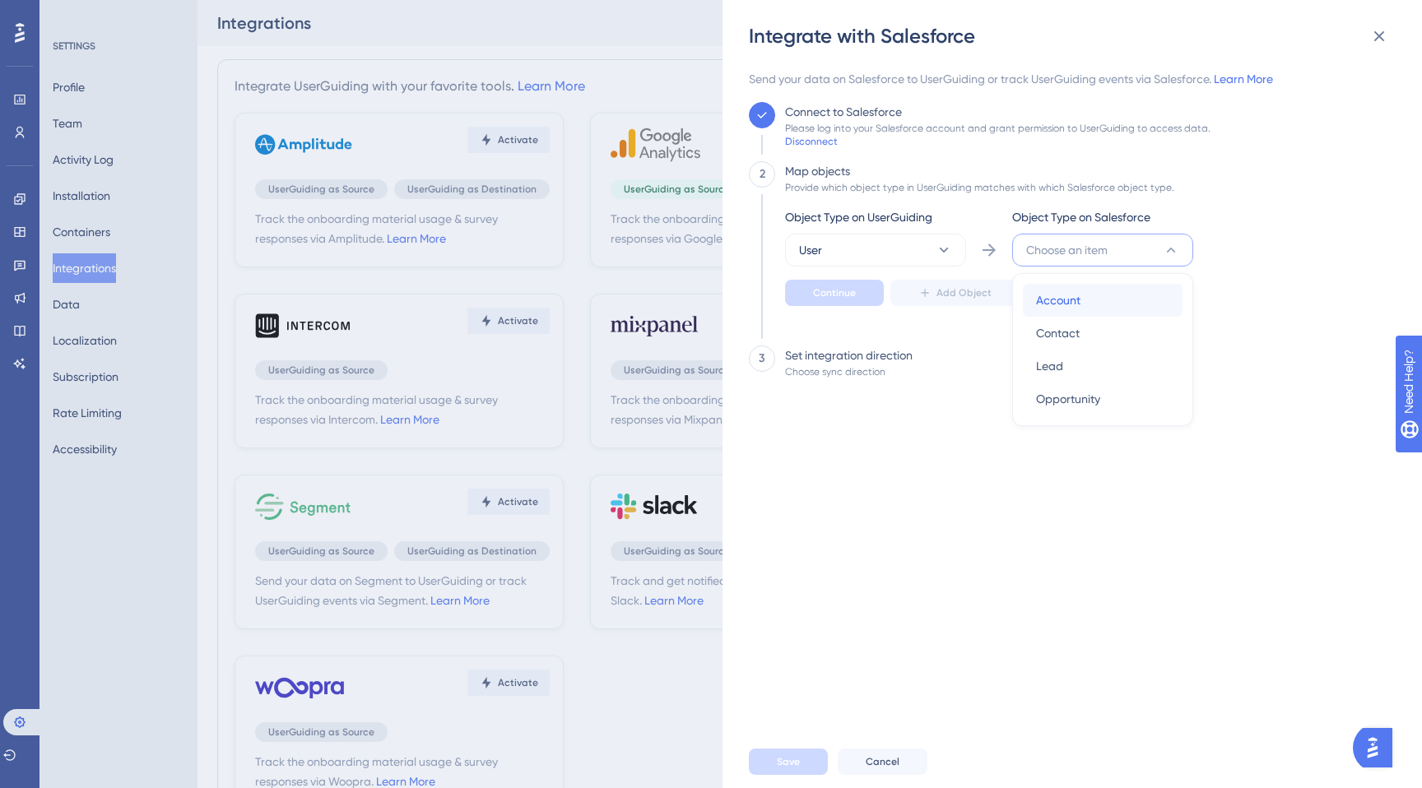
click at [1092, 304] on div "Account Account" at bounding box center [1102, 300] width 133 height 33
click at [862, 295] on button "Continue" at bounding box center [834, 293] width 99 height 26
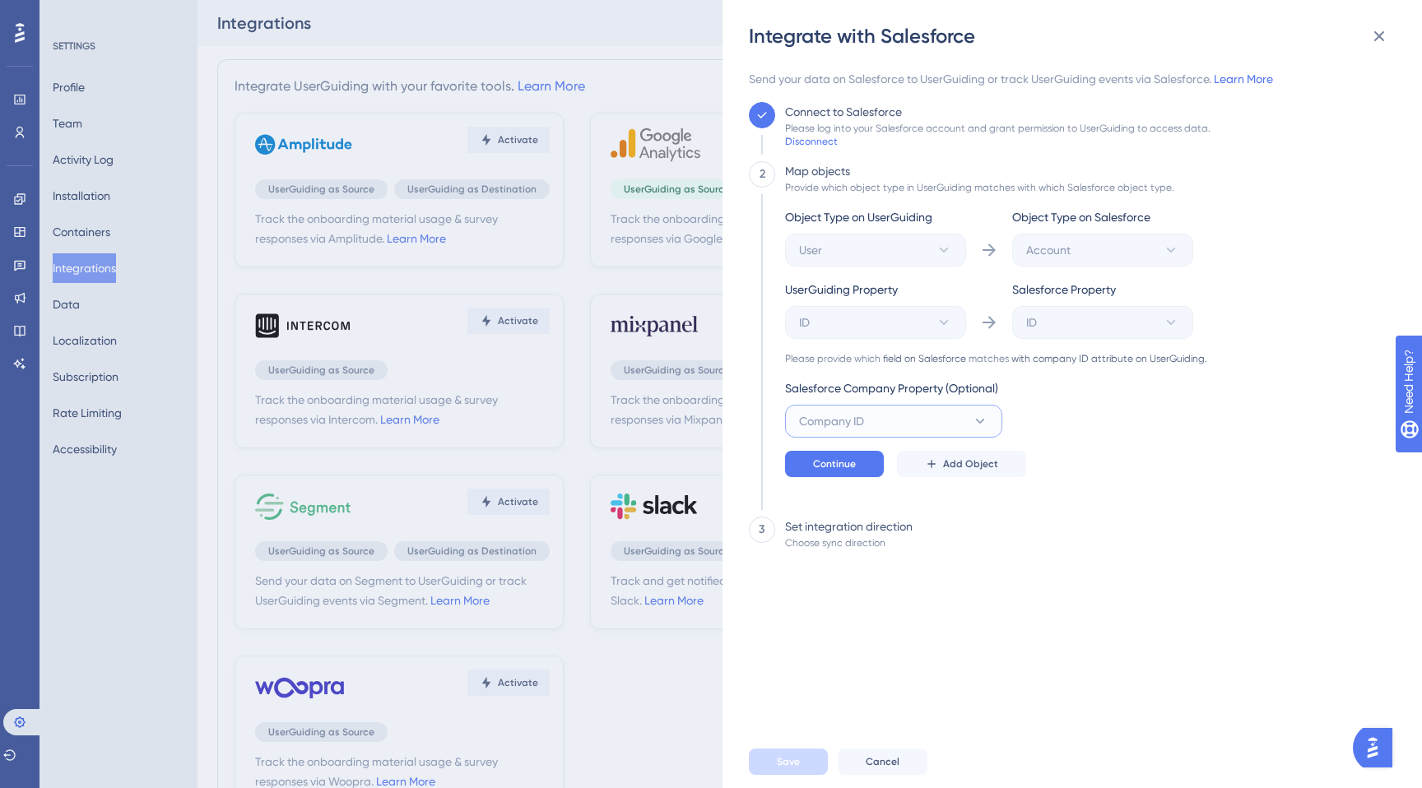
click at [932, 408] on button "Company ID" at bounding box center [893, 421] width 217 height 33
click at [1041, 474] on div "Continue Add Object" at bounding box center [996, 464] width 422 height 26
click at [855, 469] on button "Continue" at bounding box center [834, 464] width 99 height 26
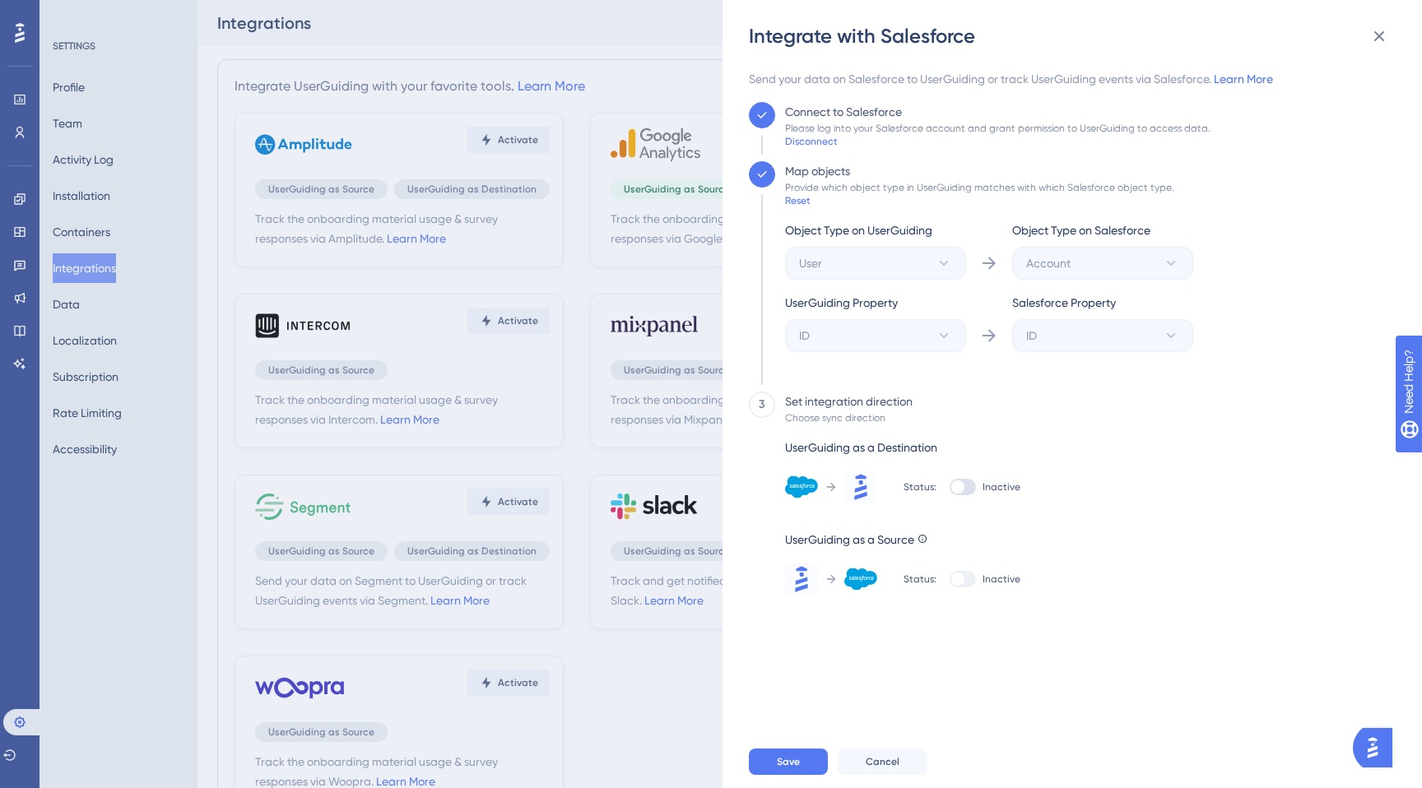
click at [977, 492] on label "Inactive" at bounding box center [985, 487] width 71 height 16
click at [950, 488] on input "Inactive" at bounding box center [949, 487] width 1 height 1
checkbox input "true"
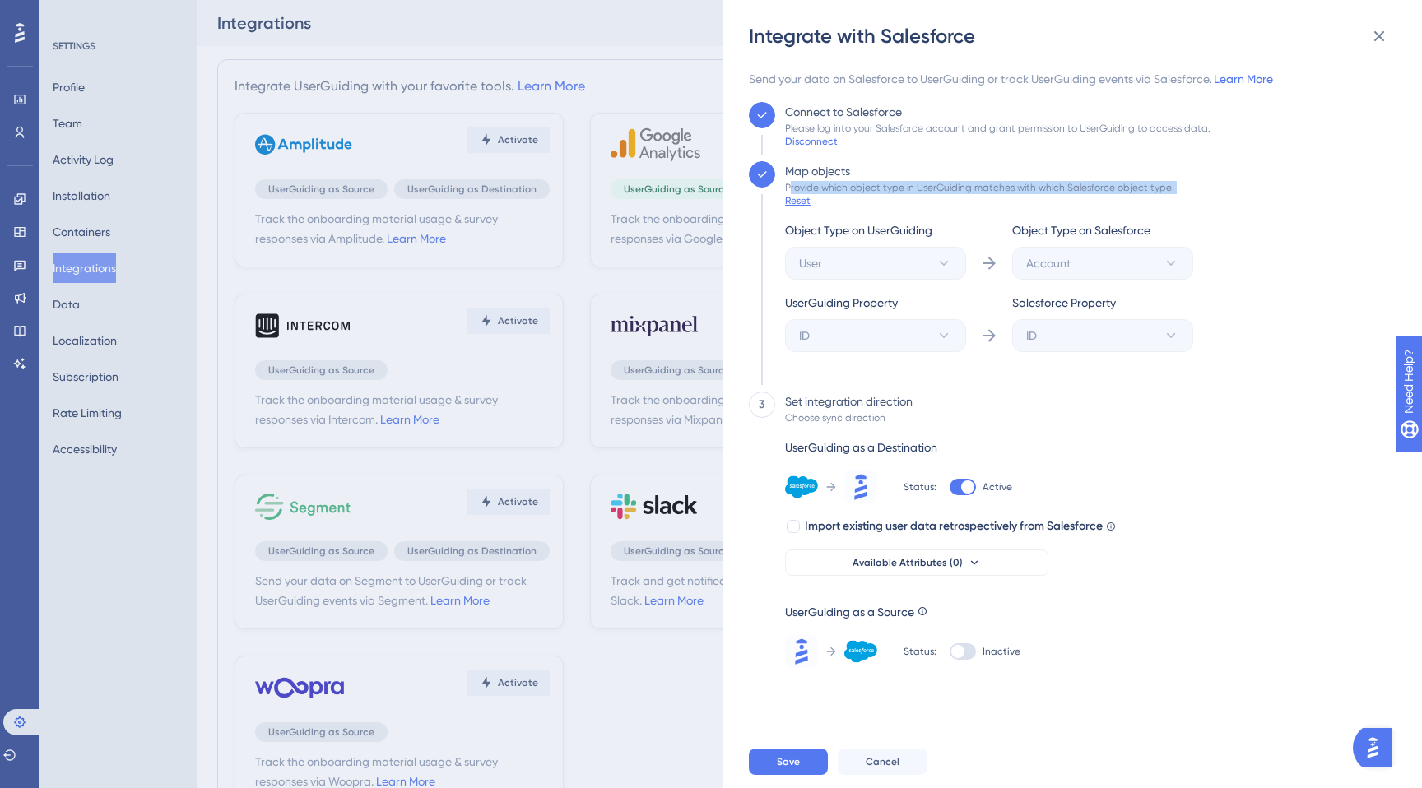
click at [787, 193] on div "Map objects Provide which object type in UserGuiding matches with which Salesfo…" at bounding box center [984, 269] width 418 height 217
click at [791, 194] on div "Reset" at bounding box center [798, 200] width 26 height 13
click at [1382, 30] on icon at bounding box center [1379, 36] width 20 height 20
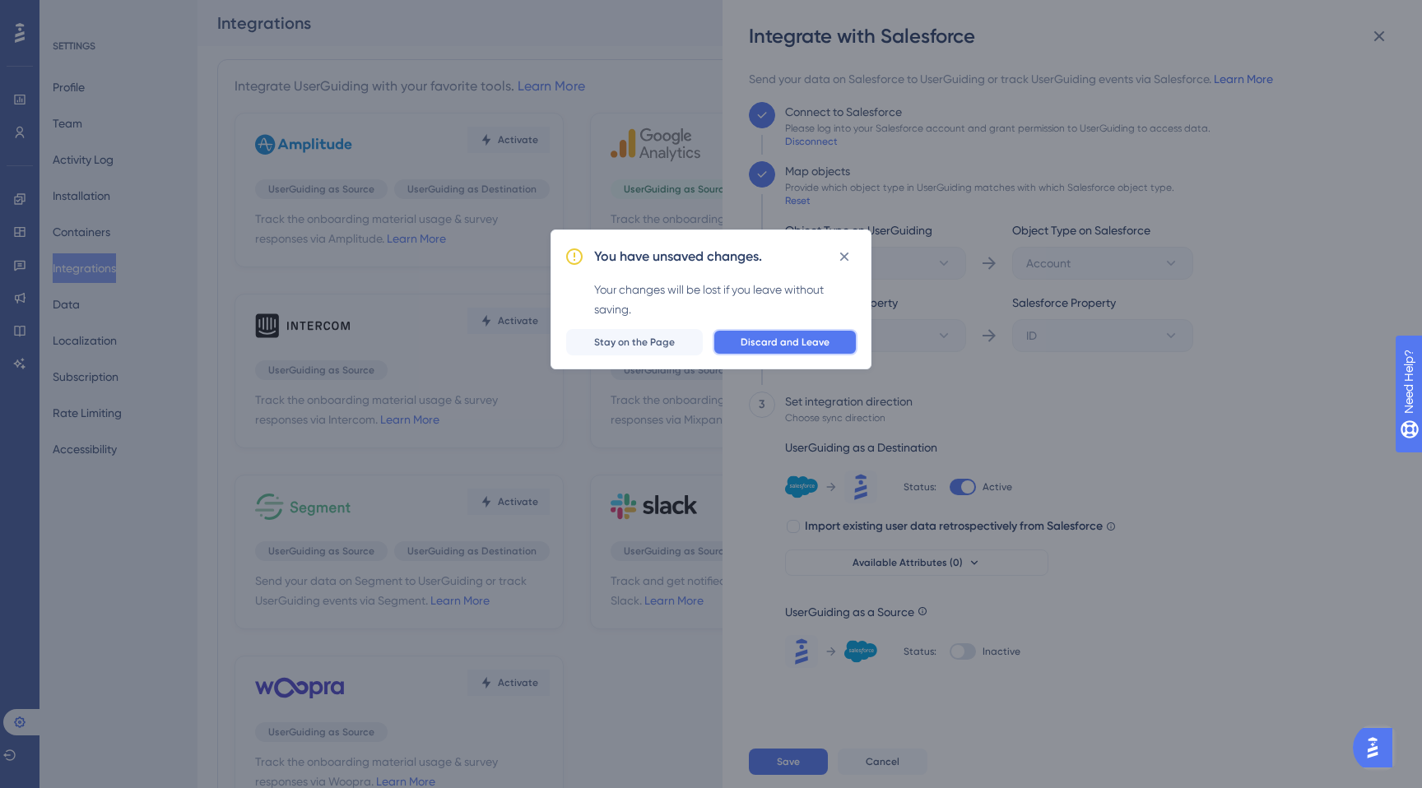
click at [790, 346] on span "Discard and Leave" at bounding box center [785, 342] width 89 height 13
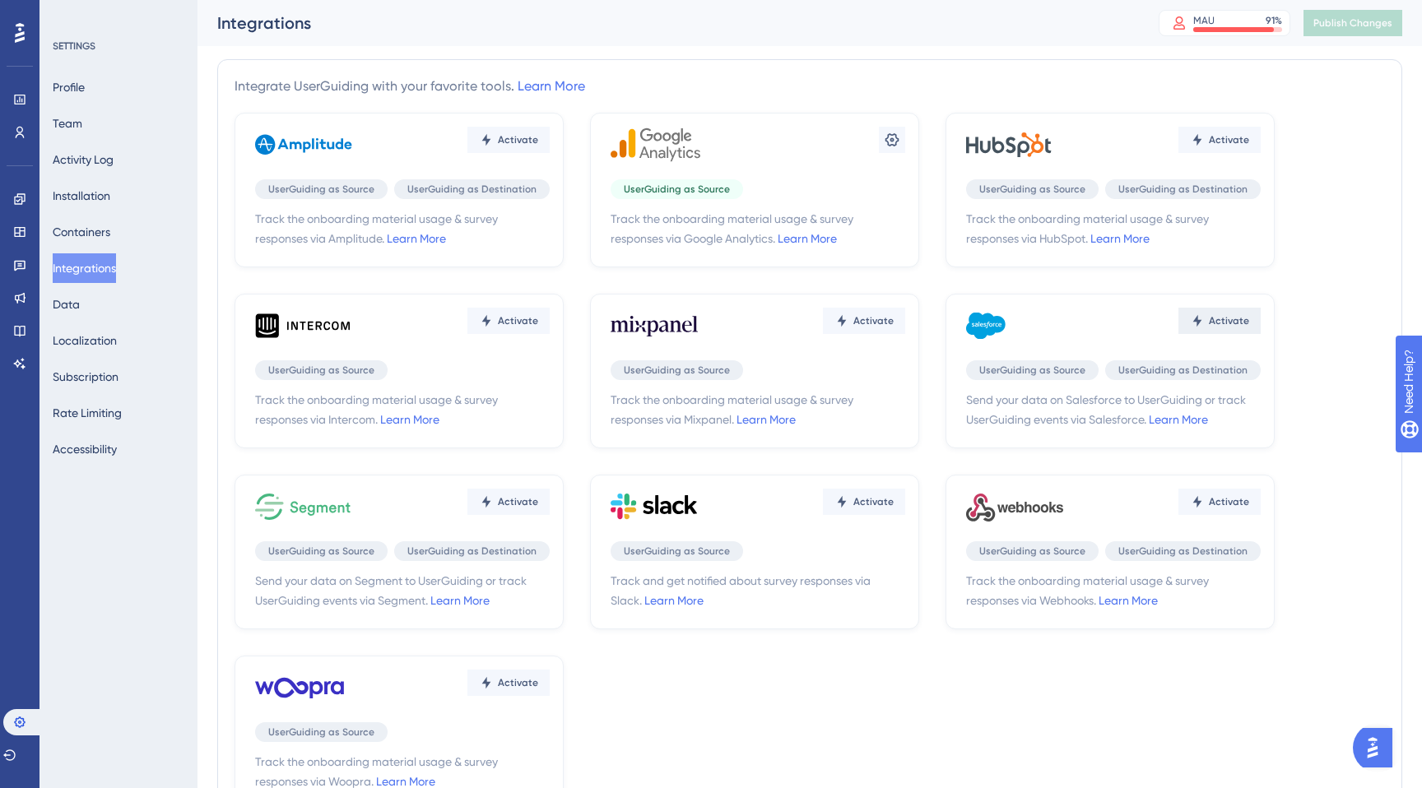
click at [1219, 318] on span "Activate" at bounding box center [1229, 320] width 40 height 13
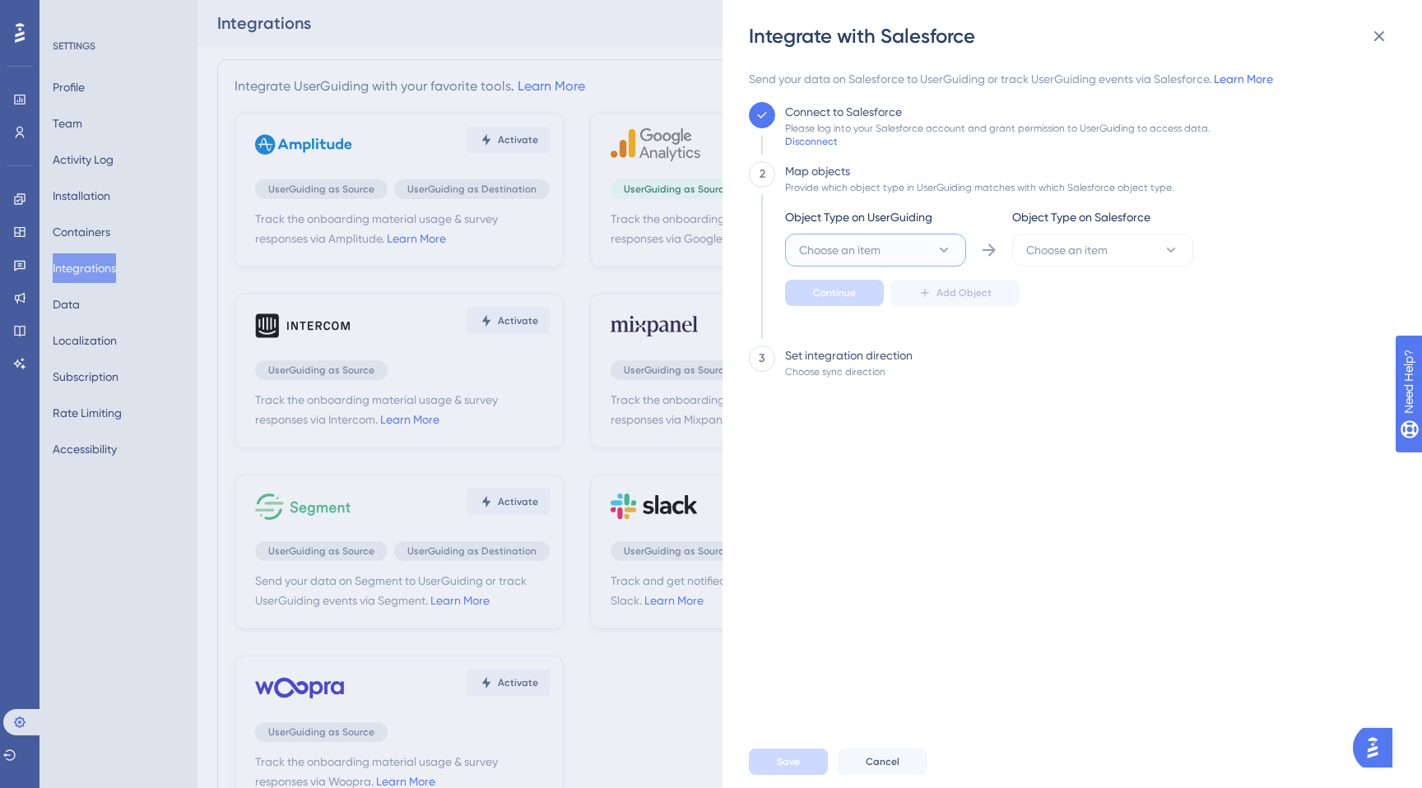
click at [908, 253] on button "Choose an item" at bounding box center [875, 250] width 181 height 33
click at [872, 300] on div "User User" at bounding box center [875, 300] width 133 height 33
click at [1061, 271] on div "Object Type on UserGuiding User Object Type on Salesforce Choose an item Contin…" at bounding box center [989, 256] width 408 height 99
click at [1061, 258] on span "Choose an item" at bounding box center [1066, 250] width 81 height 20
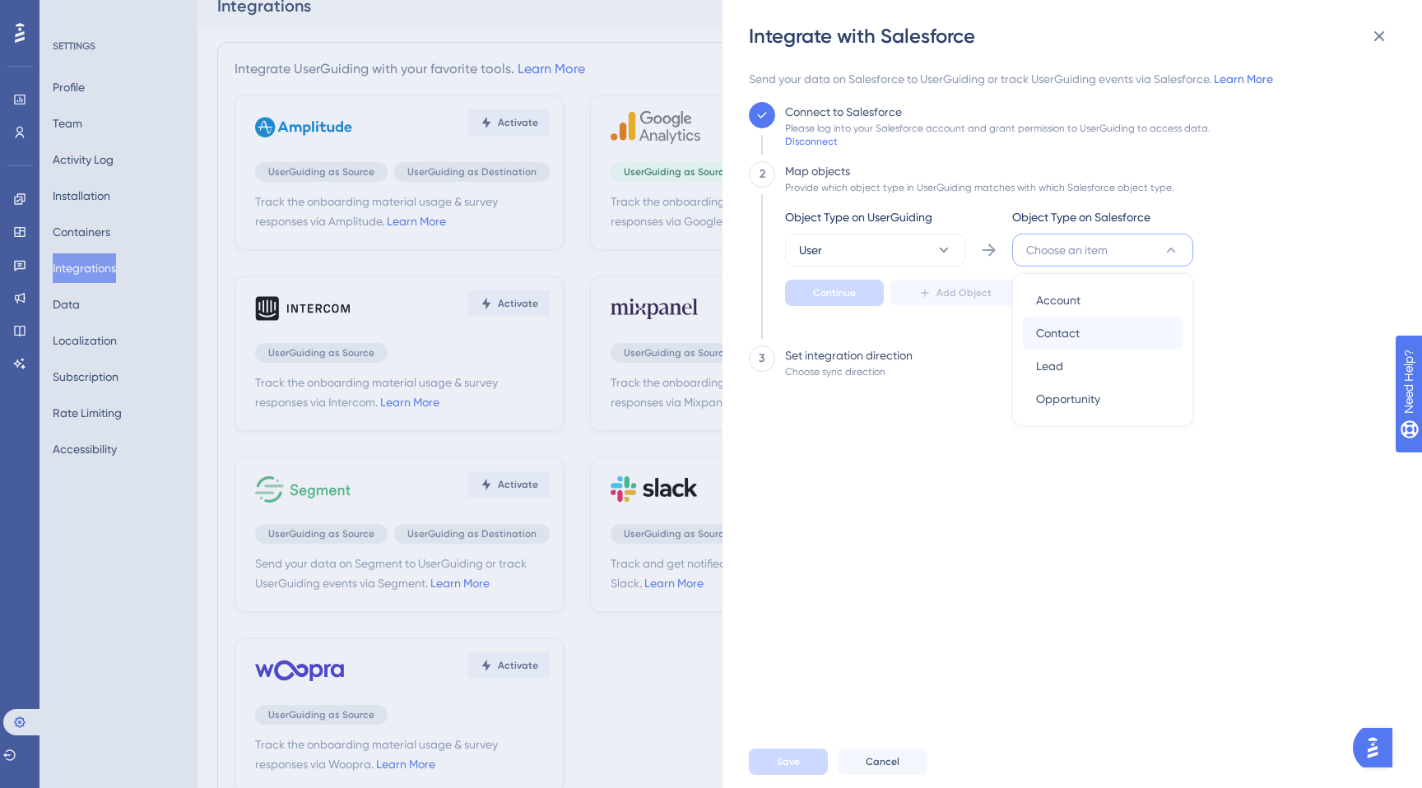
scroll to position [21, 0]
click at [1069, 388] on div "Opportunity Opportunity" at bounding box center [1102, 399] width 133 height 33
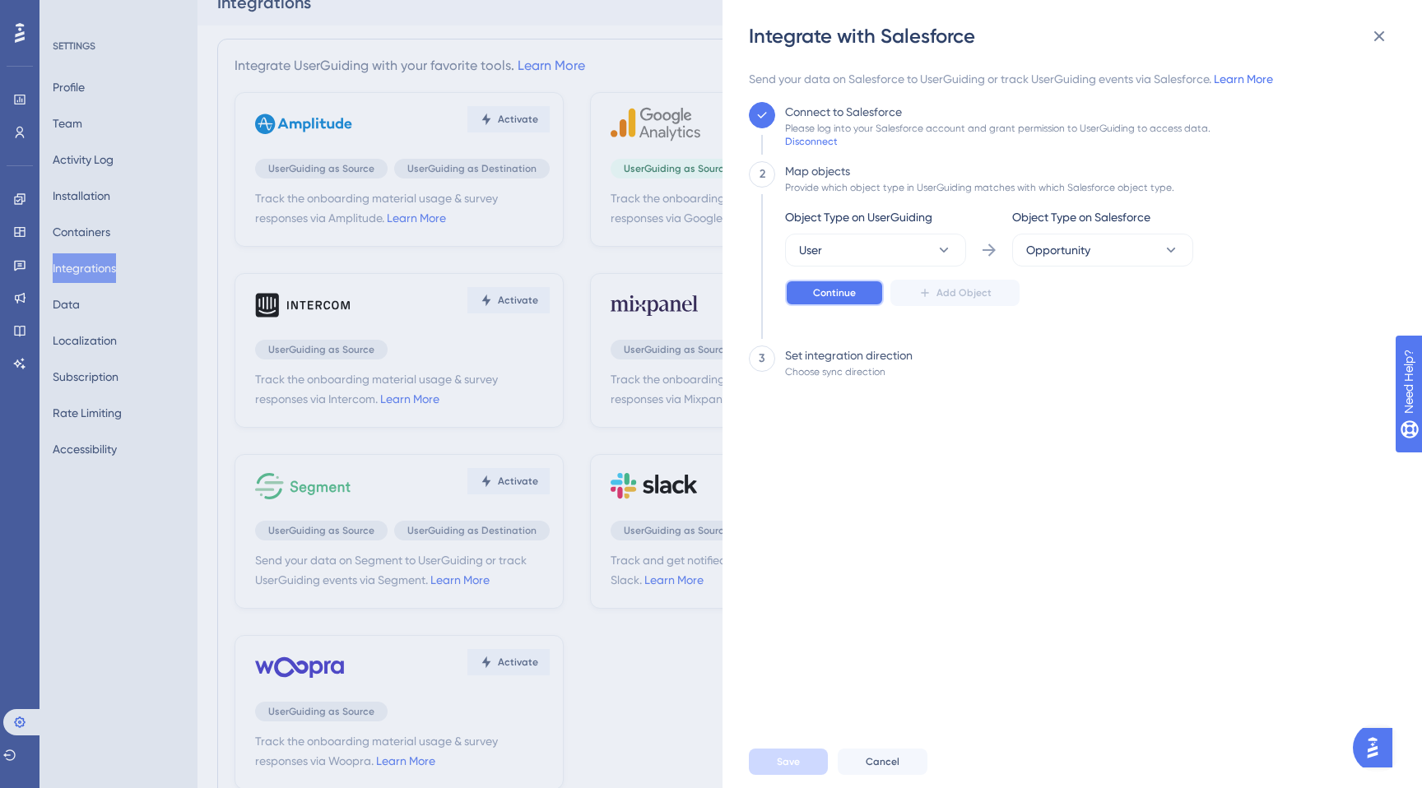
click at [822, 285] on button "Continue" at bounding box center [834, 293] width 99 height 26
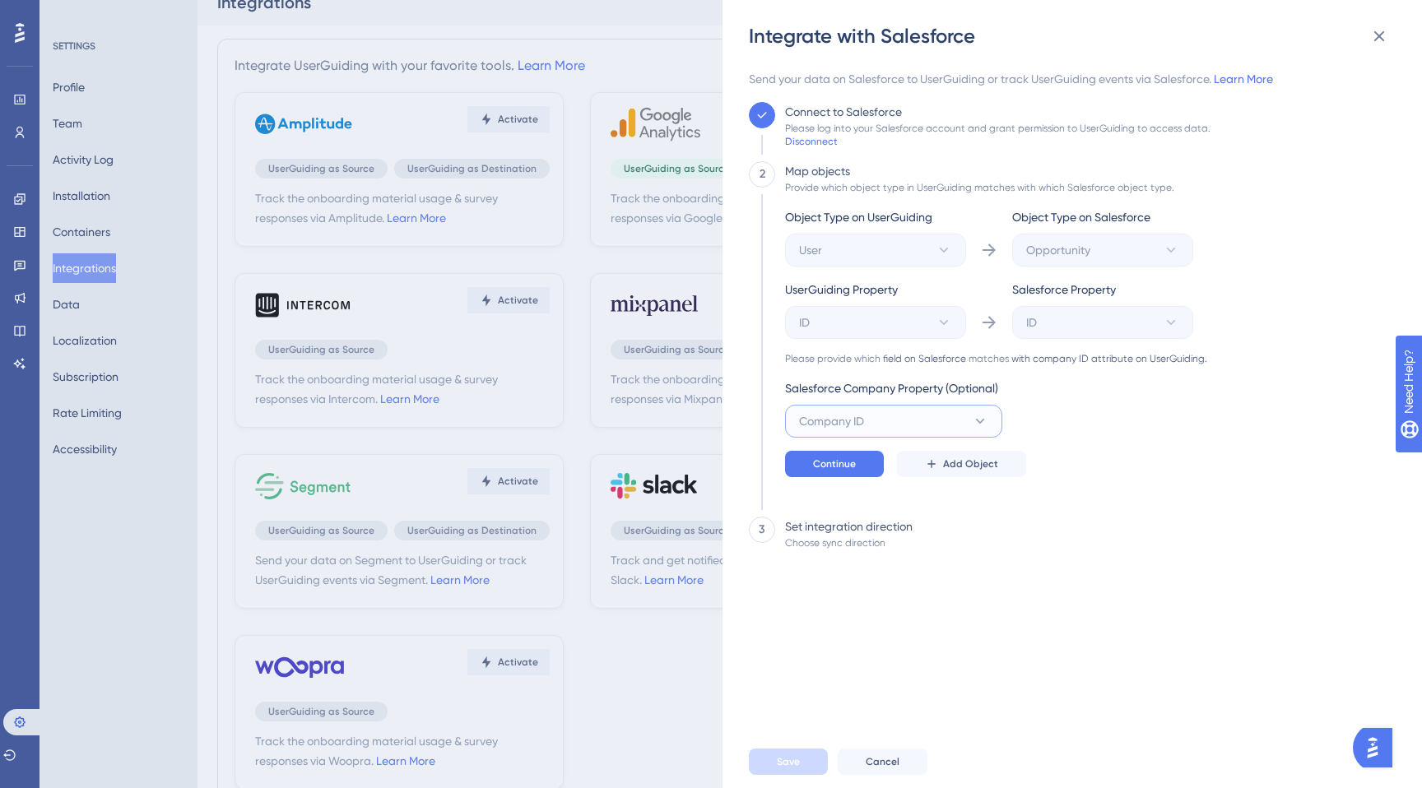
click at [947, 416] on button "Company ID" at bounding box center [893, 421] width 217 height 33
click at [1089, 547] on div "3 Set integration direction Choose sync direction" at bounding box center [1067, 533] width 637 height 33
click at [838, 465] on span "Continue" at bounding box center [834, 464] width 43 height 13
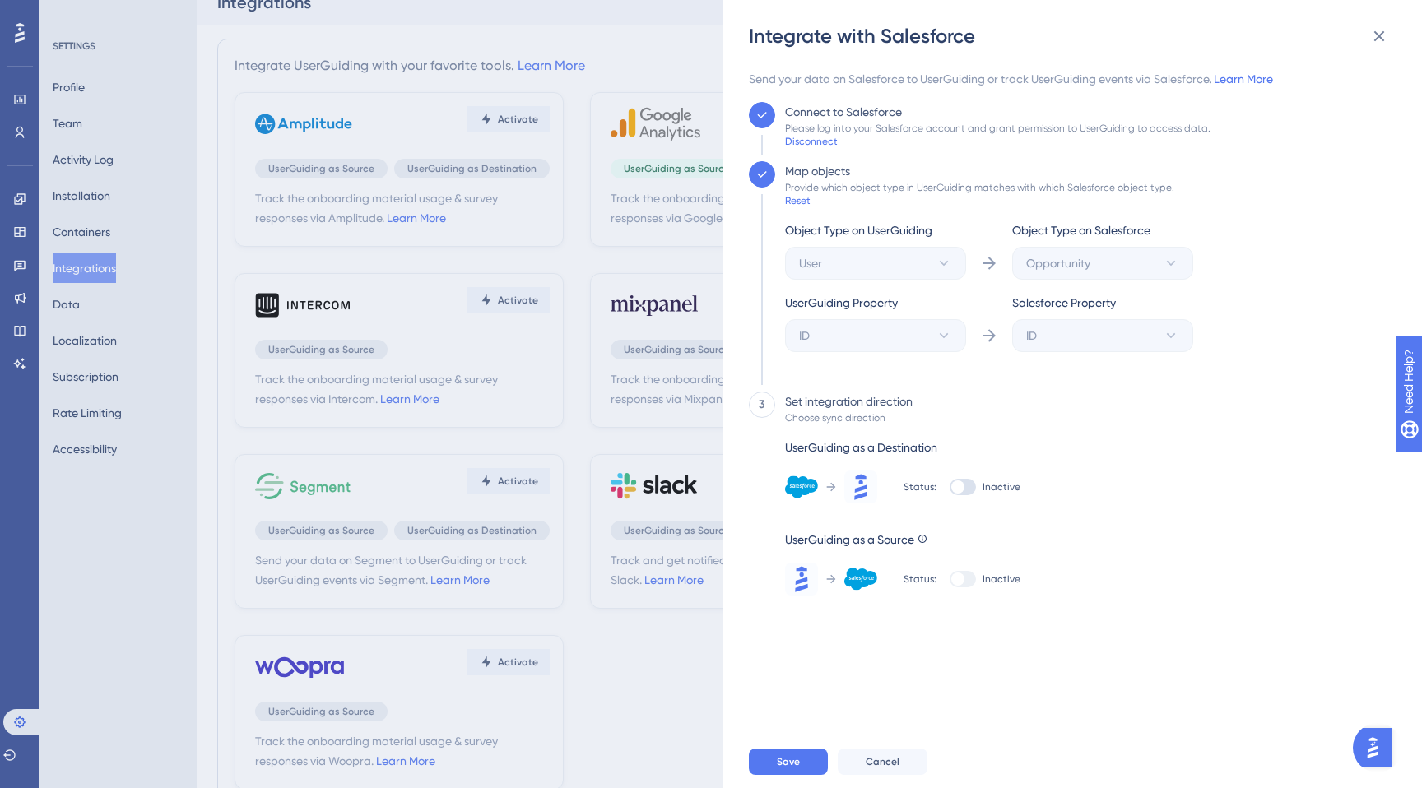
click at [979, 497] on div "Status: Inactive" at bounding box center [962, 487] width 117 height 33
click at [962, 490] on div at bounding box center [963, 487] width 26 height 16
click at [950, 488] on input "Inactive" at bounding box center [949, 487] width 1 height 1
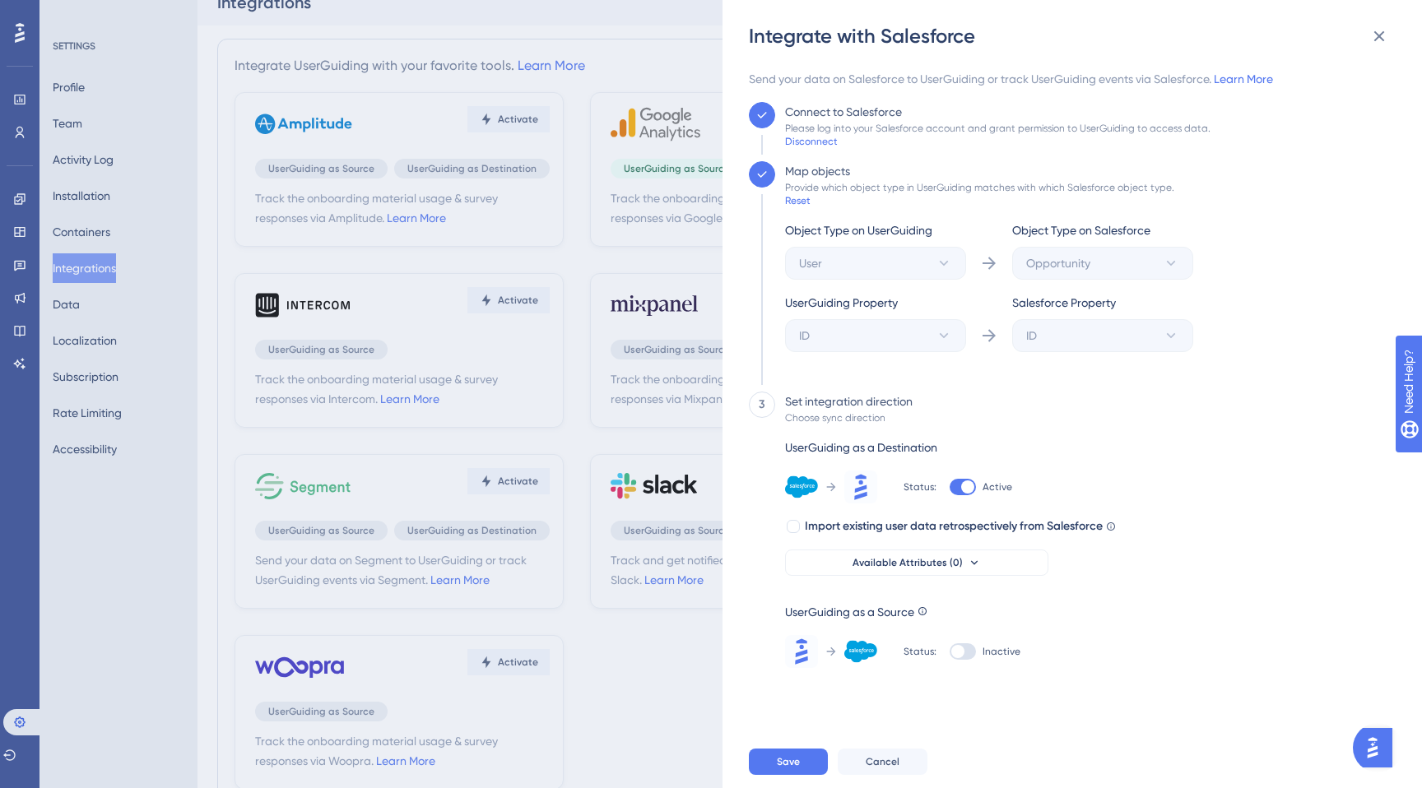
click at [962, 490] on div at bounding box center [967, 487] width 13 height 13
click at [950, 488] on input "Active" at bounding box center [949, 487] width 1 height 1
checkbox input "false"
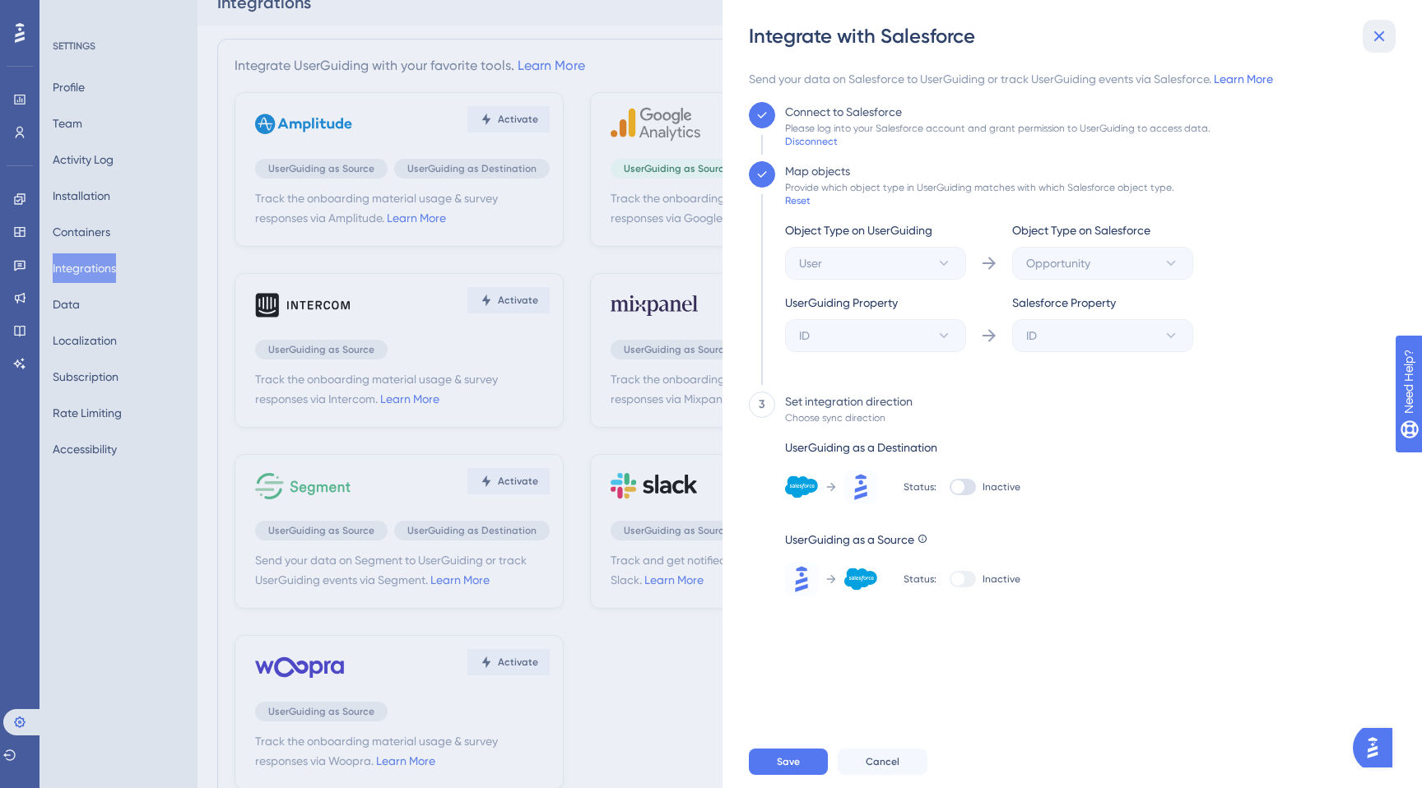
click at [1368, 44] on button at bounding box center [1379, 36] width 33 height 33
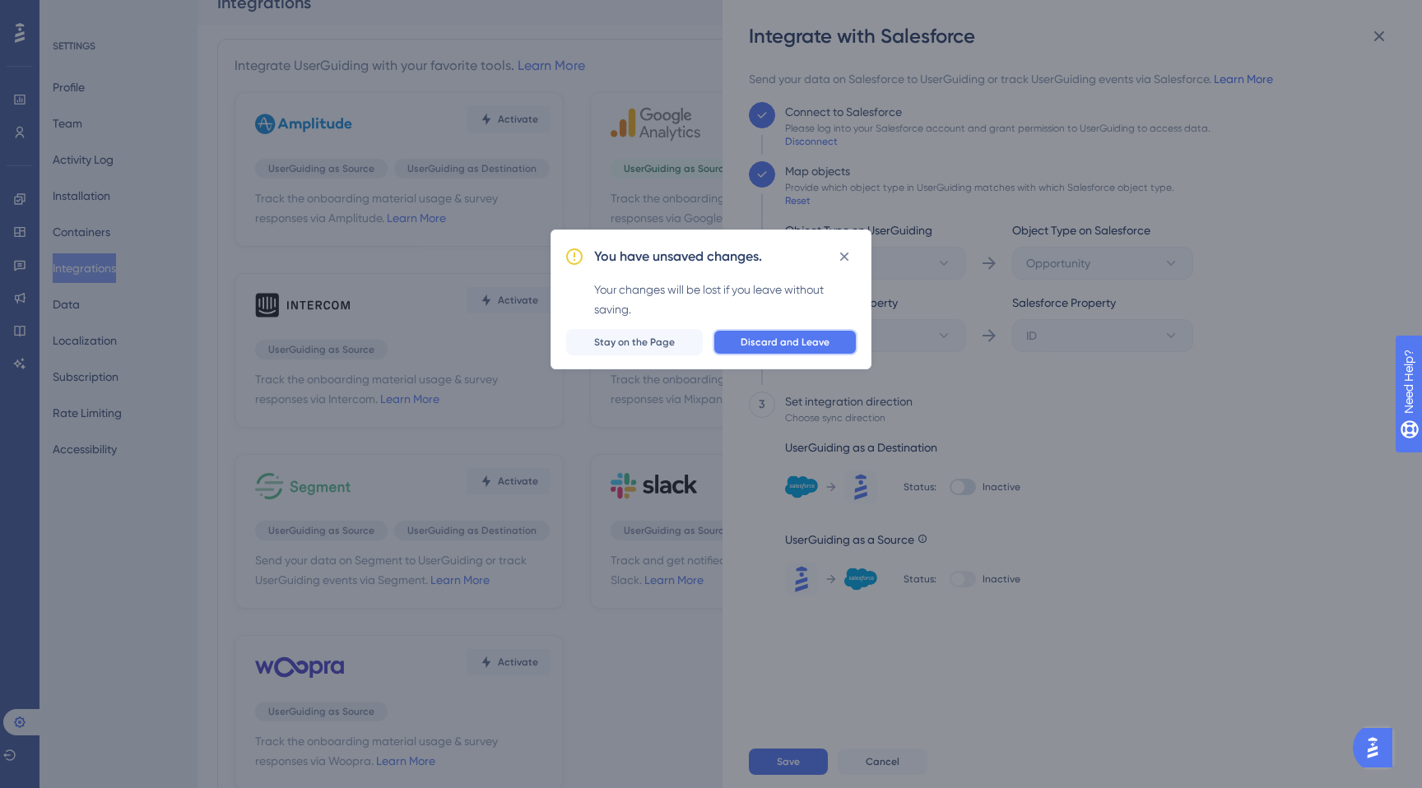
click at [822, 343] on span "Discard and Leave" at bounding box center [785, 342] width 89 height 13
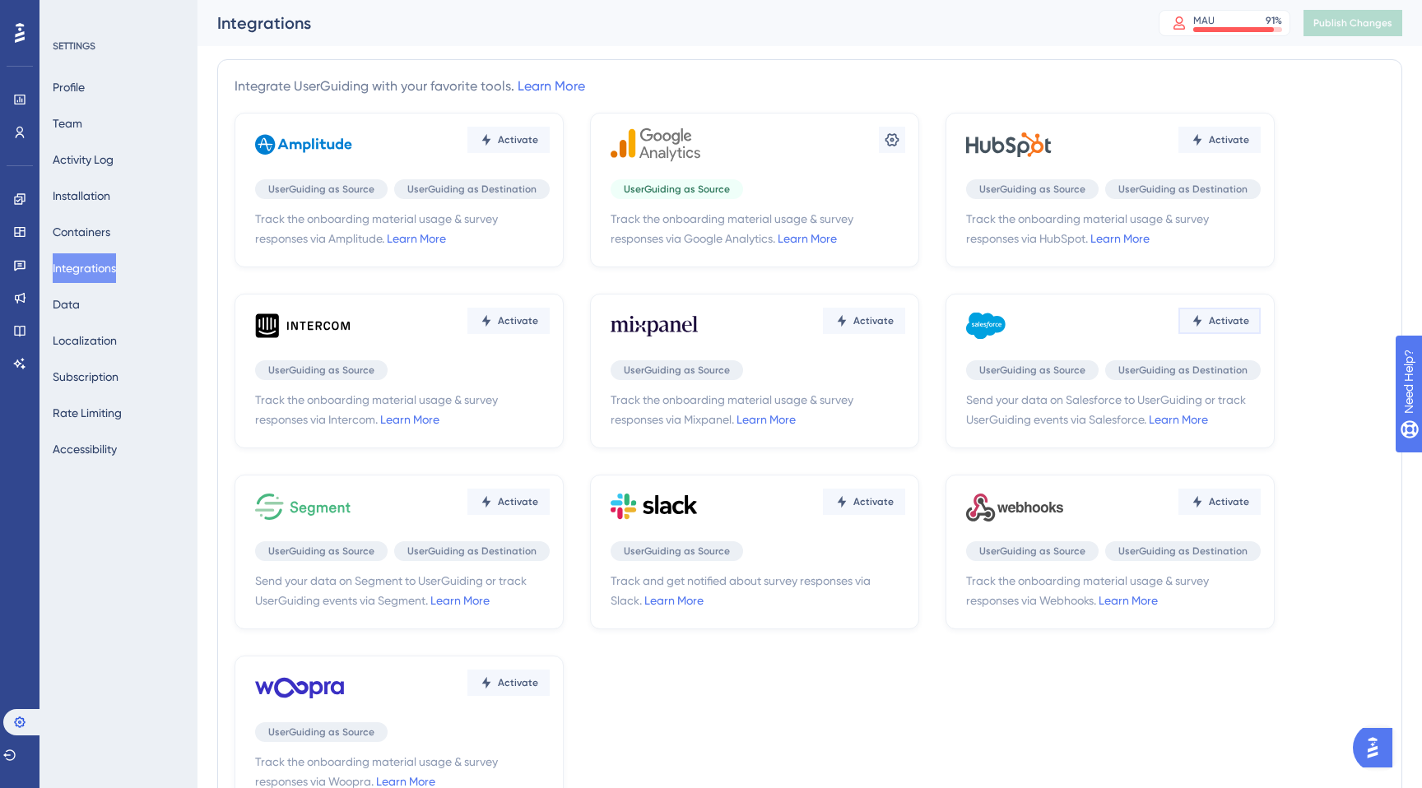
click at [1240, 318] on span "Activate" at bounding box center [1229, 320] width 40 height 13
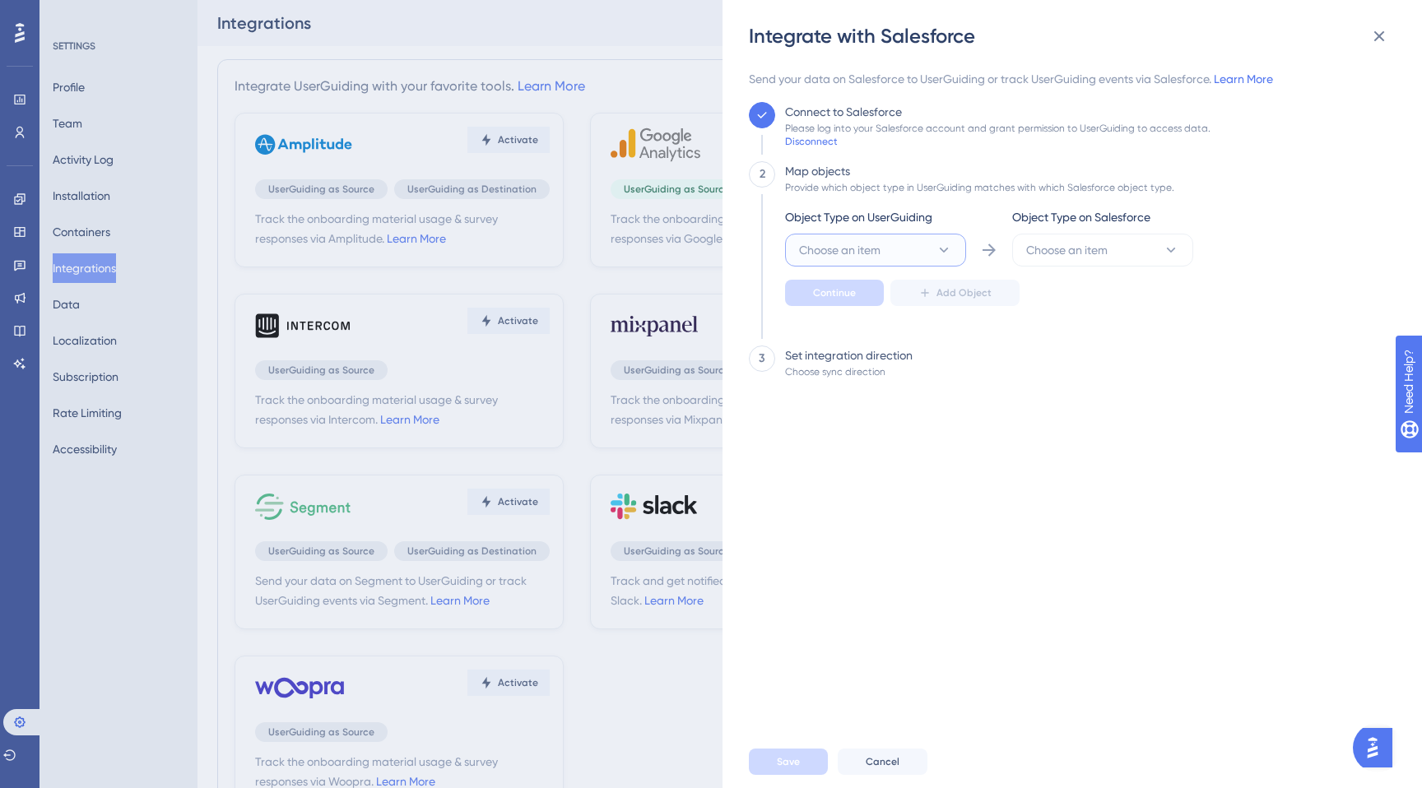
click at [906, 247] on button "Choose an item" at bounding box center [875, 250] width 181 height 33
click at [881, 309] on div "User User" at bounding box center [875, 300] width 133 height 33
click at [1104, 257] on span "Choose an item" at bounding box center [1066, 250] width 81 height 20
click at [1075, 355] on div "Lead Lead" at bounding box center [1102, 366] width 133 height 33
click at [875, 292] on button "Continue" at bounding box center [834, 293] width 99 height 26
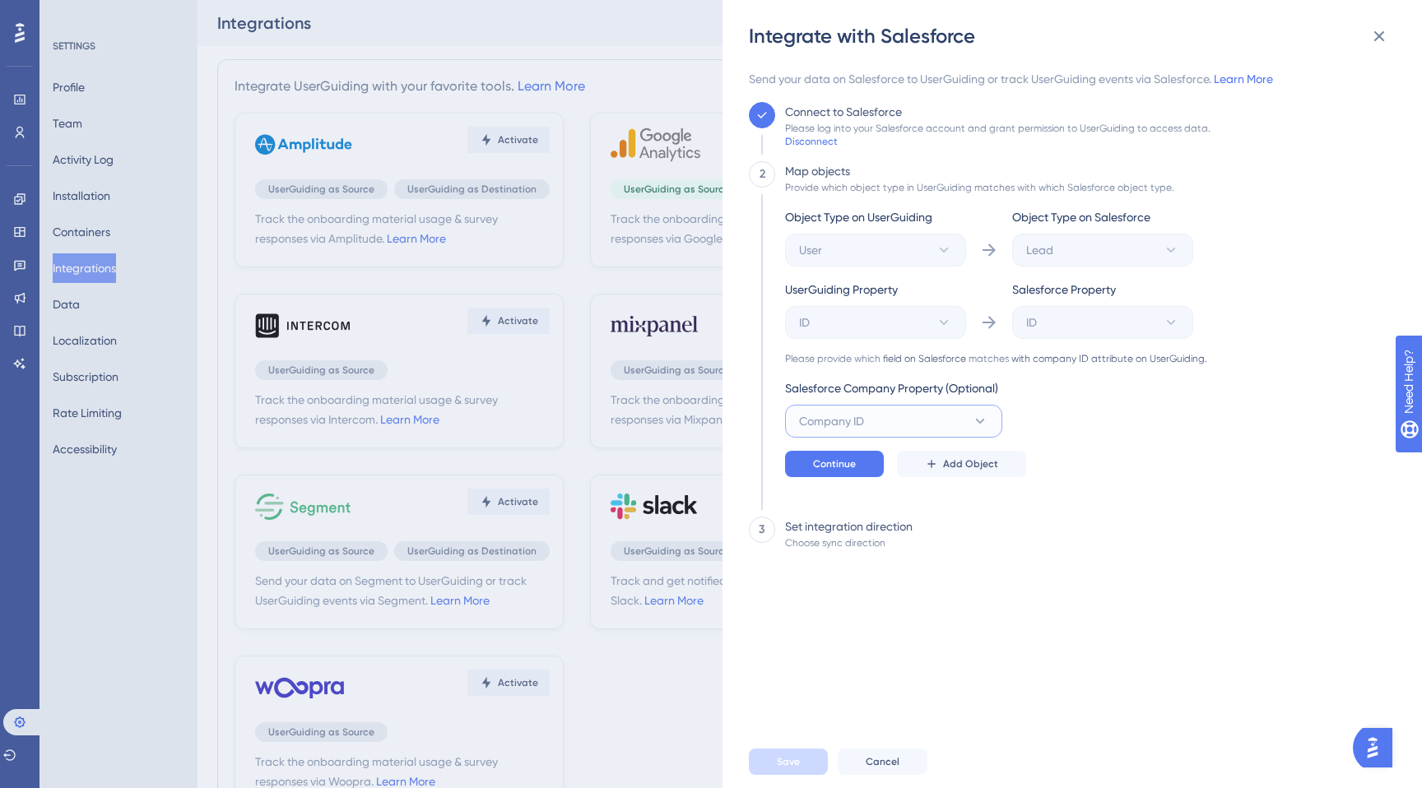
click at [929, 416] on button "Company ID" at bounding box center [893, 421] width 217 height 33
click at [1105, 482] on div "Object Type on UserGuiding User Object Type on Salesforce Lead UserGuiding Prop…" at bounding box center [996, 355] width 422 height 296
click at [1366, 26] on button at bounding box center [1379, 36] width 33 height 33
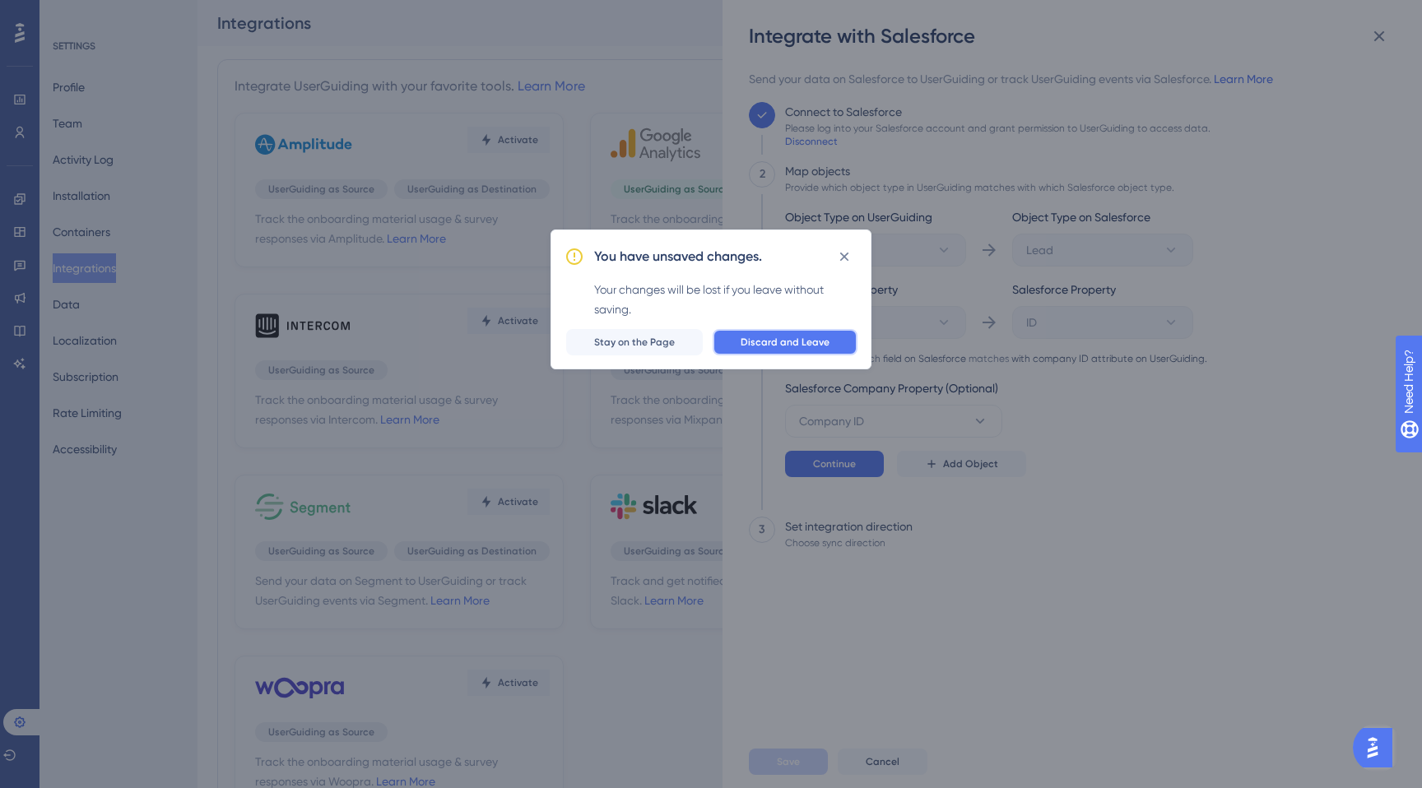
click at [834, 343] on button "Discard and Leave" at bounding box center [785, 342] width 145 height 26
